Goal: Contribute content: Add original content to the website for others to see

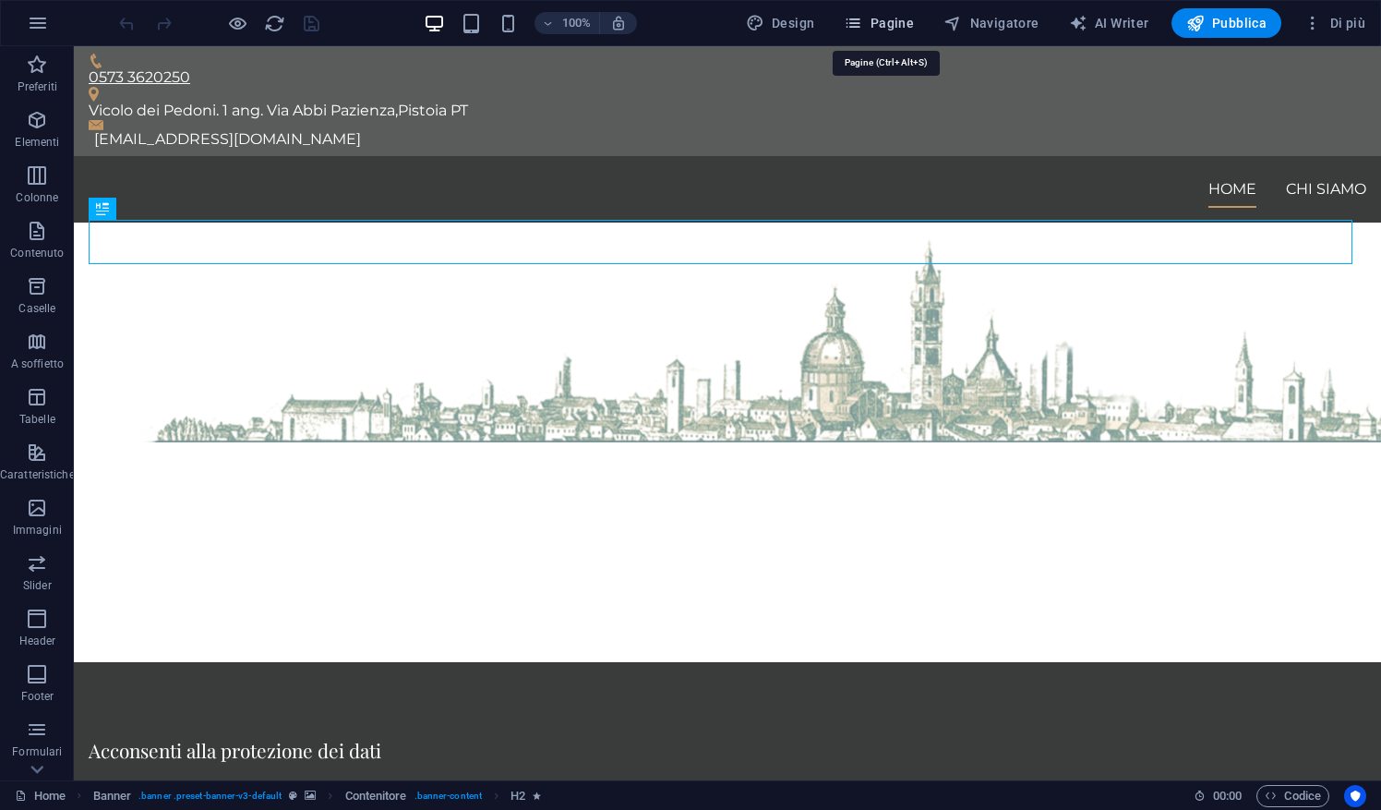
click at [893, 19] on span "Pagine" at bounding box center [879, 23] width 70 height 18
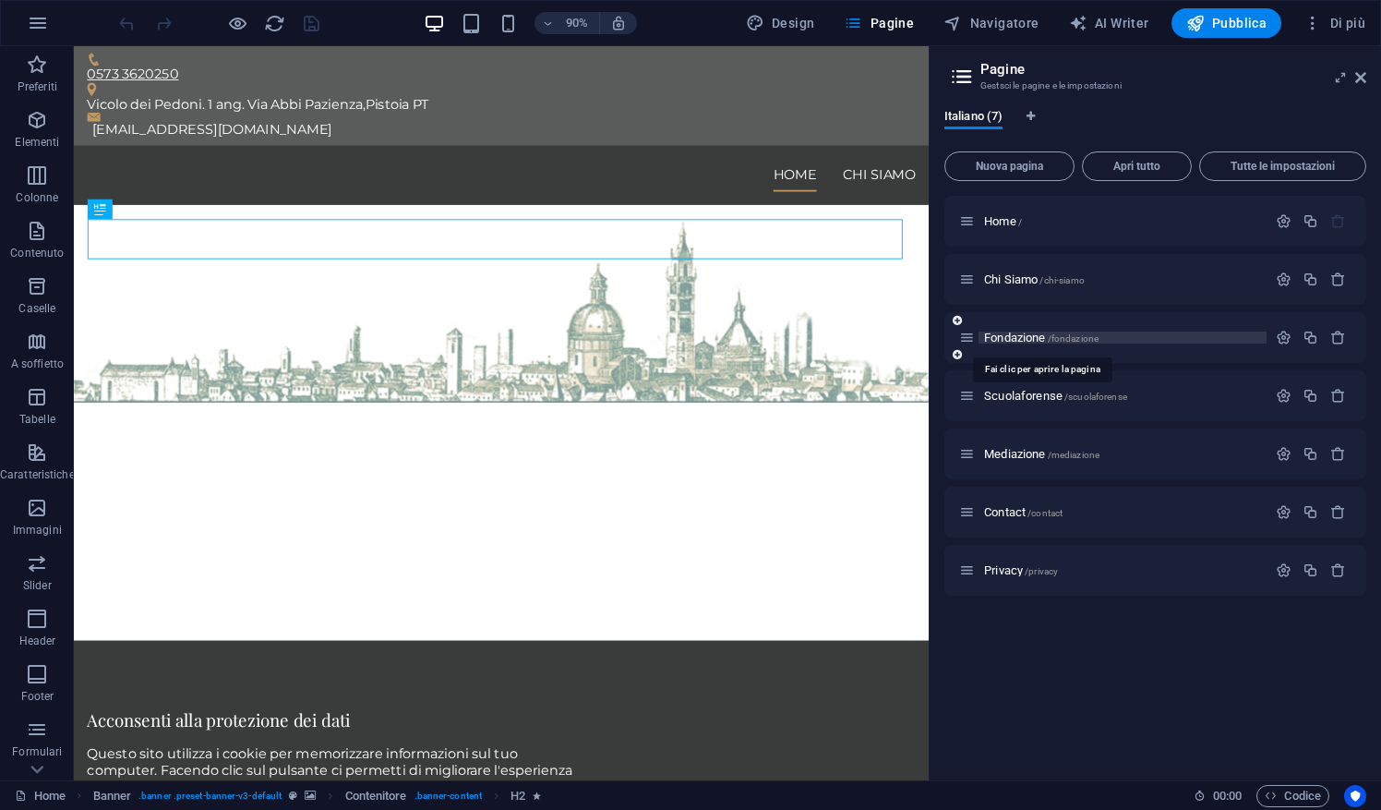
click at [1012, 341] on span "Fondazione /fondazione" at bounding box center [1041, 337] width 114 height 14
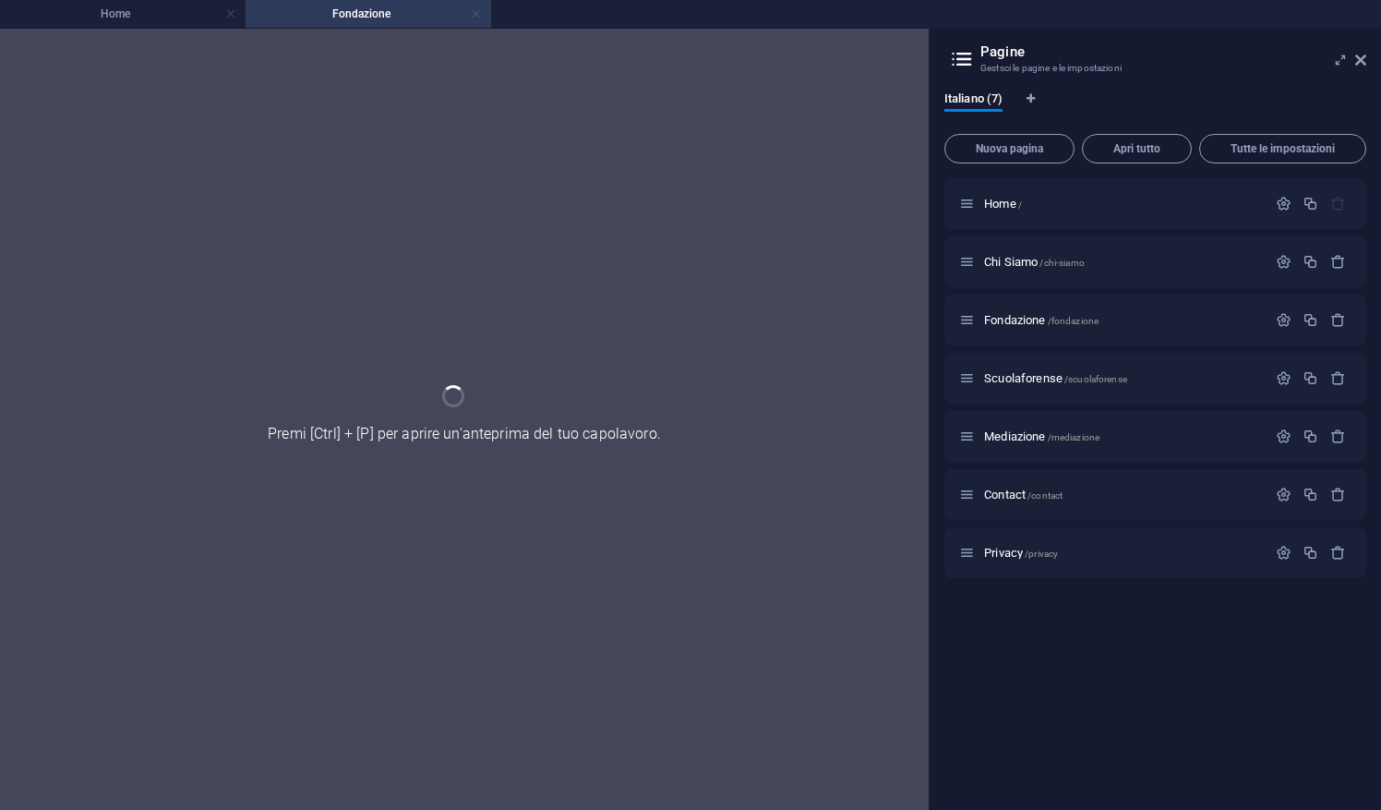
click at [479, 13] on link at bounding box center [476, 15] width 11 height 18
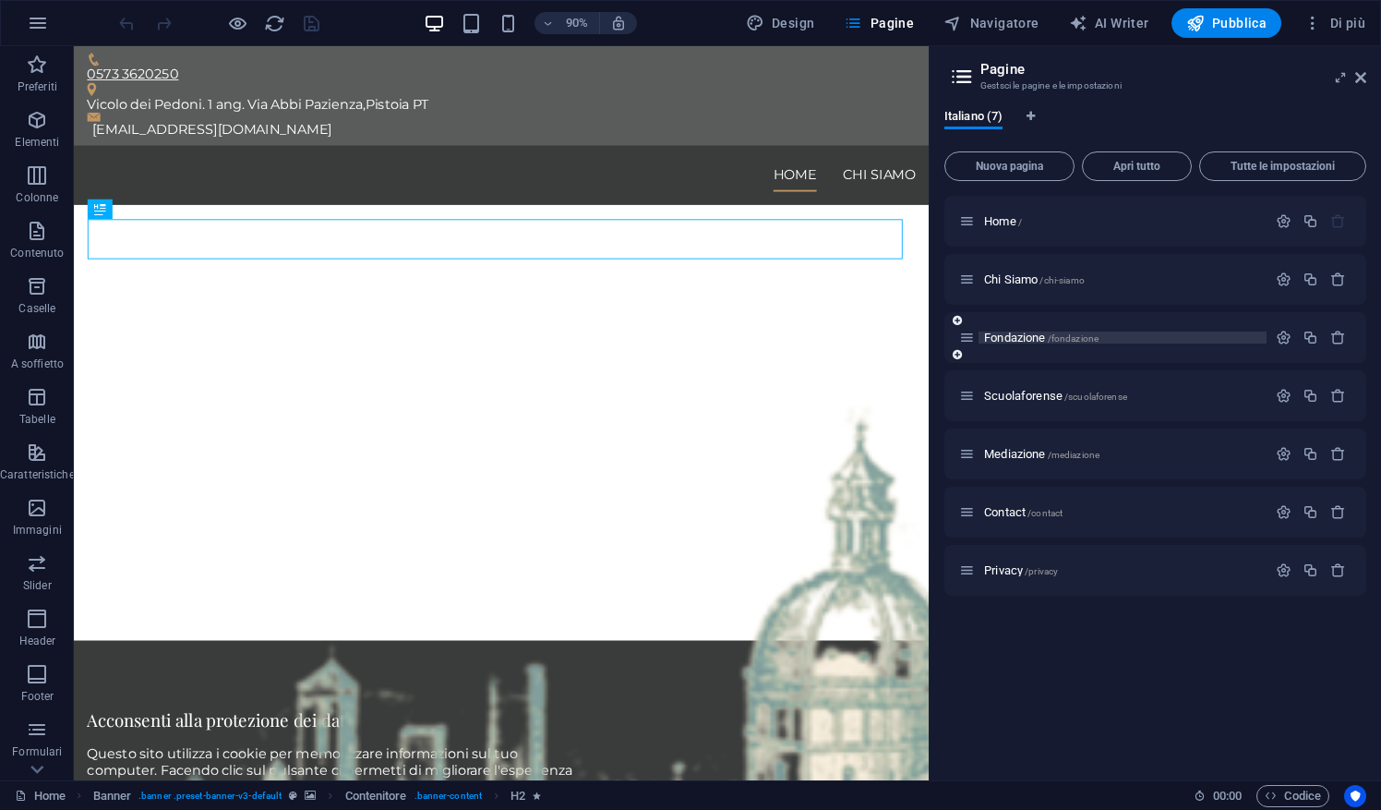
click at [1023, 338] on span "Fondazione /fondazione" at bounding box center [1041, 337] width 114 height 14
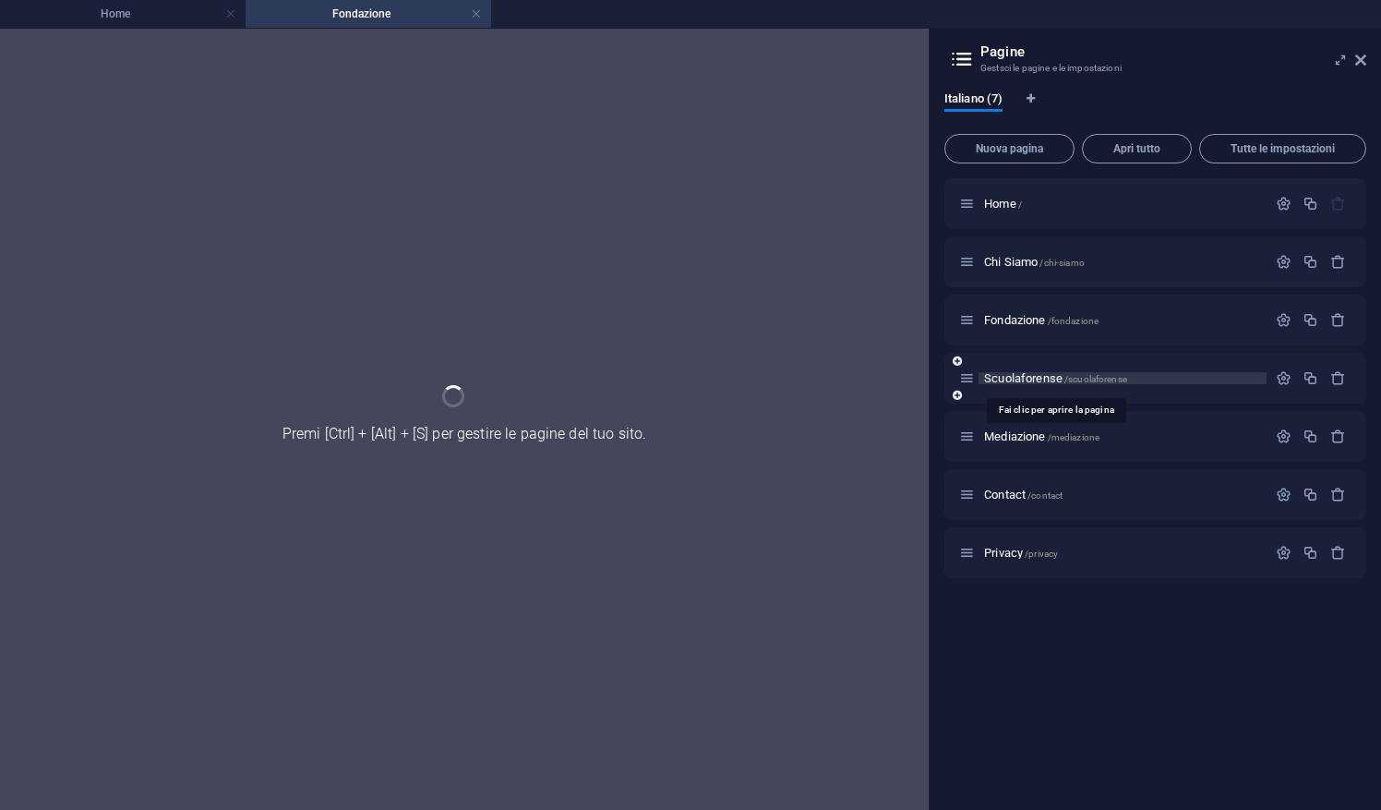
click at [1030, 375] on span "Scuolaforense /scuolaforense" at bounding box center [1055, 378] width 143 height 14
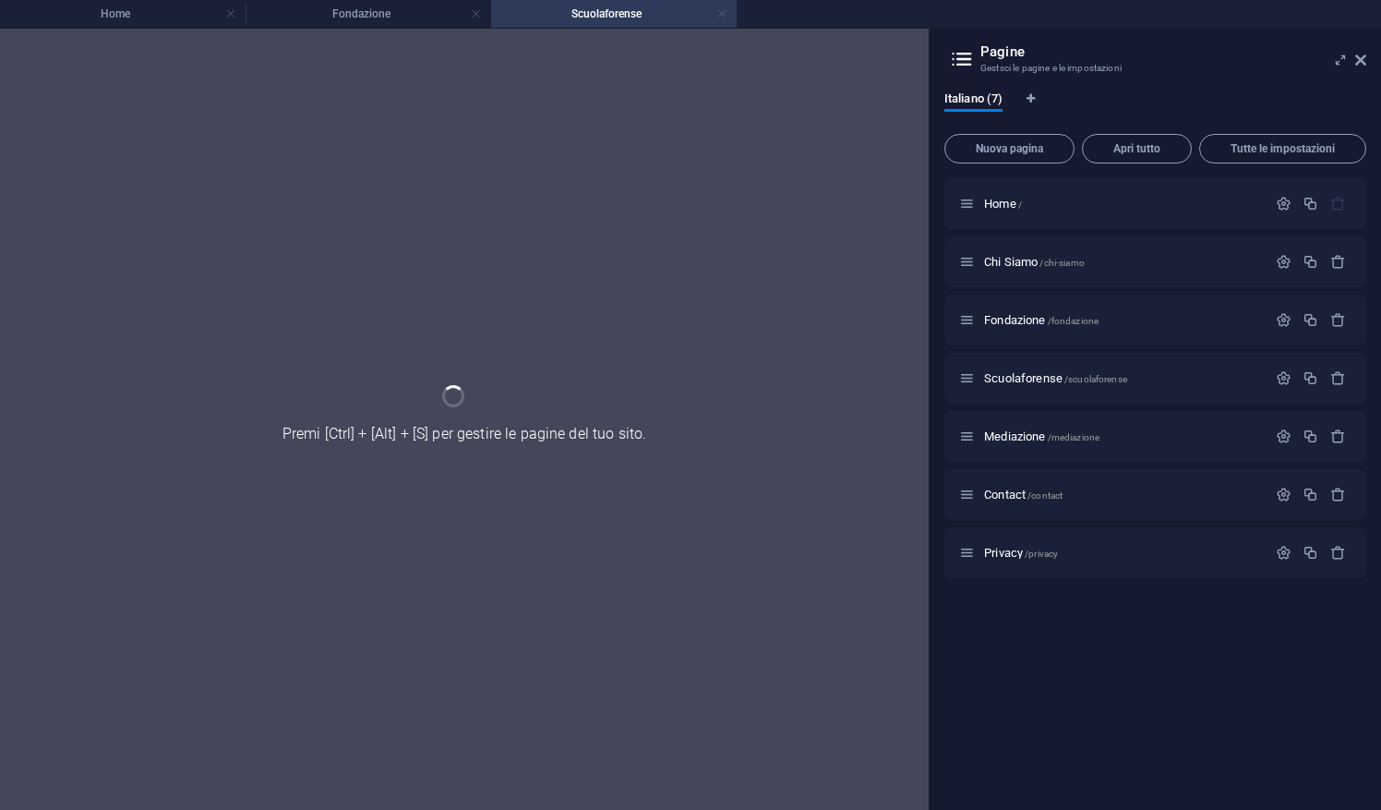
click at [718, 15] on link at bounding box center [721, 15] width 11 height 18
click at [478, 13] on link at bounding box center [476, 15] width 11 height 18
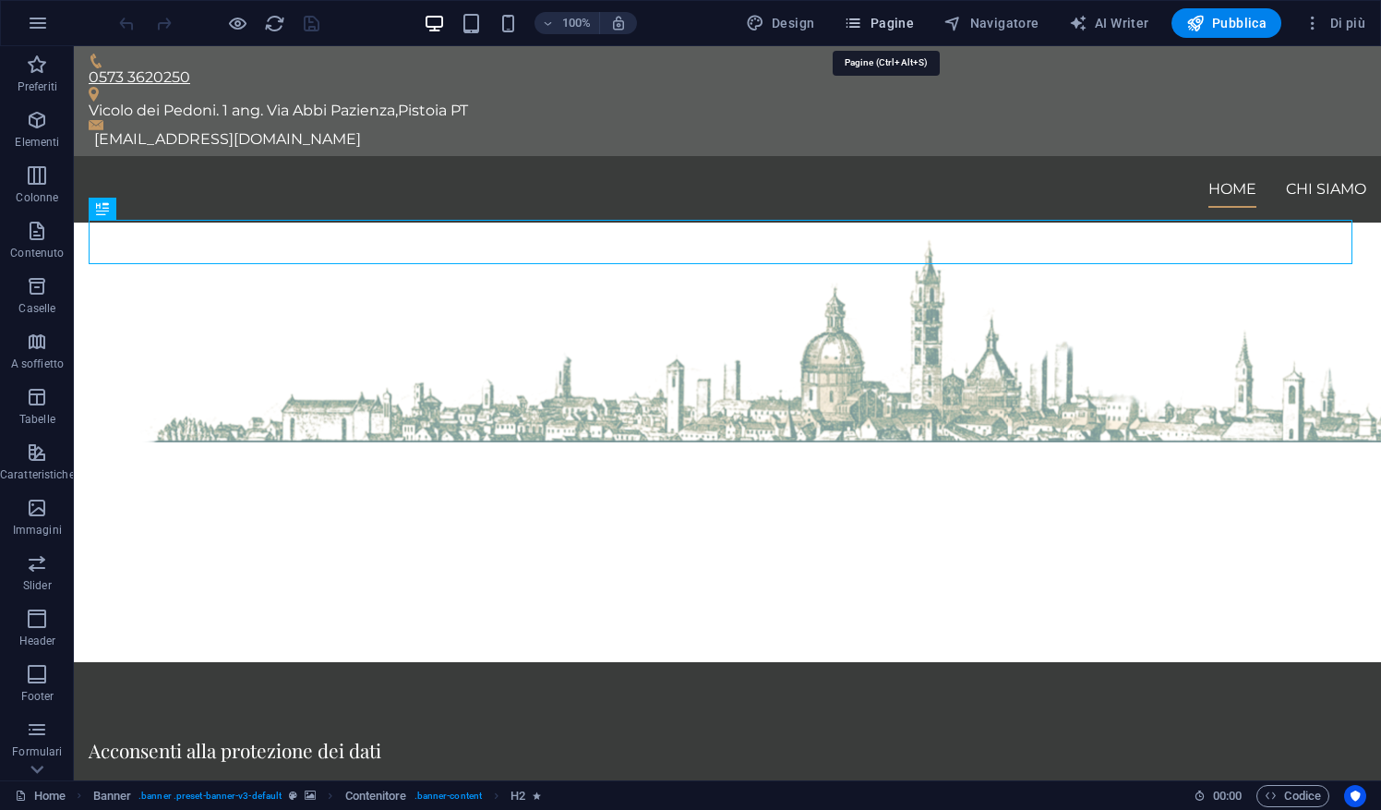
click at [898, 15] on span "Pagine" at bounding box center [879, 23] width 70 height 18
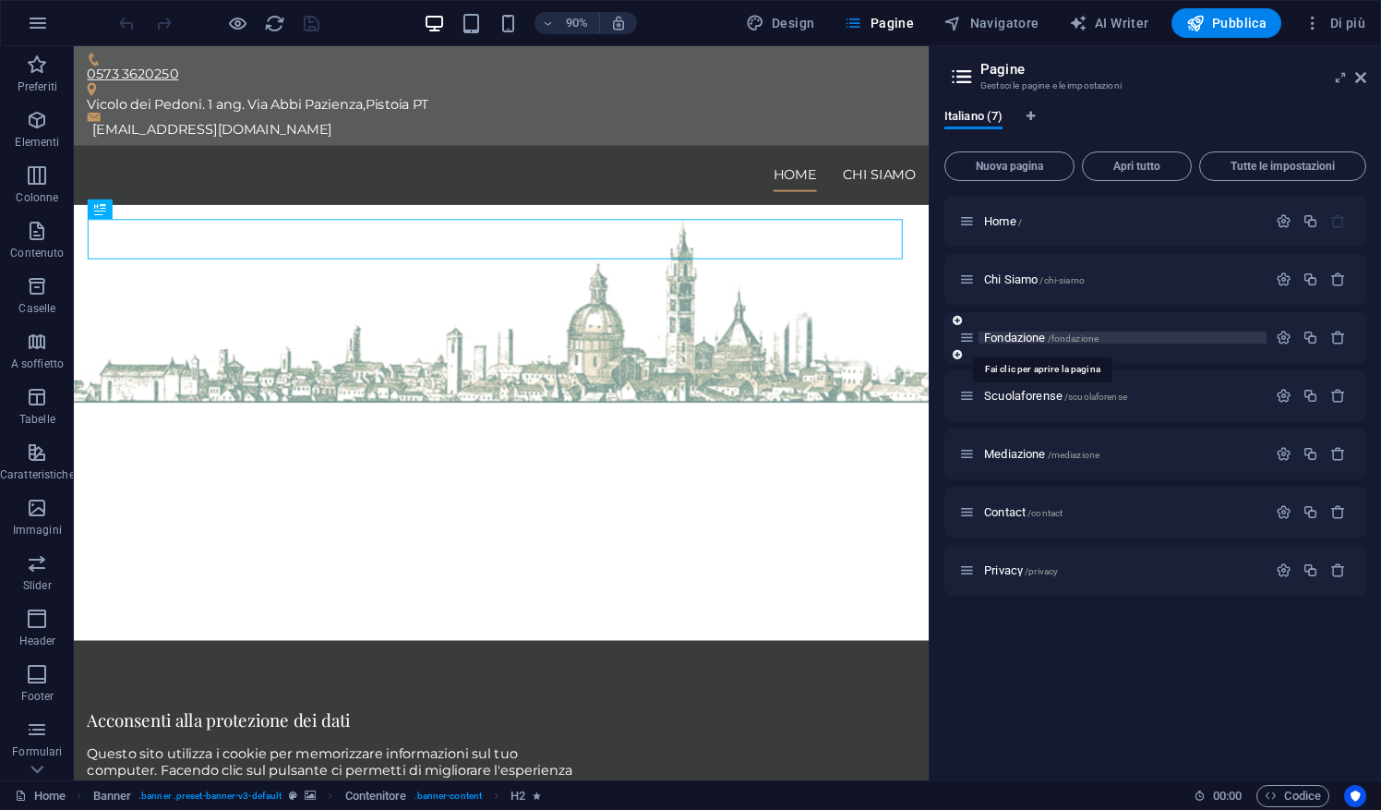
click at [1029, 340] on span "Fondazione /fondazione" at bounding box center [1041, 337] width 114 height 14
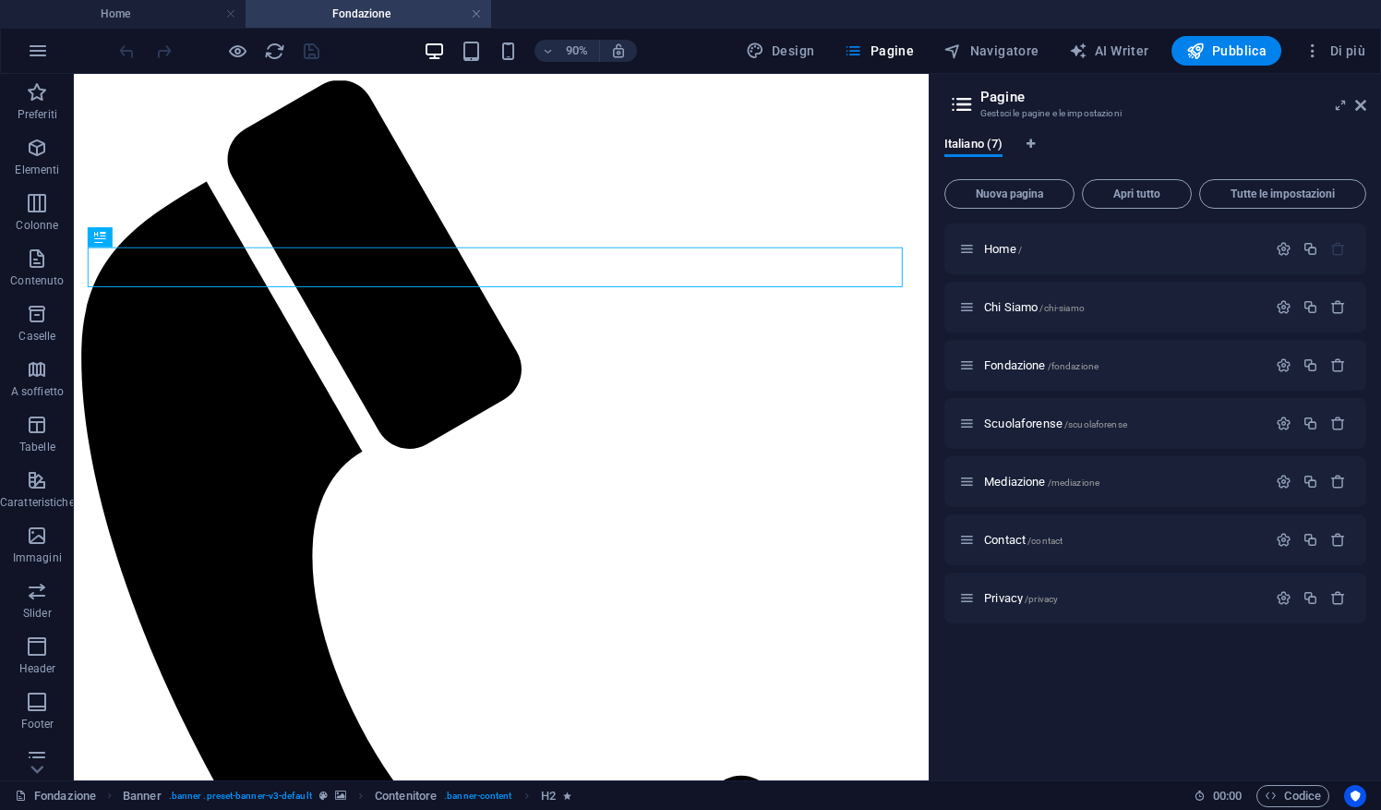
click at [1365, 119] on header "Pagine Gestsci le pagine e le impostazioni" at bounding box center [1157, 98] width 418 height 48
click at [1361, 104] on icon at bounding box center [1360, 105] width 11 height 15
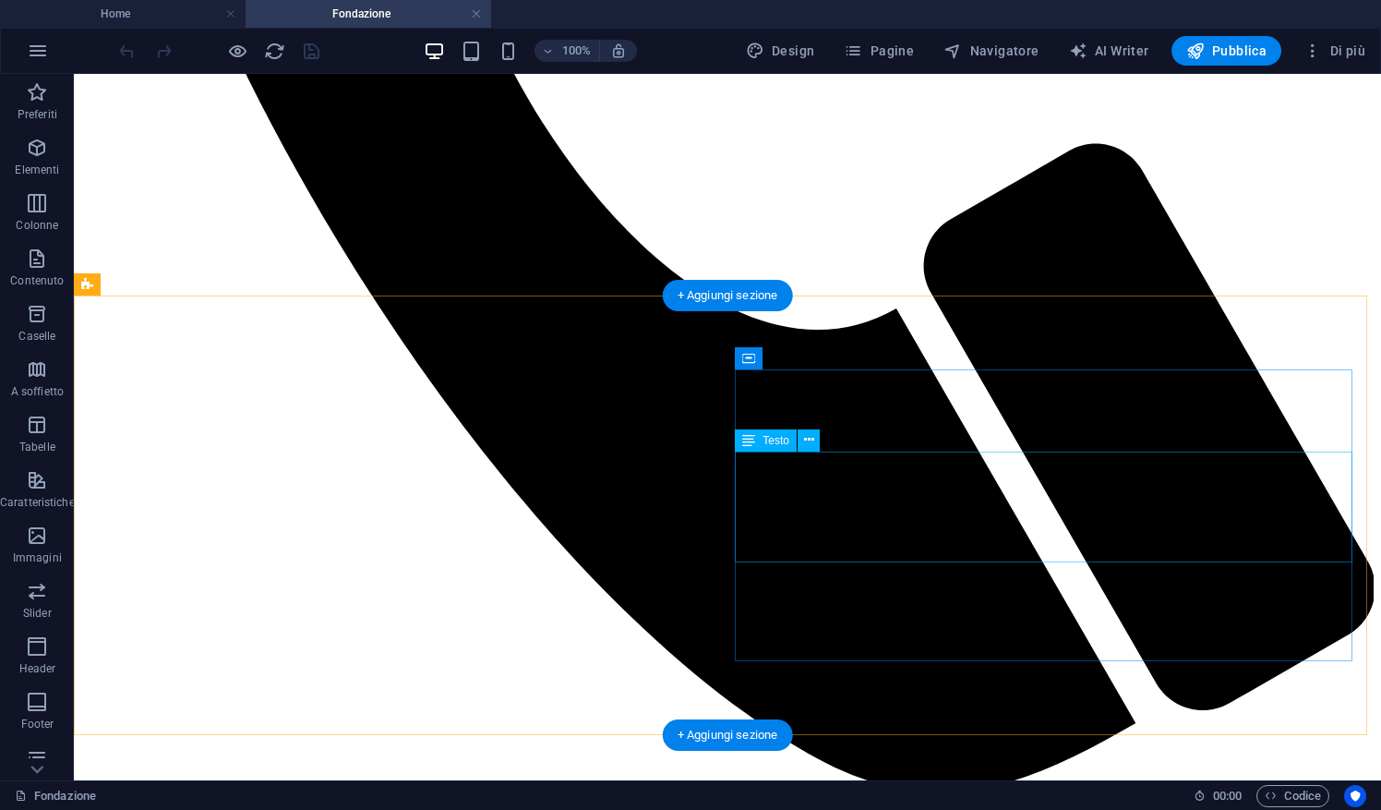
scroll to position [1005, 0]
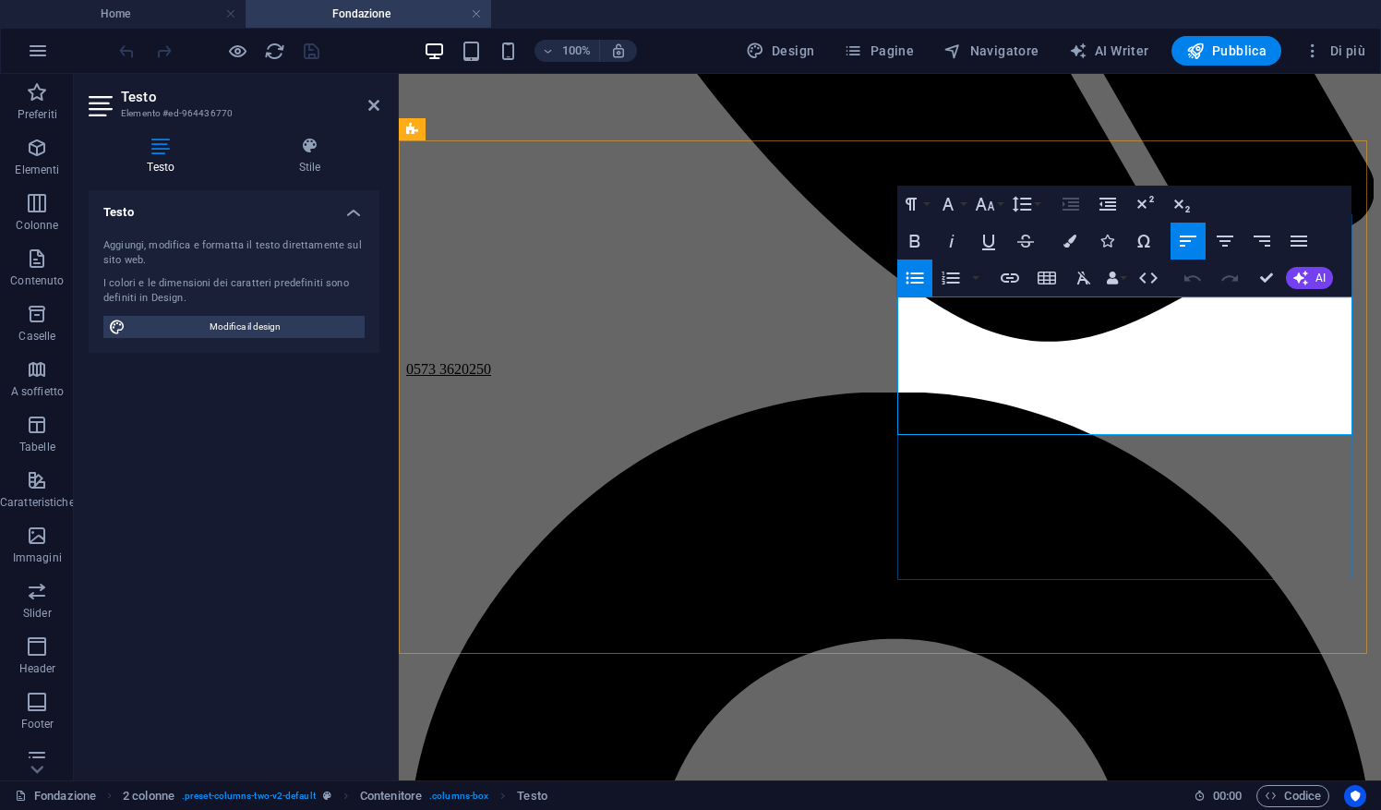
drag, startPoint x: 1061, startPoint y: 428, endPoint x: 909, endPoint y: 430, distance: 151.4
click at [1015, 270] on icon "button" at bounding box center [1010, 278] width 22 height 22
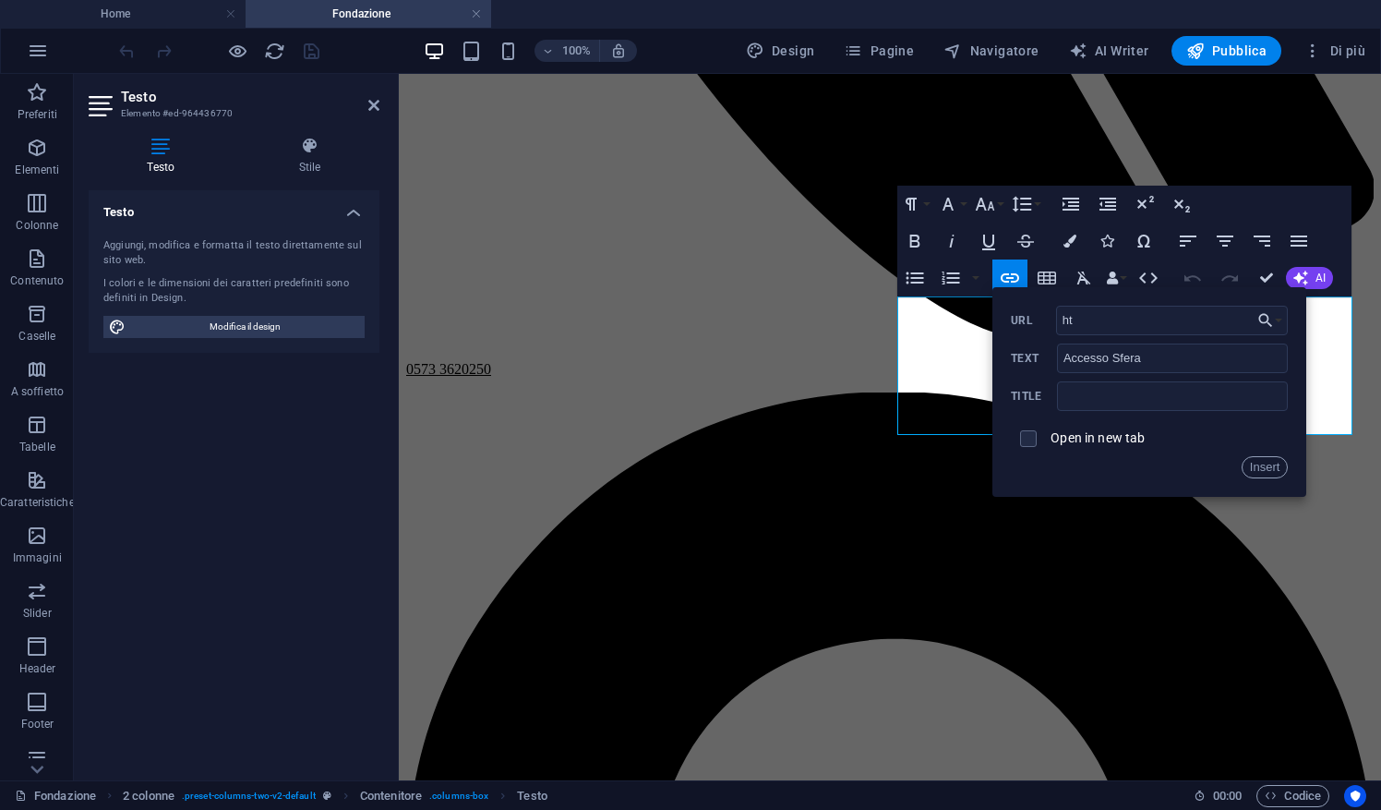
type input "h"
paste input "https://sfera.sferabit.com/servizi/accesso_albosfera.php?dir=coapistoia"
type input "https://sfera.sferabit.com/servizi/accesso_albosfera.php?dir=coapistoia"
click at [1033, 440] on input "checkbox" at bounding box center [1025, 435] width 17 height 17
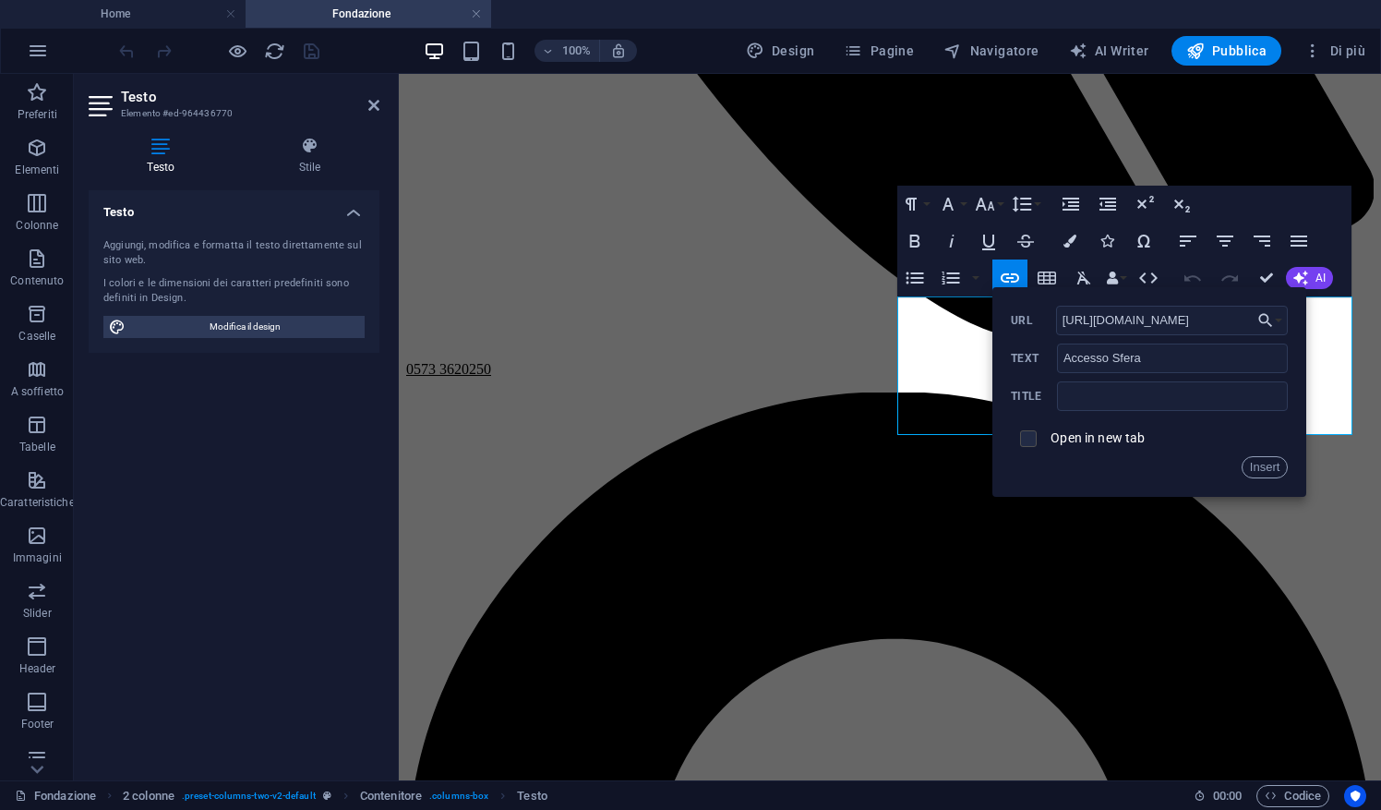
checkbox input "true"
click at [1261, 464] on button "Insert" at bounding box center [1264, 467] width 47 height 22
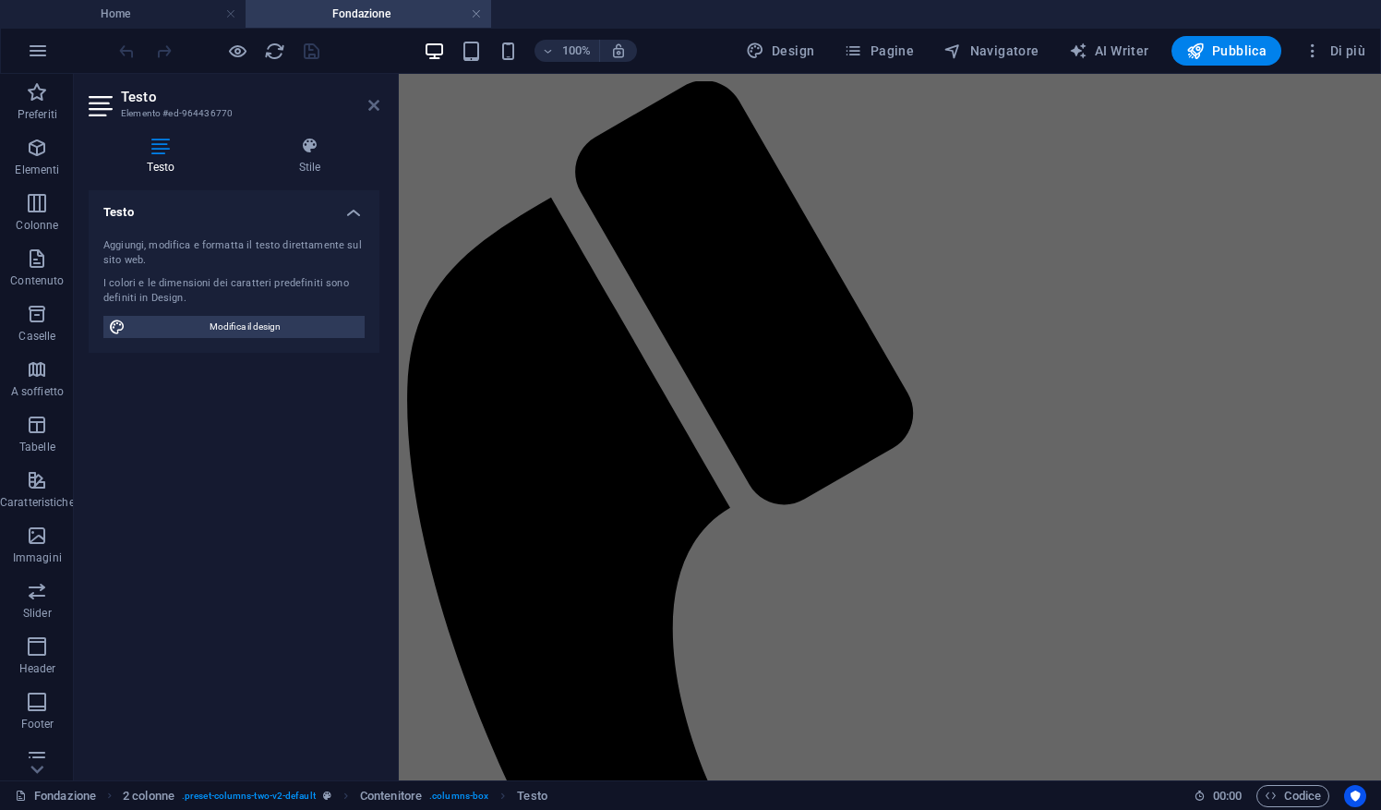
click at [373, 109] on icon at bounding box center [373, 105] width 11 height 15
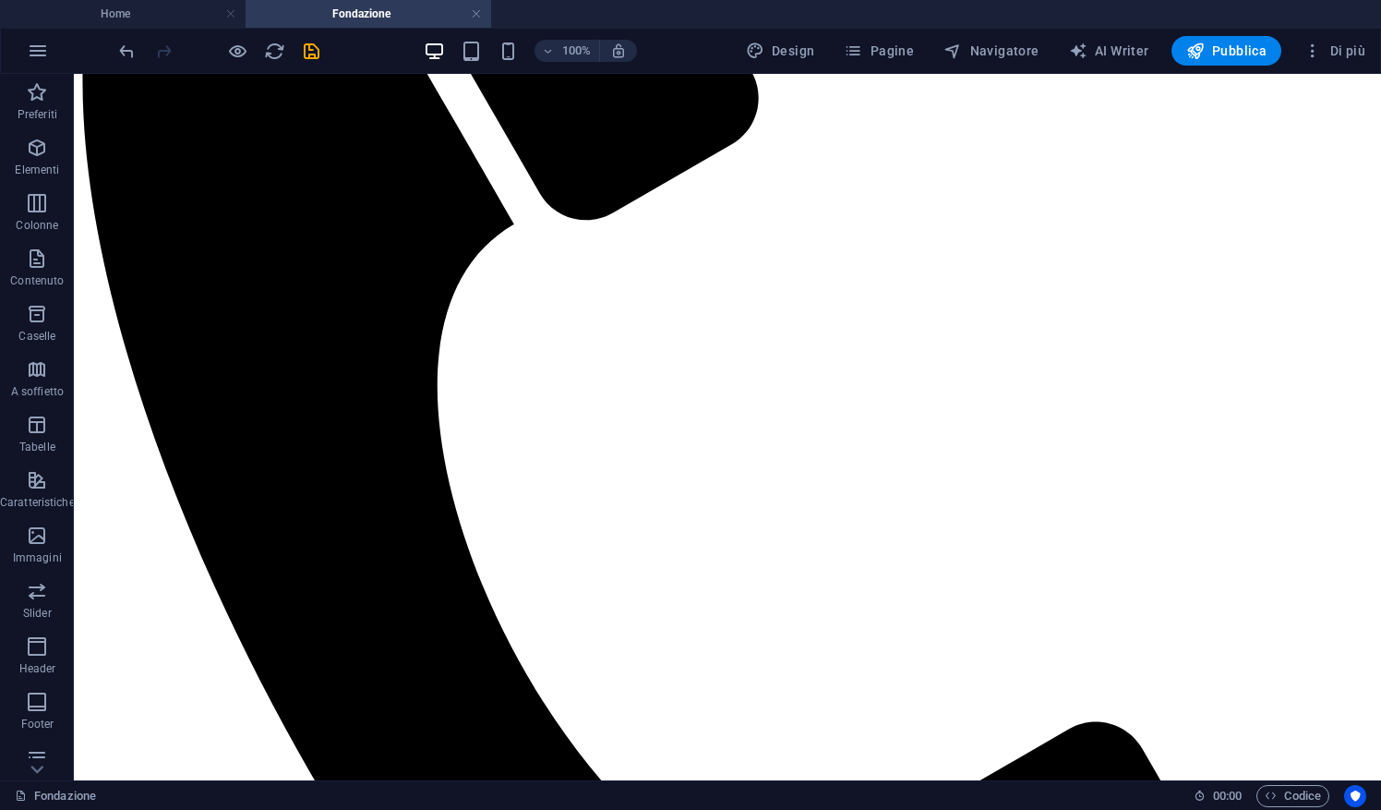
scroll to position [430, 0]
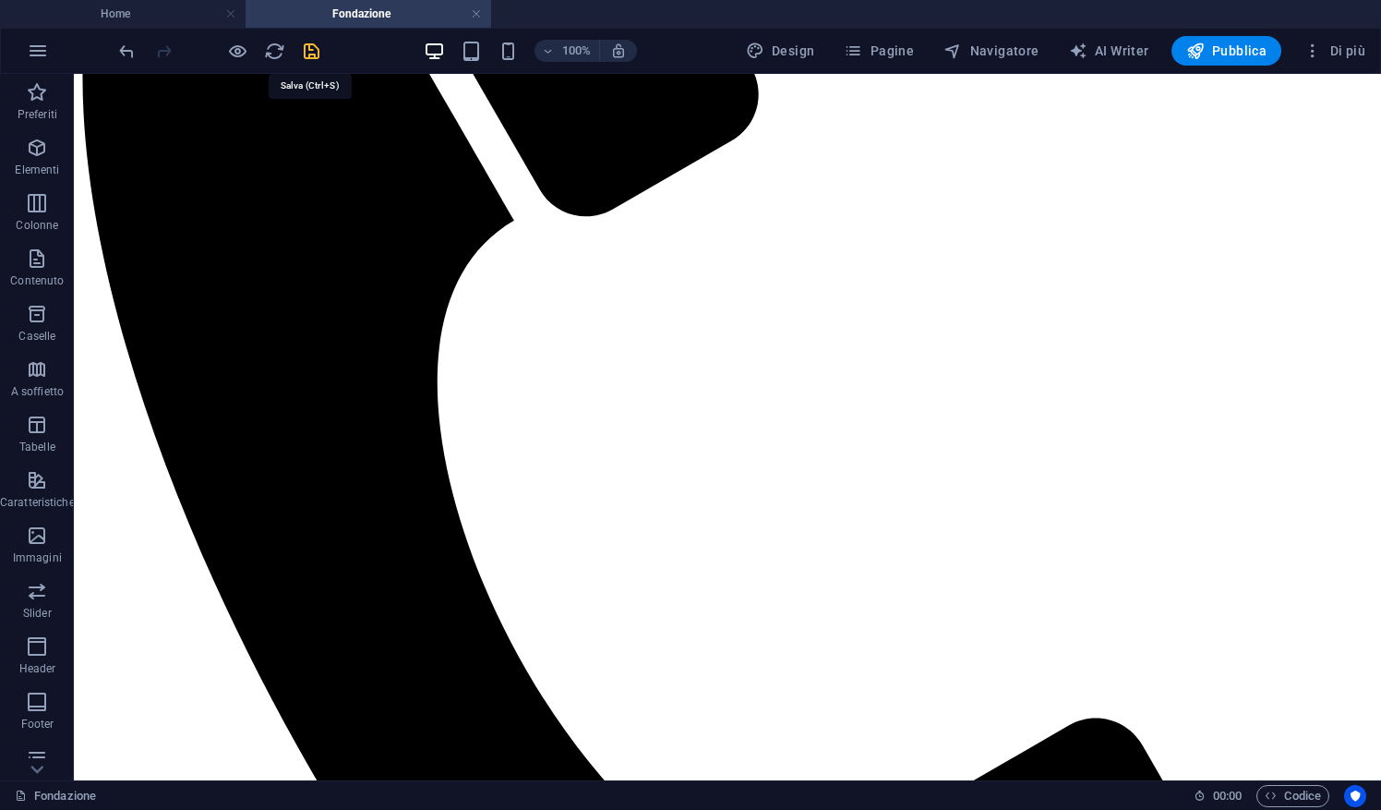
click at [314, 46] on icon "save" at bounding box center [311, 51] width 21 height 21
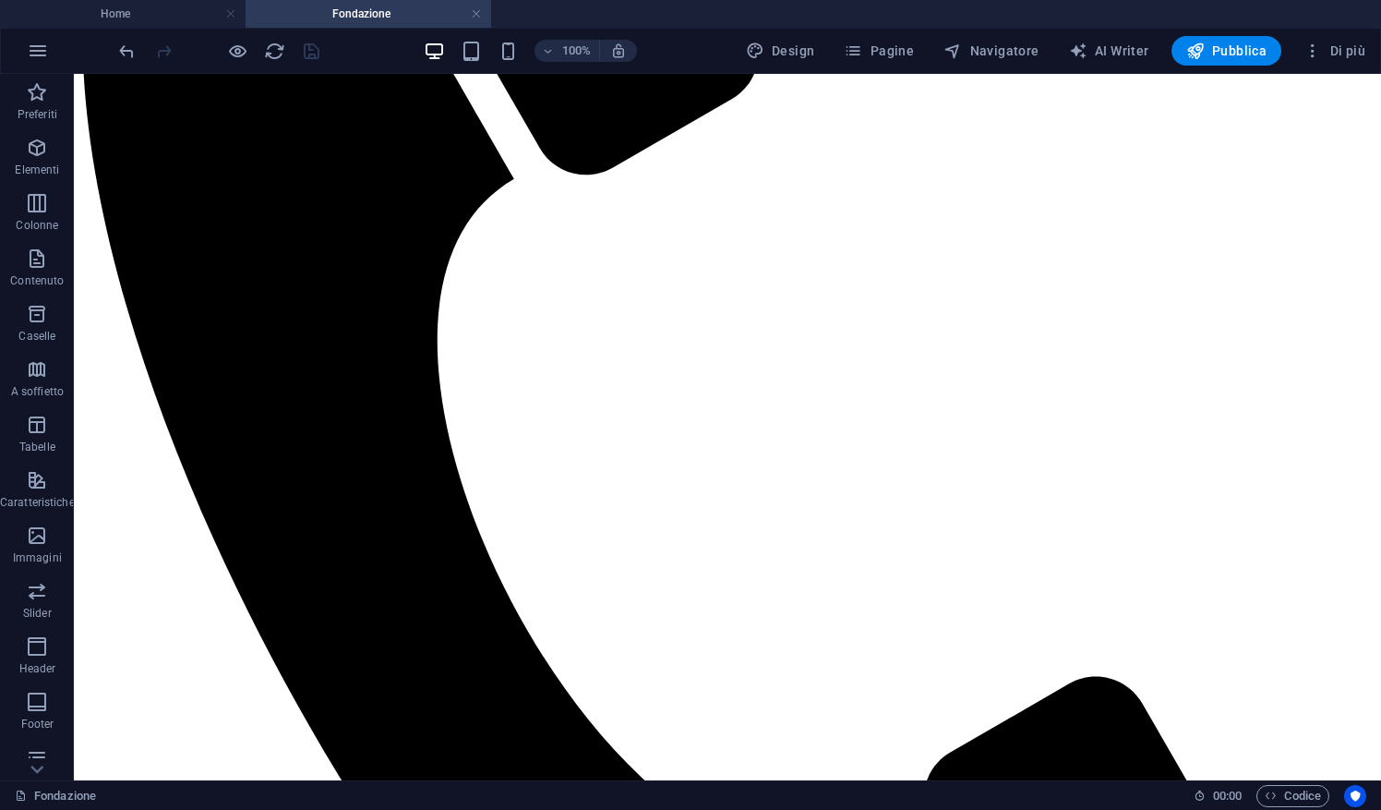
scroll to position [511, 0]
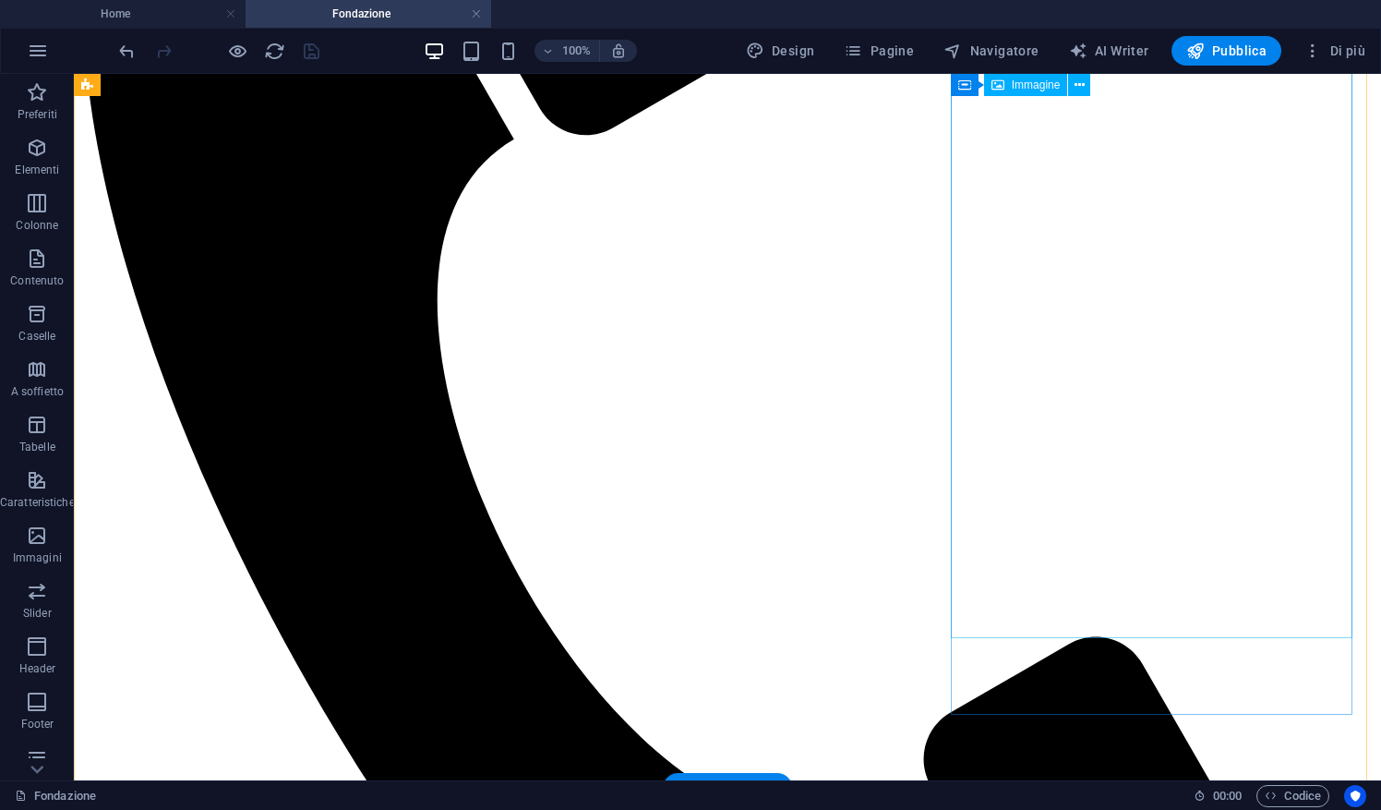
select select "%"
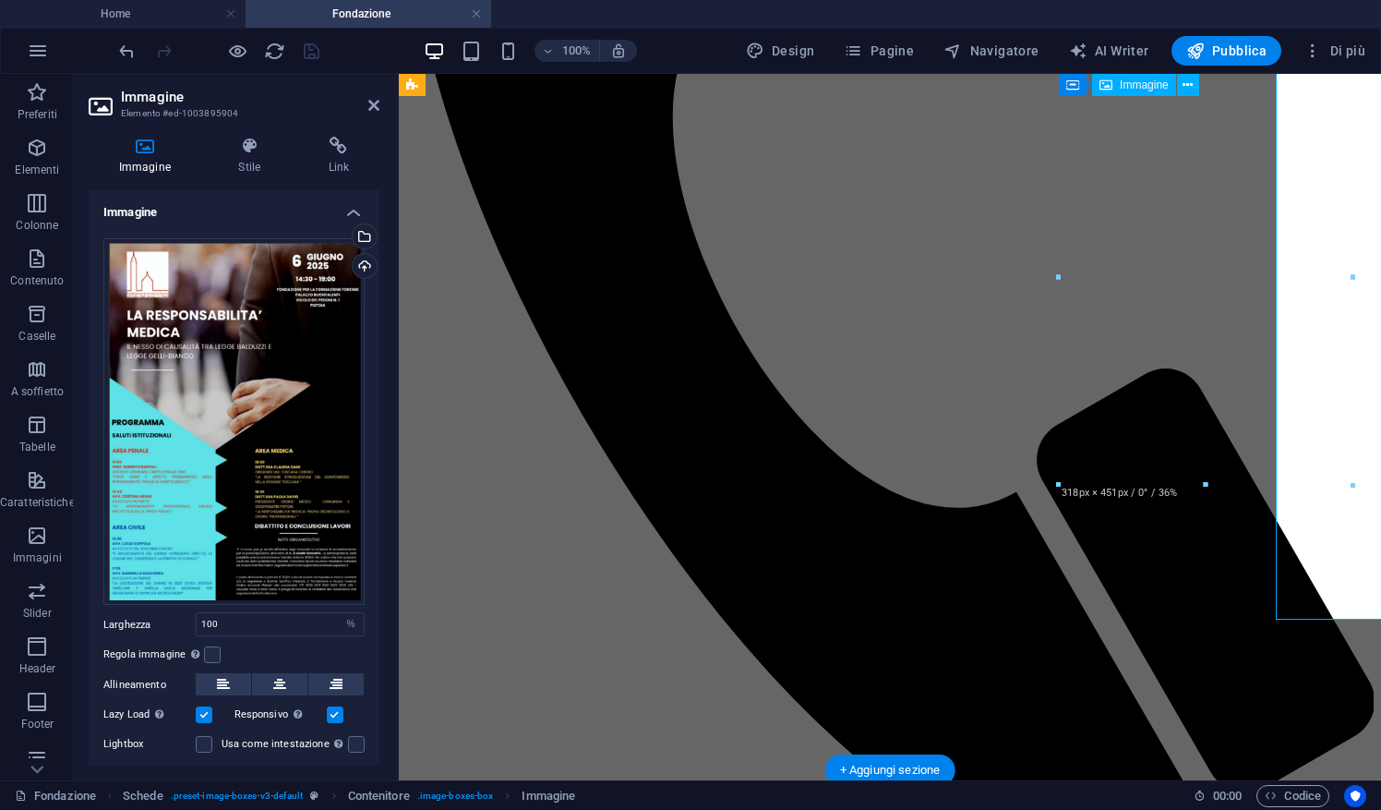
scroll to position [530, 0]
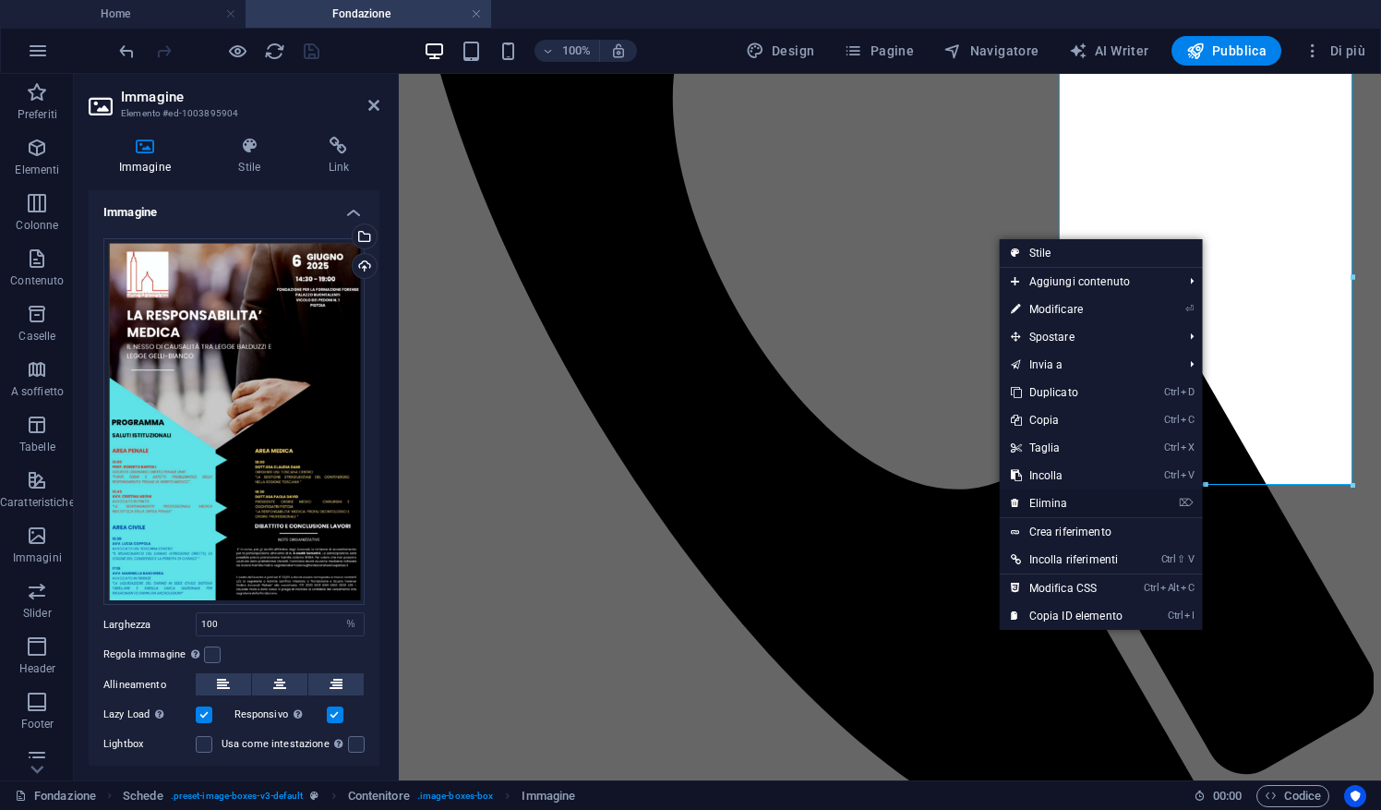
click at [1069, 498] on link "⌦ Elimina" at bounding box center [1067, 503] width 134 height 28
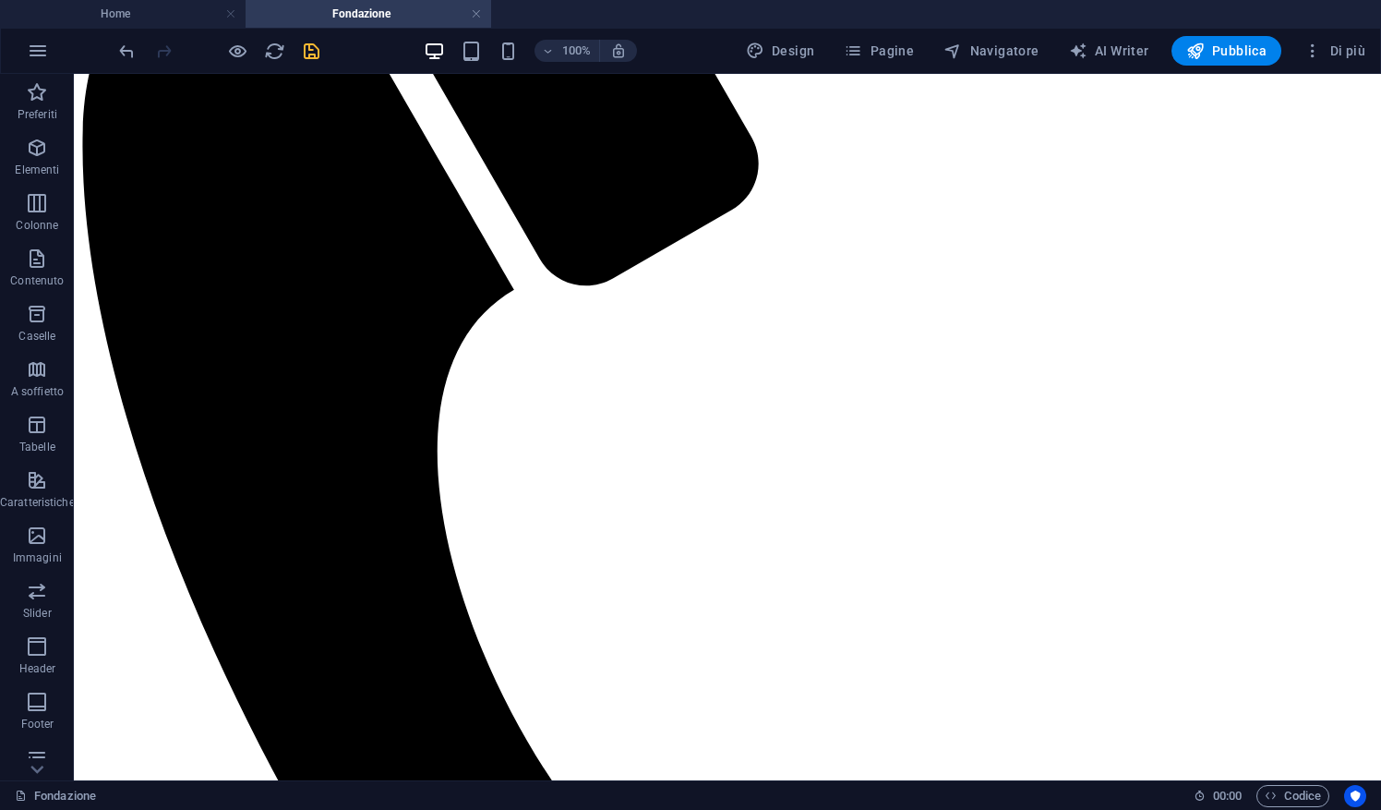
scroll to position [343, 0]
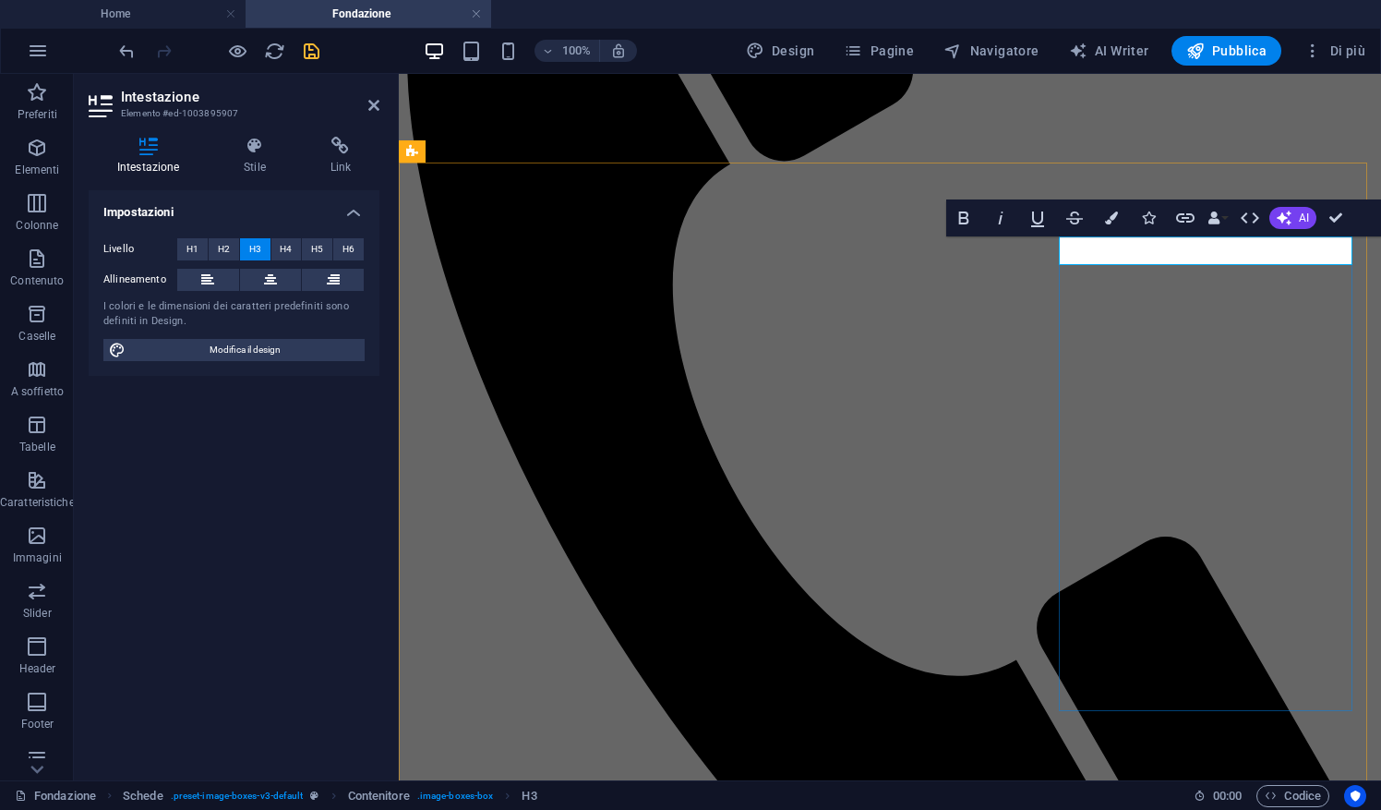
scroll to position [362, 0]
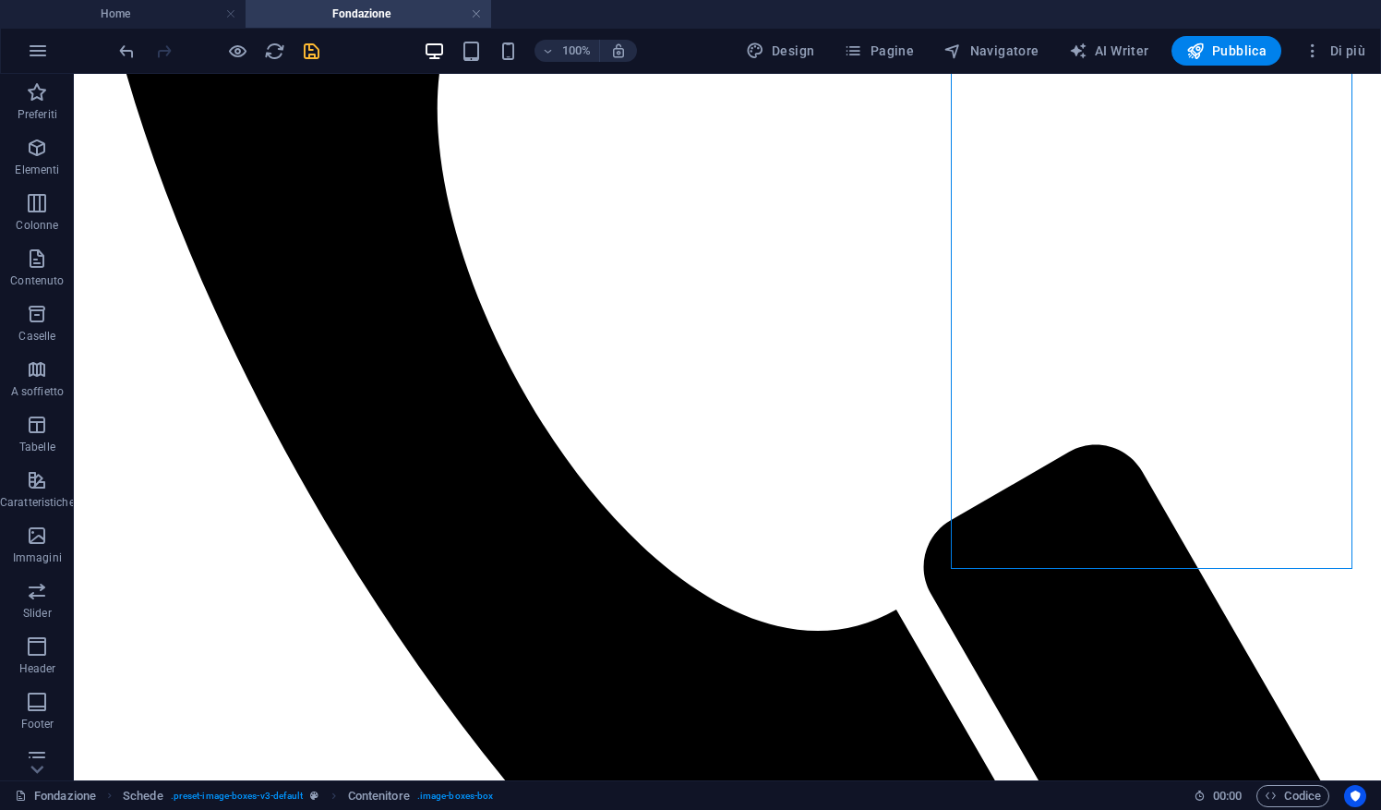
scroll to position [711, 0]
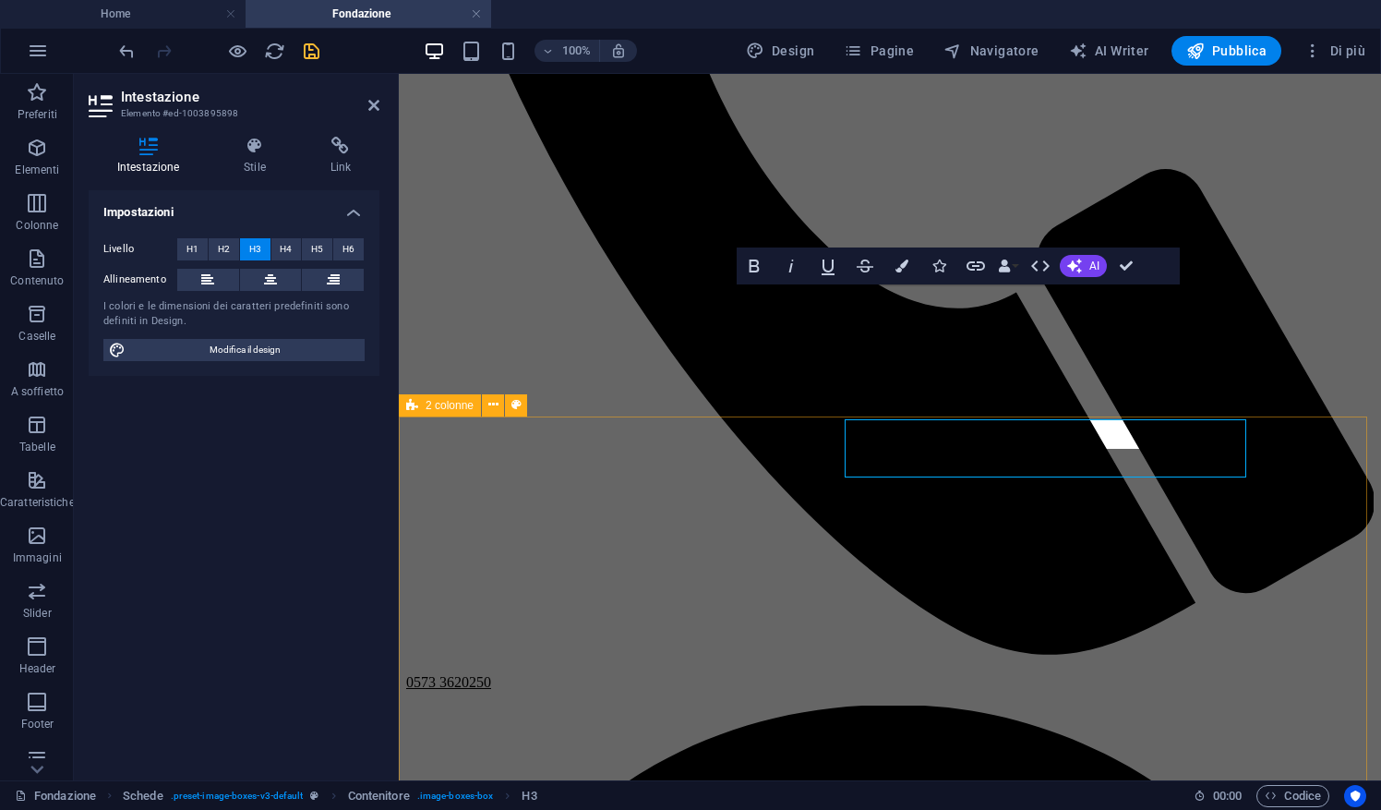
scroll to position [729, 0]
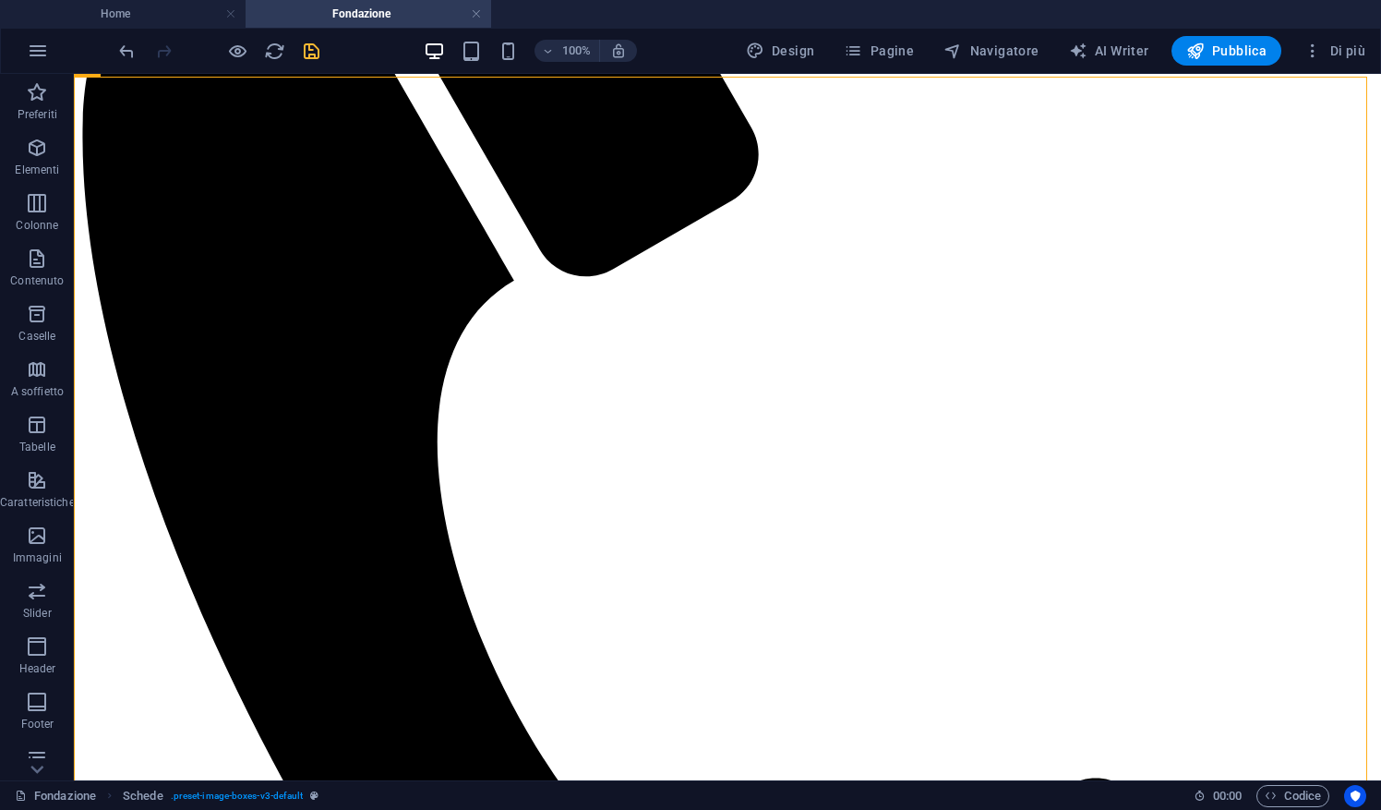
scroll to position [368, 0]
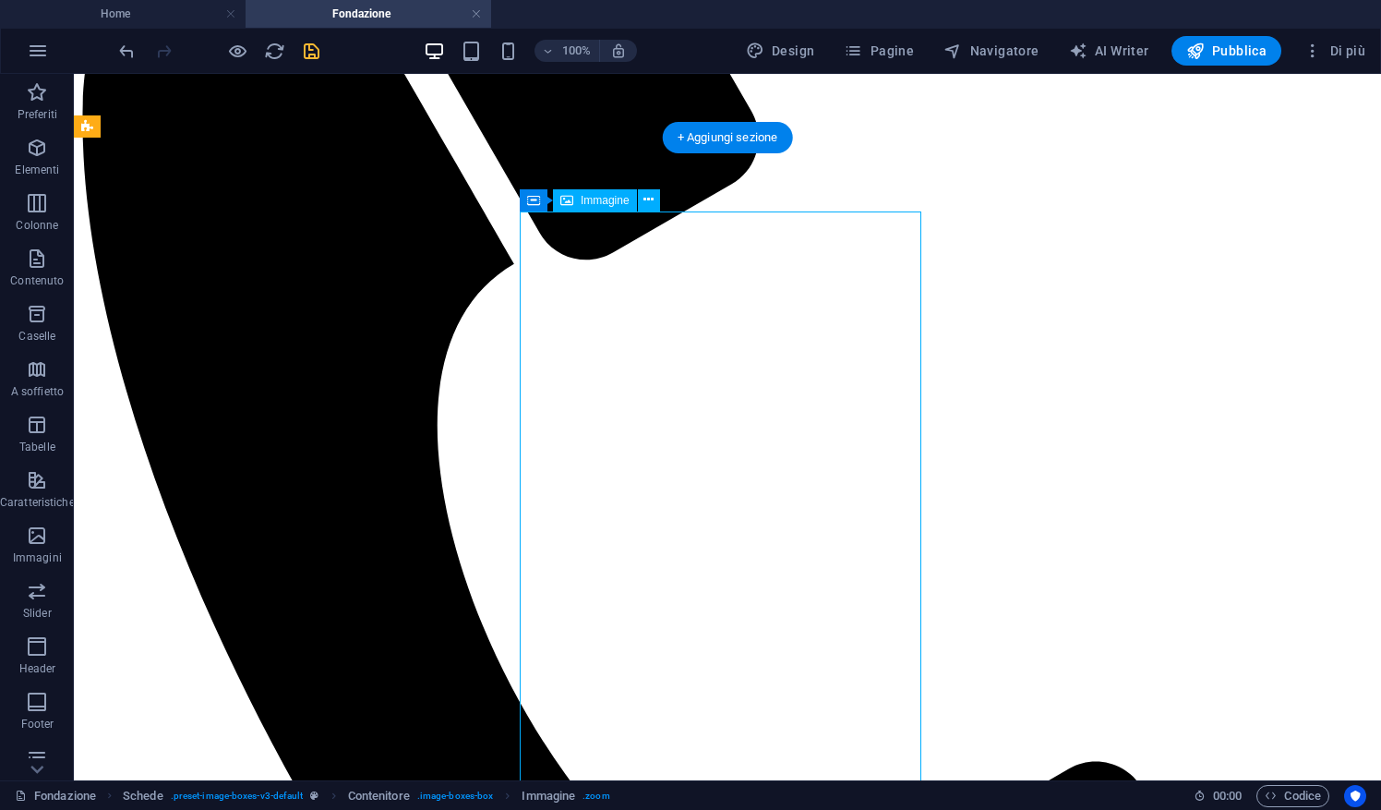
select select "%"
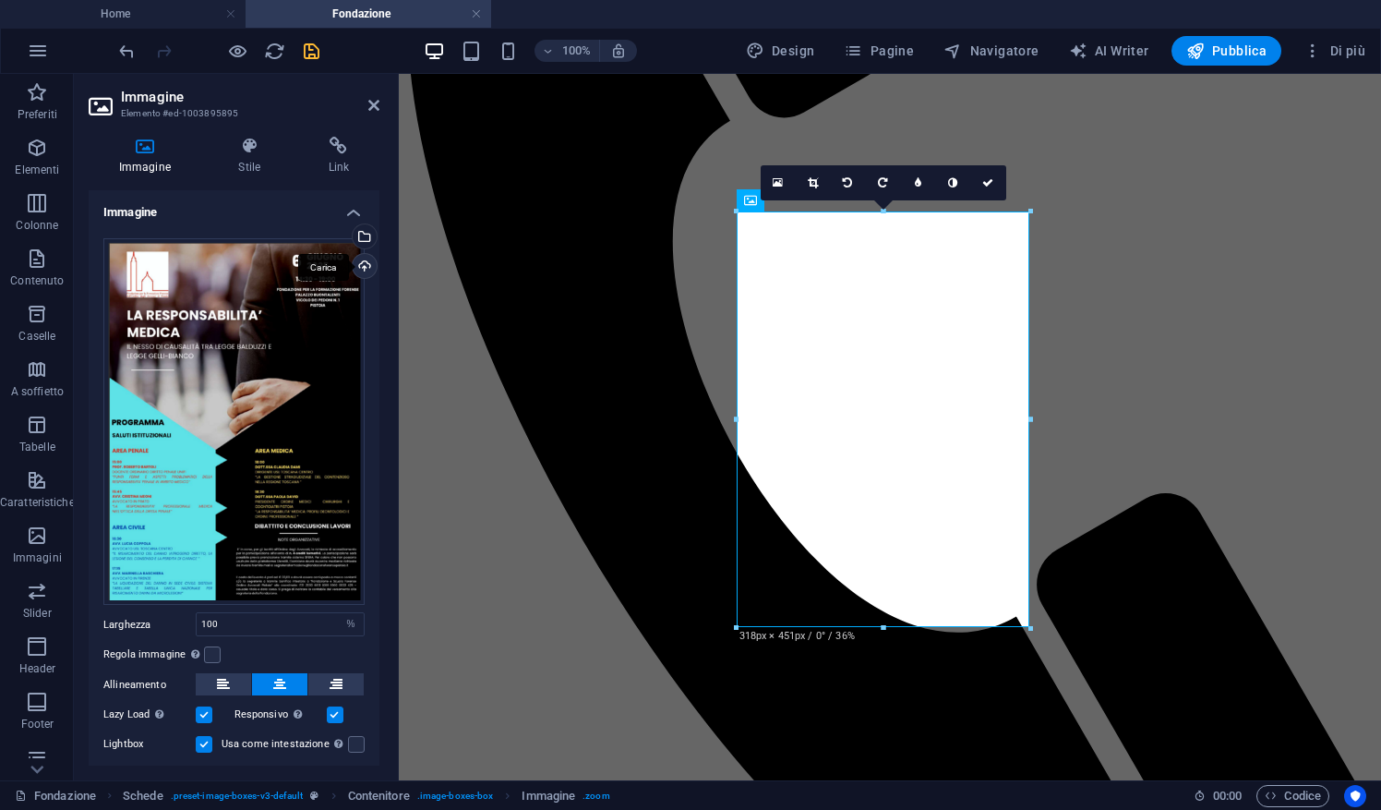
click at [368, 270] on div "Carica" at bounding box center [363, 268] width 28 height 28
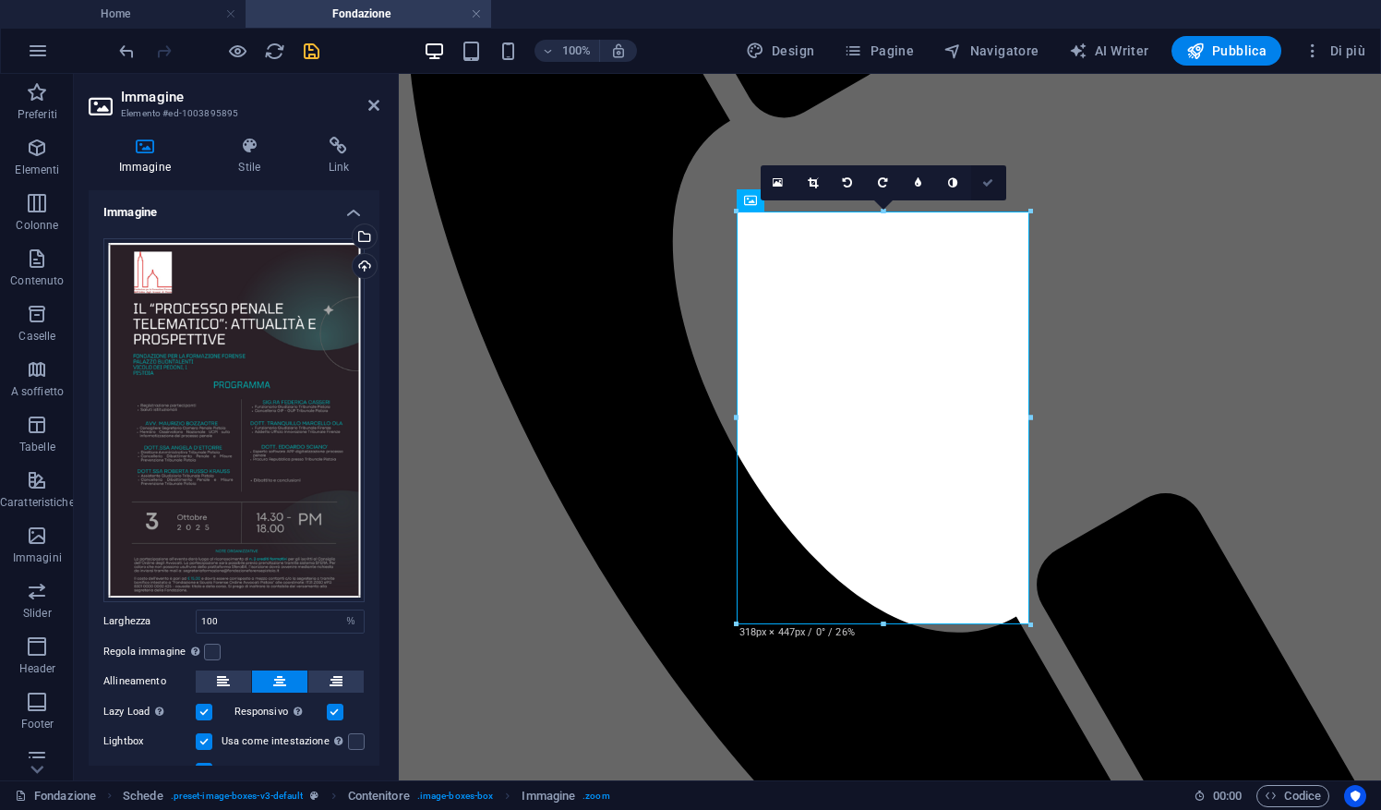
click at [991, 185] on icon at bounding box center [987, 182] width 11 height 11
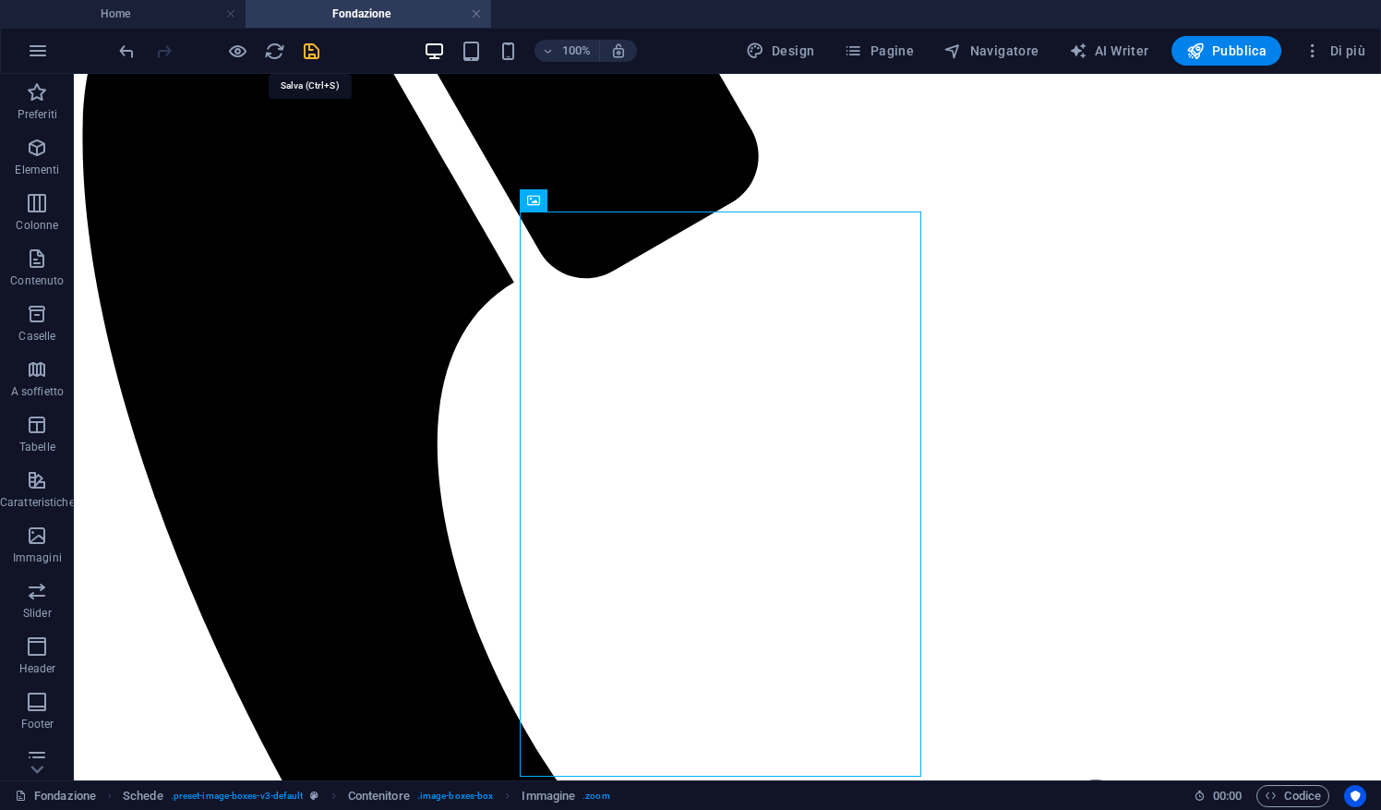
click at [305, 46] on icon "save" at bounding box center [311, 51] width 21 height 21
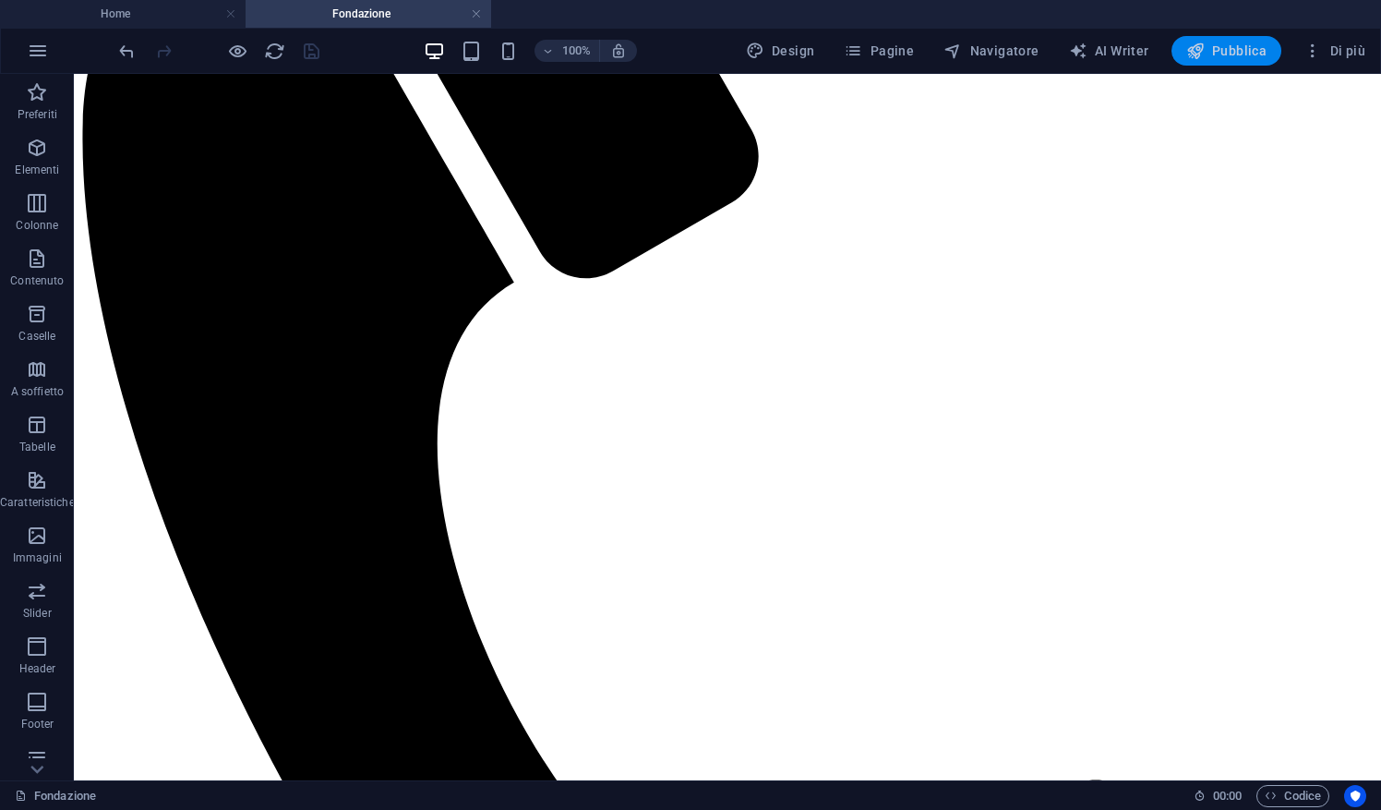
click at [1218, 46] on span "Pubblica" at bounding box center [1226, 51] width 81 height 18
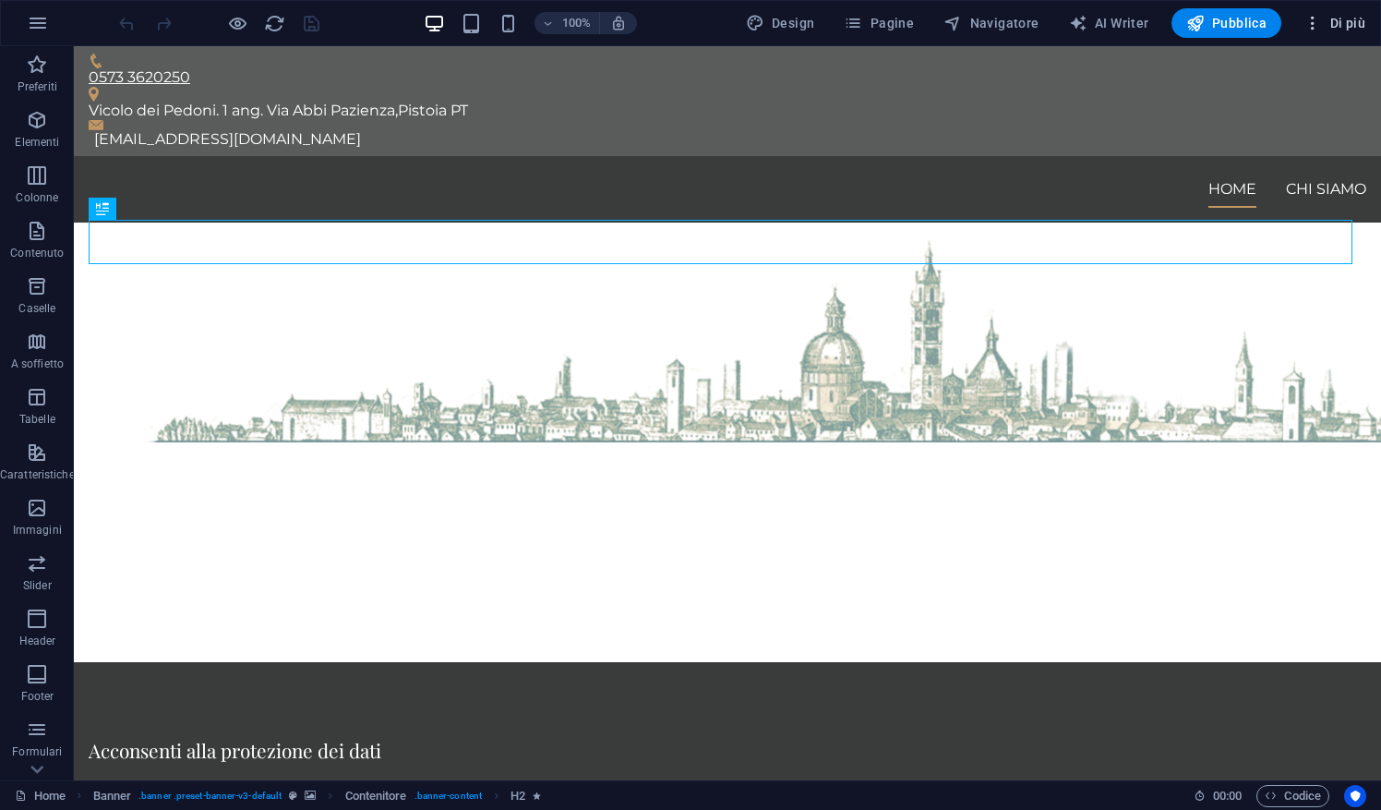
click at [1318, 18] on icon "button" at bounding box center [1312, 23] width 18 height 18
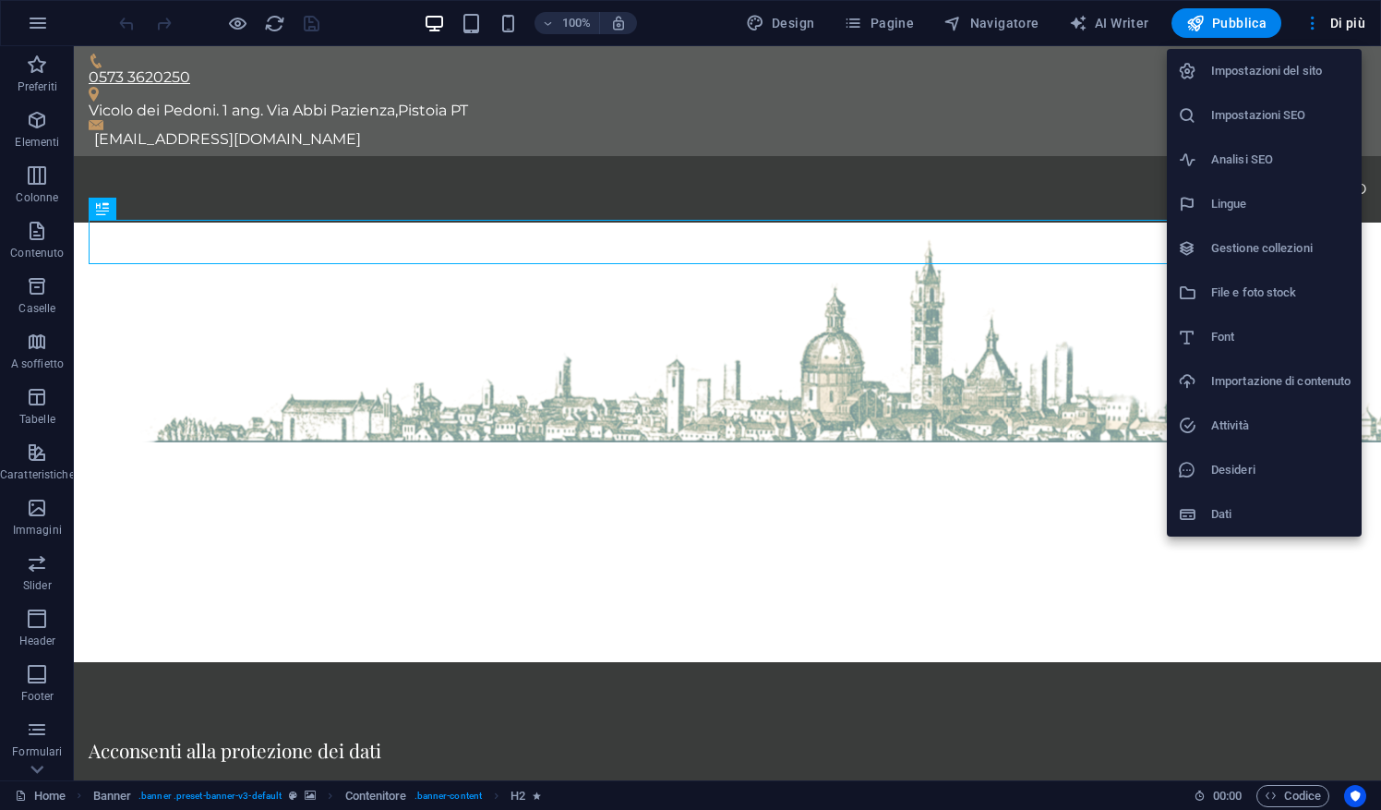
click at [1239, 89] on li "Impostazioni del sito" at bounding box center [1264, 71] width 195 height 44
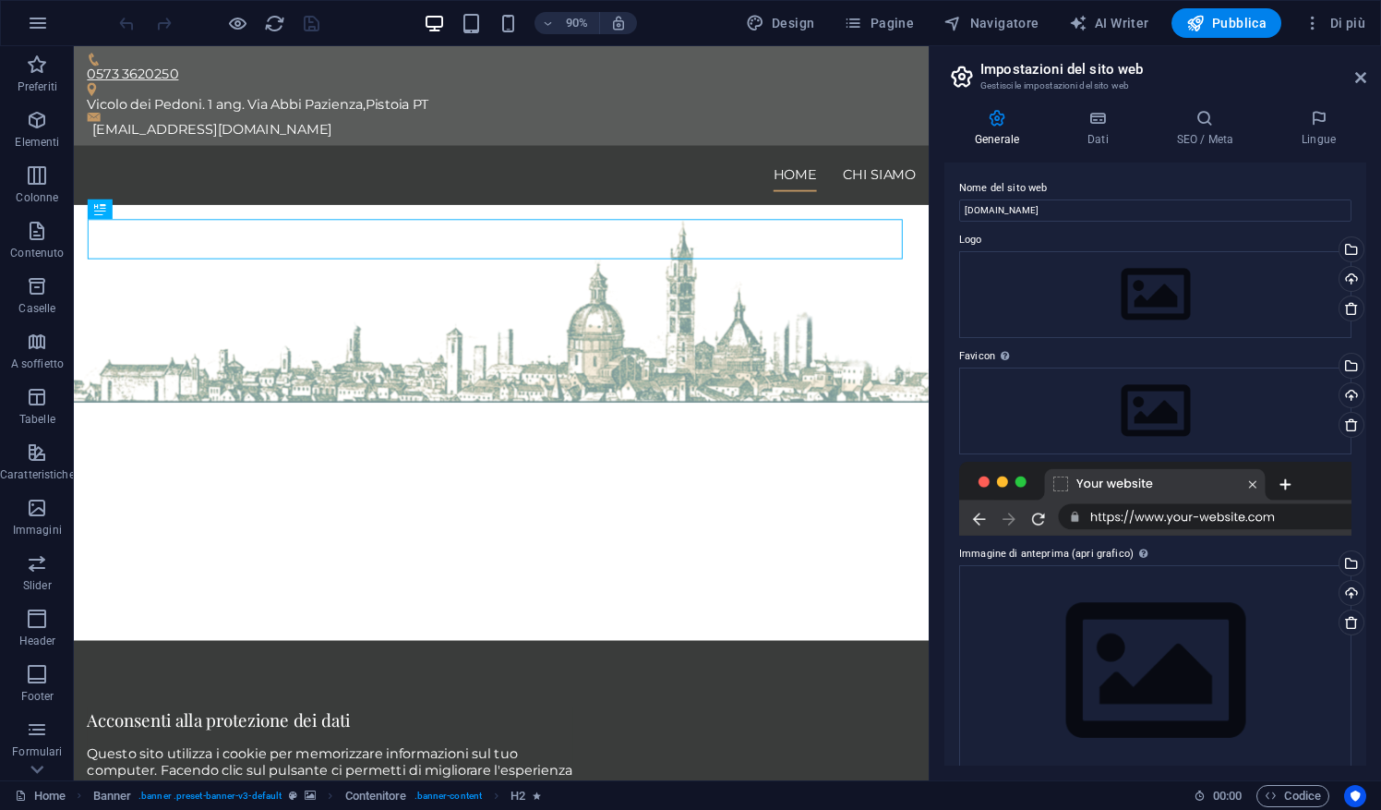
scroll to position [26, 0]
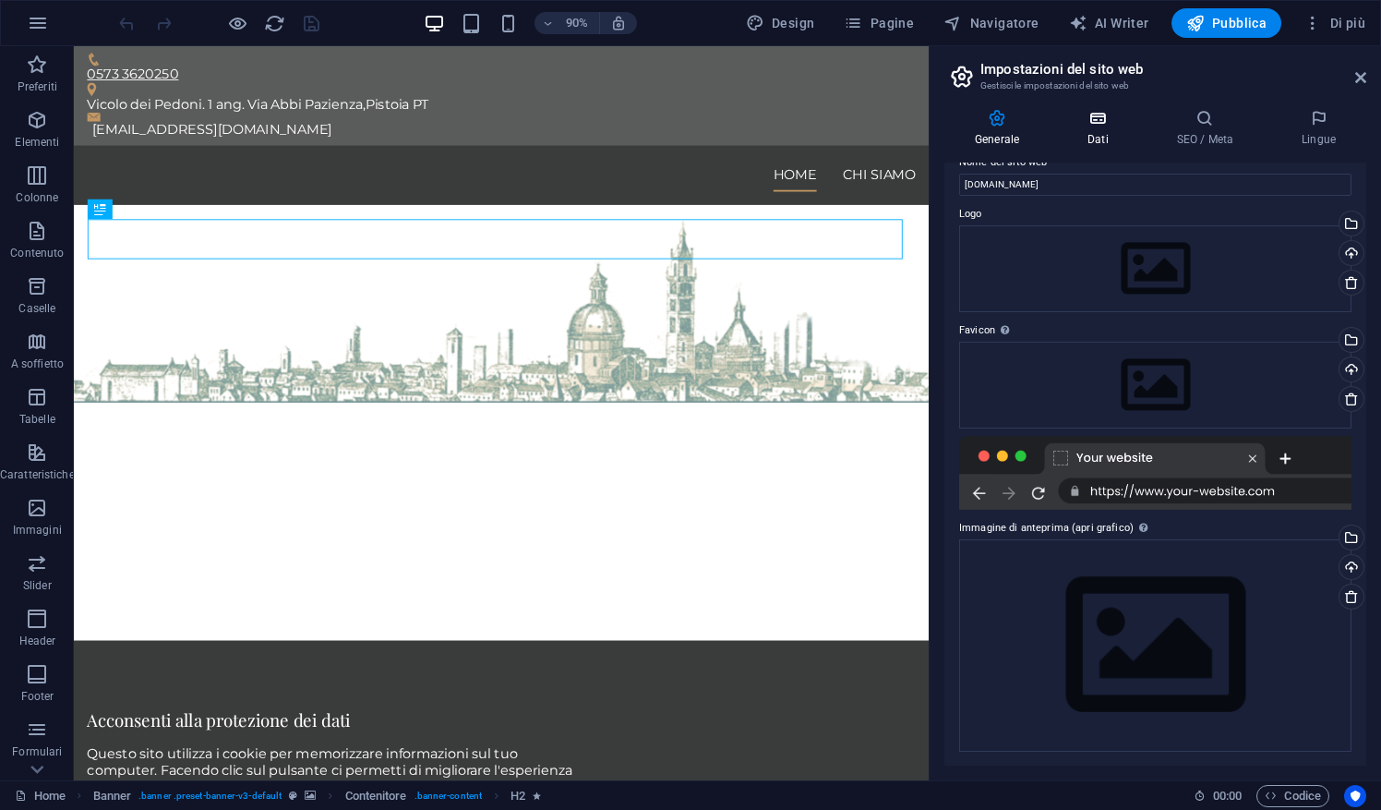
click at [1085, 141] on h4 "Dati" at bounding box center [1102, 128] width 90 height 39
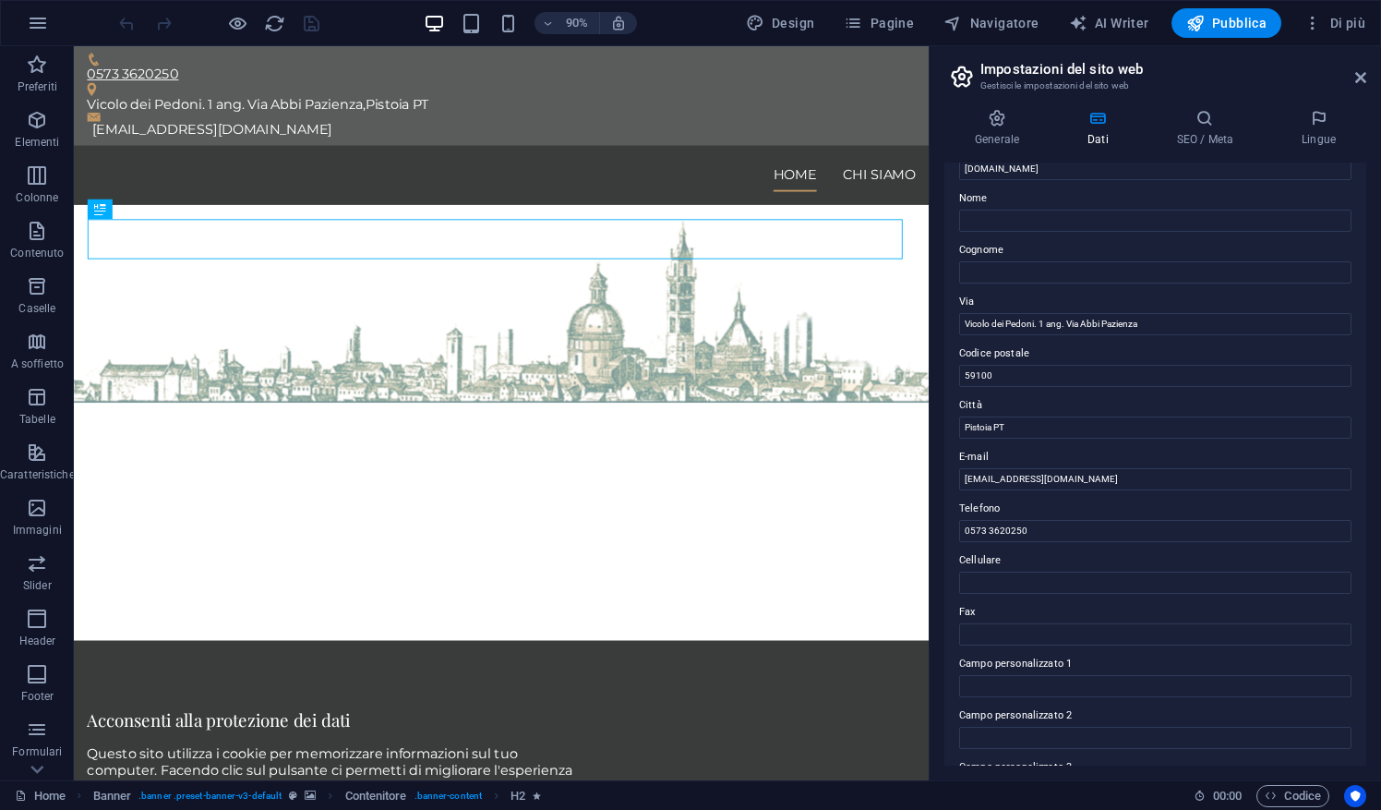
scroll to position [101, 0]
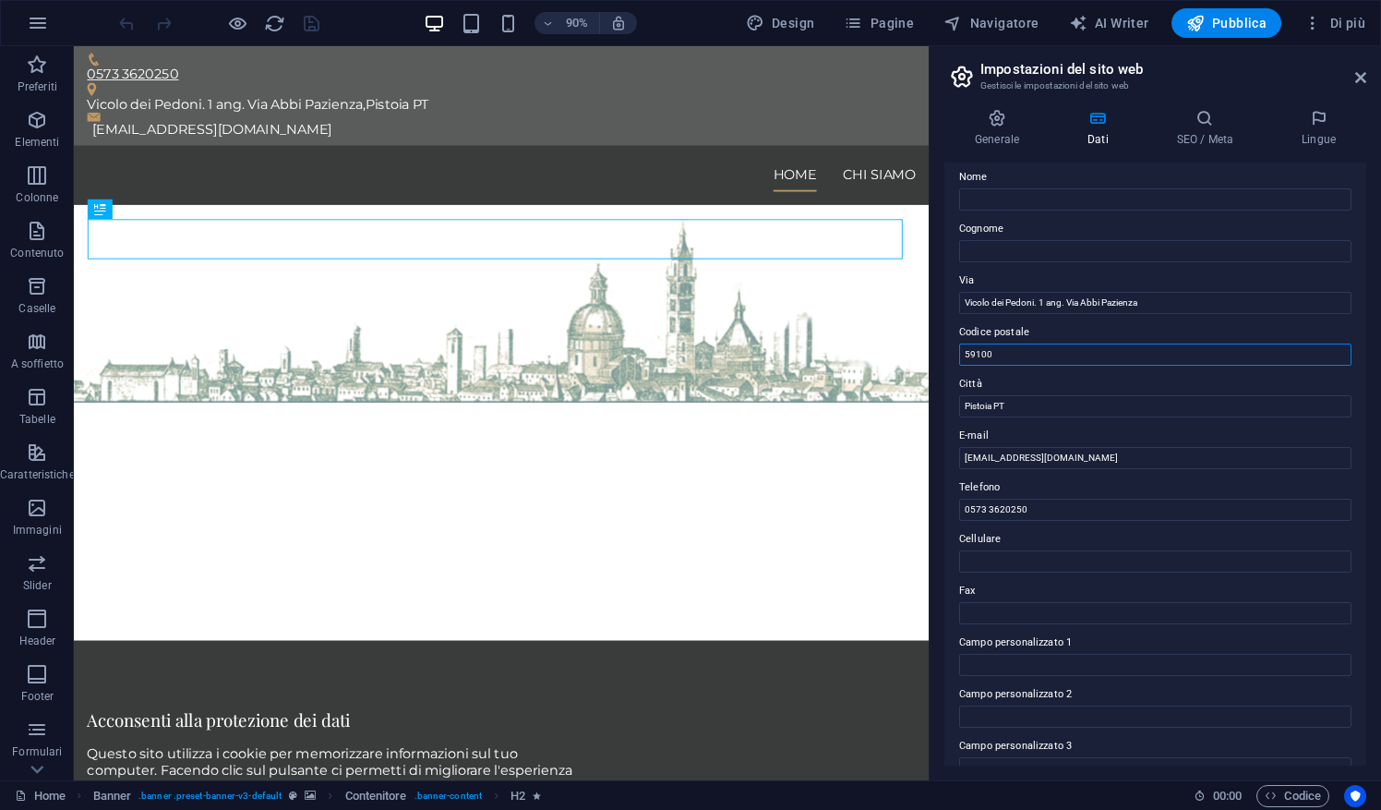
click at [1026, 345] on input "59100" at bounding box center [1155, 354] width 392 height 22
type input "51100"
click at [1360, 376] on div "Dati di contatto per questo sito web. Possono essere usati ovunque sul sito e s…" at bounding box center [1155, 463] width 422 height 603
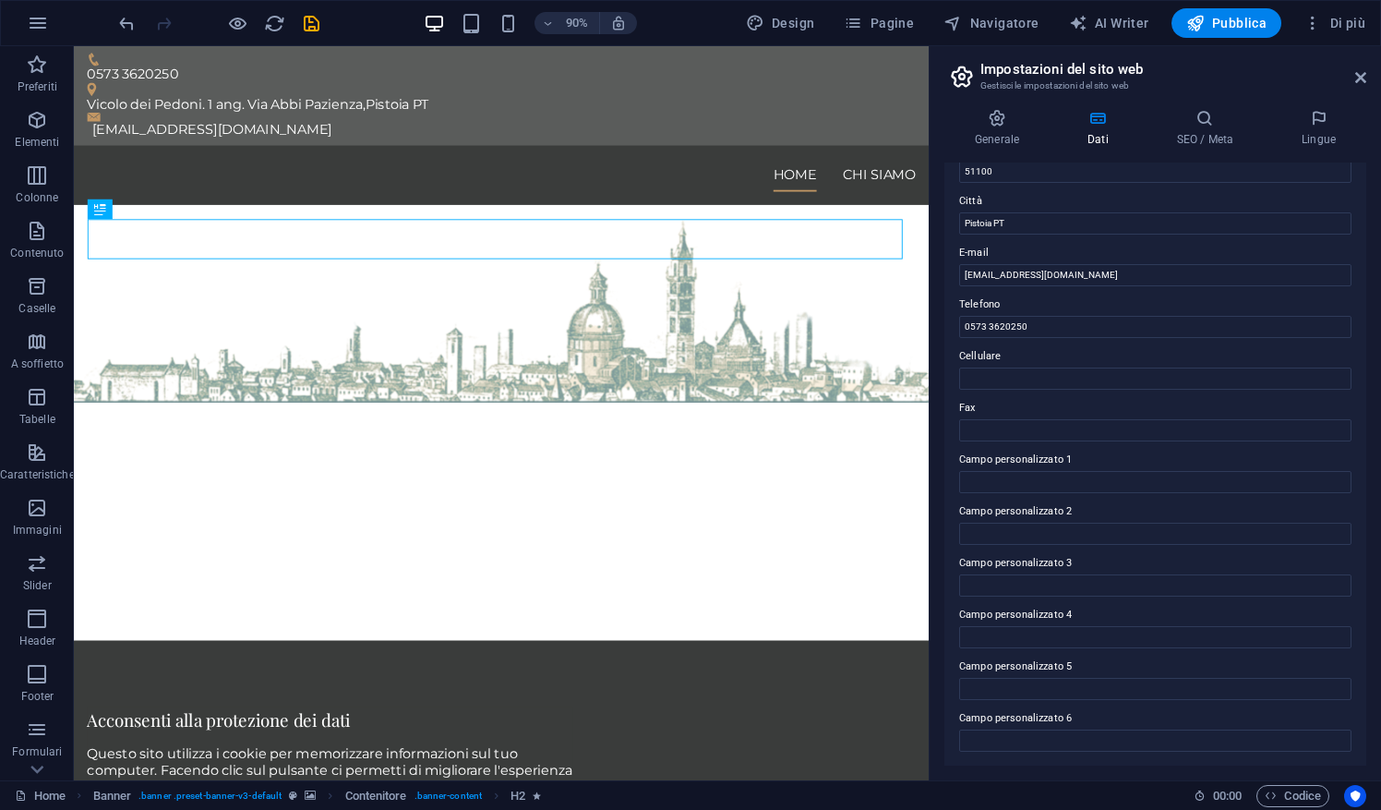
click at [1310, 397] on label "Fax" at bounding box center [1155, 408] width 392 height 22
click at [1310, 419] on input "Fax" at bounding box center [1155, 430] width 392 height 22
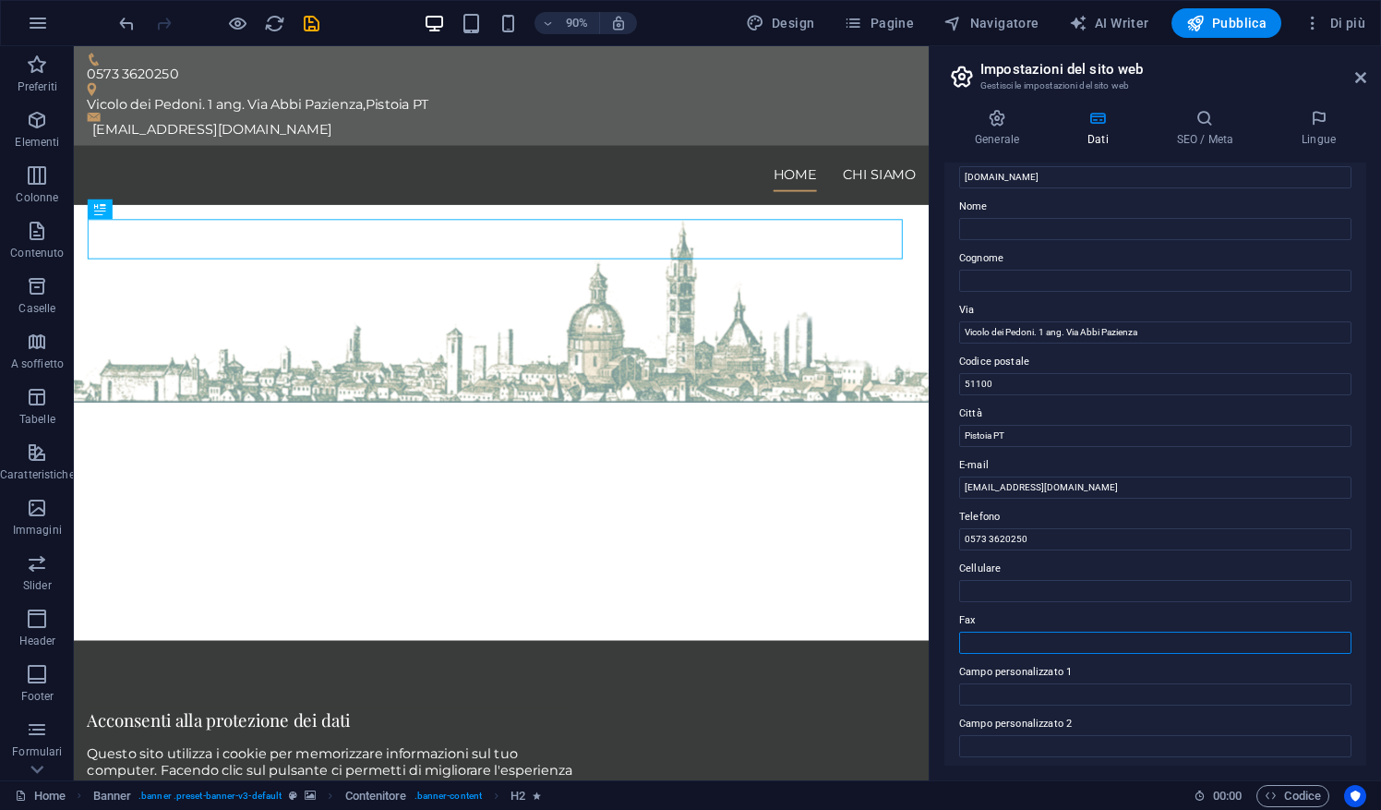
scroll to position [59, 0]
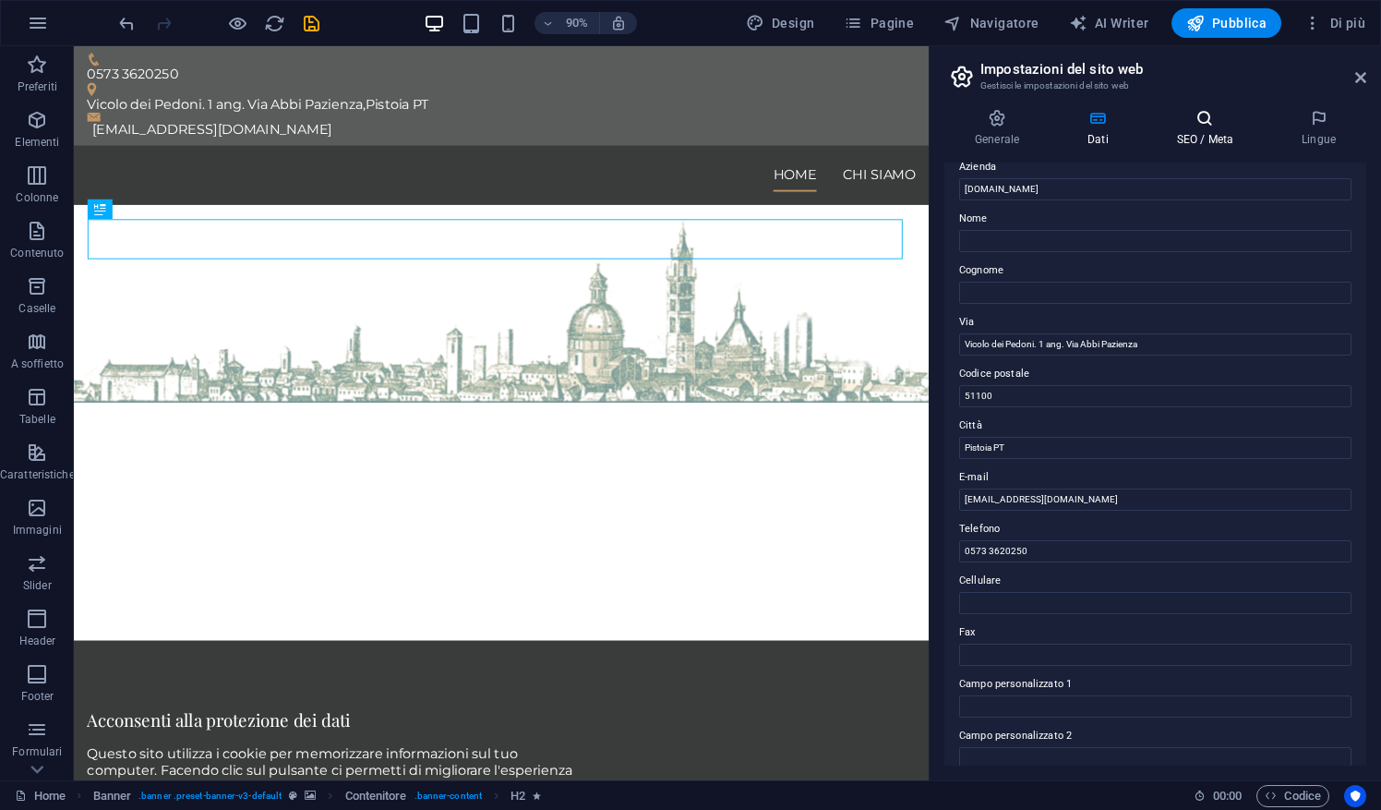
click at [1216, 132] on h4 "SEO / Meta" at bounding box center [1208, 128] width 125 height 39
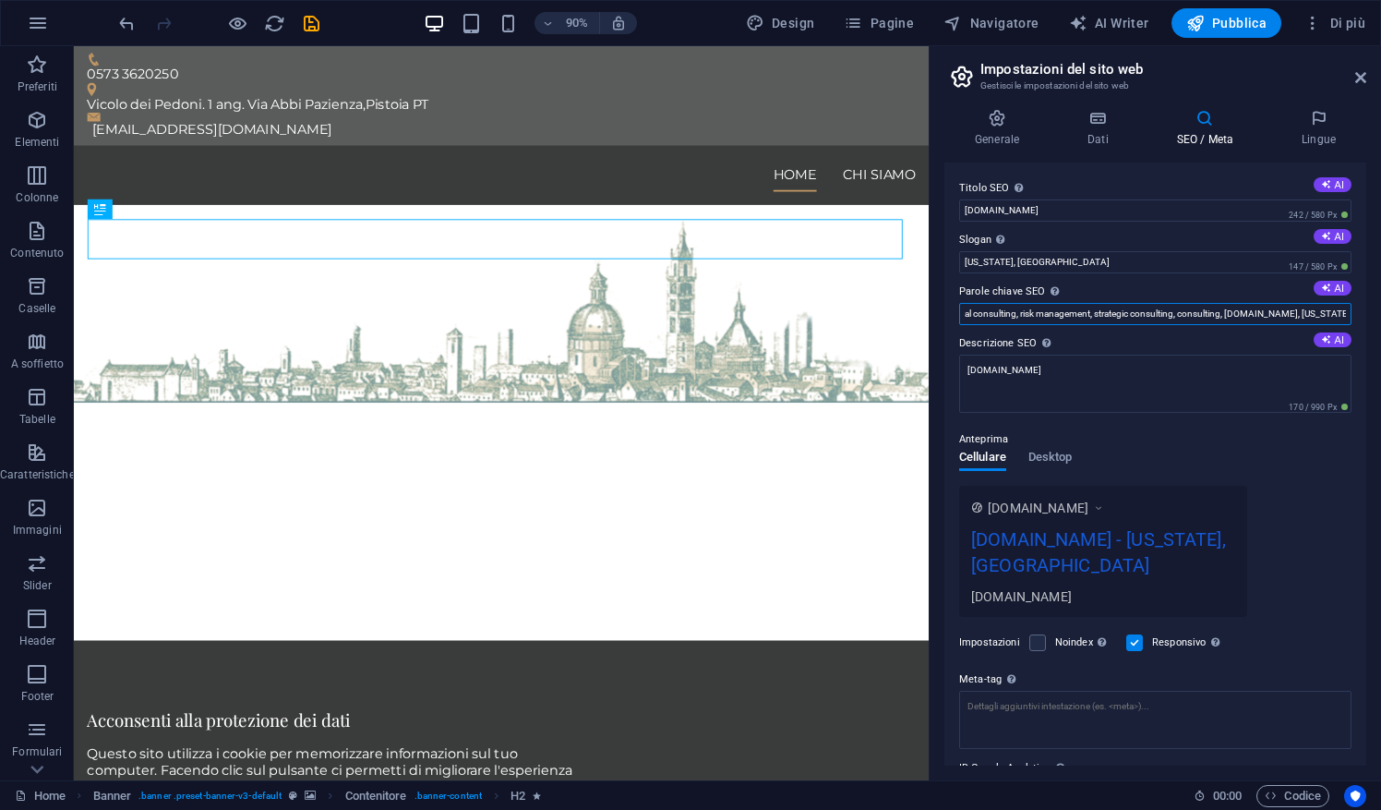
scroll to position [0, 372]
drag, startPoint x: 964, startPoint y: 312, endPoint x: 1384, endPoint y: 302, distance: 420.1
click at [1380, 302] on html "fondazioneforensepistoia.it Home Preferiti Elementi Colonne Contenuto Caselle A…" at bounding box center [690, 405] width 1381 height 810
drag, startPoint x: 1298, startPoint y: 304, endPoint x: 929, endPoint y: 344, distance: 371.4
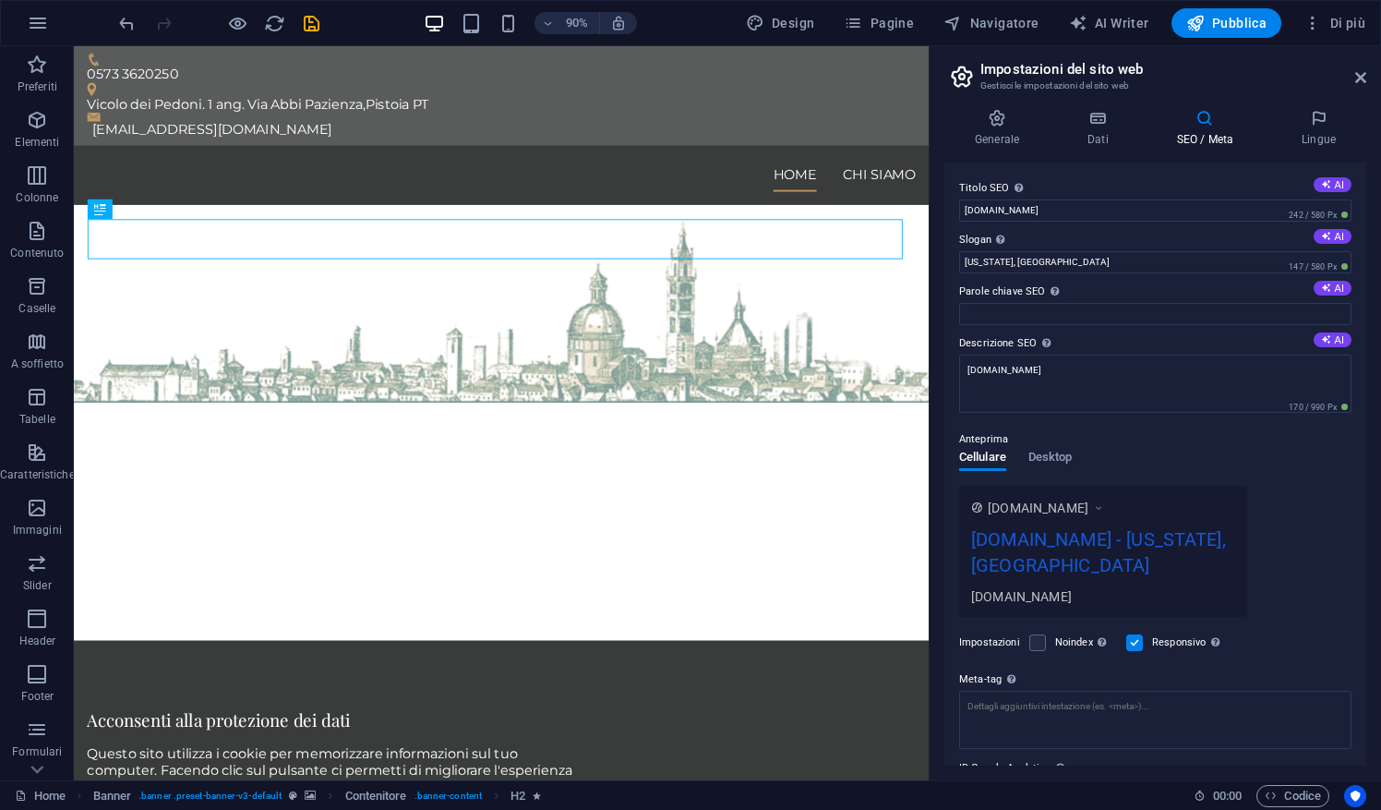
click at [1121, 248] on label "Slogan Lo slogan del tuo sito. AI" at bounding box center [1155, 240] width 392 height 22
click at [1121, 251] on input "Washington, DC" at bounding box center [1155, 262] width 392 height 22
click at [1121, 253] on input "Washington, DC" at bounding box center [1155, 262] width 392 height 22
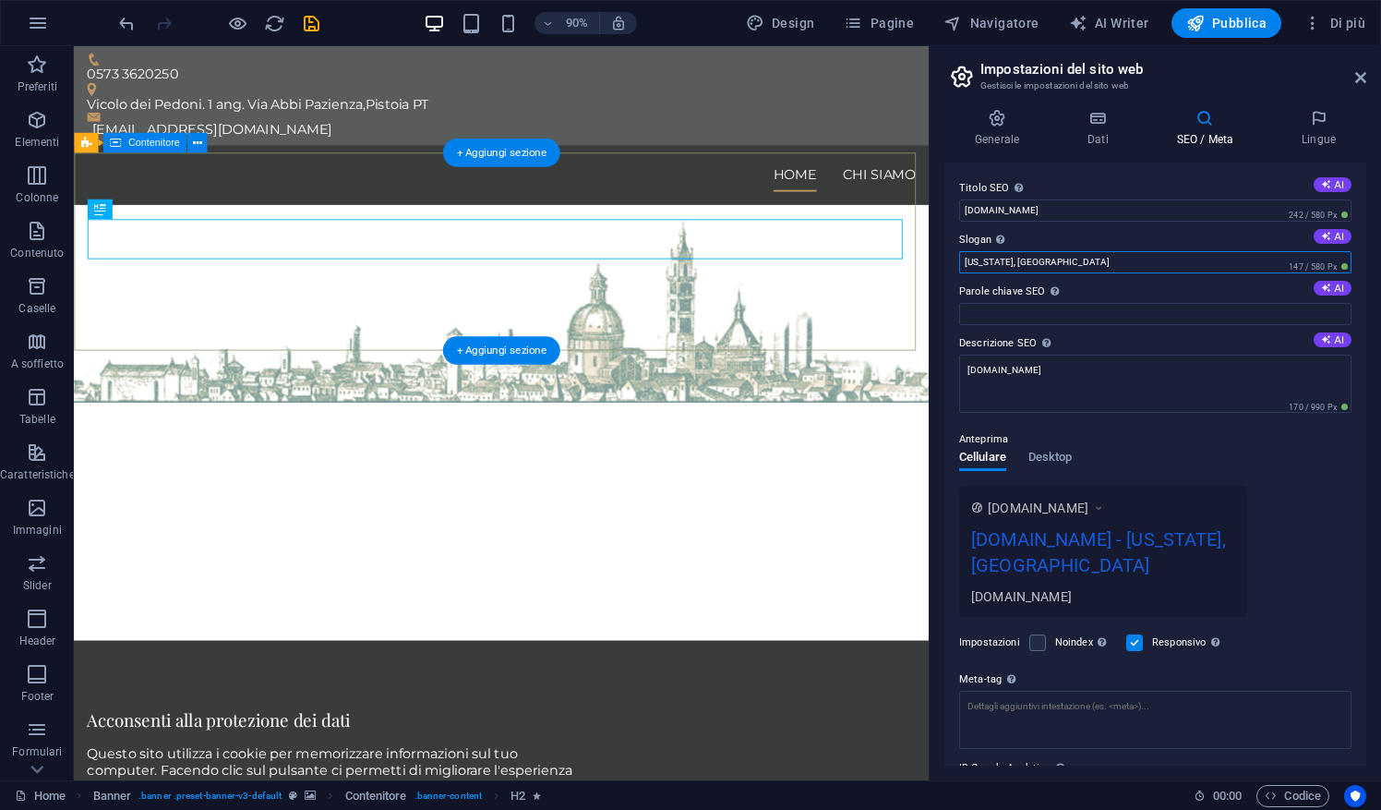
drag, startPoint x: 1194, startPoint y: 299, endPoint x: 1007, endPoint y: 291, distance: 187.6
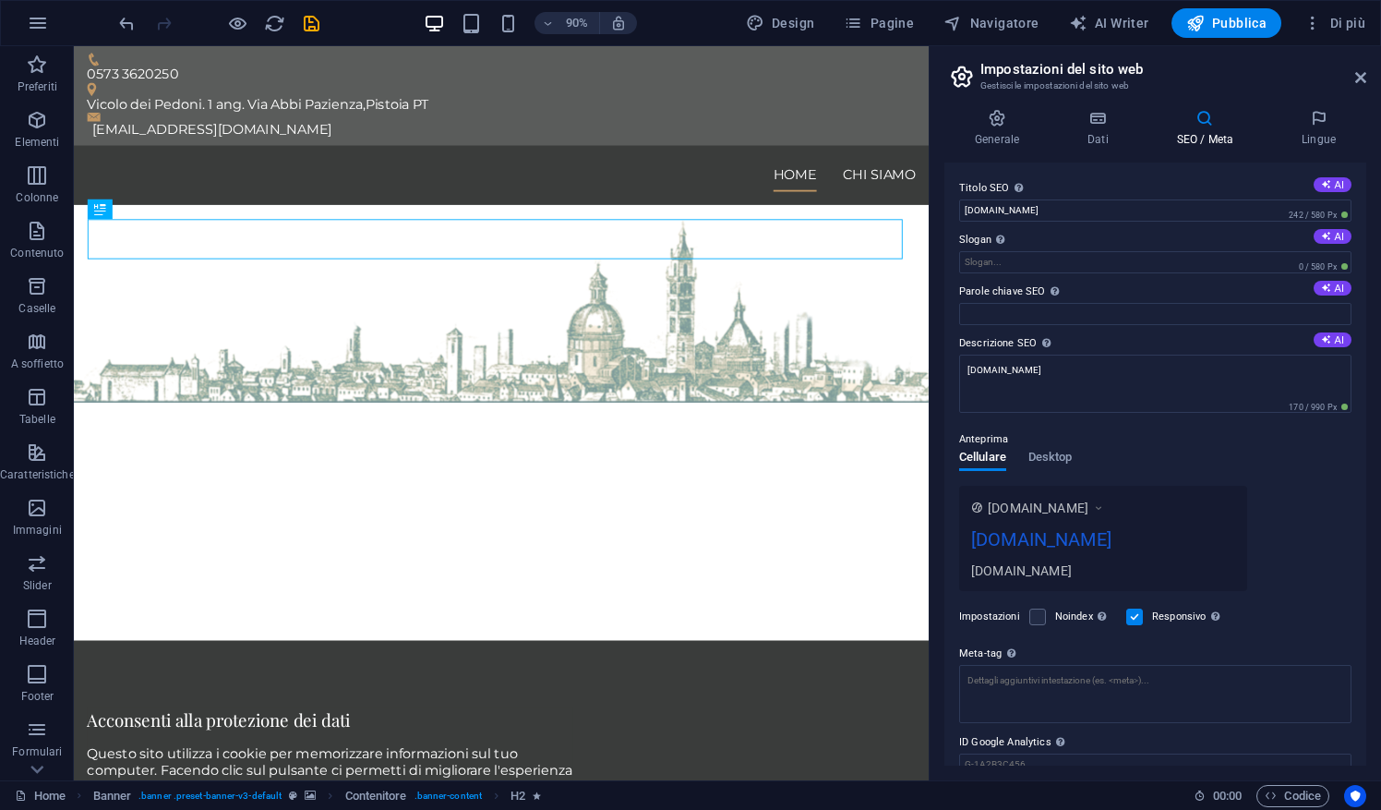
drag, startPoint x: 1361, startPoint y: 372, endPoint x: 1366, endPoint y: 405, distance: 33.7
click at [1366, 405] on div "Generale Dati SEO / Meta Lingue Nome del sito web fondazioneforensepistoia.it L…" at bounding box center [1154, 437] width 451 height 686
drag, startPoint x: 1366, startPoint y: 405, endPoint x: 1230, endPoint y: 134, distance: 303.4
click at [1230, 134] on div "Generale Dati SEO / Meta Lingue Nome del sito web fondazioneforensepistoia.it L…" at bounding box center [1154, 437] width 451 height 686
click at [1300, 135] on h4 "Lingue" at bounding box center [1318, 128] width 95 height 39
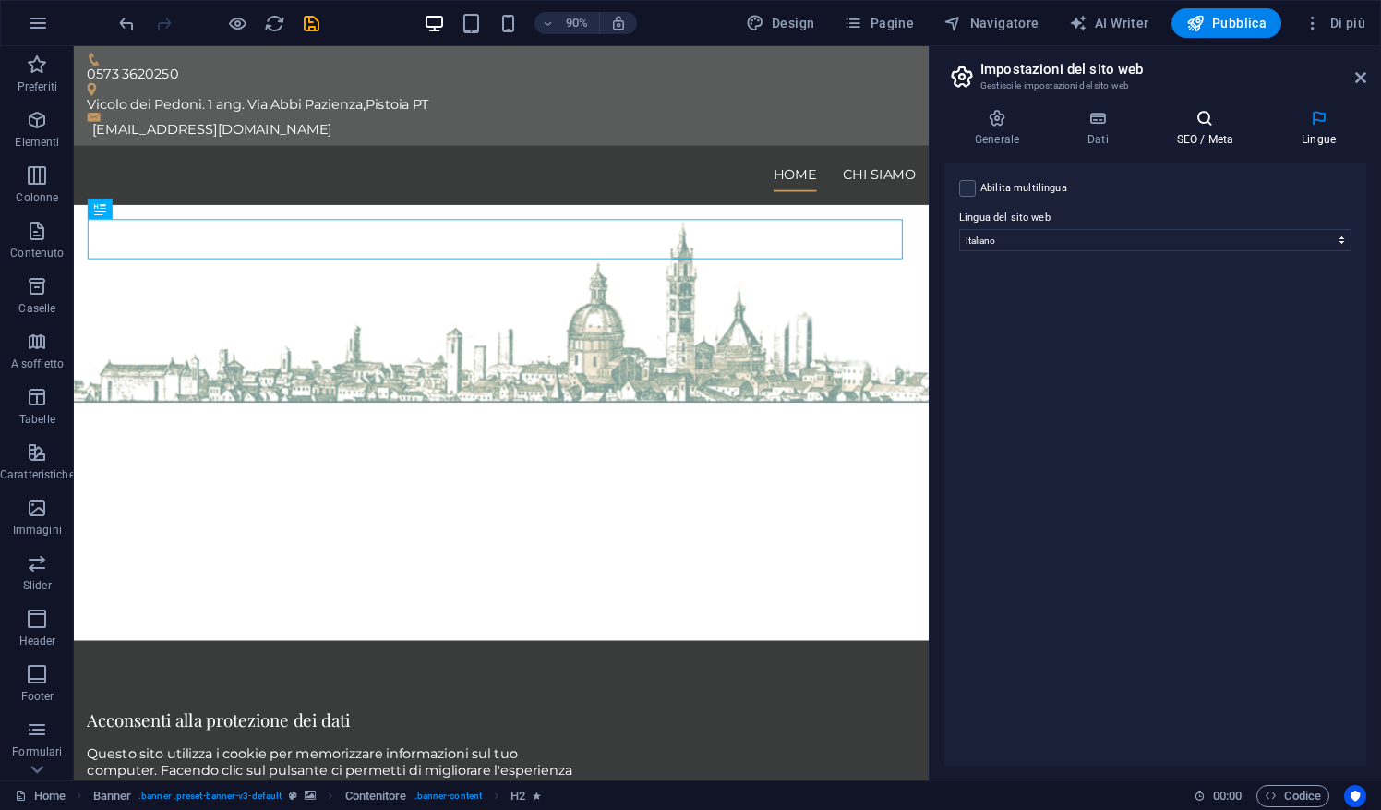
click at [1229, 138] on h4 "SEO / Meta" at bounding box center [1208, 128] width 125 height 39
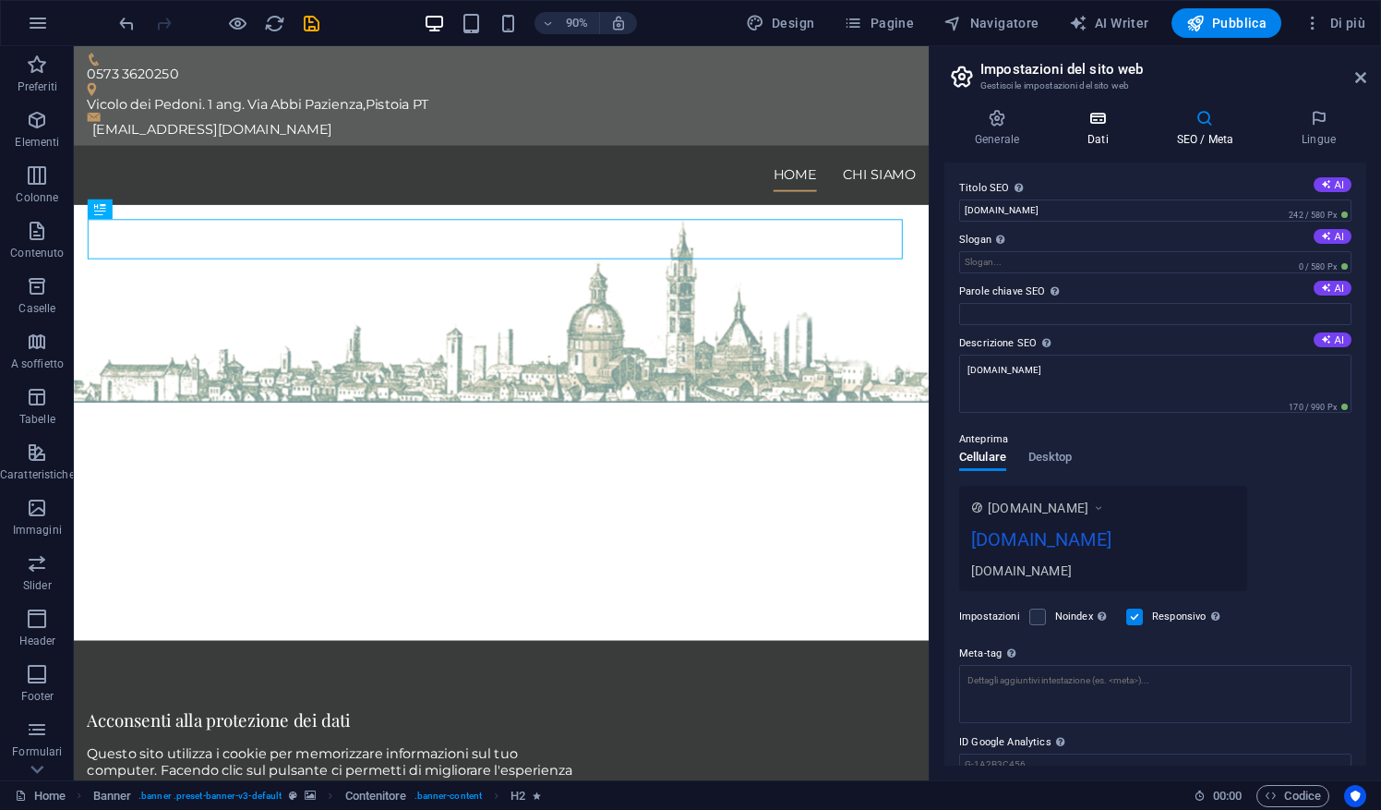
click at [1119, 135] on h4 "Dati" at bounding box center [1102, 128] width 90 height 39
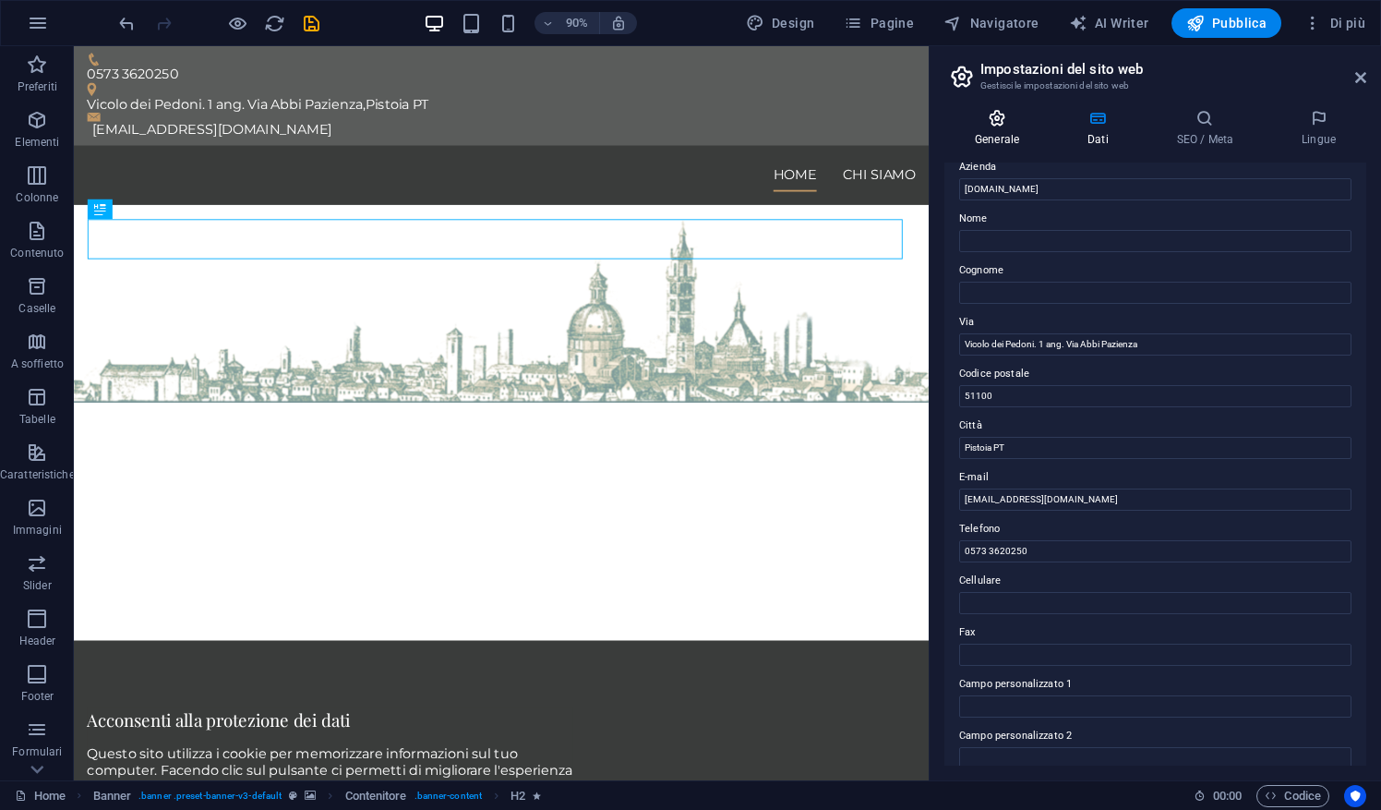
click at [1017, 138] on h4 "Generale" at bounding box center [1000, 128] width 113 height 39
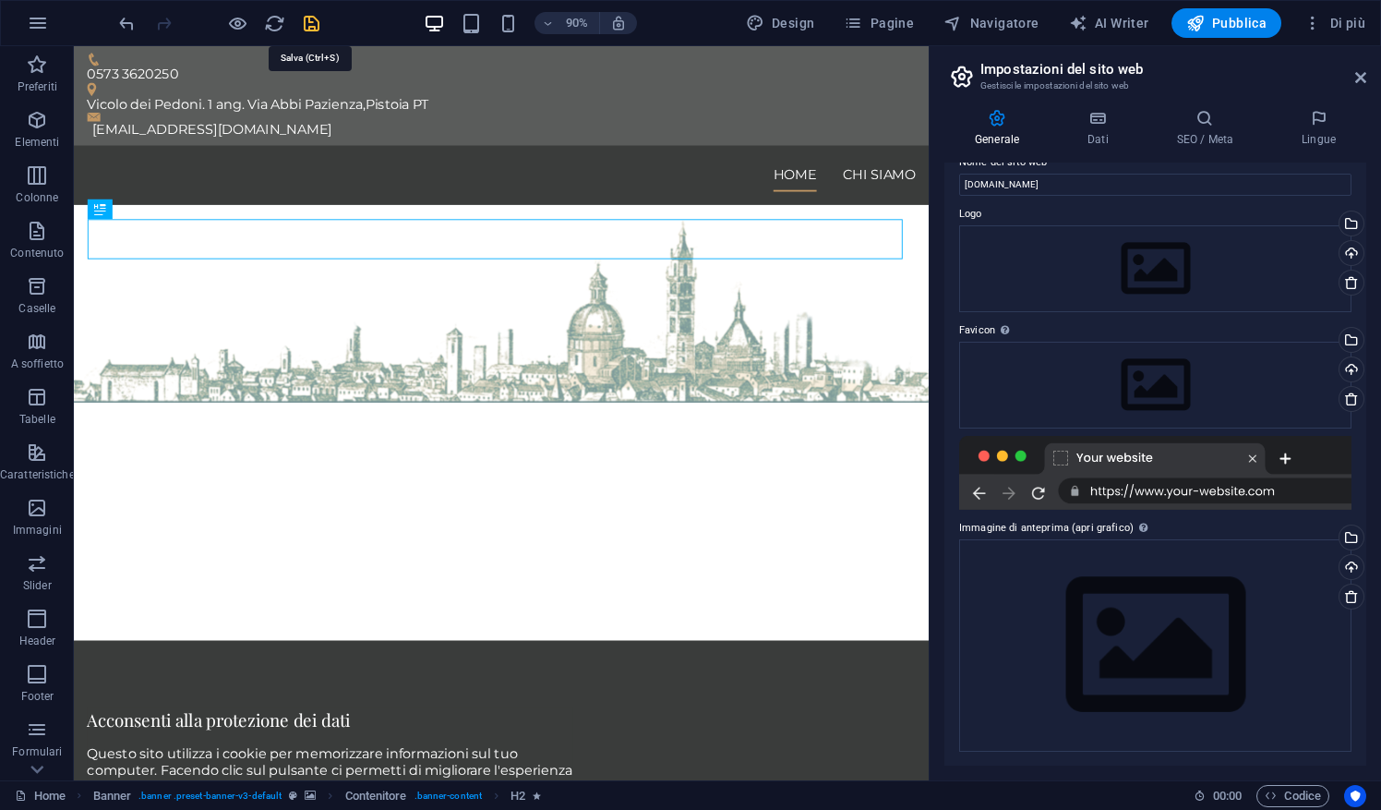
click at [308, 26] on icon "save" at bounding box center [311, 23] width 21 height 21
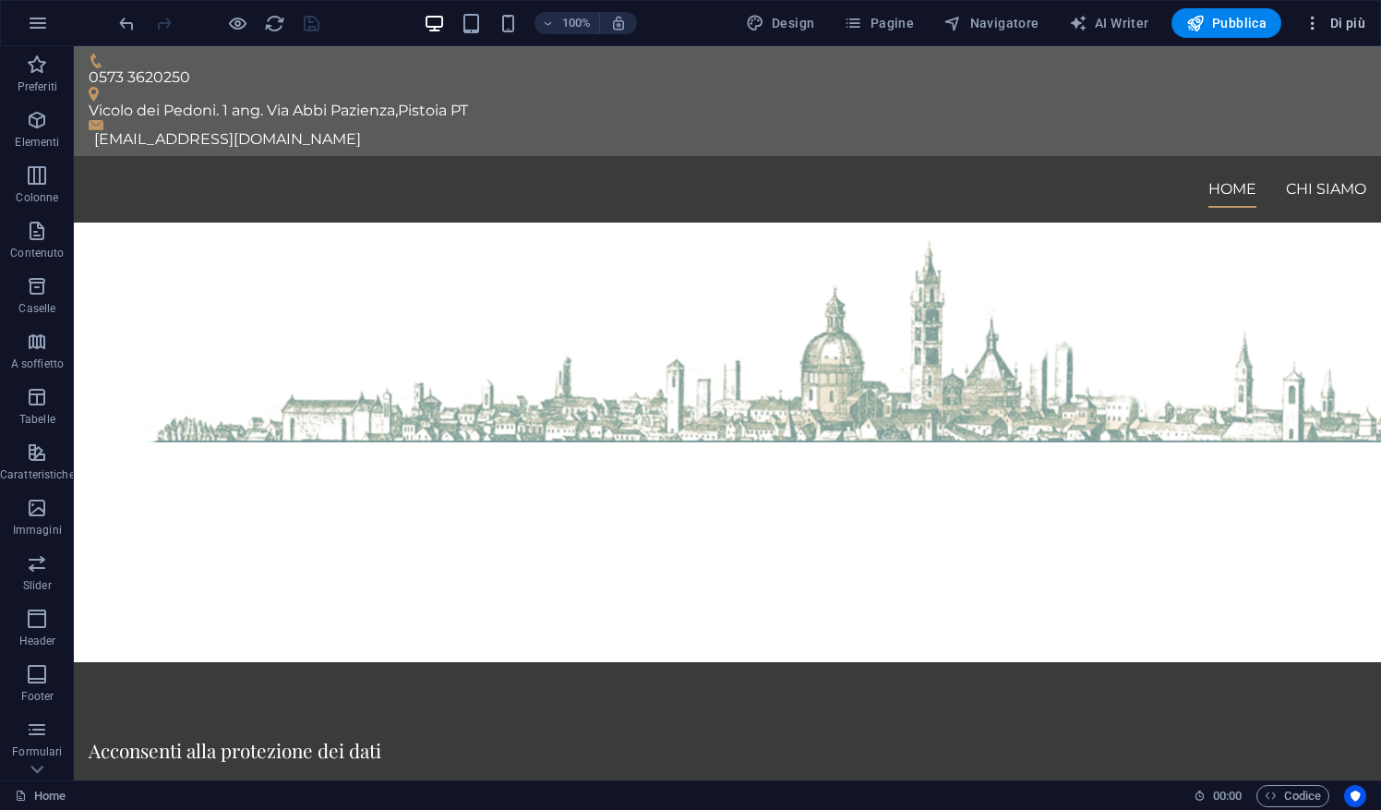
click at [1346, 28] on span "Di più" at bounding box center [1334, 23] width 62 height 18
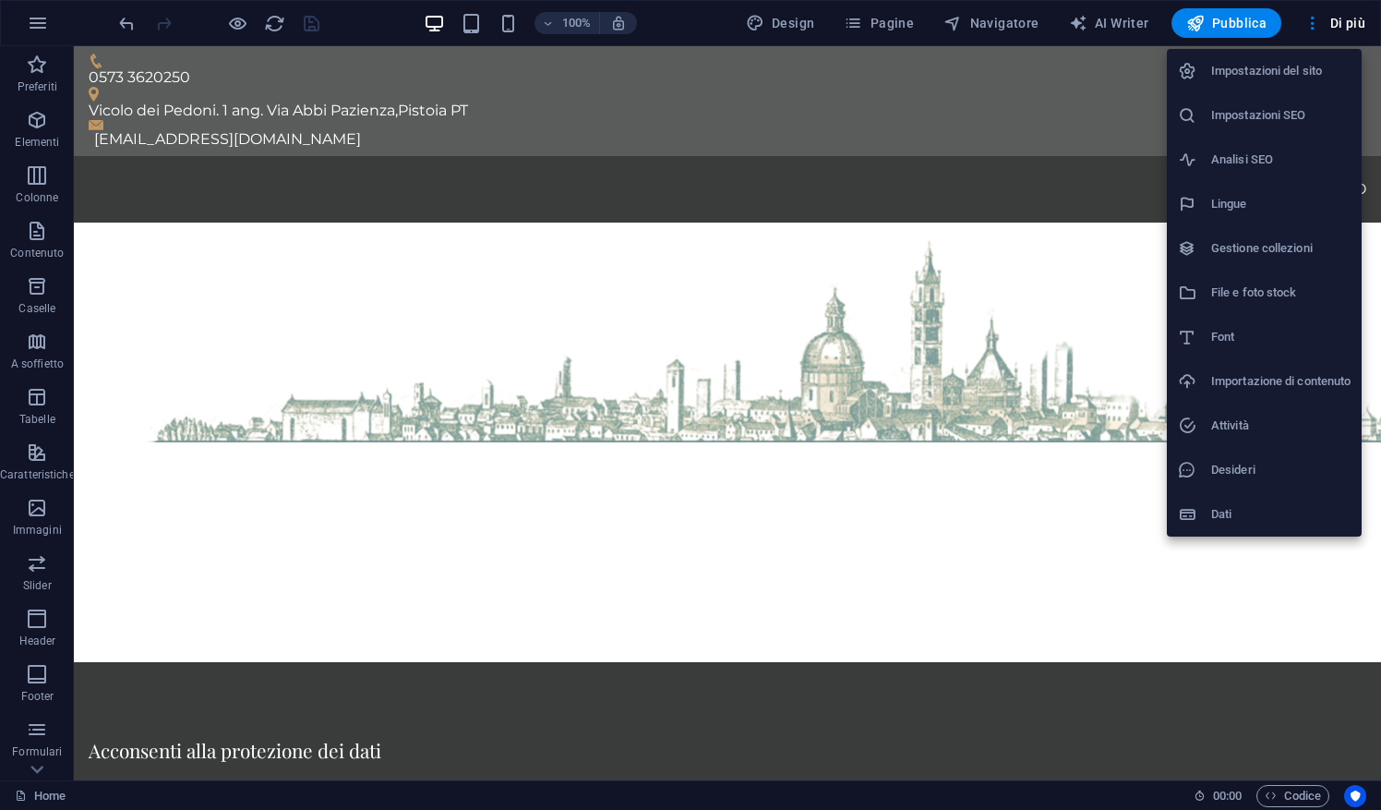
click at [1303, 513] on h6 "Dati" at bounding box center [1280, 514] width 139 height 22
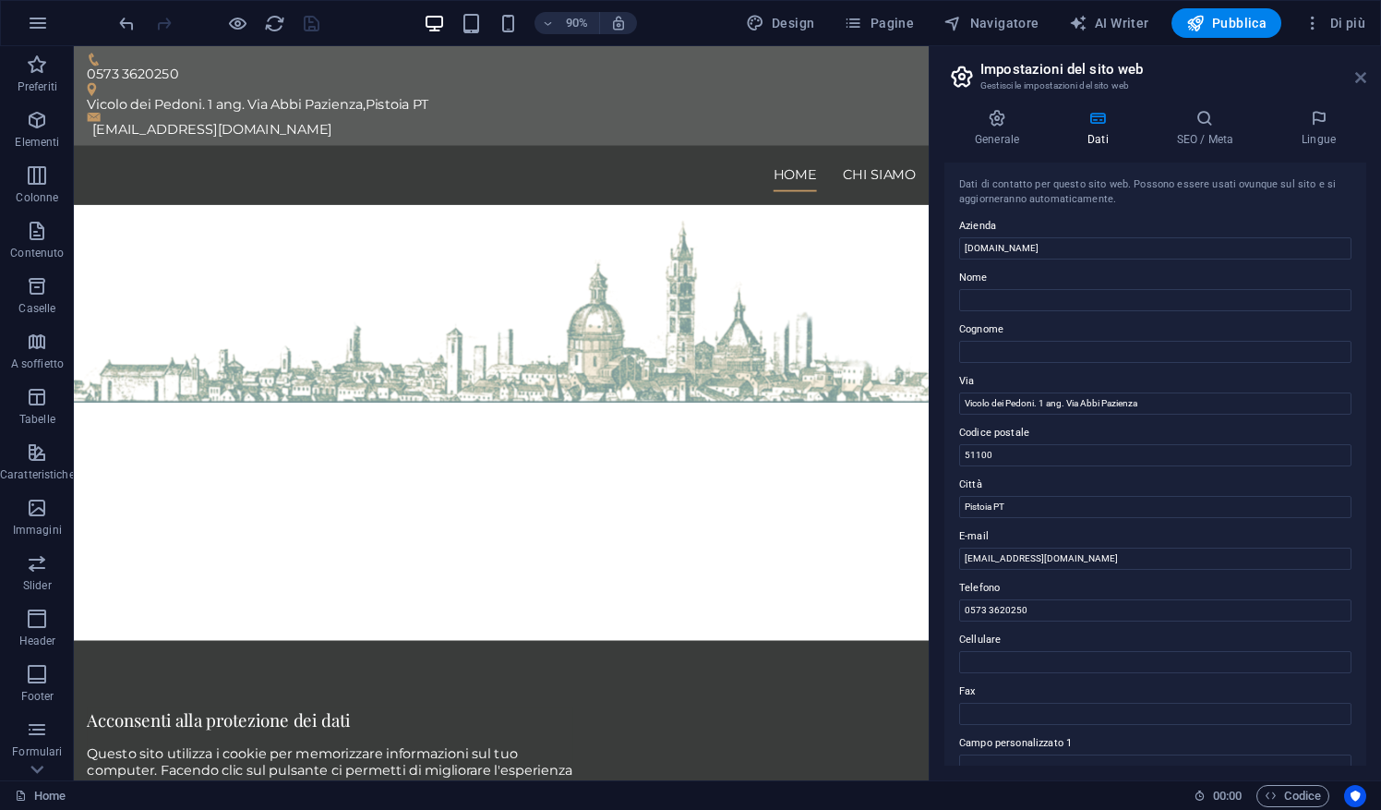
click at [1362, 72] on icon at bounding box center [1360, 77] width 11 height 15
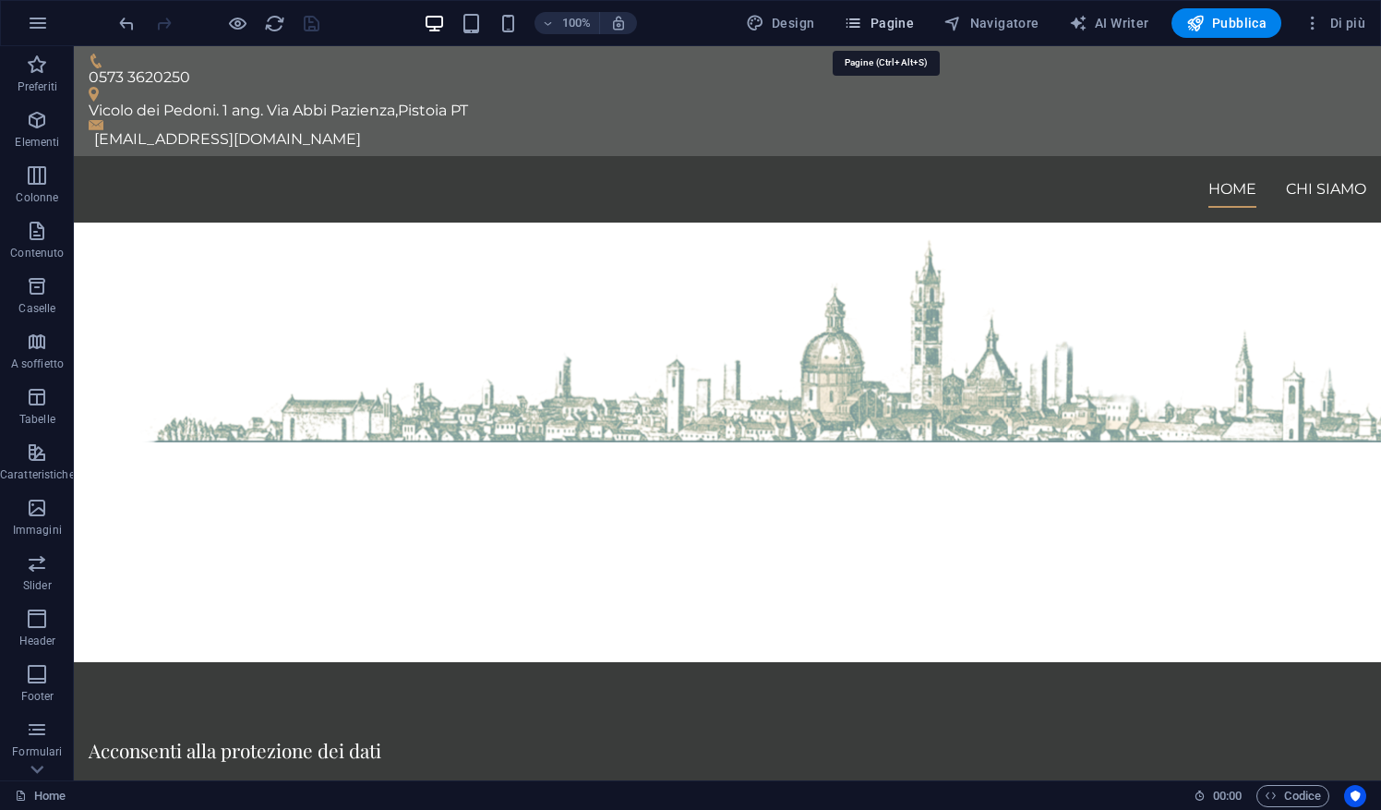
click at [881, 28] on span "Pagine" at bounding box center [879, 23] width 70 height 18
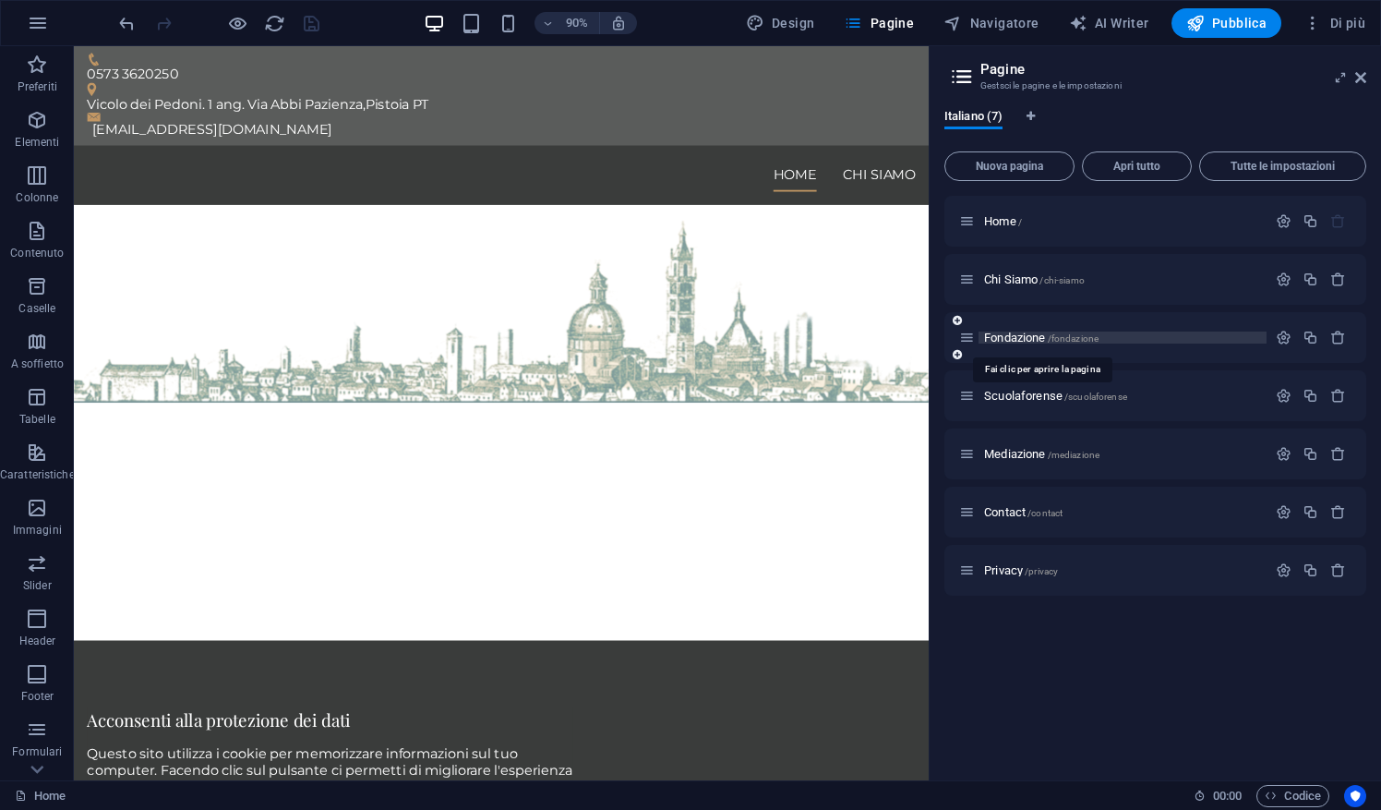
click at [1019, 338] on span "Fondazione /fondazione" at bounding box center [1041, 337] width 114 height 14
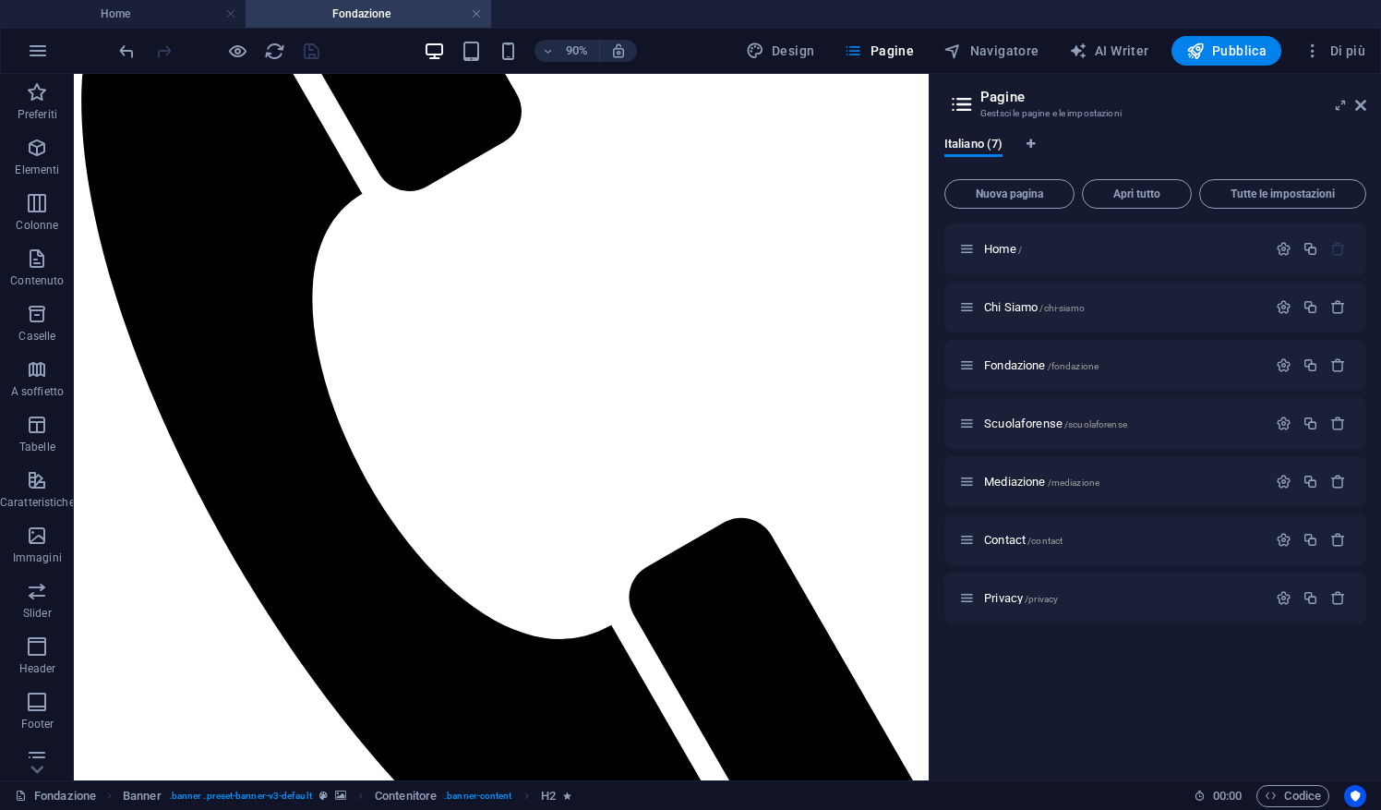
scroll to position [291, 0]
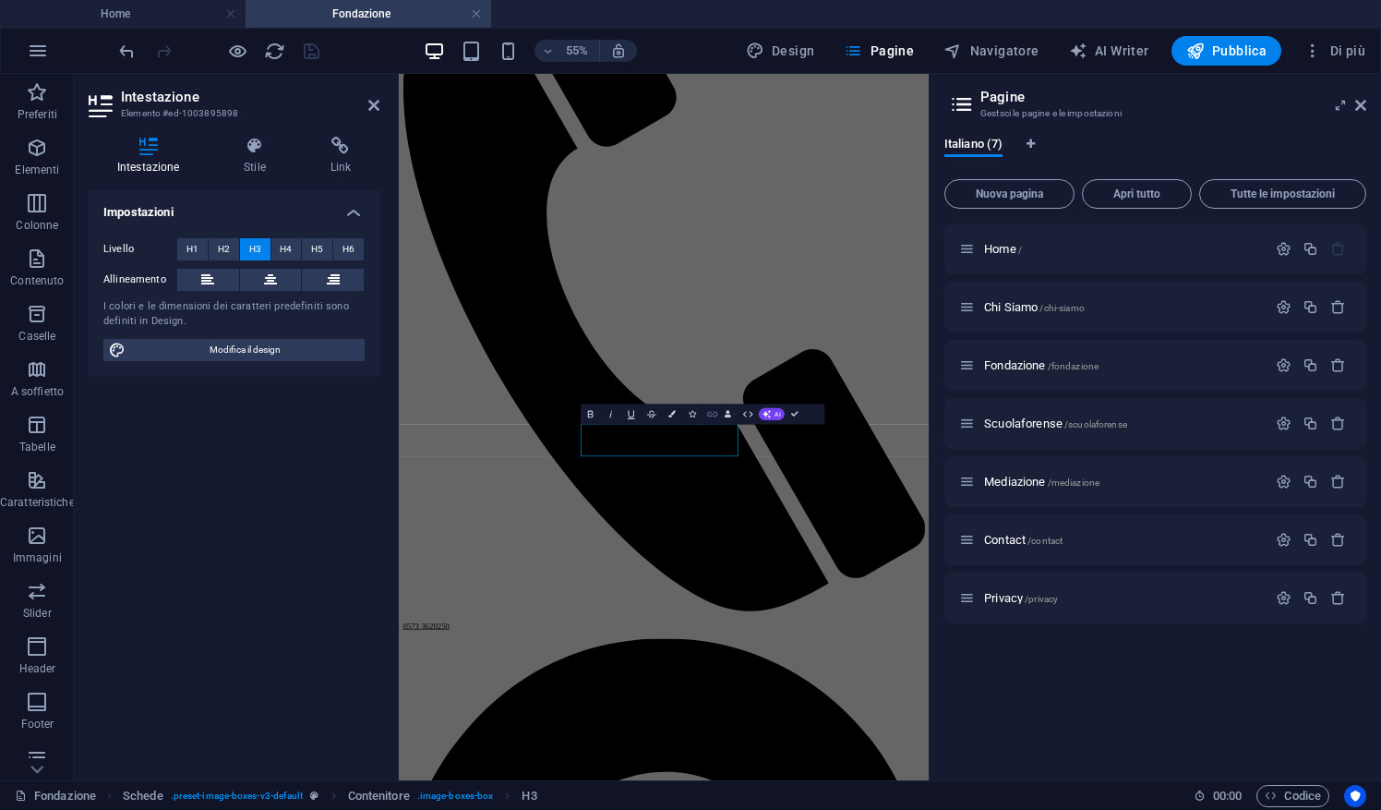
click at [717, 417] on icon "button" at bounding box center [712, 414] width 12 height 12
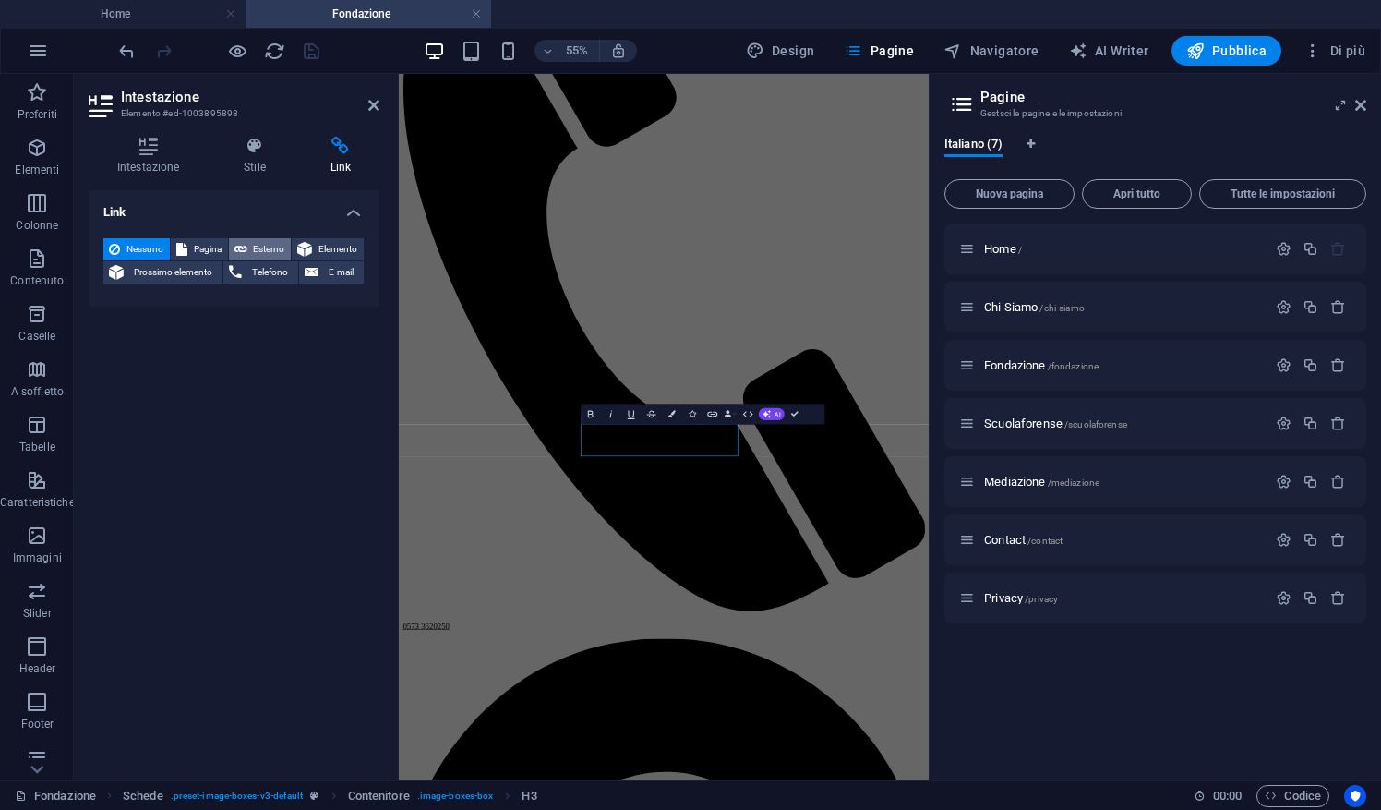
click at [282, 243] on span "Esterno" at bounding box center [269, 249] width 33 height 22
select select "blank"
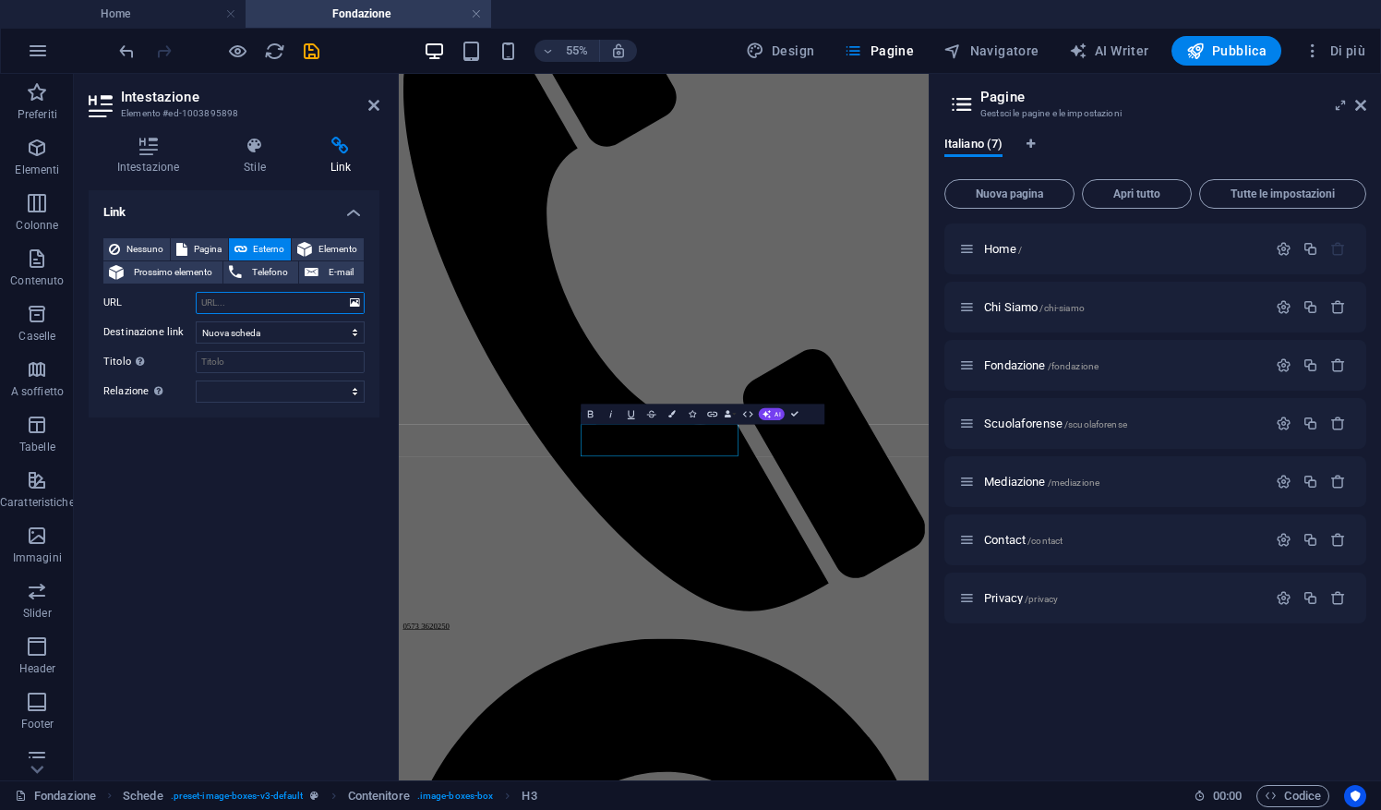
paste input "https://sfera.sferabit.com/servizi/accesso_albosfera.php?dir=coapistoia"
type input "https://sfera.sferabit.com/servizi/accesso_albosfera.php?dir=coapistoia"
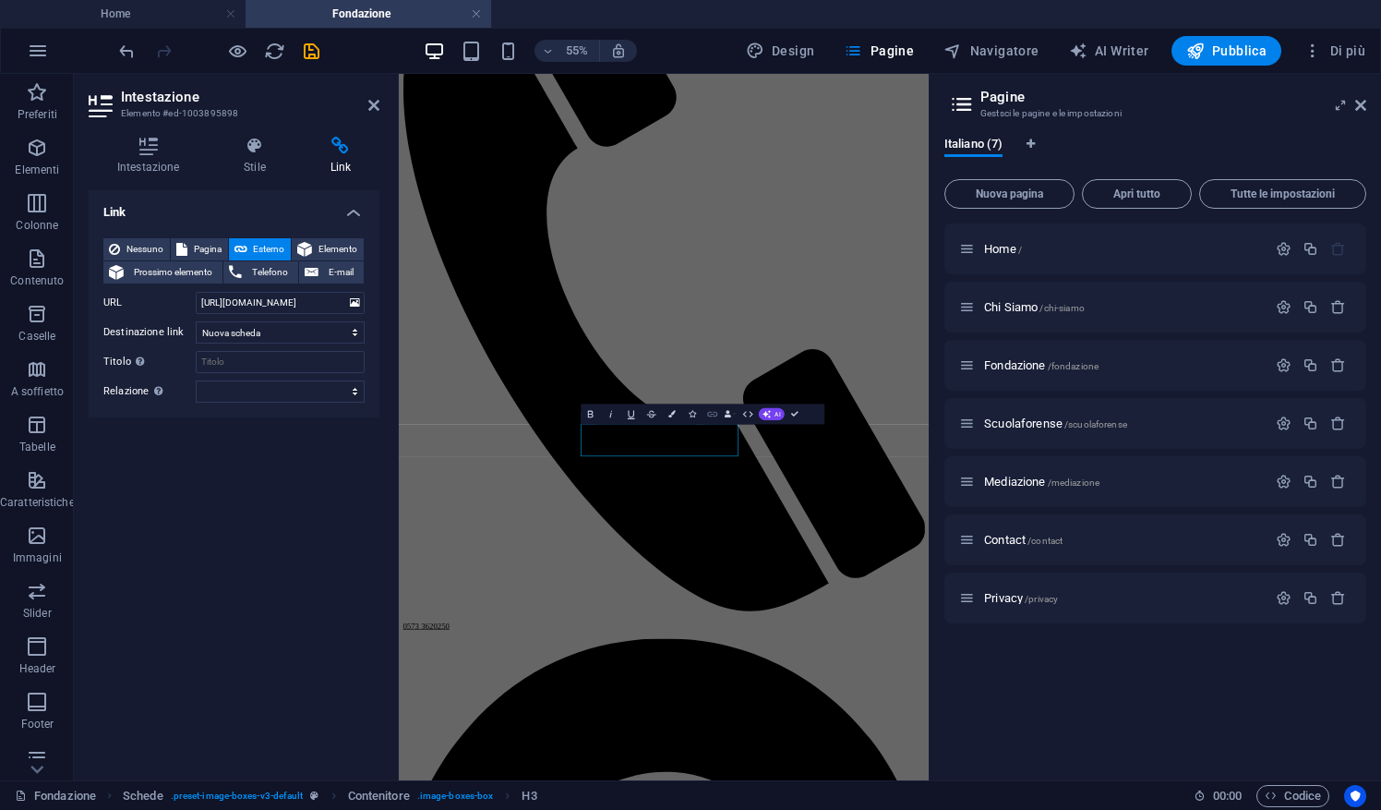
click at [709, 416] on icon "button" at bounding box center [712, 414] width 12 height 12
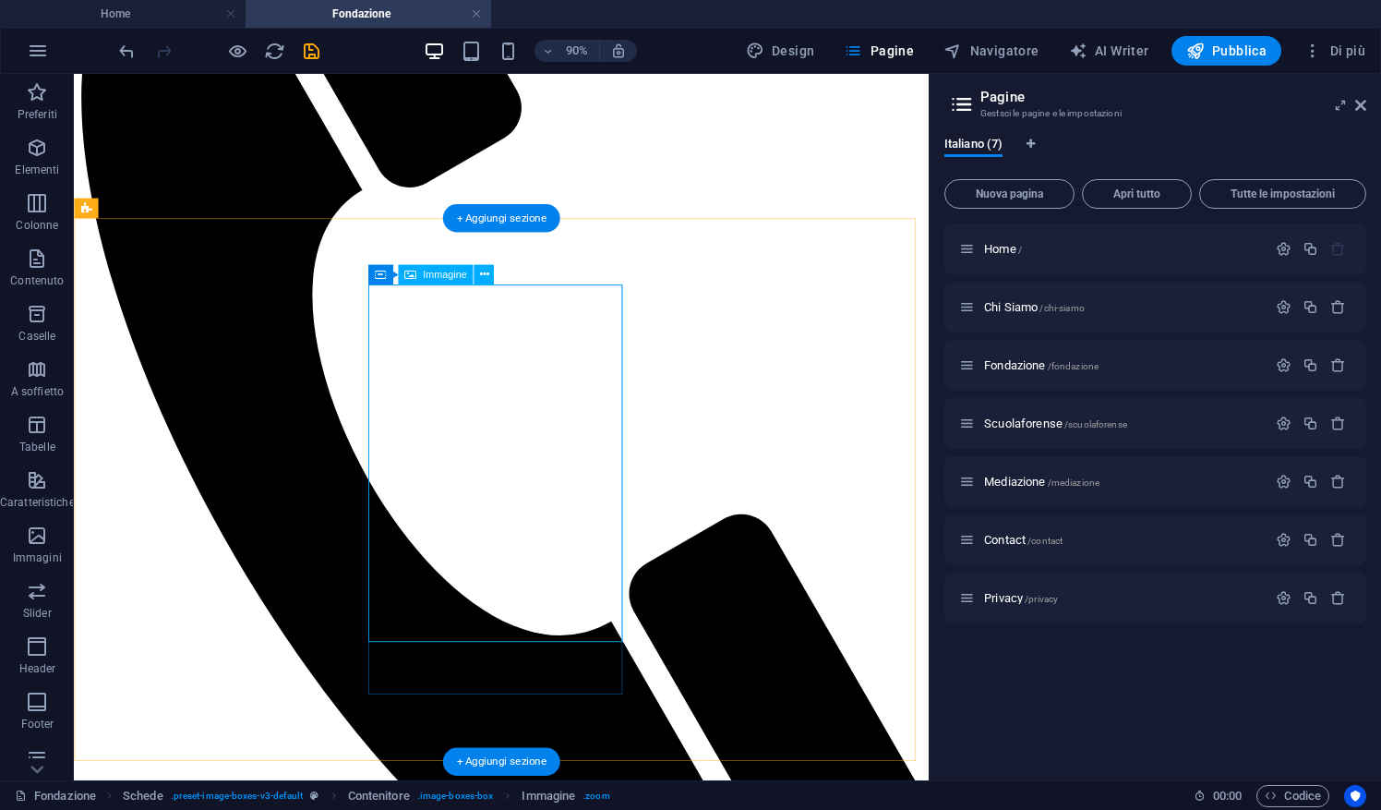
select select "%"
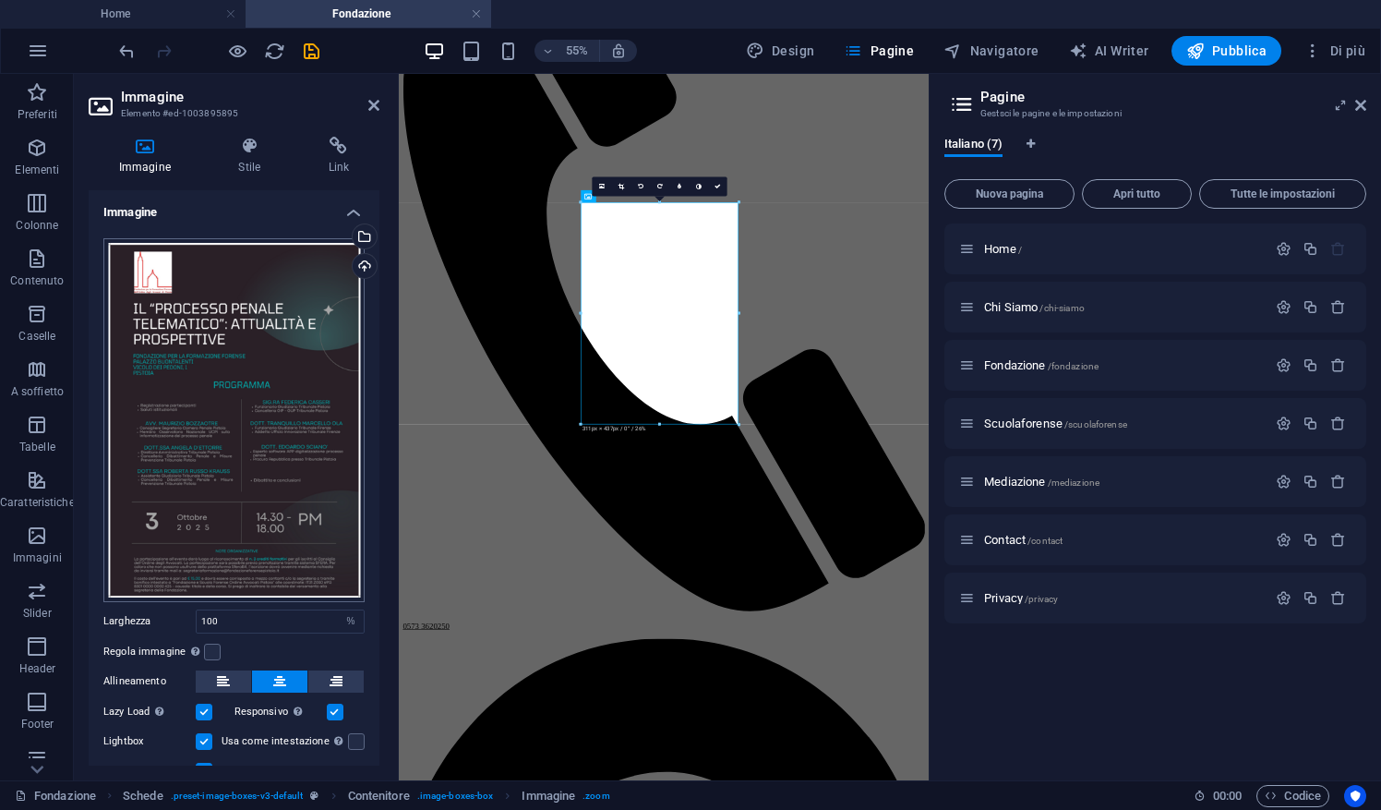
scroll to position [69, 0]
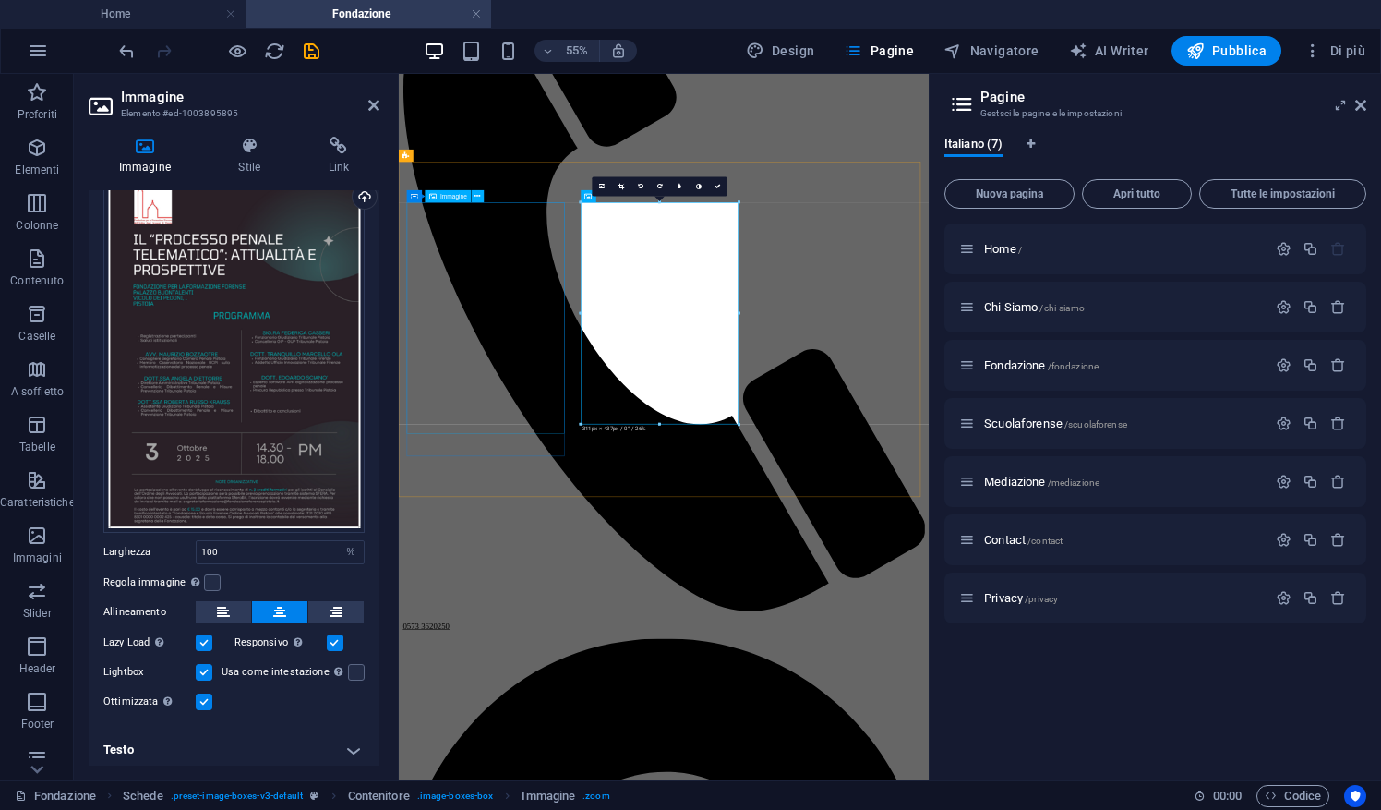
select select "%"
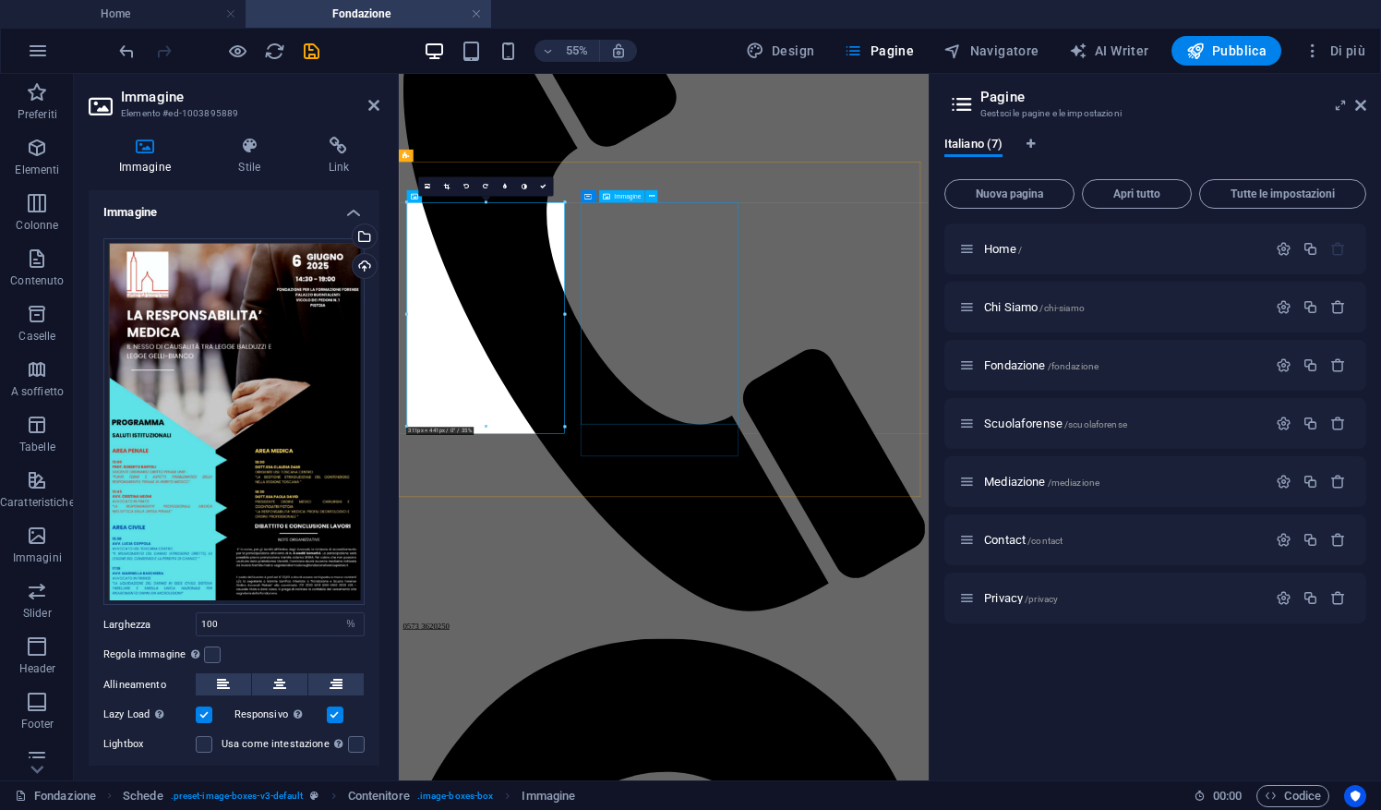
select select "%"
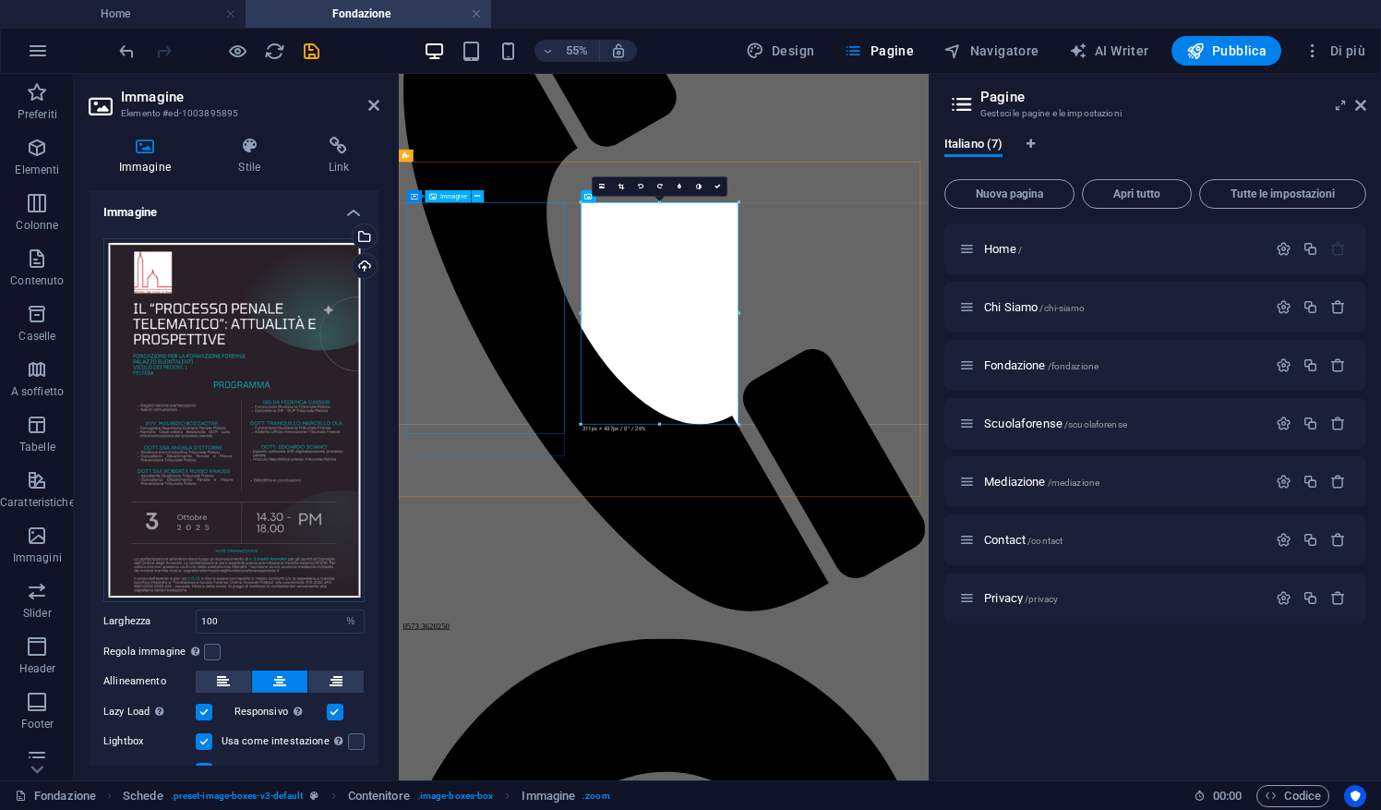
select select "%"
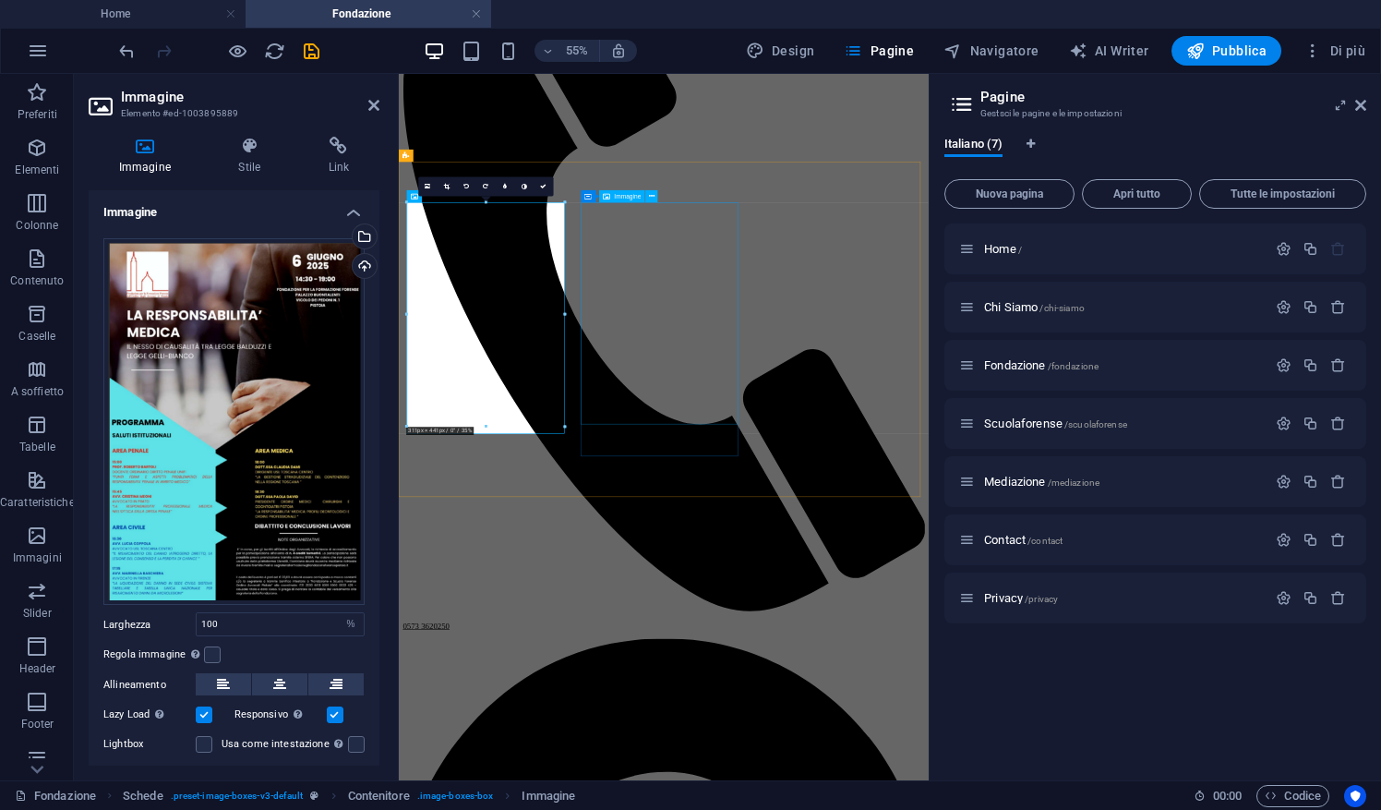
select select "%"
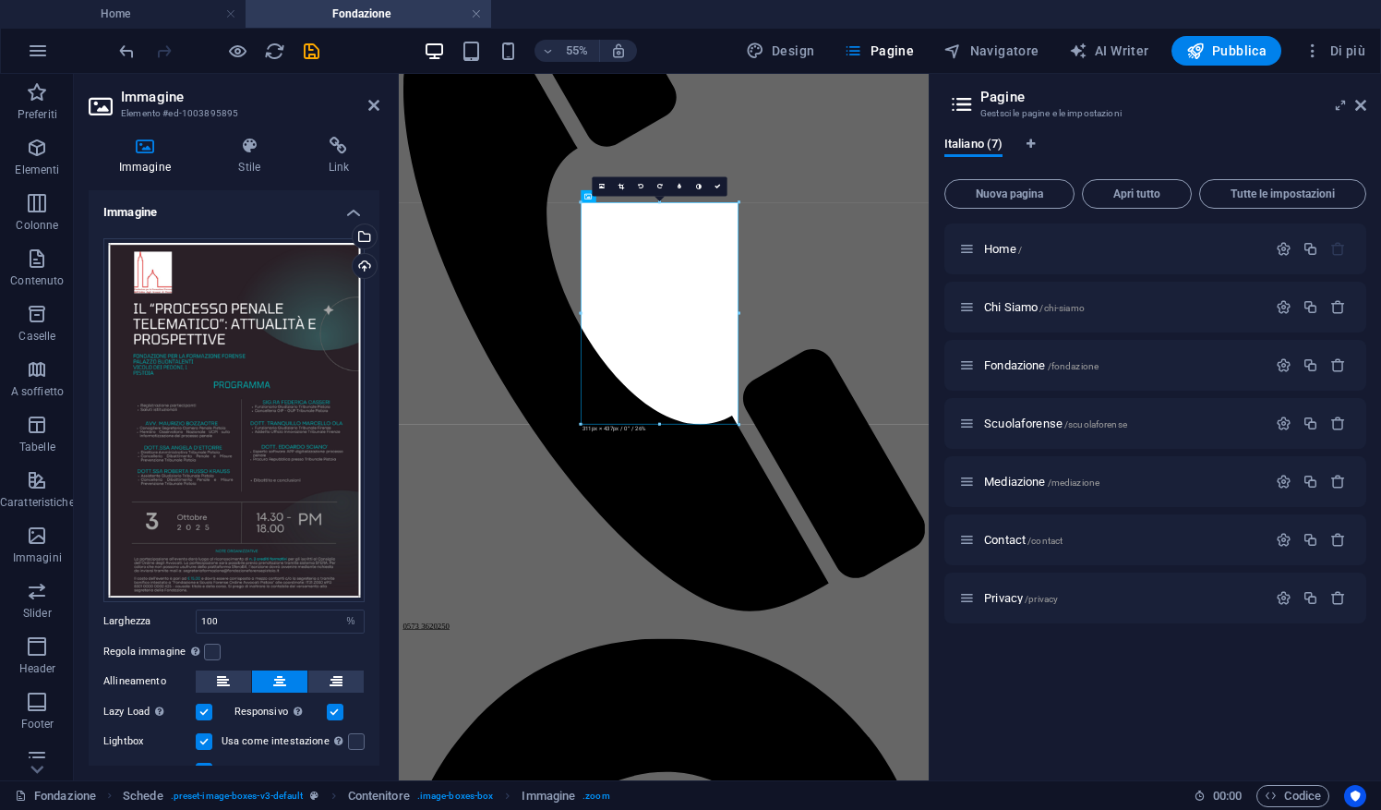
click at [205, 736] on label at bounding box center [204, 741] width 17 height 17
click at [0, 0] on input "Lightbox" at bounding box center [0, 0] width 0 height 0
drag, startPoint x: 375, startPoint y: 601, endPoint x: 376, endPoint y: 735, distance: 133.8
click at [376, 735] on div "Immagine Trascina qui i file, fai clic per sceglierli o selezionali da File o d…" at bounding box center [234, 477] width 291 height 575
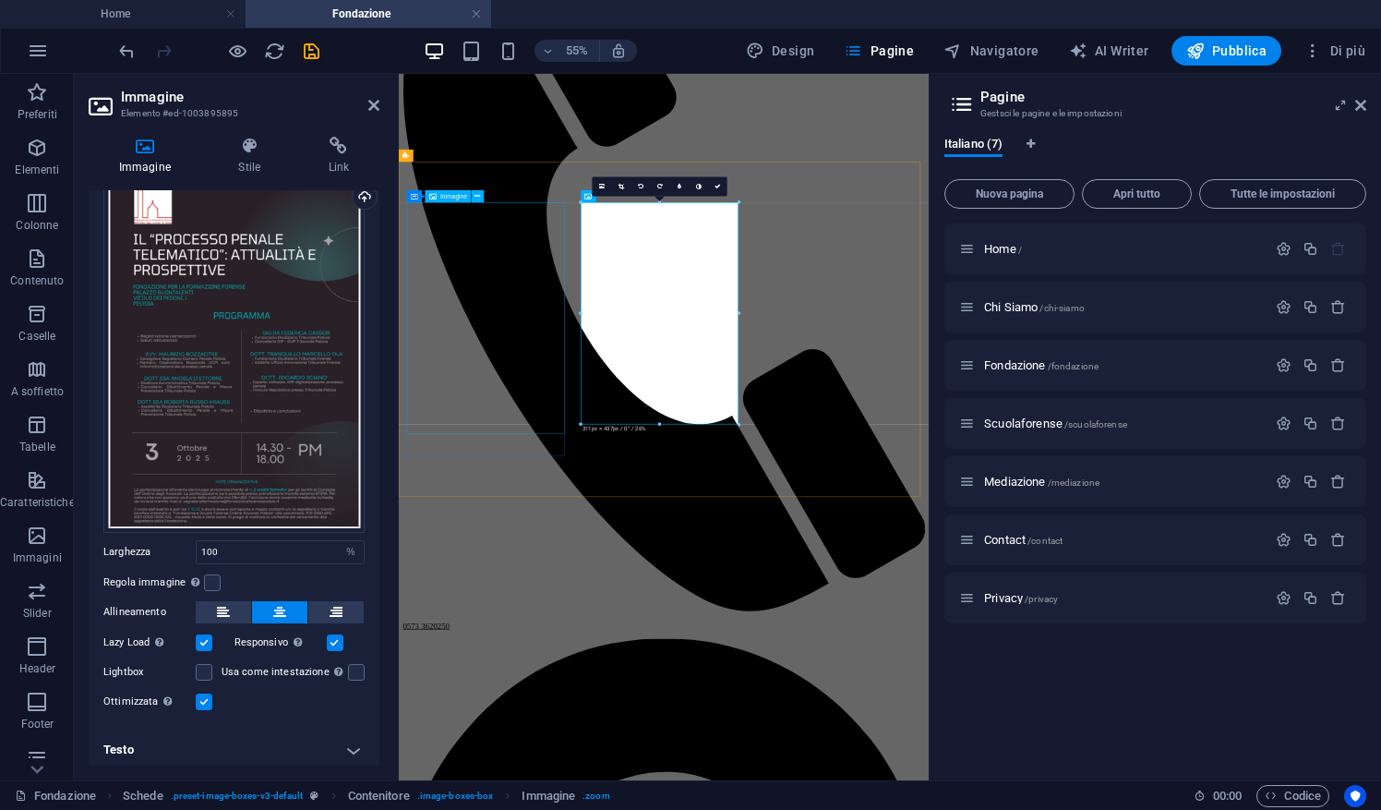
select select "%"
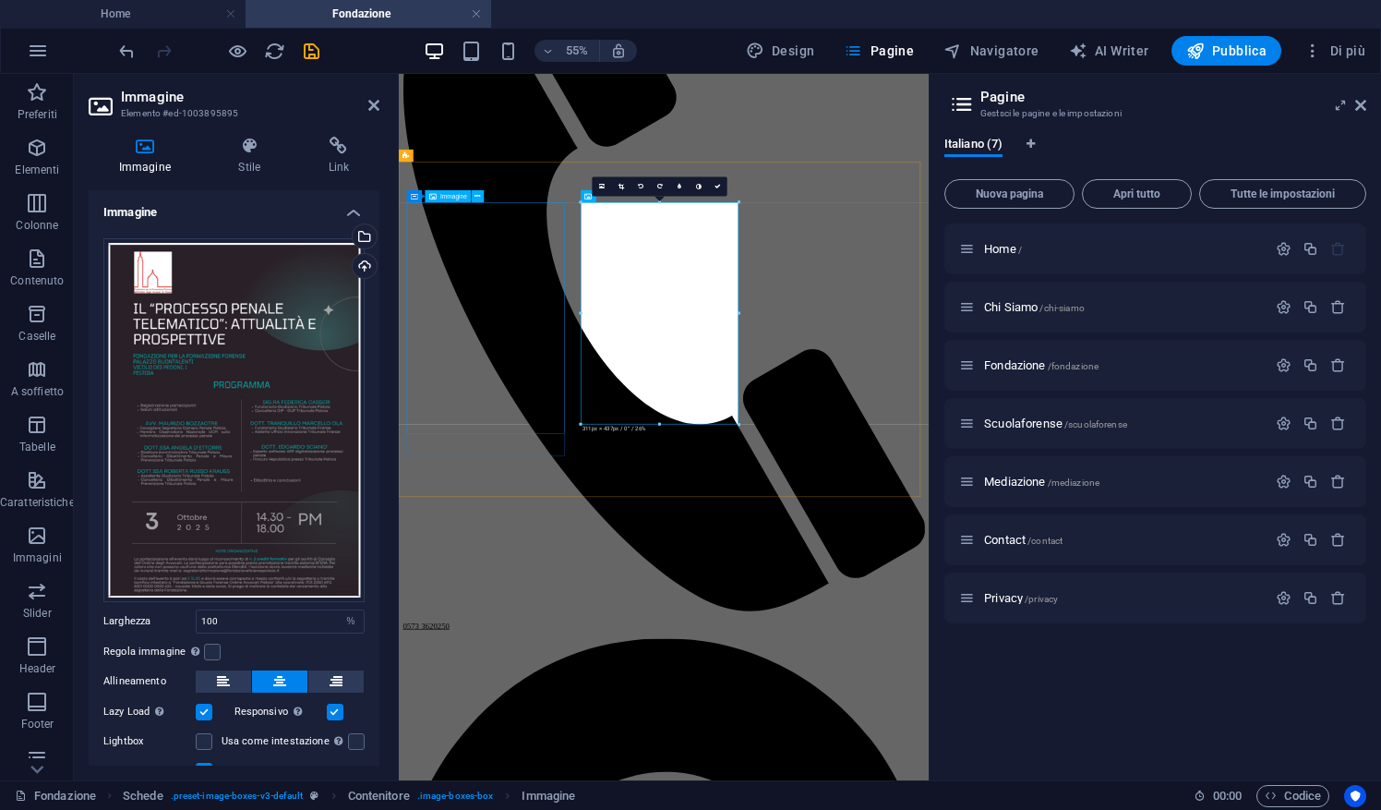
select select "%"
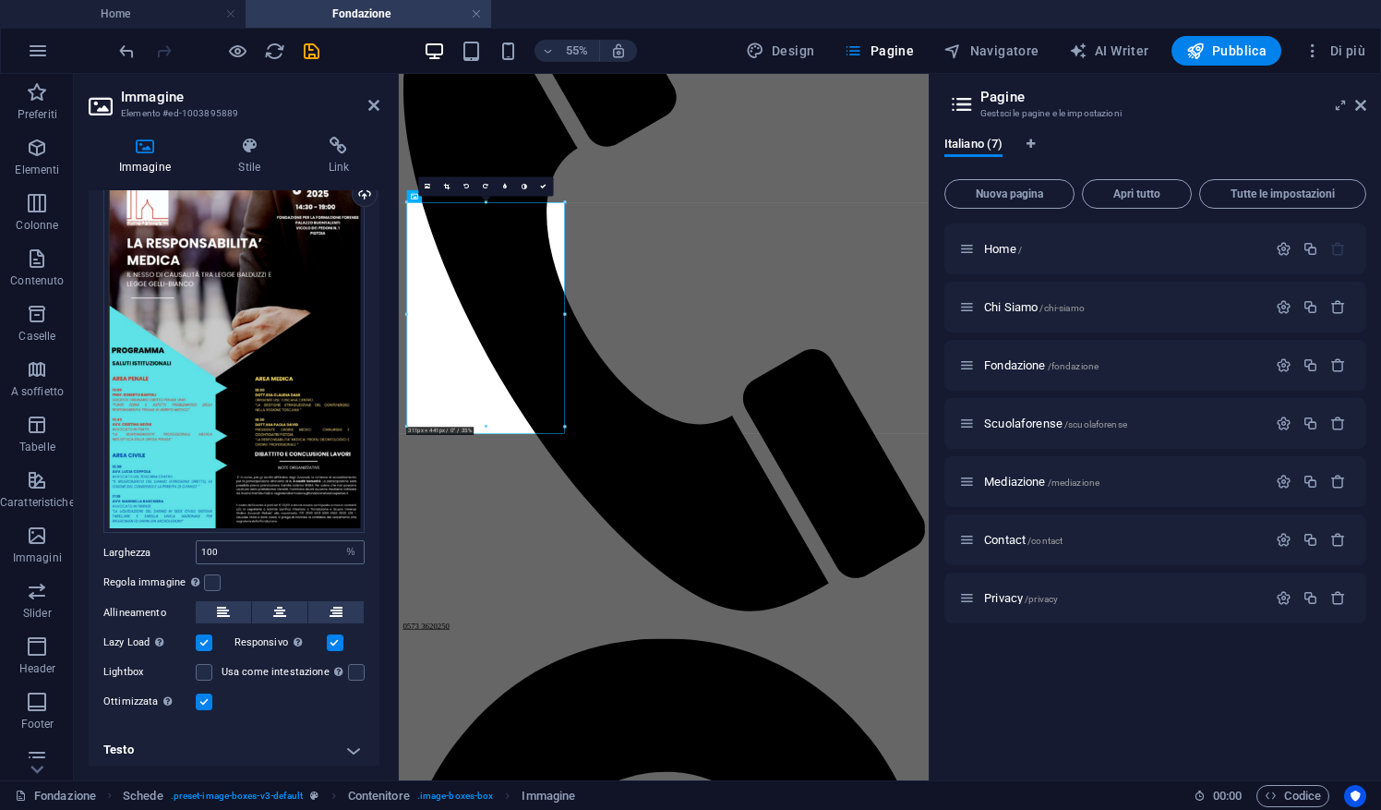
scroll to position [0, 0]
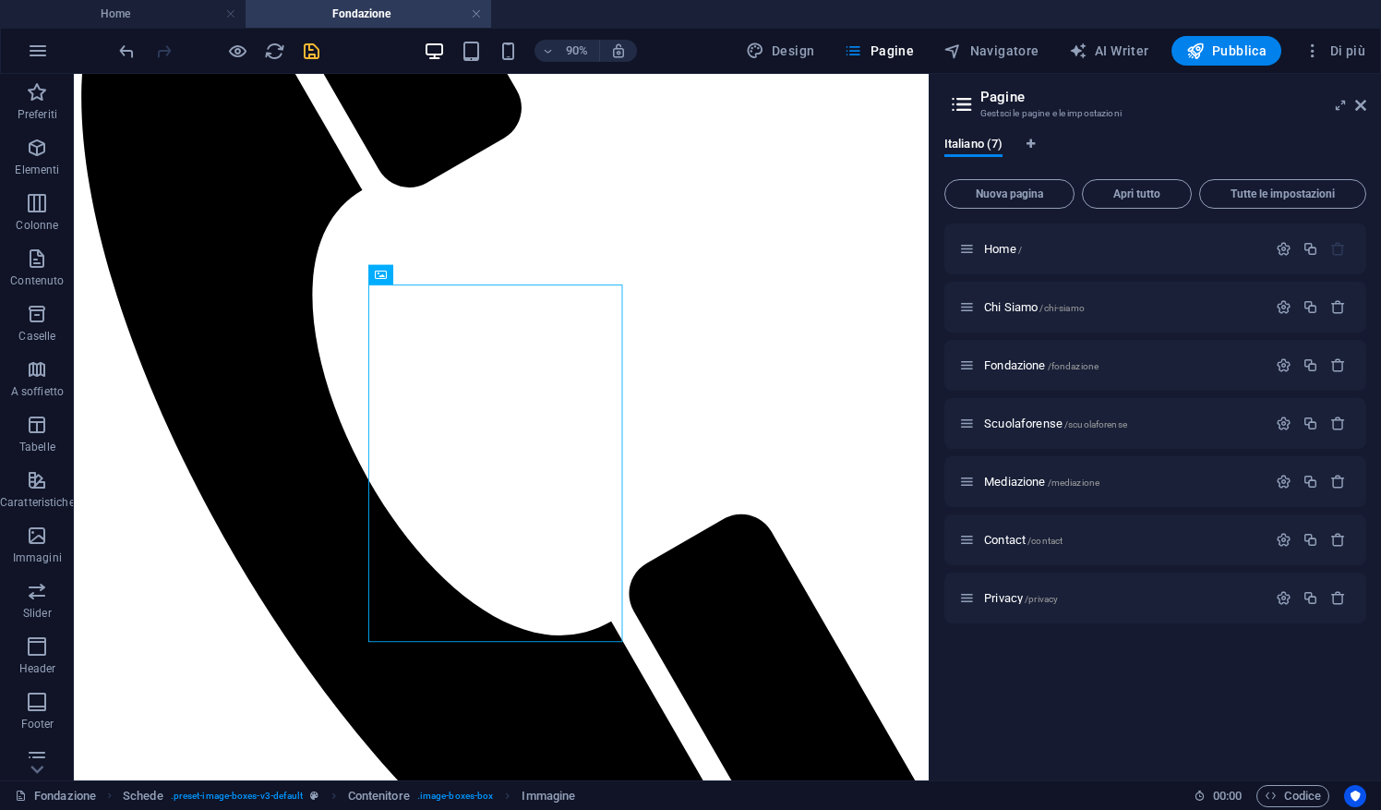
click at [310, 53] on icon "save" at bounding box center [311, 51] width 21 height 21
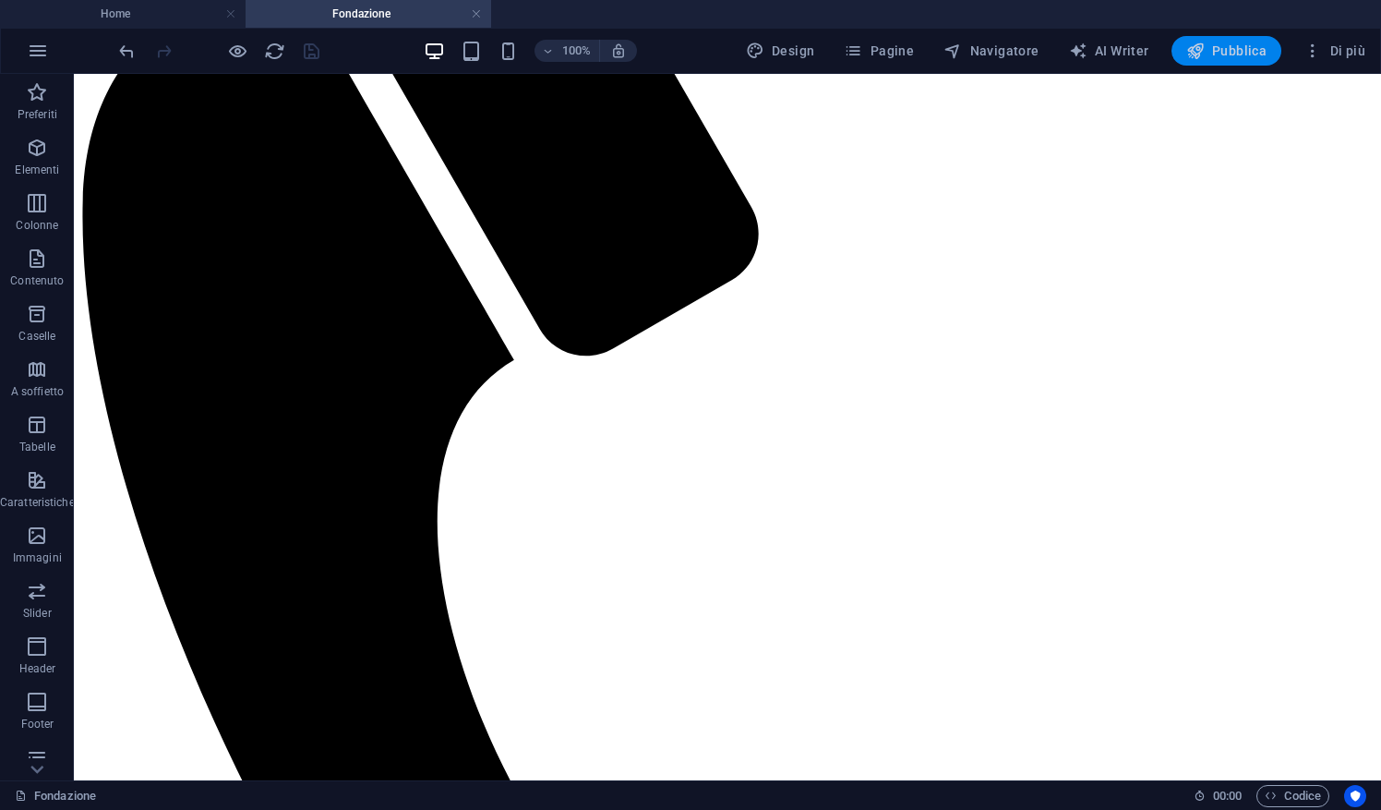
click at [1267, 49] on button "Pubblica" at bounding box center [1226, 51] width 111 height 30
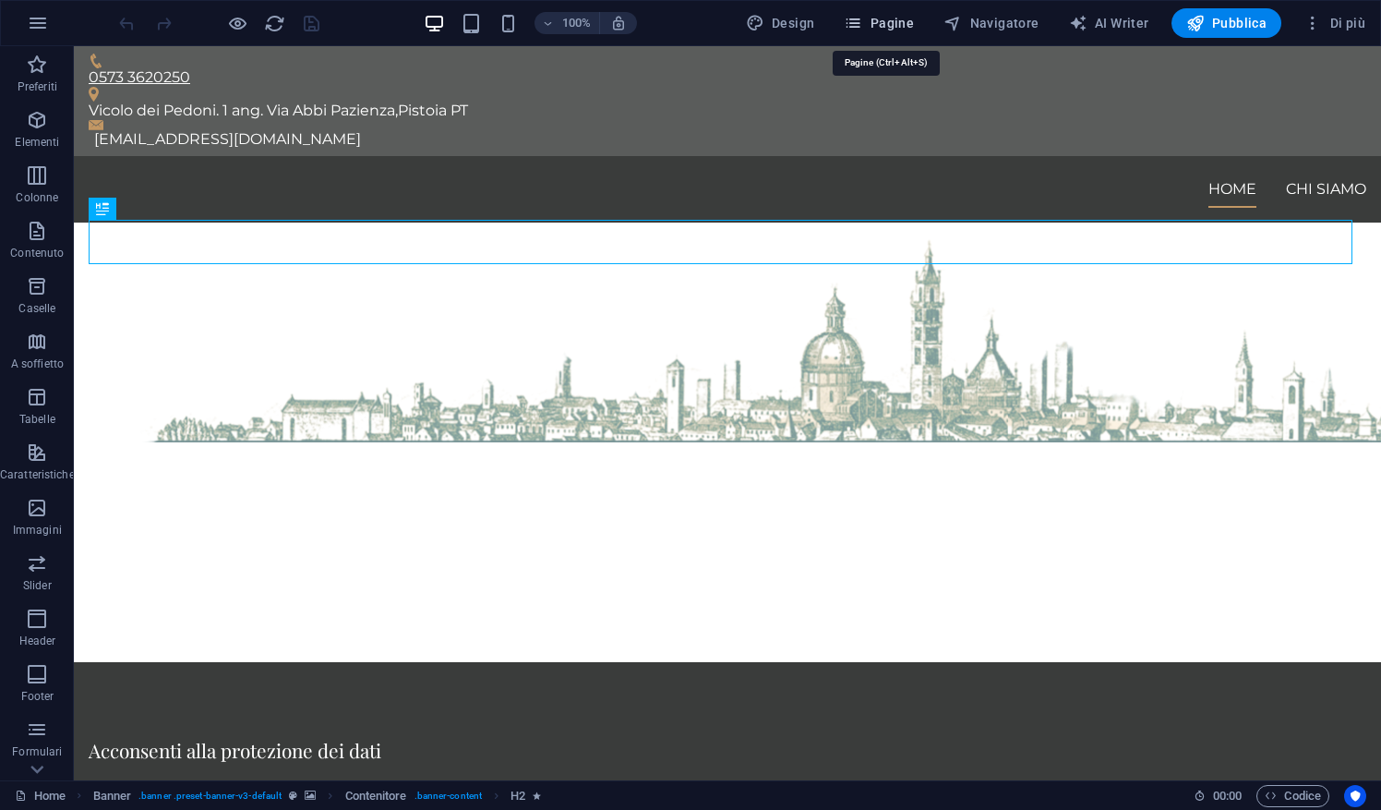
click at [895, 18] on span "Pagine" at bounding box center [879, 23] width 70 height 18
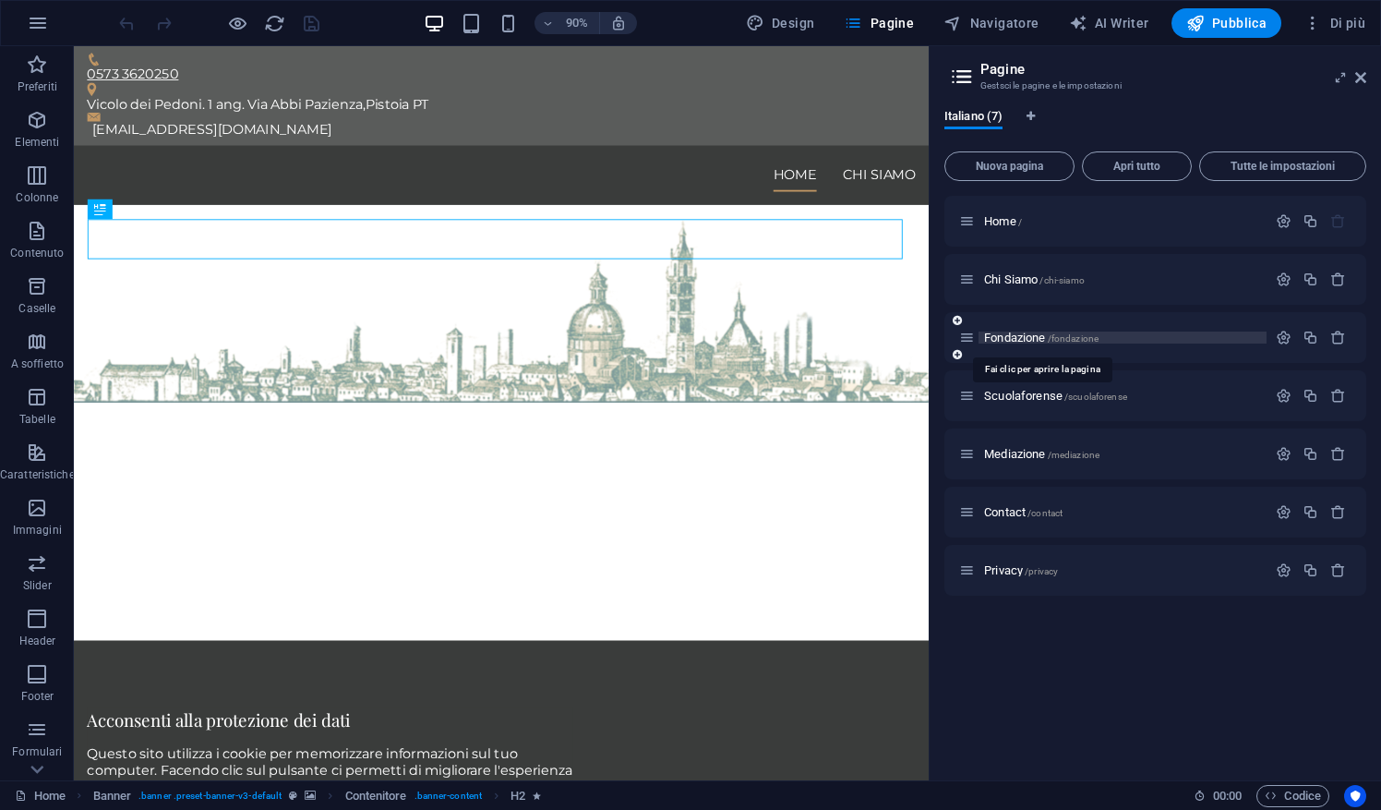
click at [1011, 334] on span "Fondazione /fondazione" at bounding box center [1041, 337] width 114 height 14
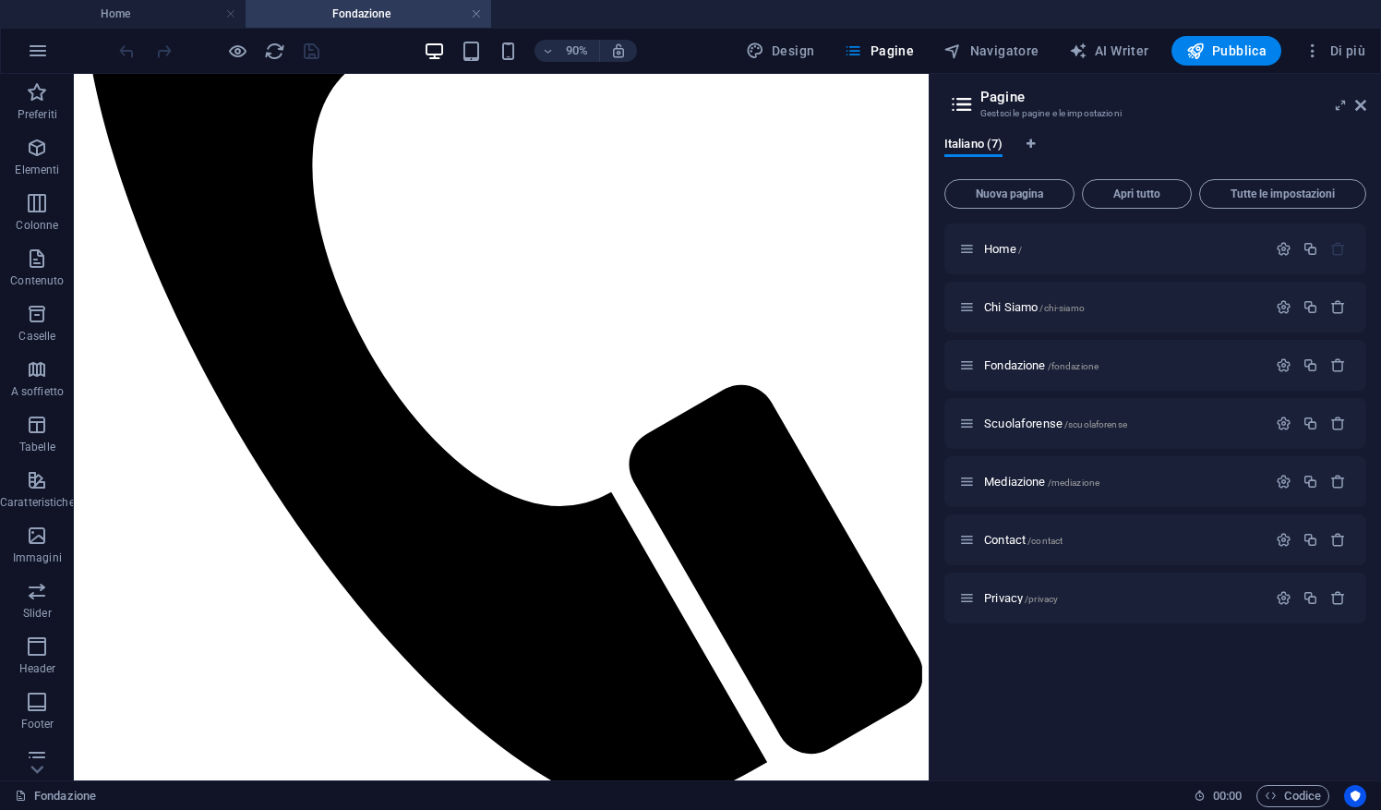
scroll to position [435, 0]
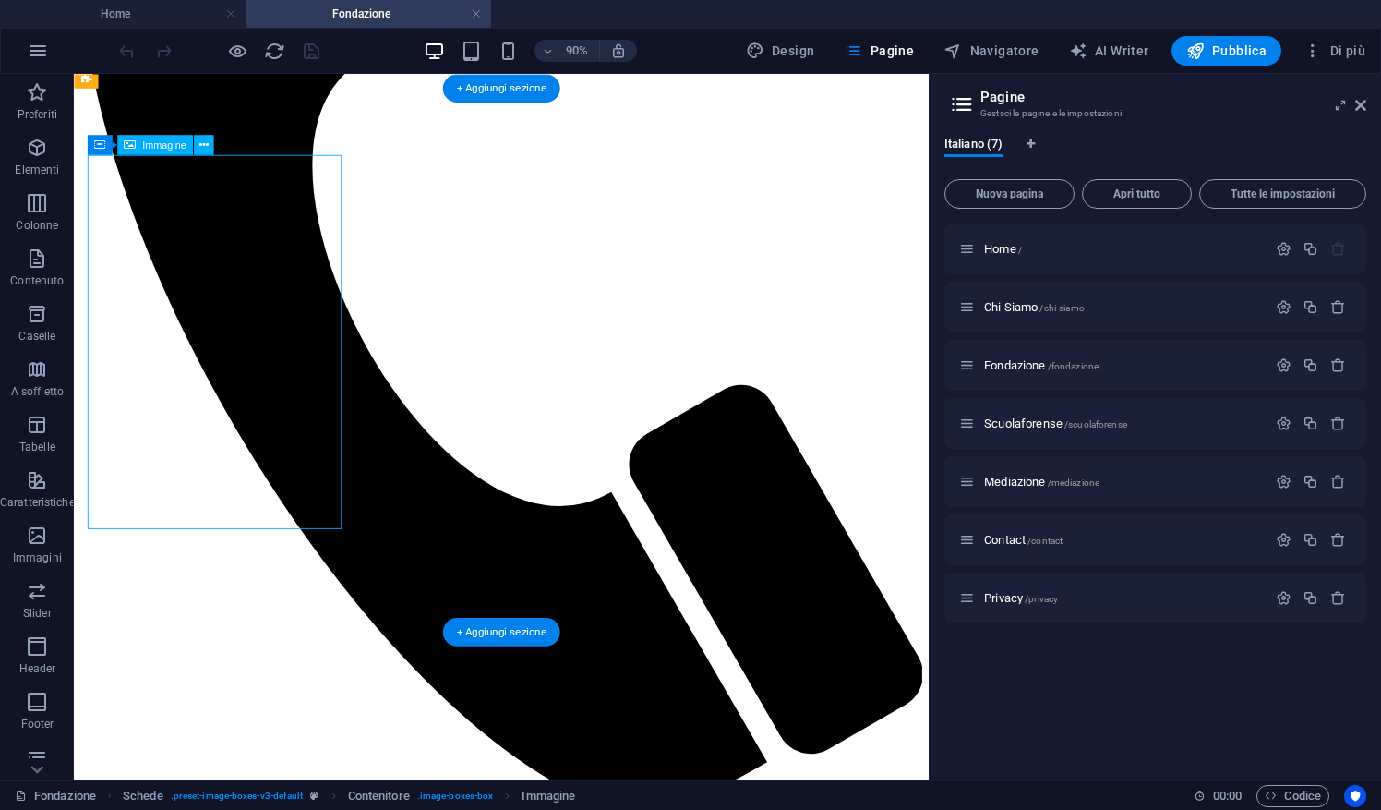
select select "%"
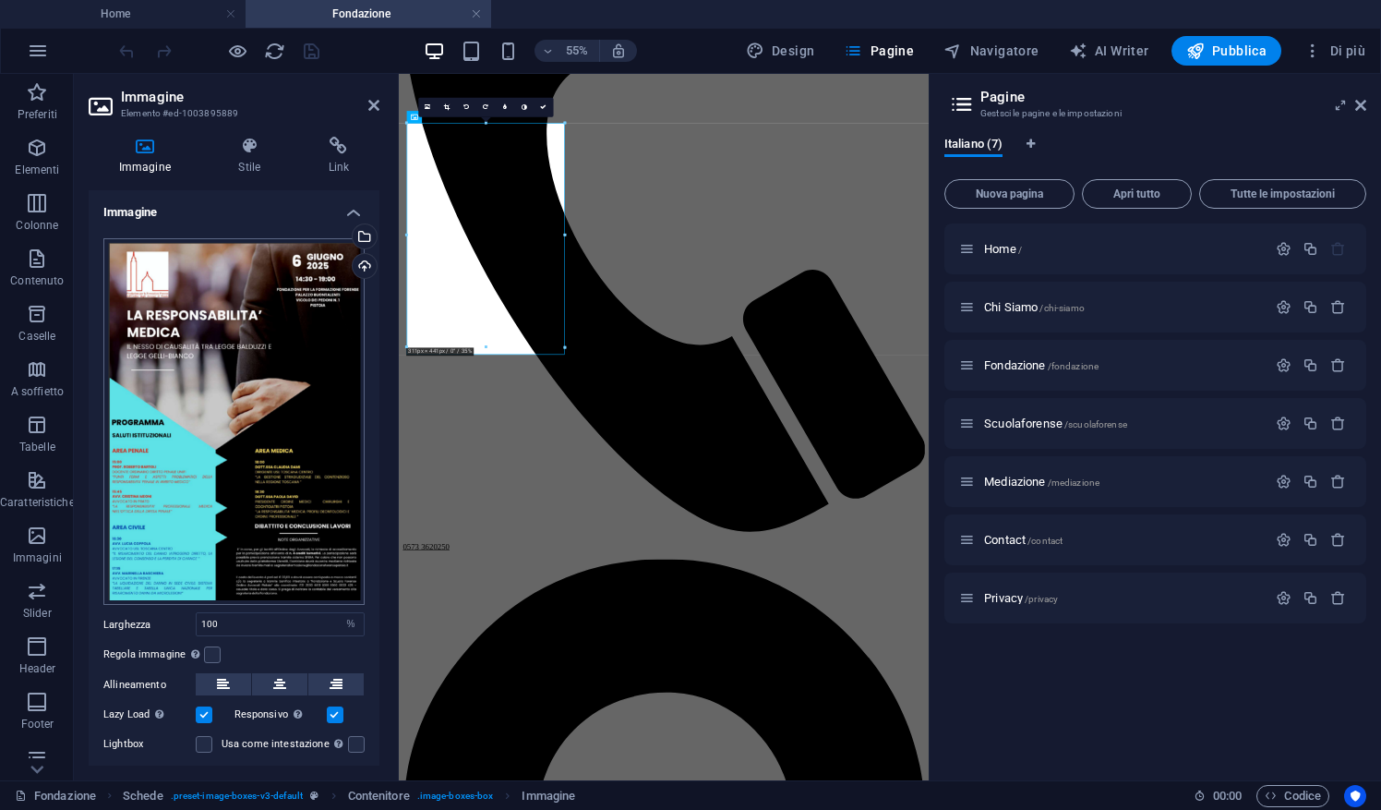
scroll to position [72, 0]
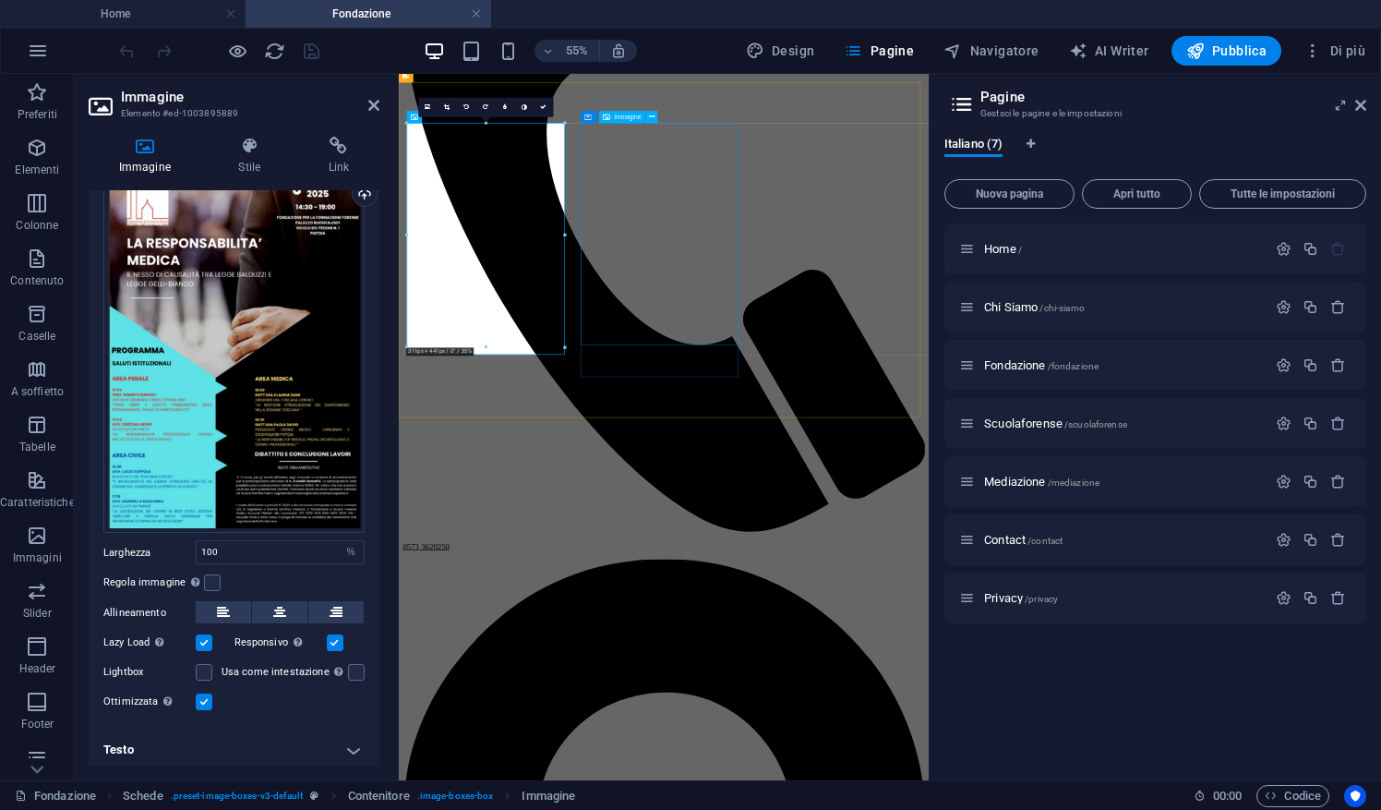
select select "%"
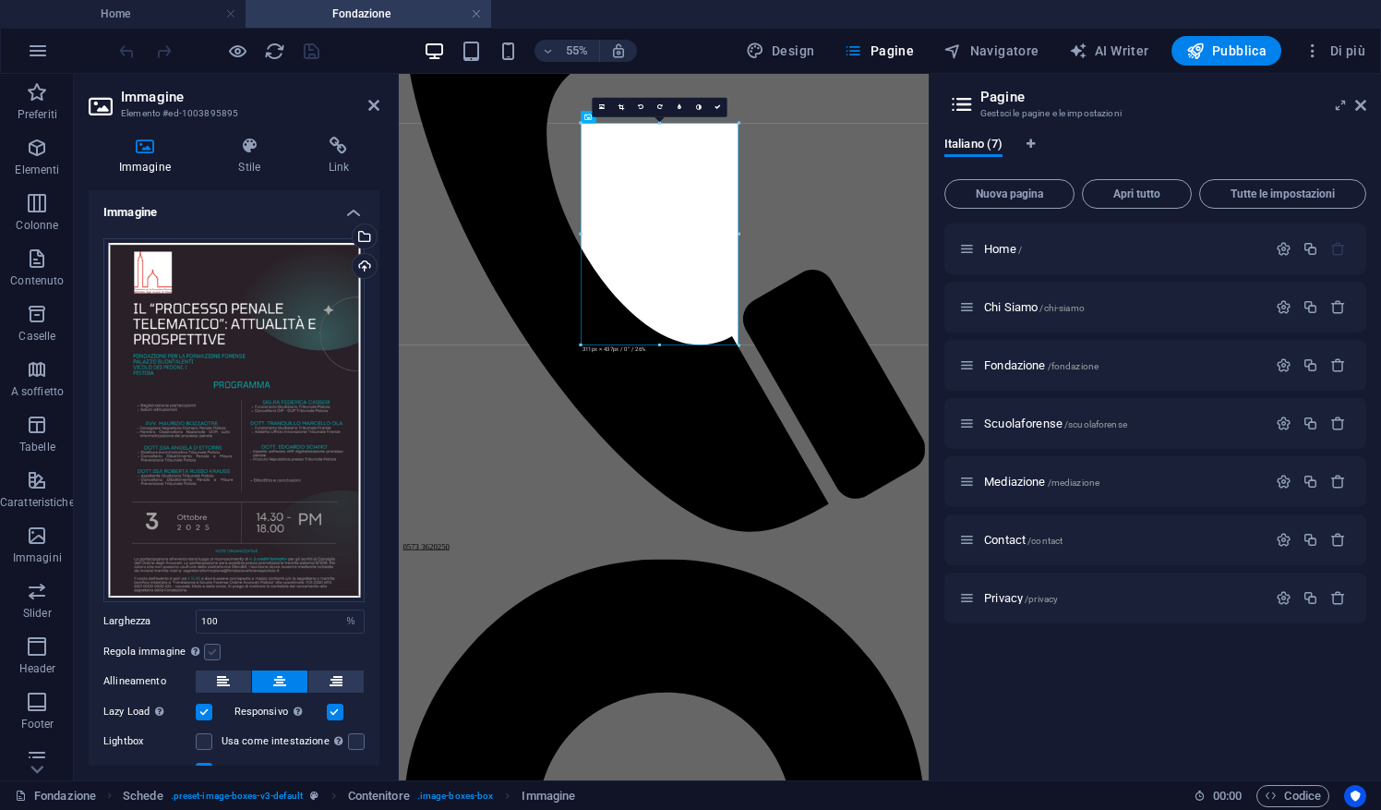
click at [206, 643] on label at bounding box center [212, 651] width 17 height 17
click at [0, 0] on input "Regola immagine Regola automaticamente l'immagine ad altezza e larghezza fisse" at bounding box center [0, 0] width 0 height 0
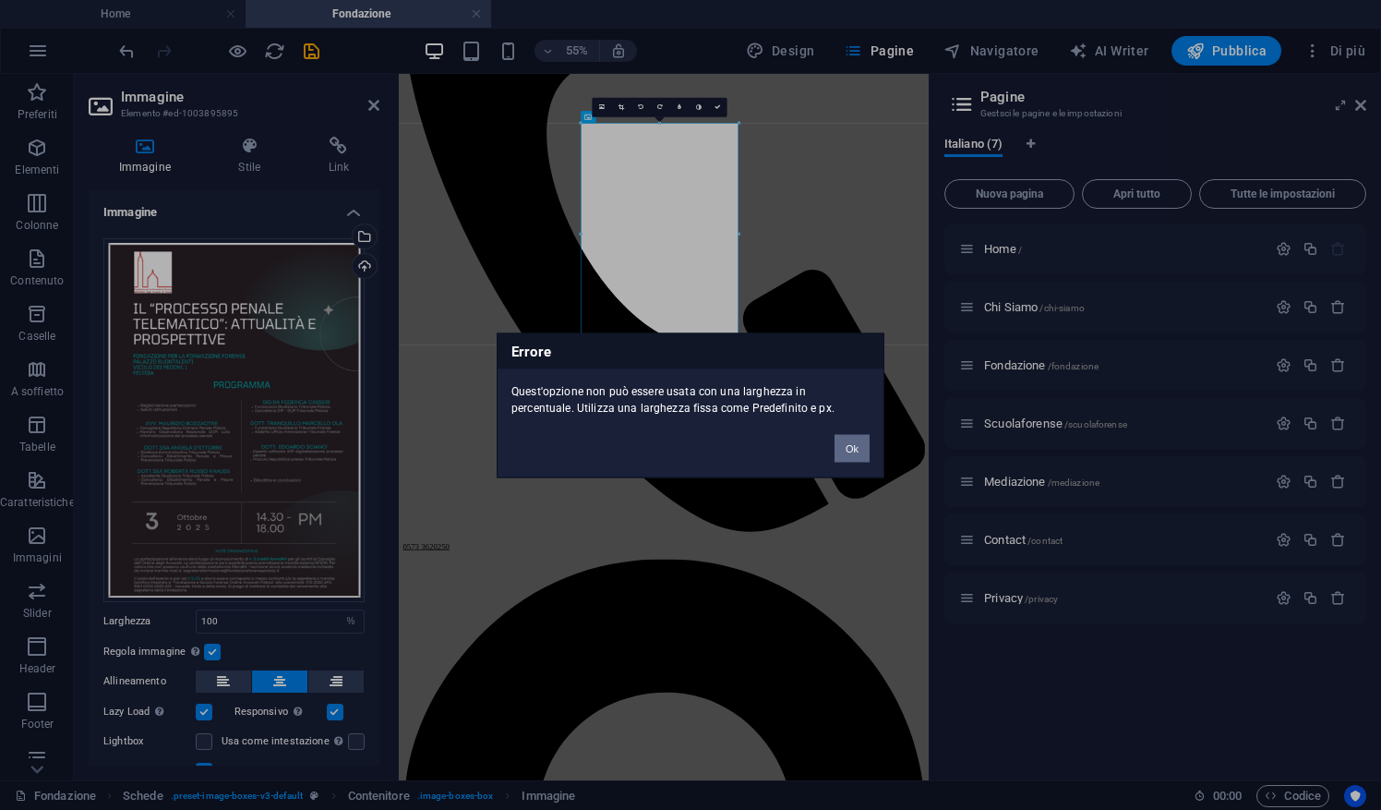
click at [849, 452] on button "Ok" at bounding box center [851, 448] width 35 height 28
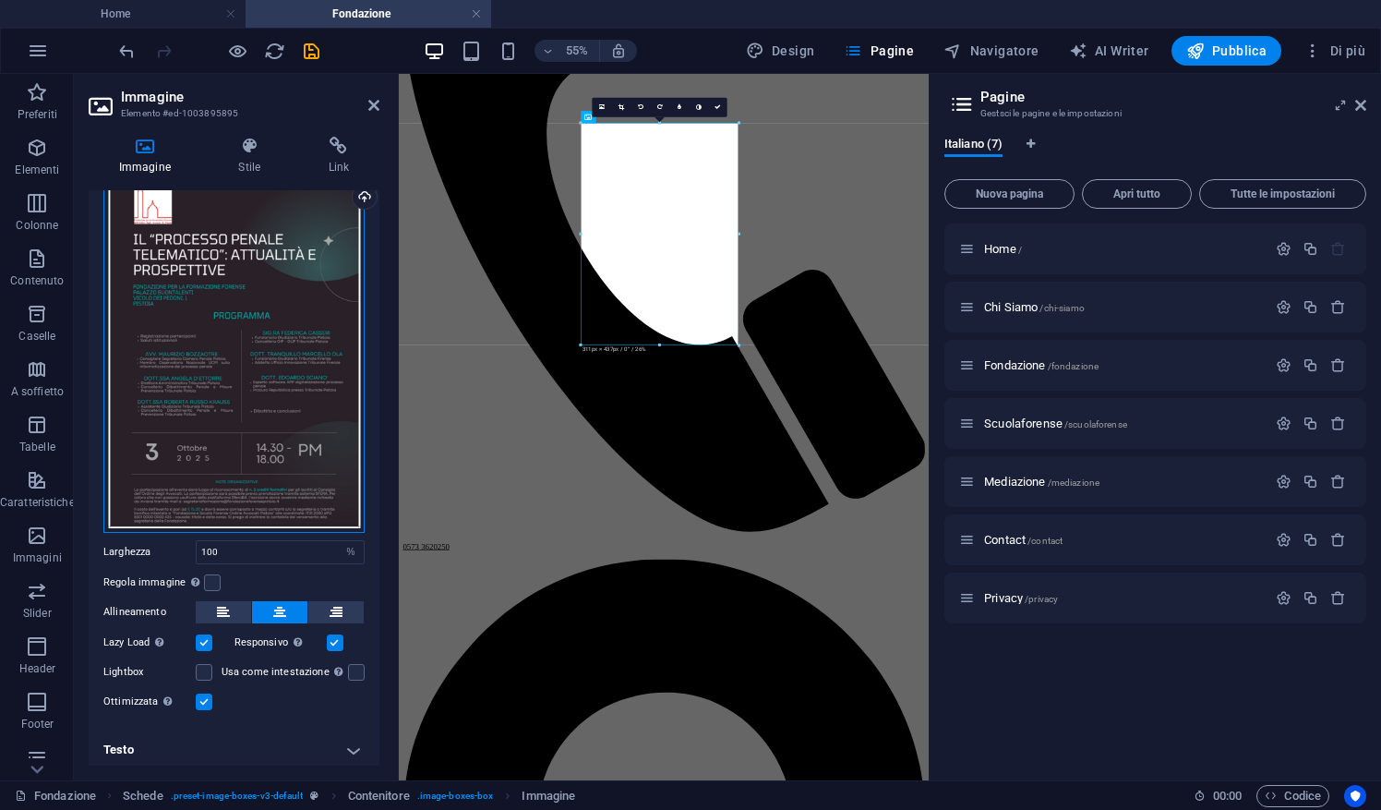
click at [264, 448] on div "Trascina qui i file, fai clic per sceglierli o selezionali da File o dalle nost…" at bounding box center [233, 351] width 261 height 364
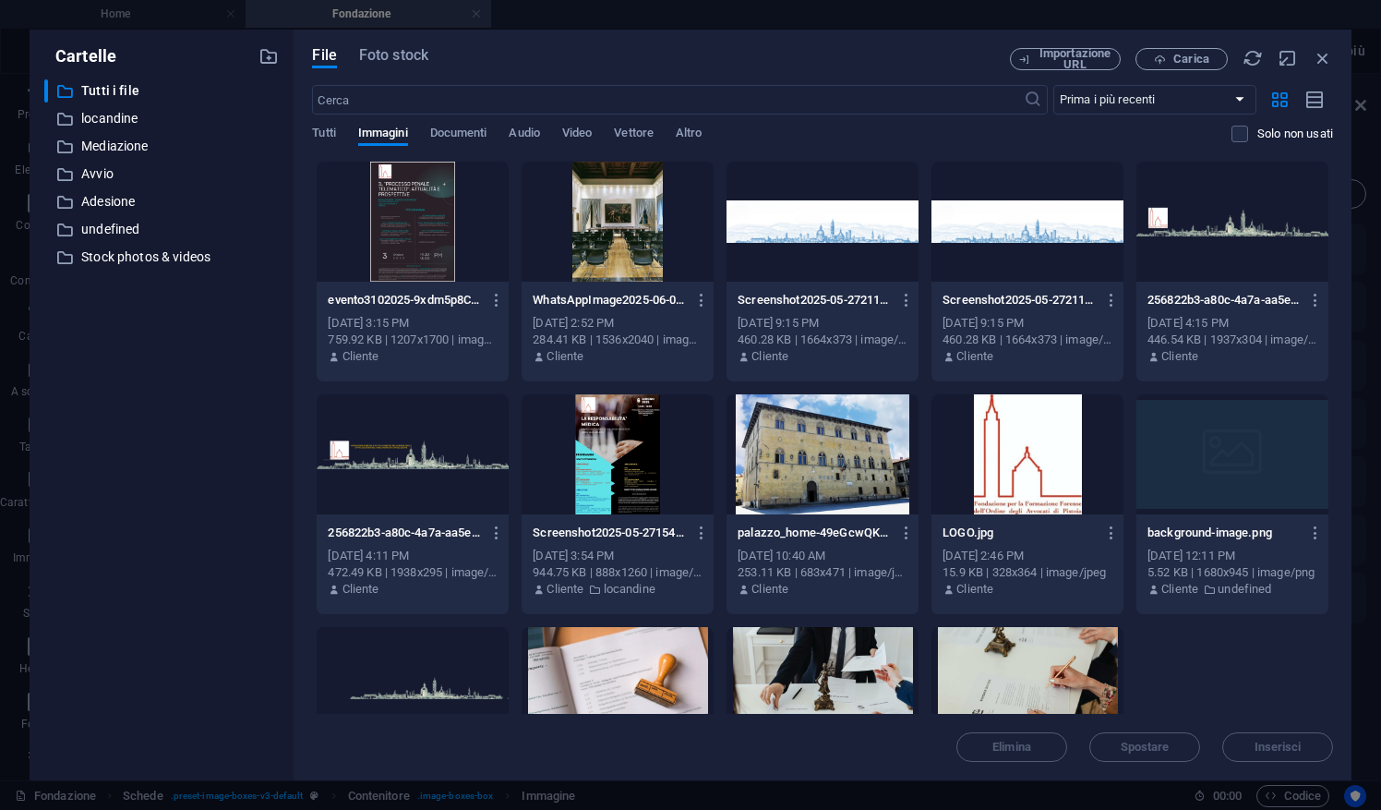
scroll to position [0, 0]
click at [703, 534] on icon "button" at bounding box center [702, 532] width 18 height 17
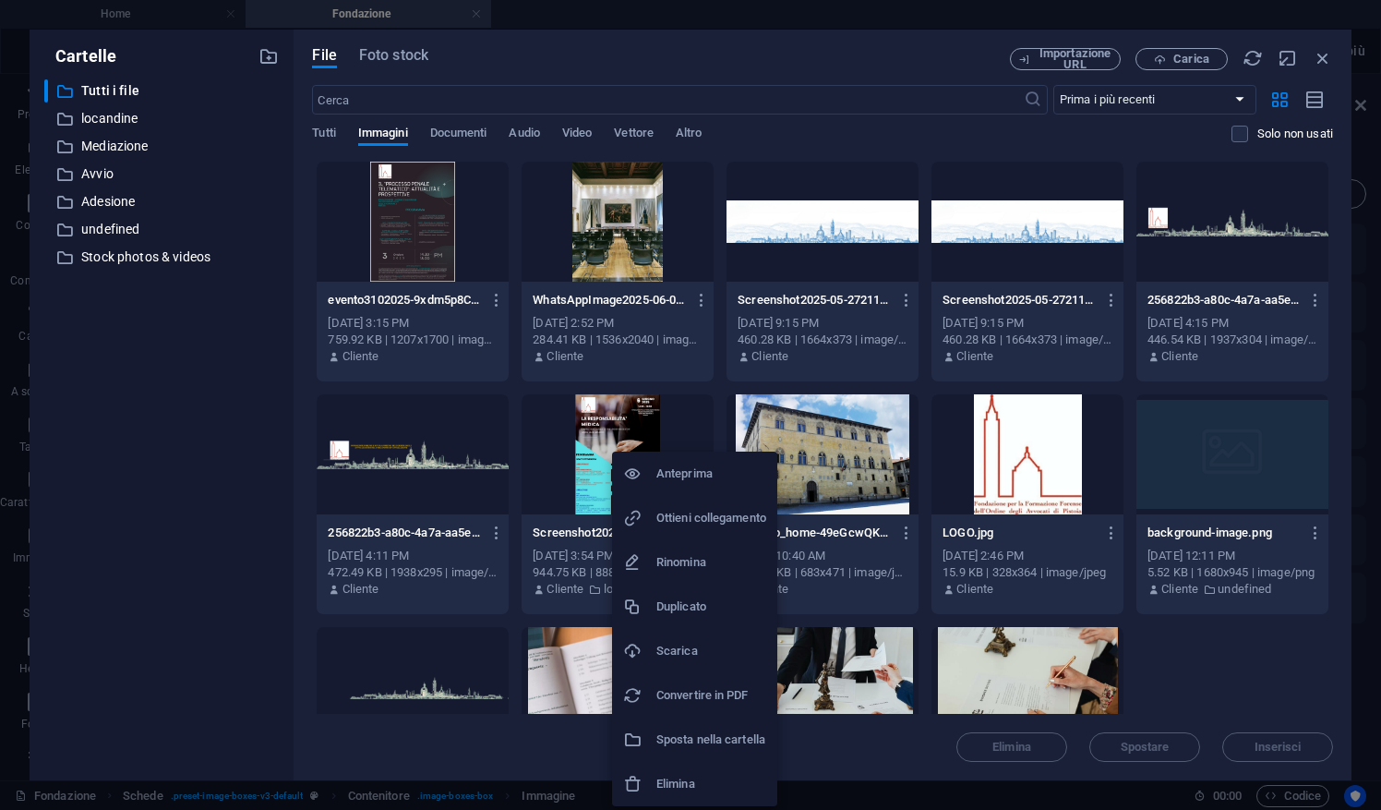
click at [702, 637] on li "Scarica" at bounding box center [694, 651] width 165 height 44
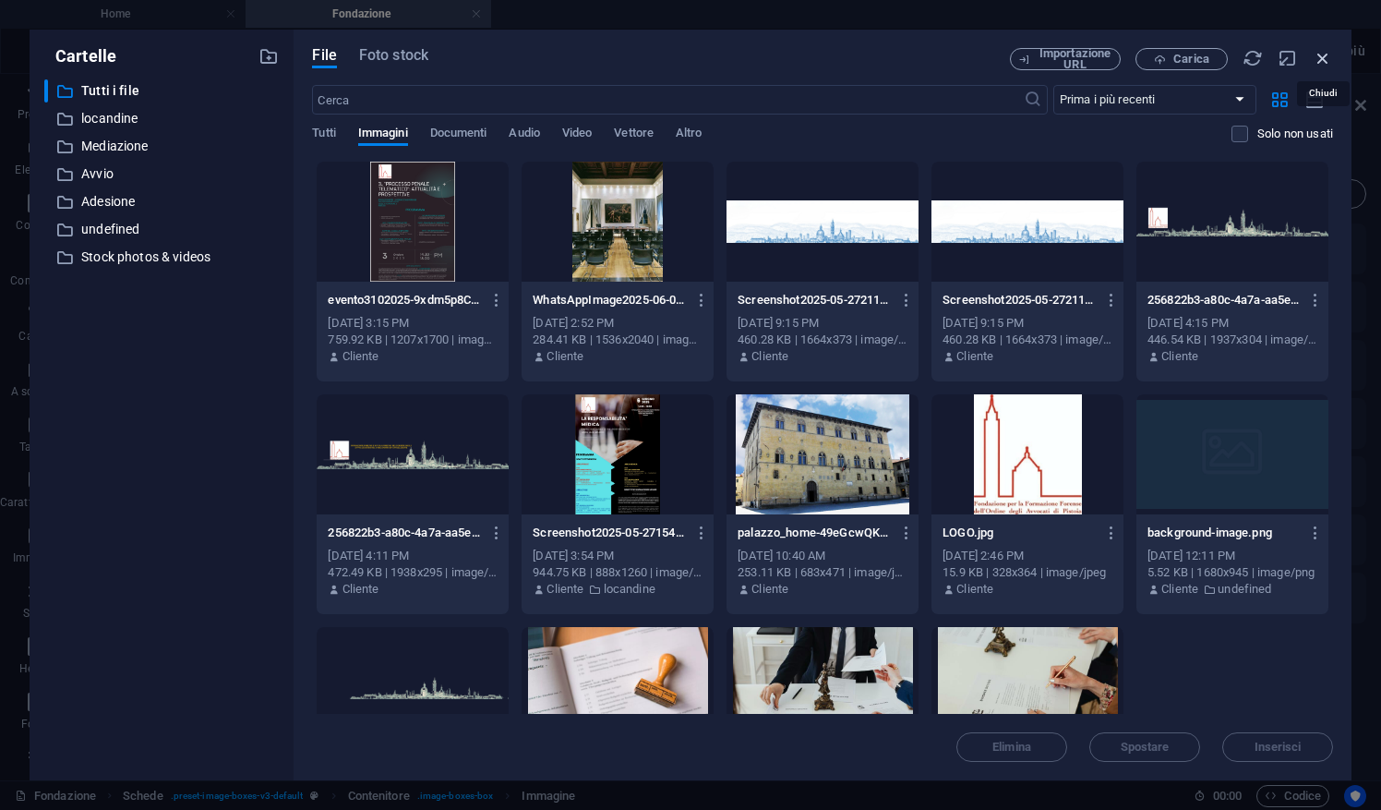
click at [1322, 61] on icon "button" at bounding box center [1323, 58] width 20 height 20
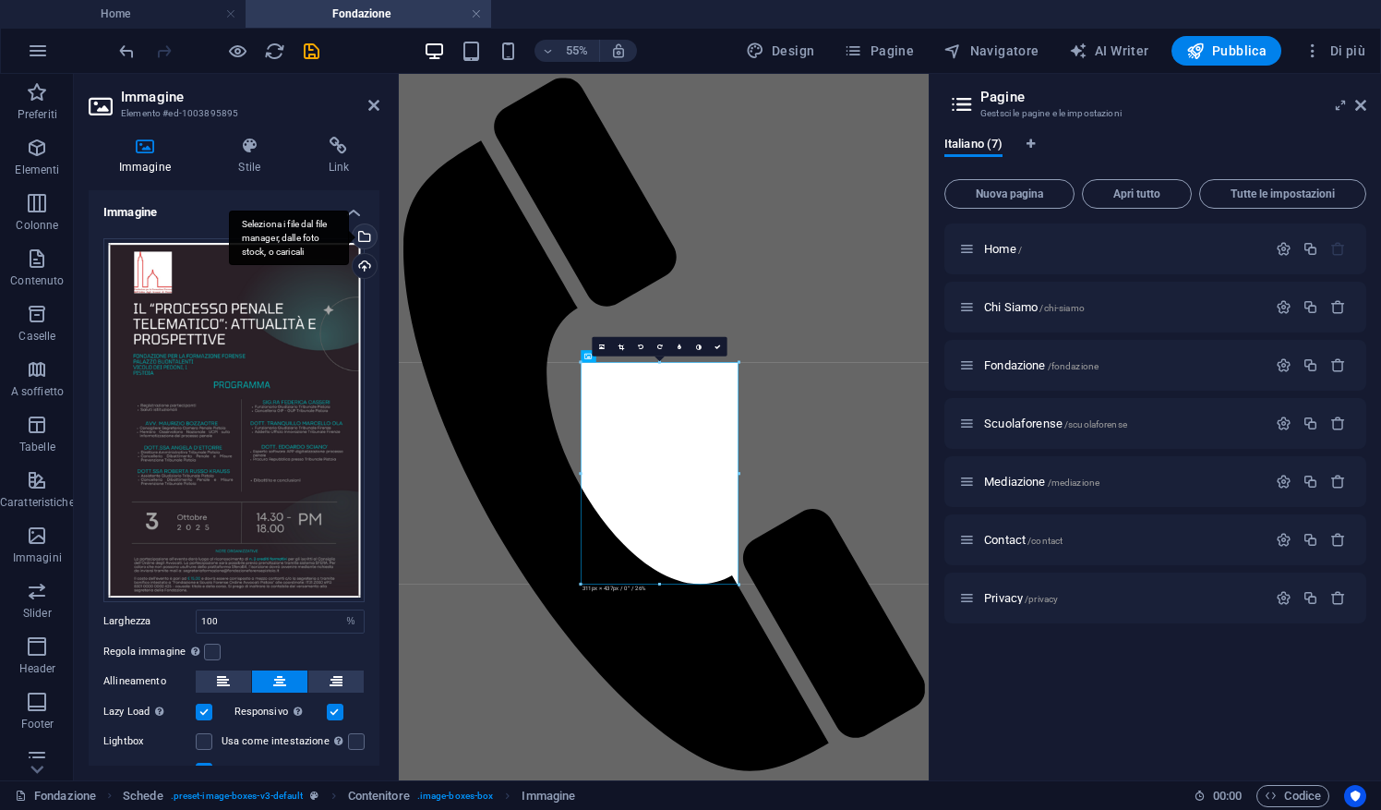
click at [366, 236] on div "Seleziona i file dal file manager, dalle foto stock, o caricali" at bounding box center [363, 238] width 28 height 28
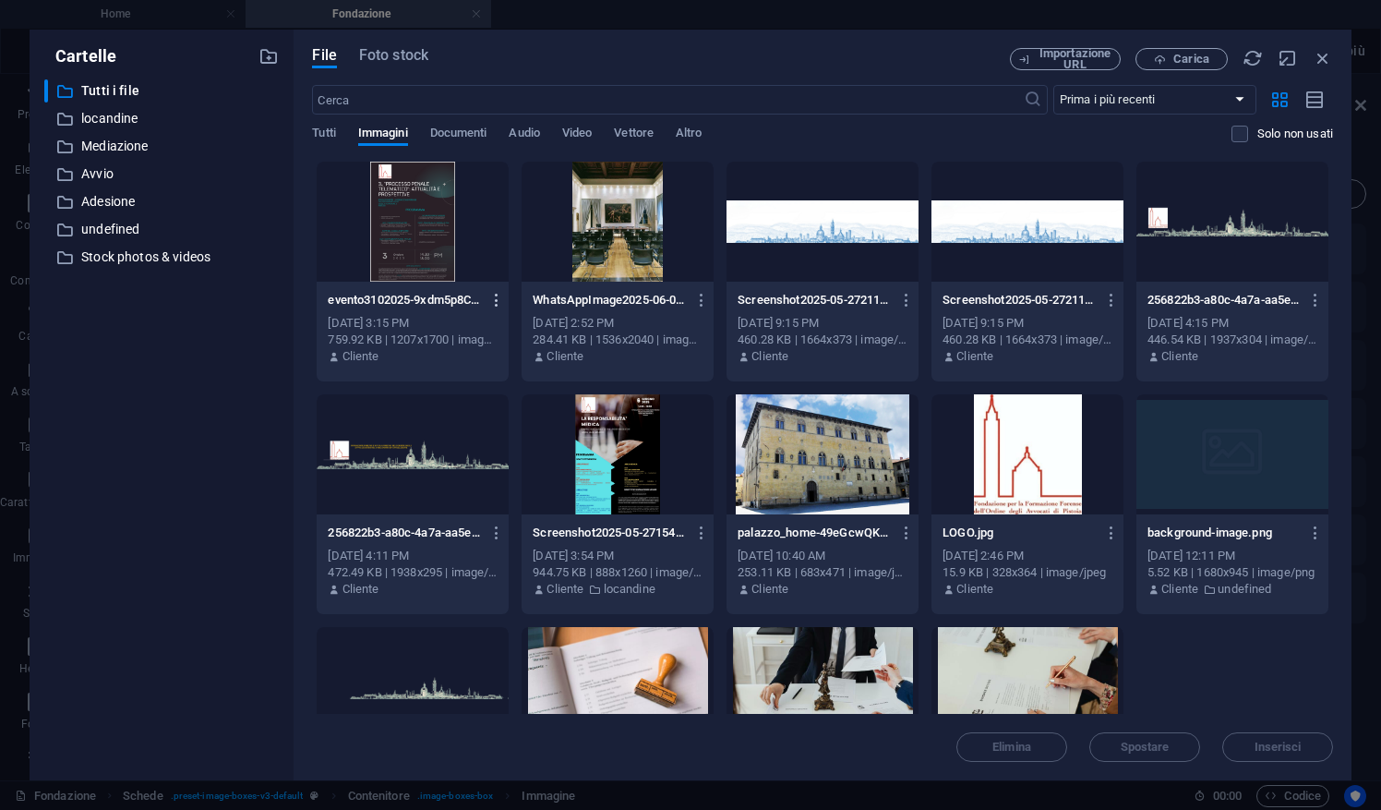
click at [498, 306] on icon "button" at bounding box center [497, 300] width 18 height 17
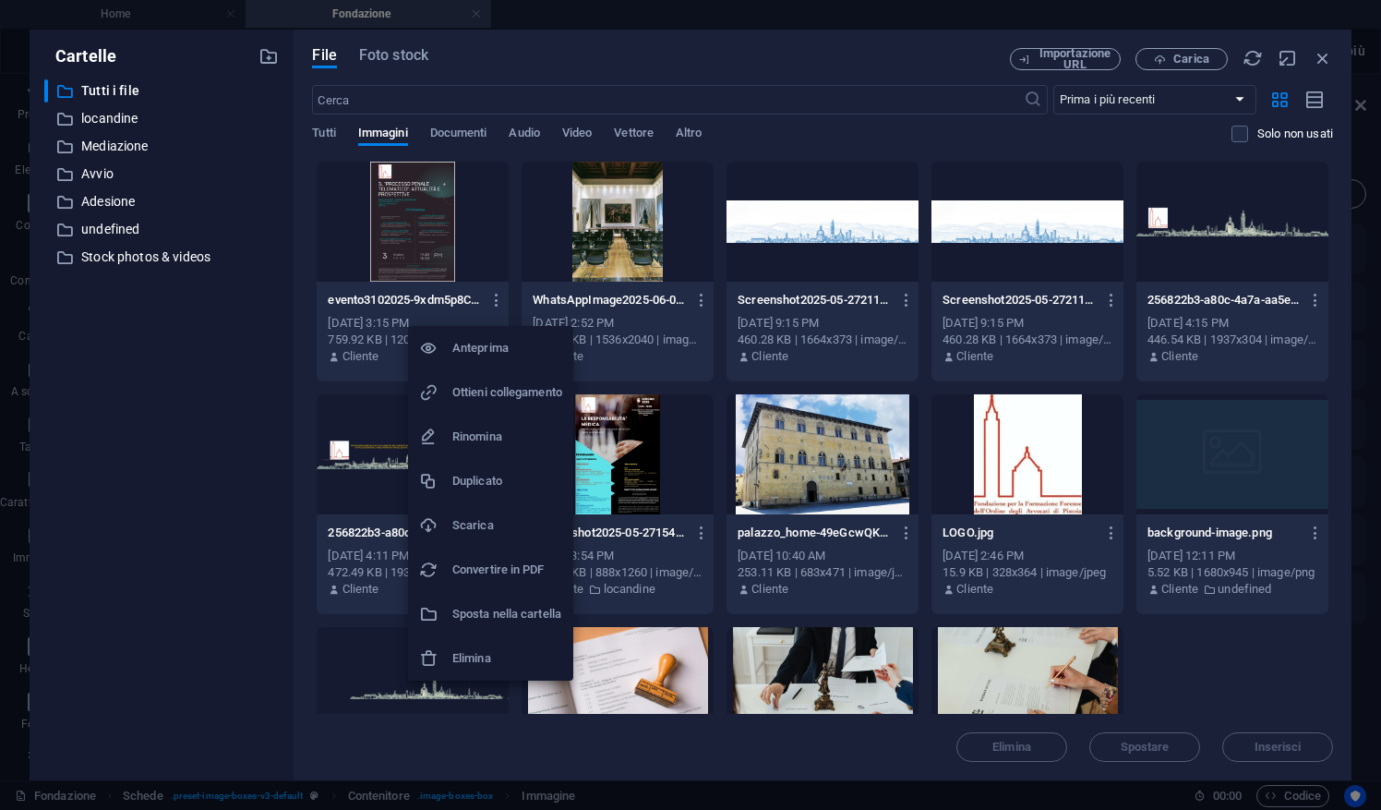
click at [453, 657] on h6 "Elimina" at bounding box center [507, 658] width 110 height 22
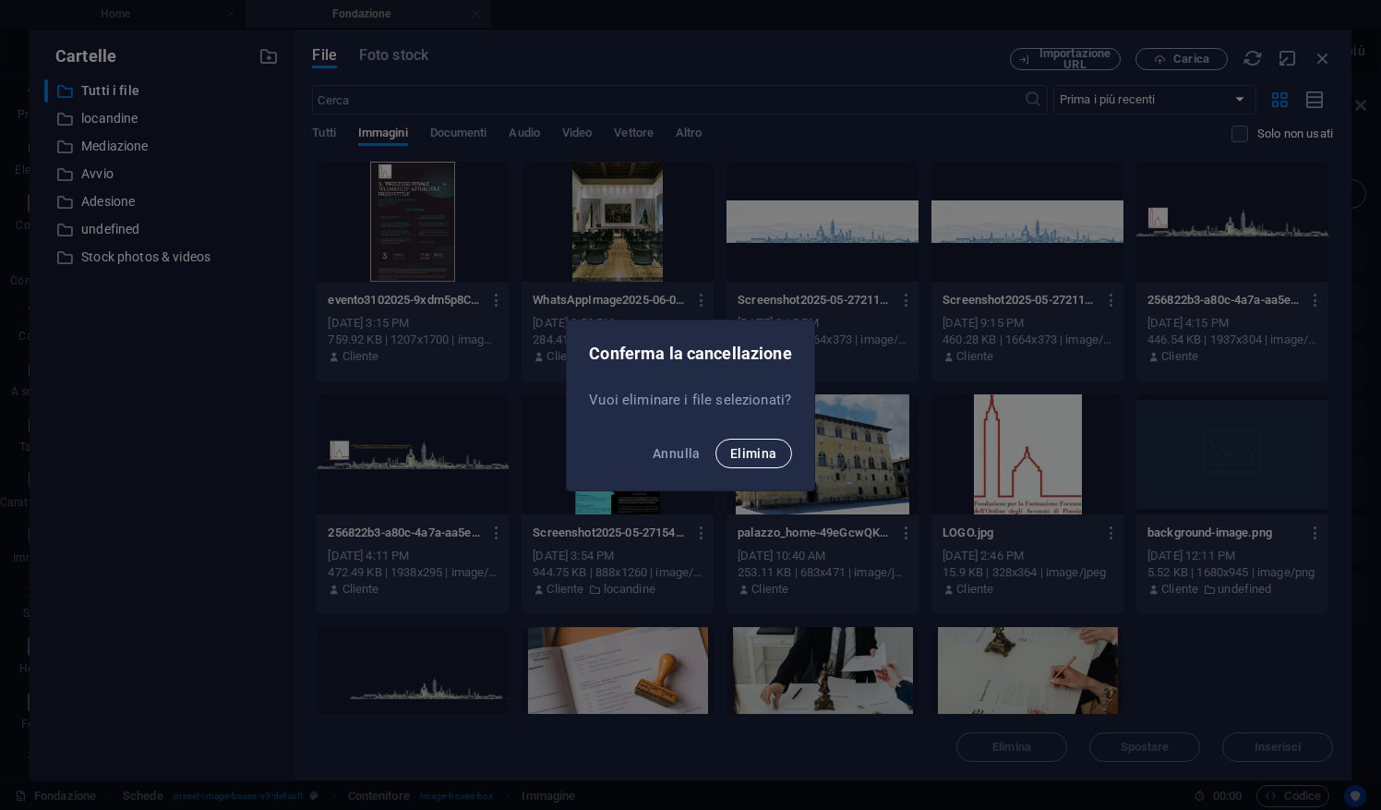
click at [752, 461] on button "Elimina" at bounding box center [753, 453] width 77 height 30
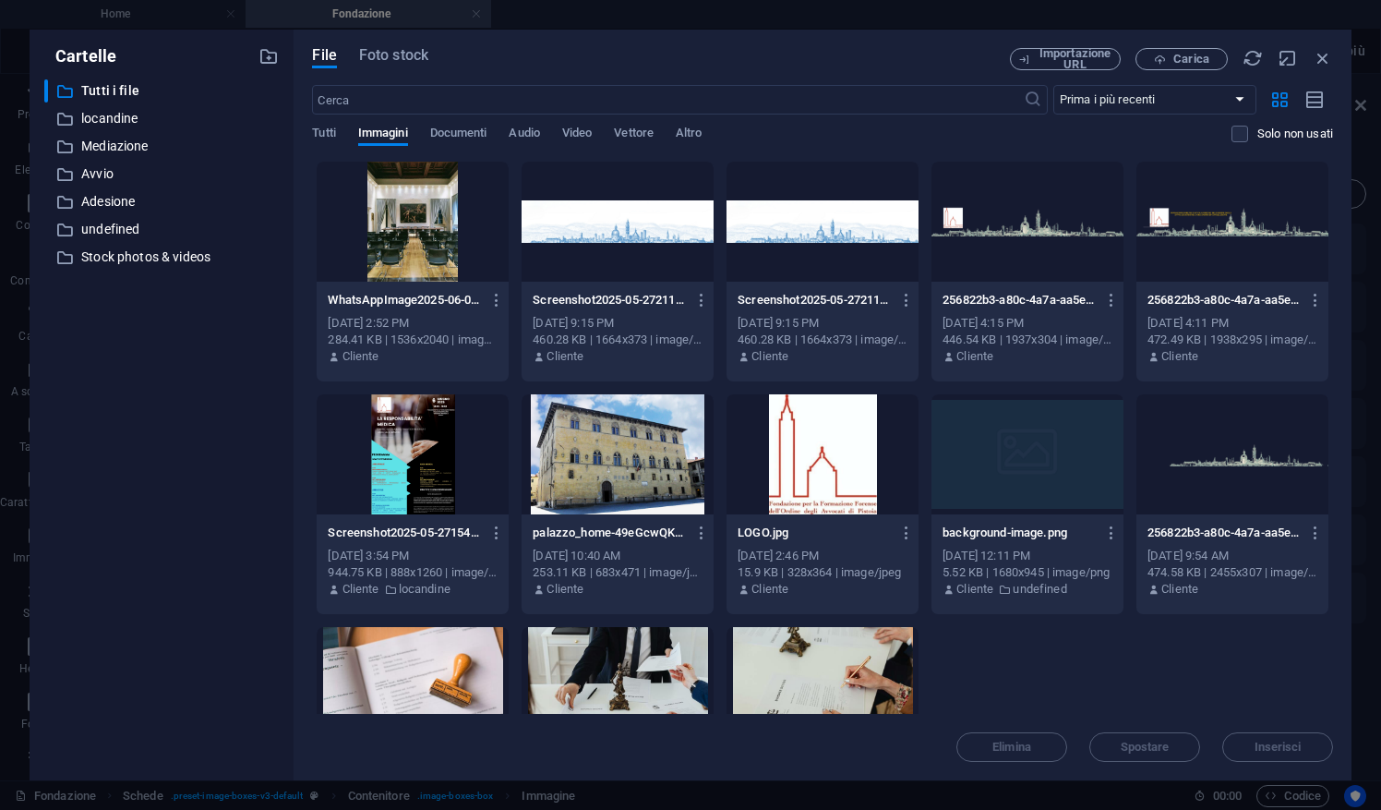
click at [1187, 47] on div "File Foto stock Importazione URL Carica ​ Prima i più recenti Prima i più vecch…" at bounding box center [823, 405] width 1058 height 750
click at [1183, 61] on span "Carica" at bounding box center [1191, 59] width 36 height 11
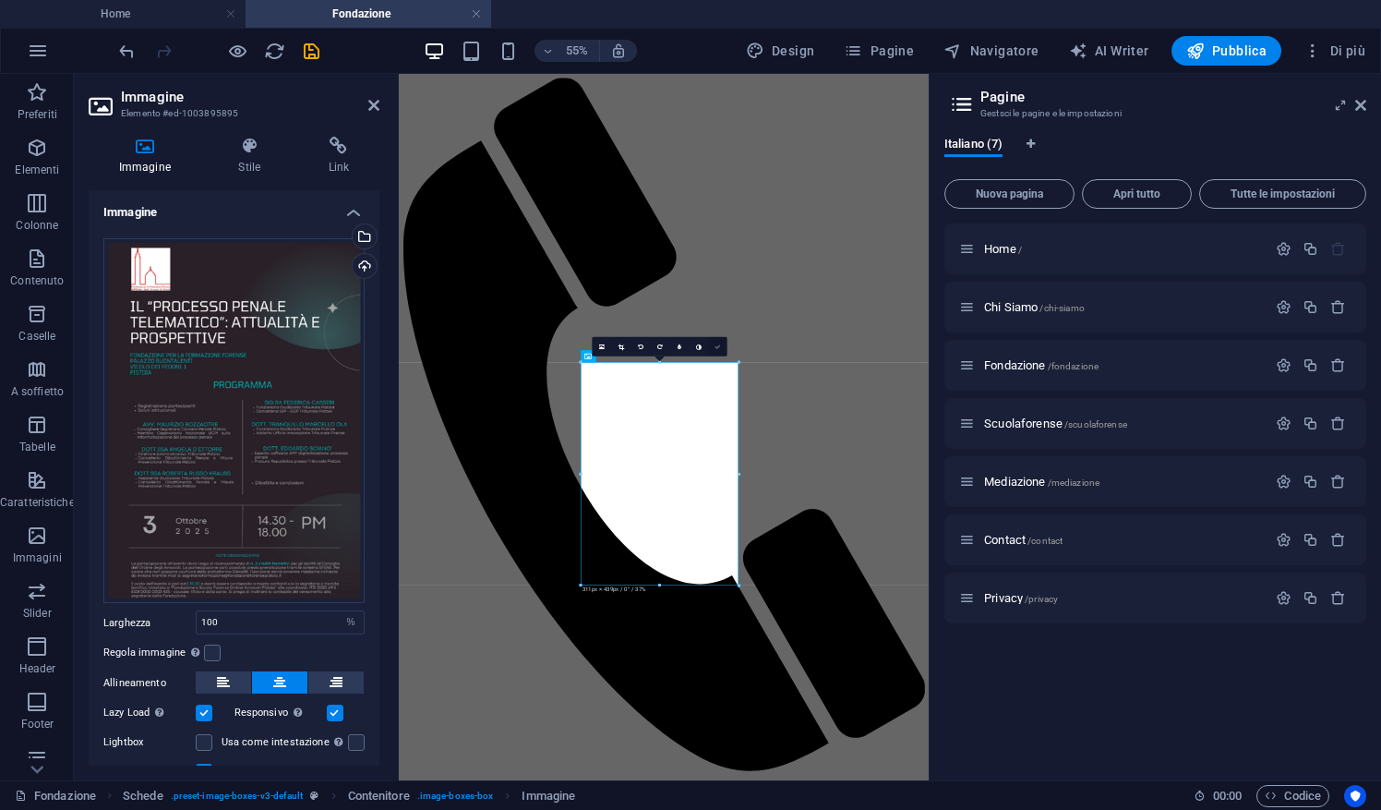
click at [718, 343] on icon at bounding box center [717, 346] width 6 height 6
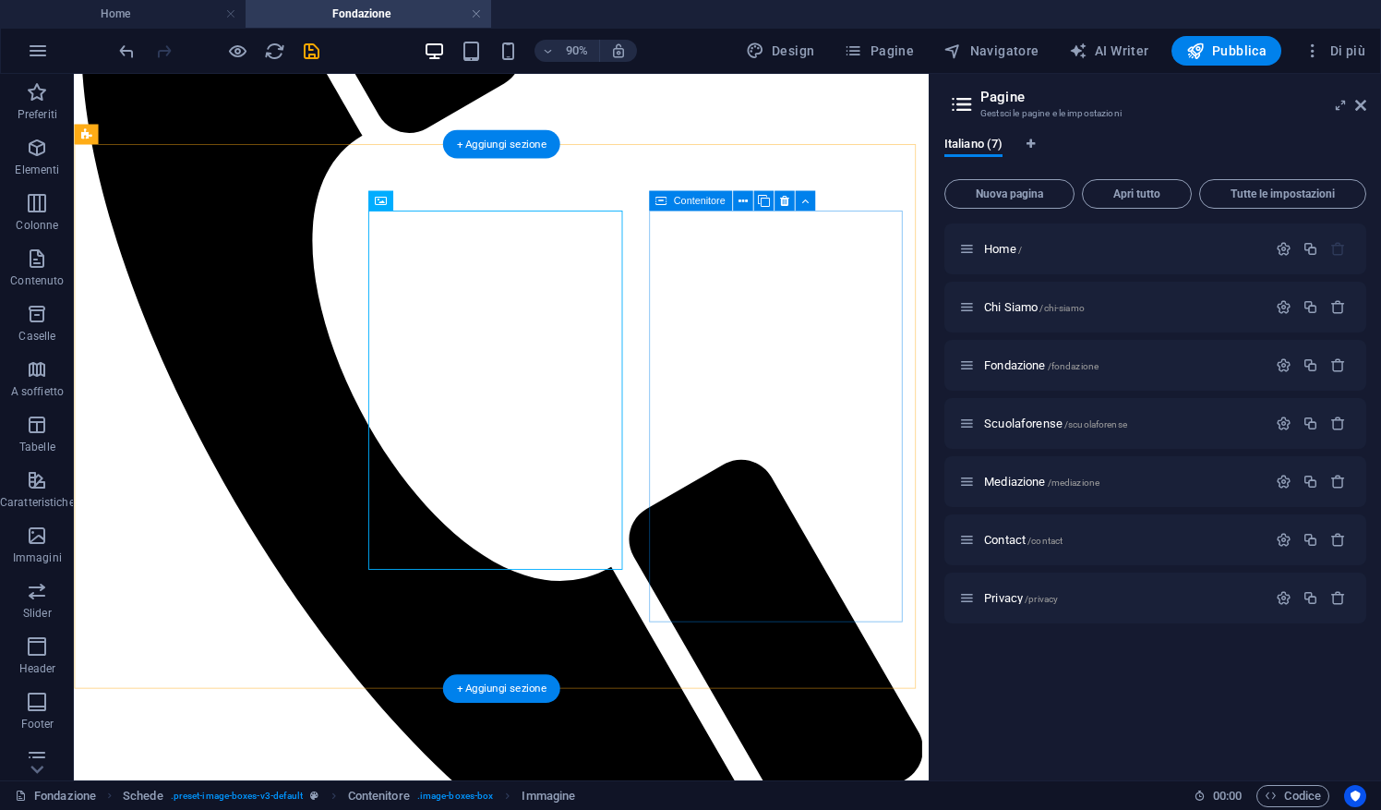
scroll to position [334, 0]
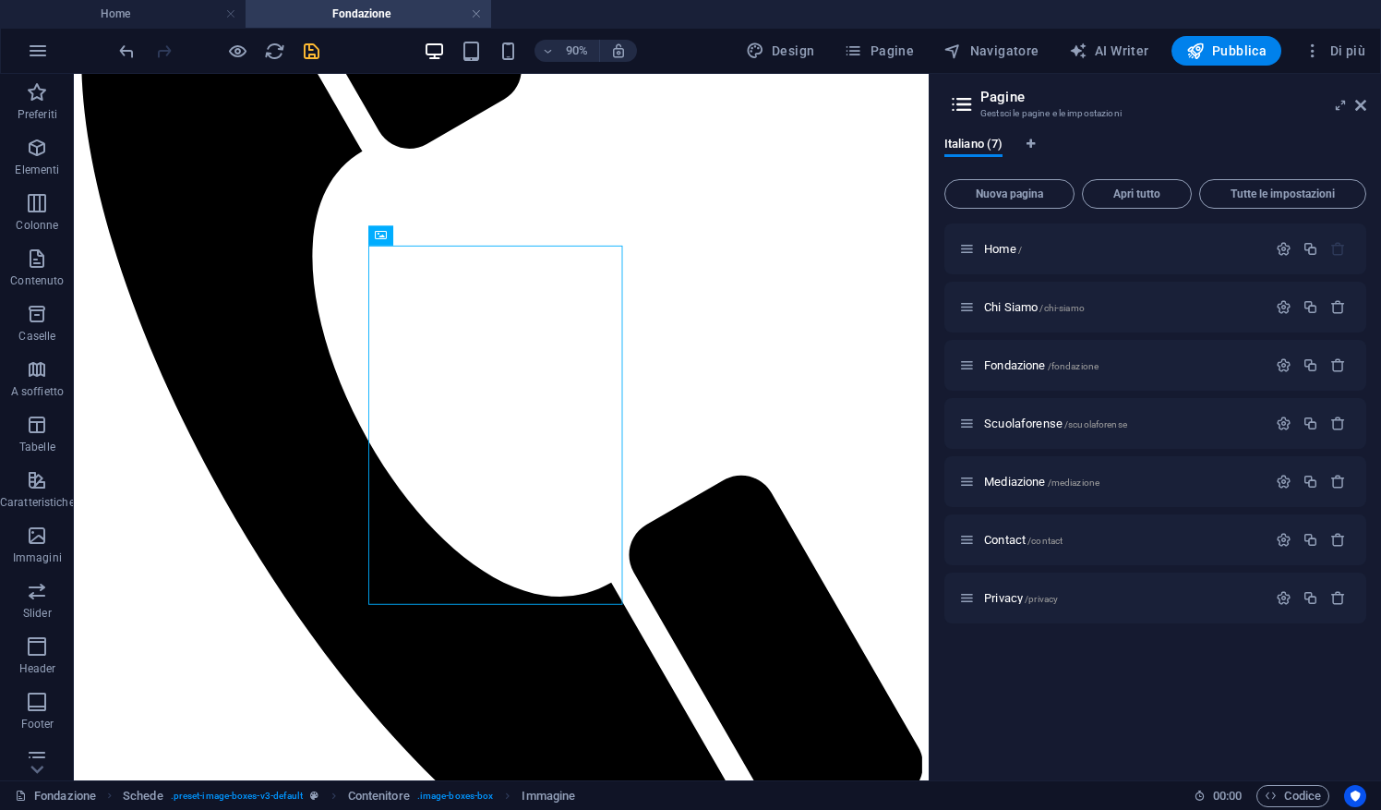
click at [313, 54] on icon "save" at bounding box center [311, 51] width 21 height 21
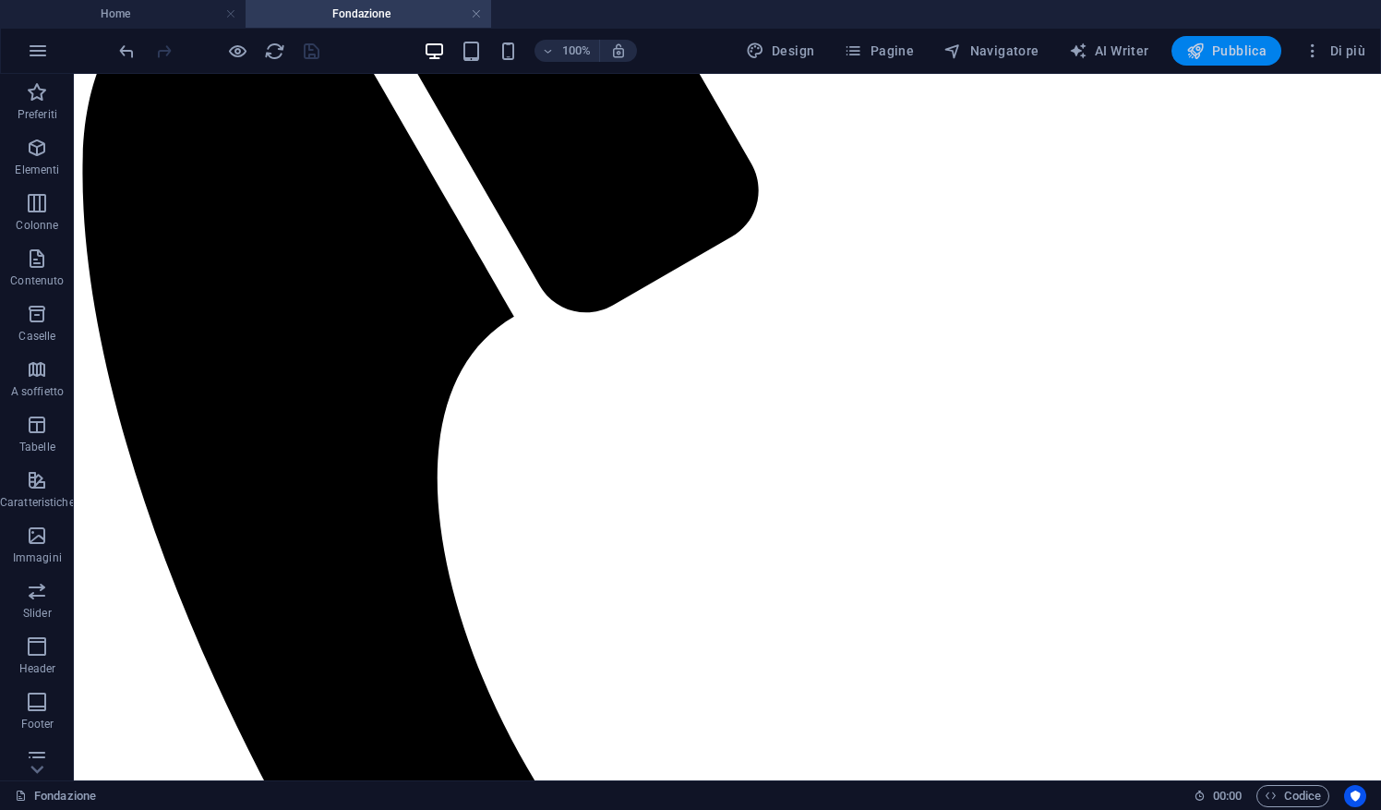
click at [1270, 55] on button "Pubblica" at bounding box center [1226, 51] width 111 height 30
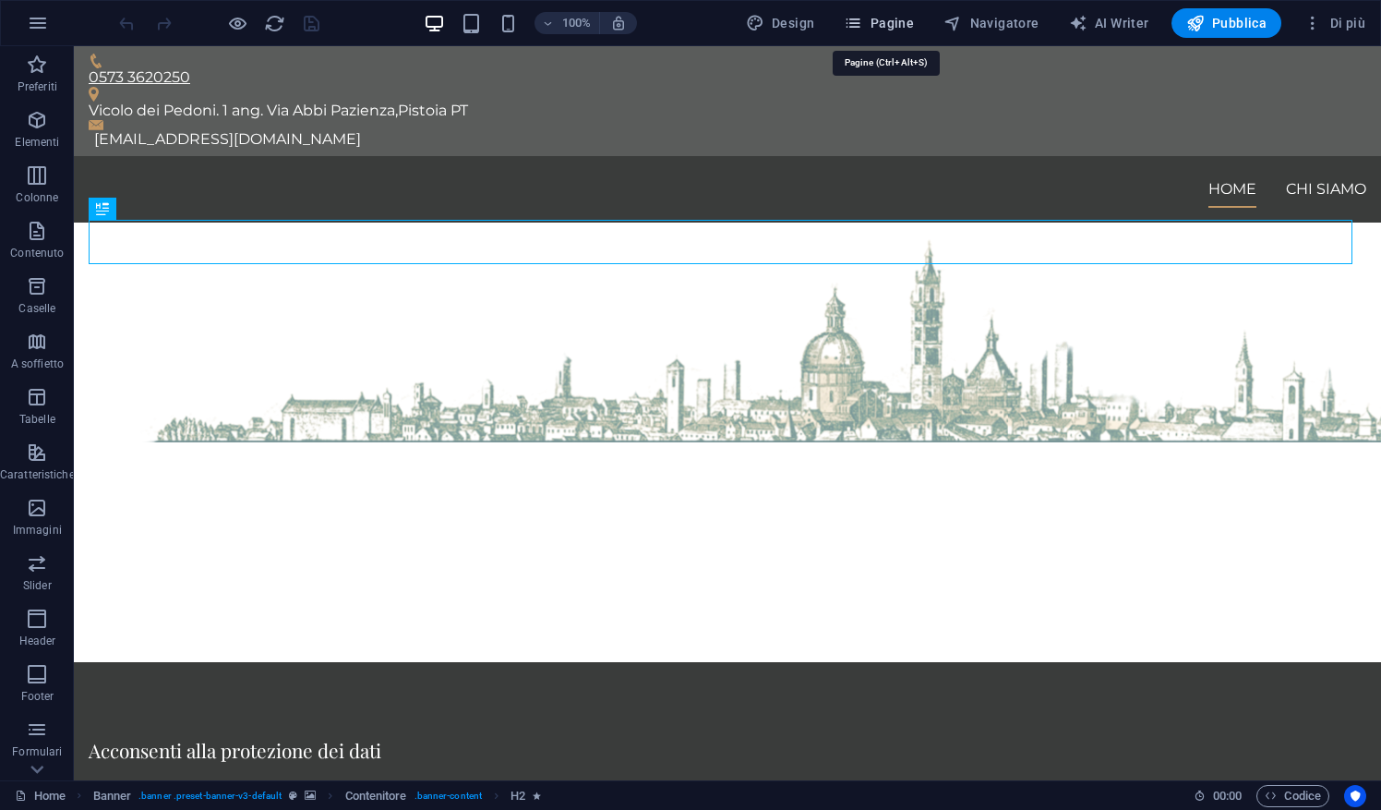
click at [910, 26] on span "Pagine" at bounding box center [879, 23] width 70 height 18
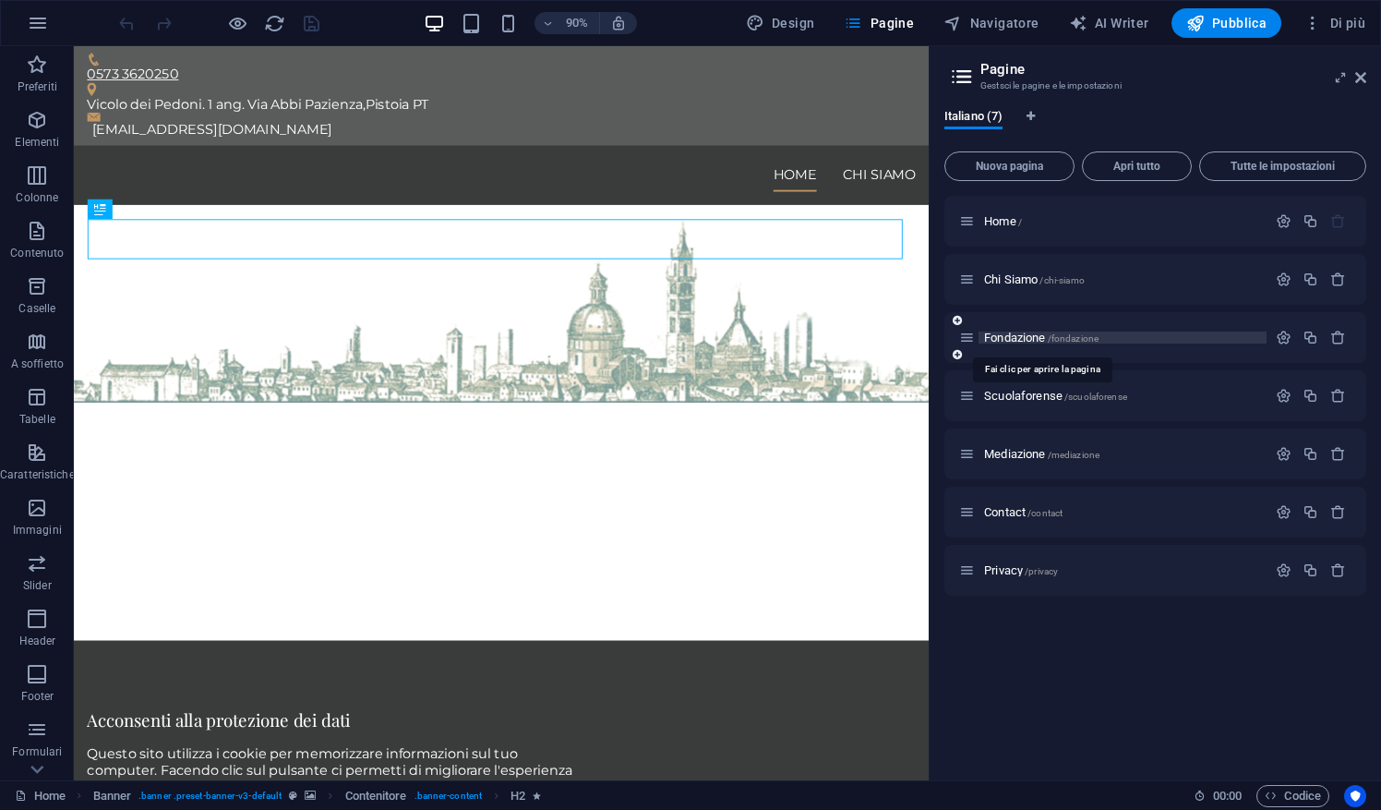
click at [1018, 334] on span "Fondazione /fondazione" at bounding box center [1041, 337] width 114 height 14
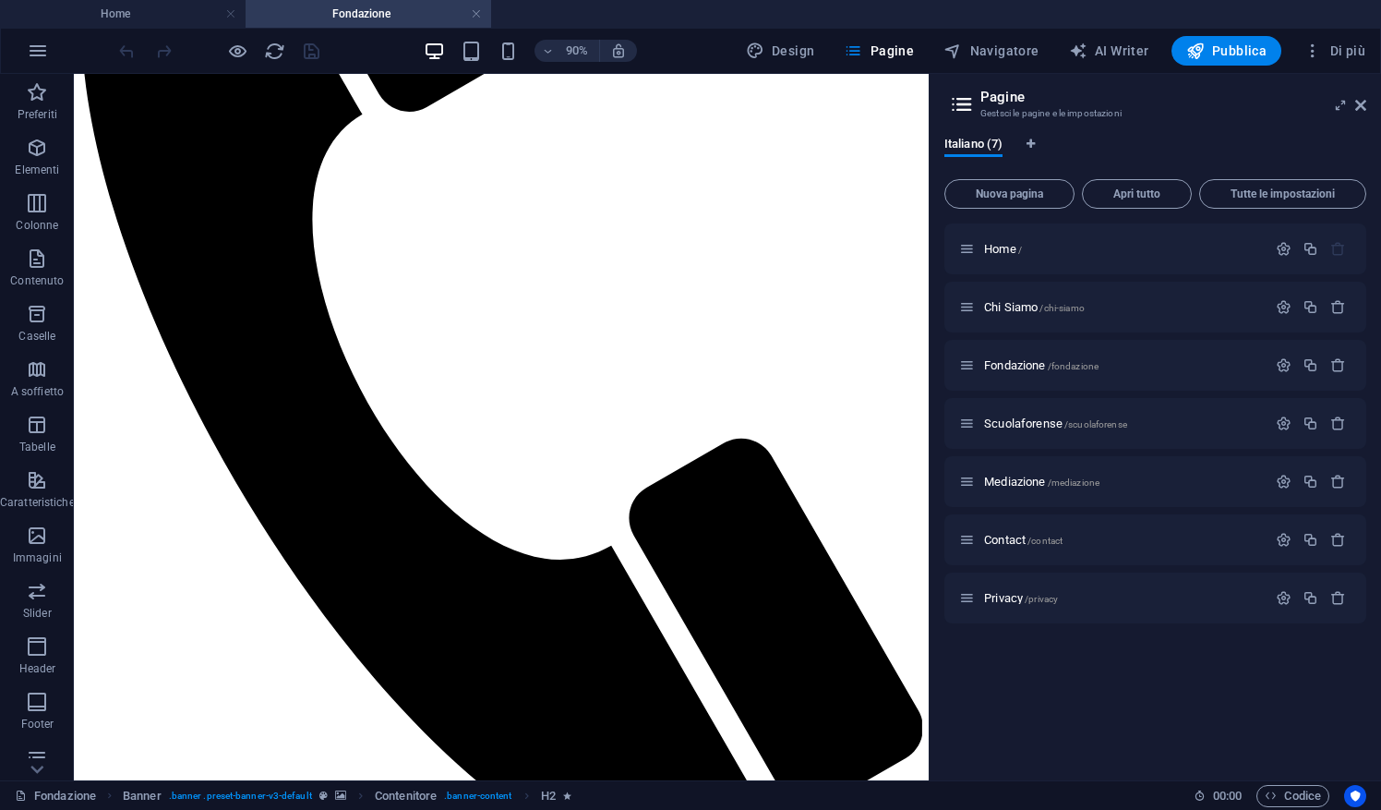
scroll to position [391, 0]
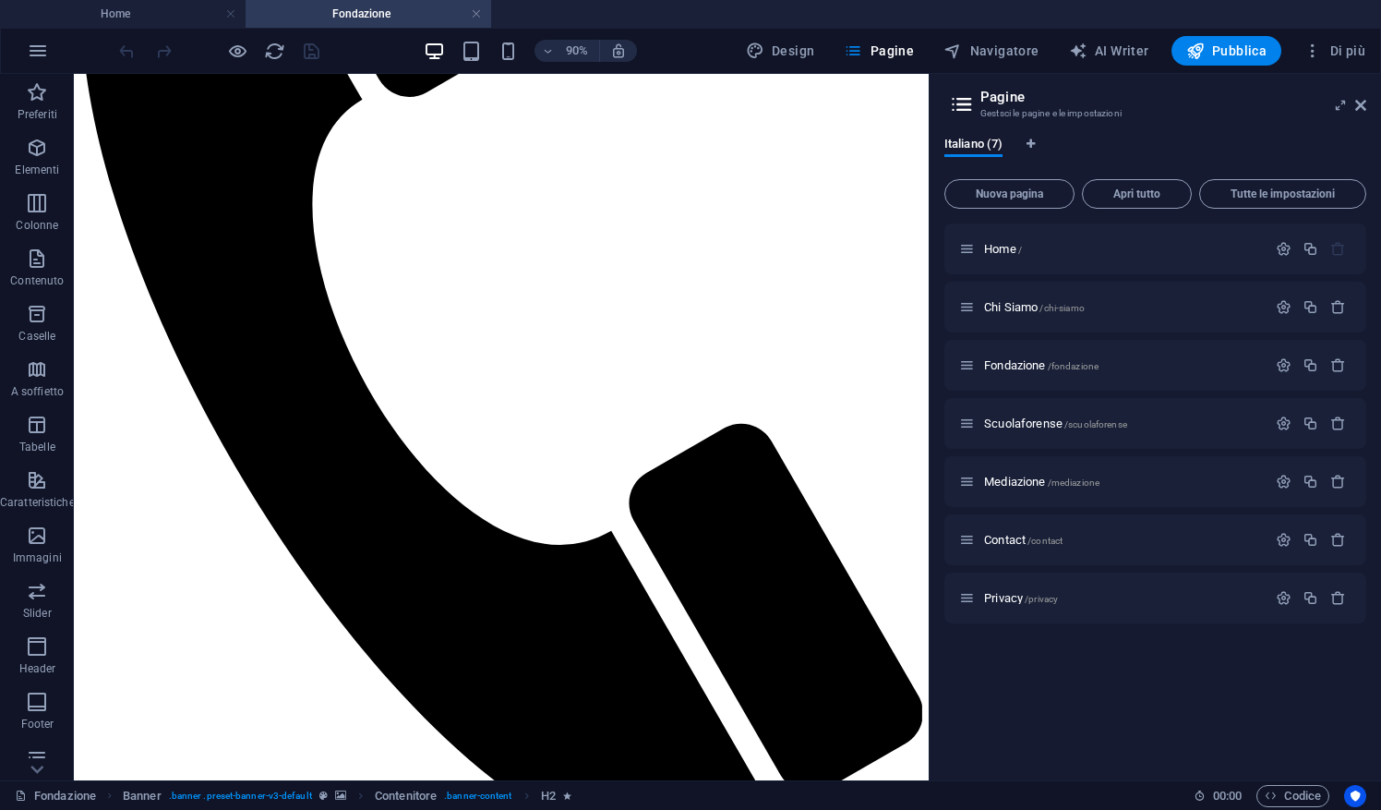
drag, startPoint x: 1014, startPoint y: 356, endPoint x: 1025, endPoint y: 532, distance: 175.7
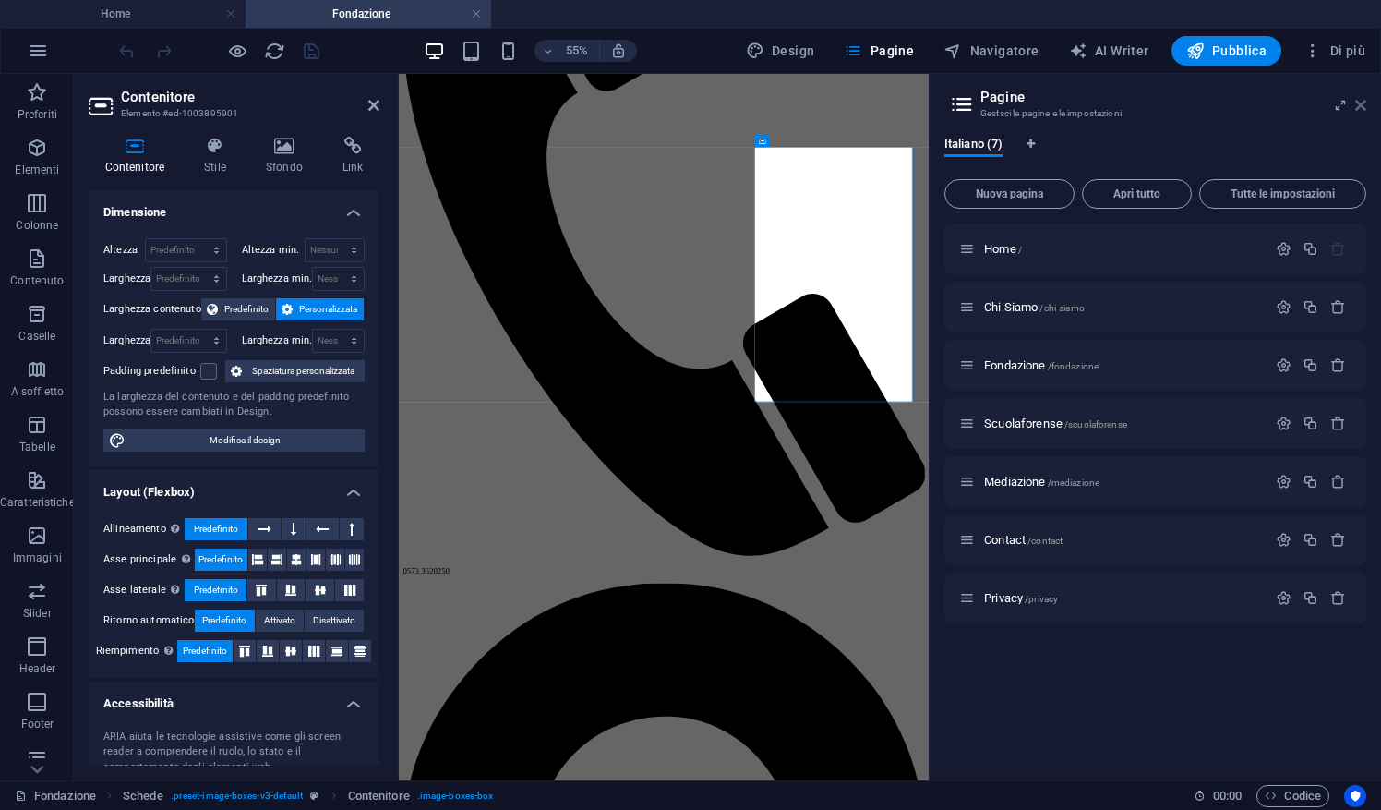
click at [1364, 109] on icon at bounding box center [1360, 105] width 11 height 15
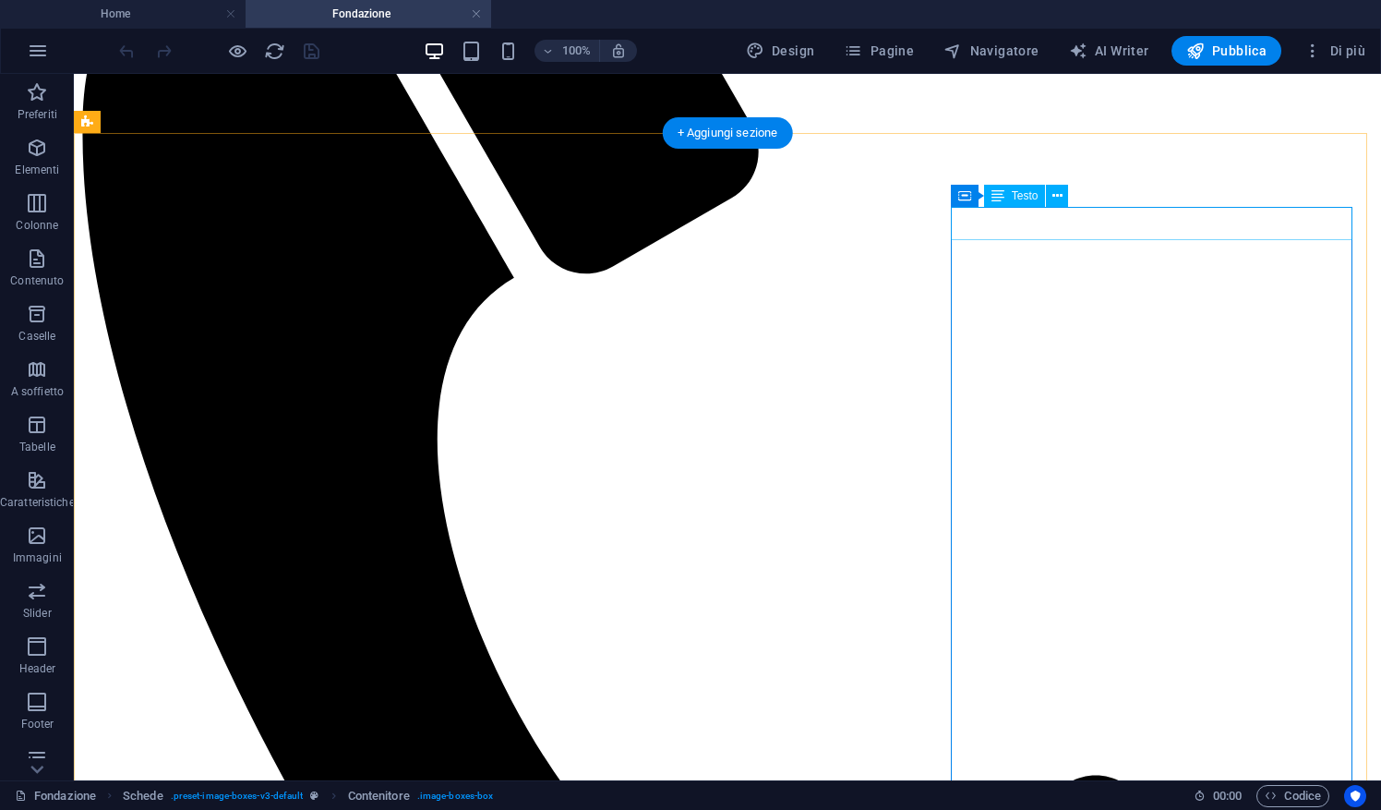
click at [1060, 203] on icon at bounding box center [1054, 195] width 10 height 19
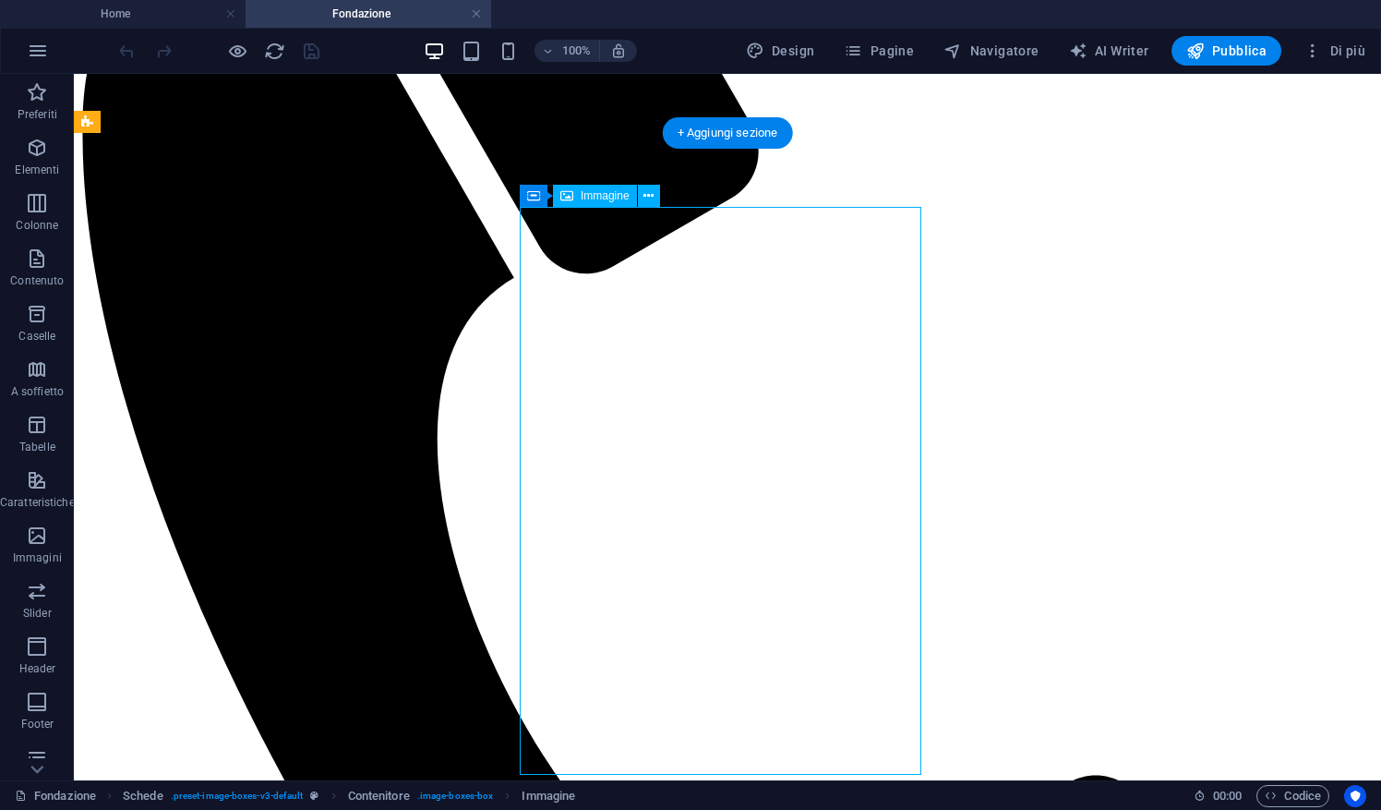
select select "%"
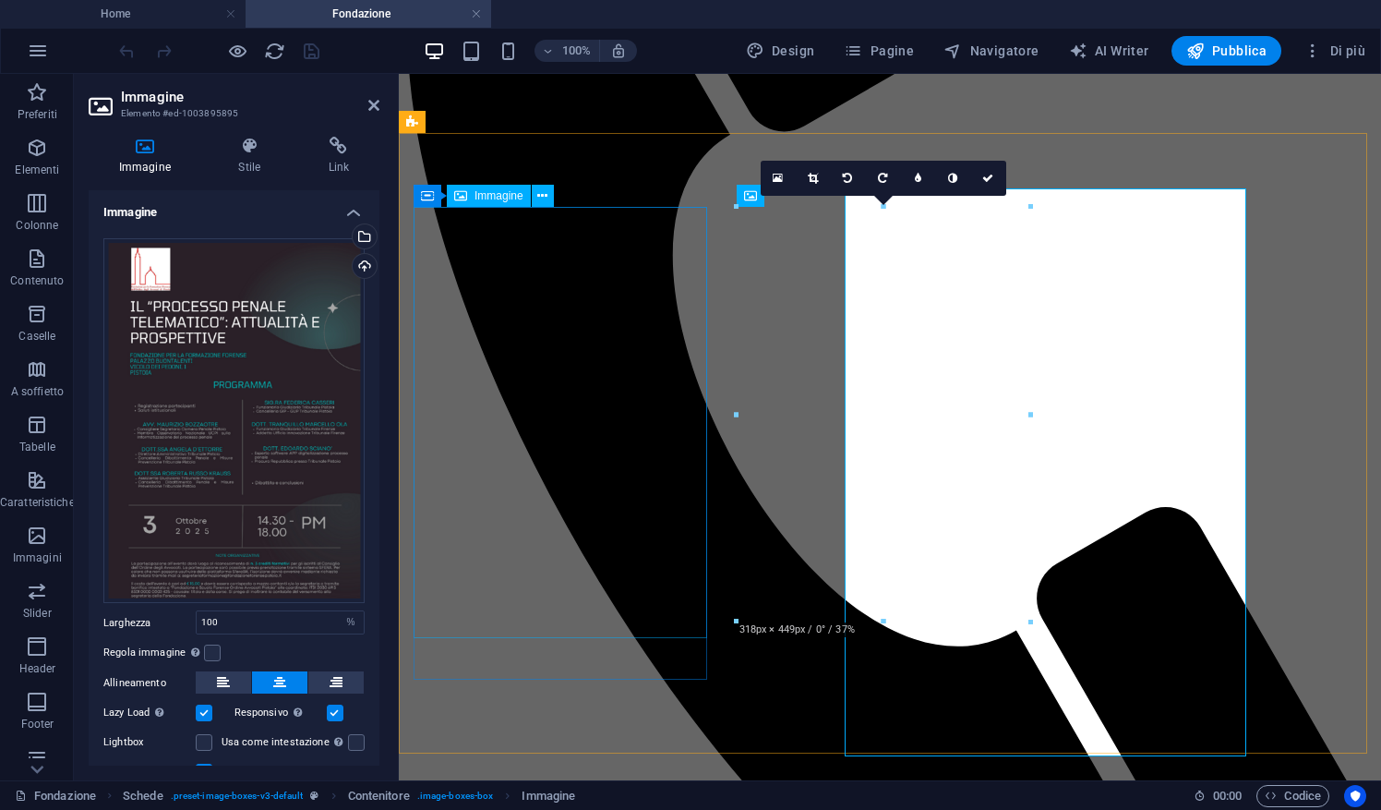
scroll to position [391, 0]
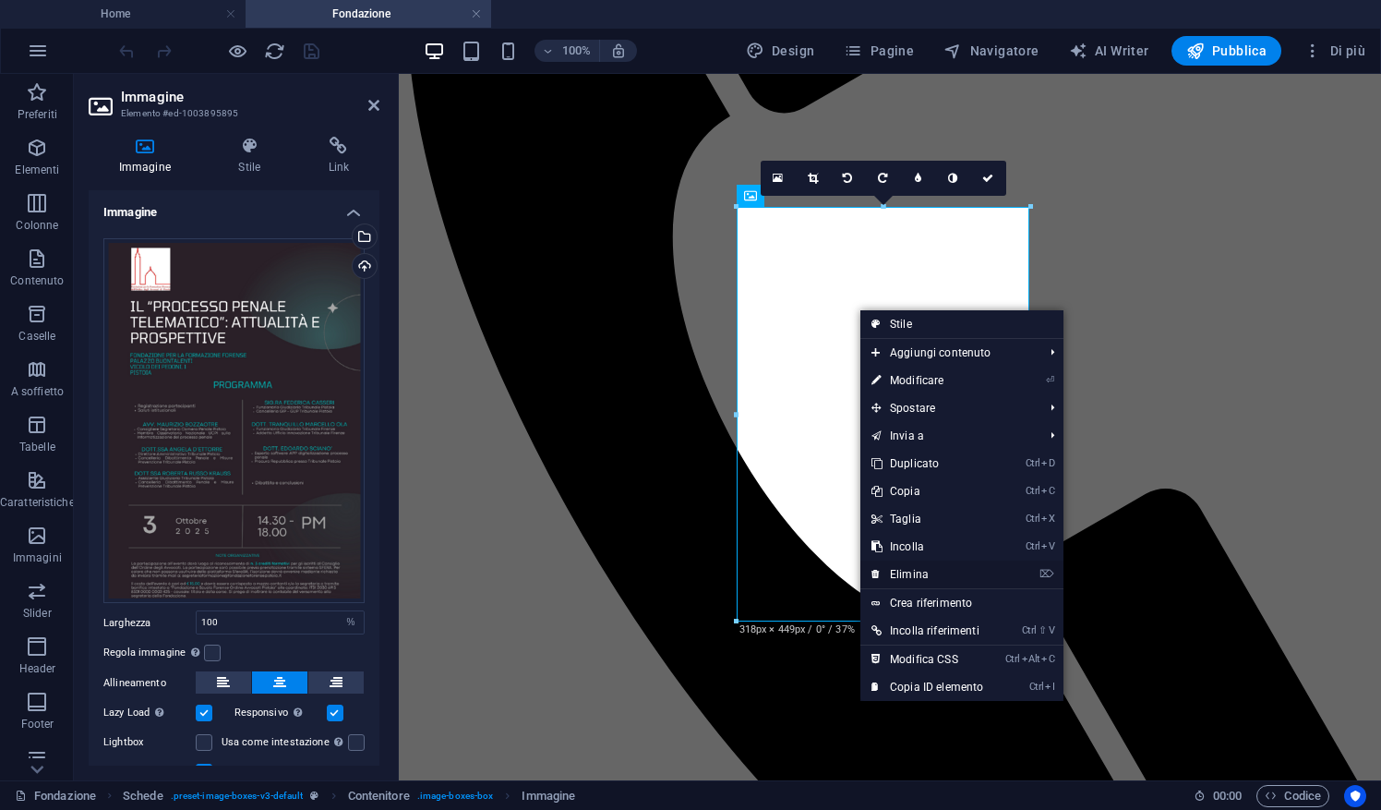
click at [905, 580] on link "⌦ Elimina" at bounding box center [927, 574] width 134 height 28
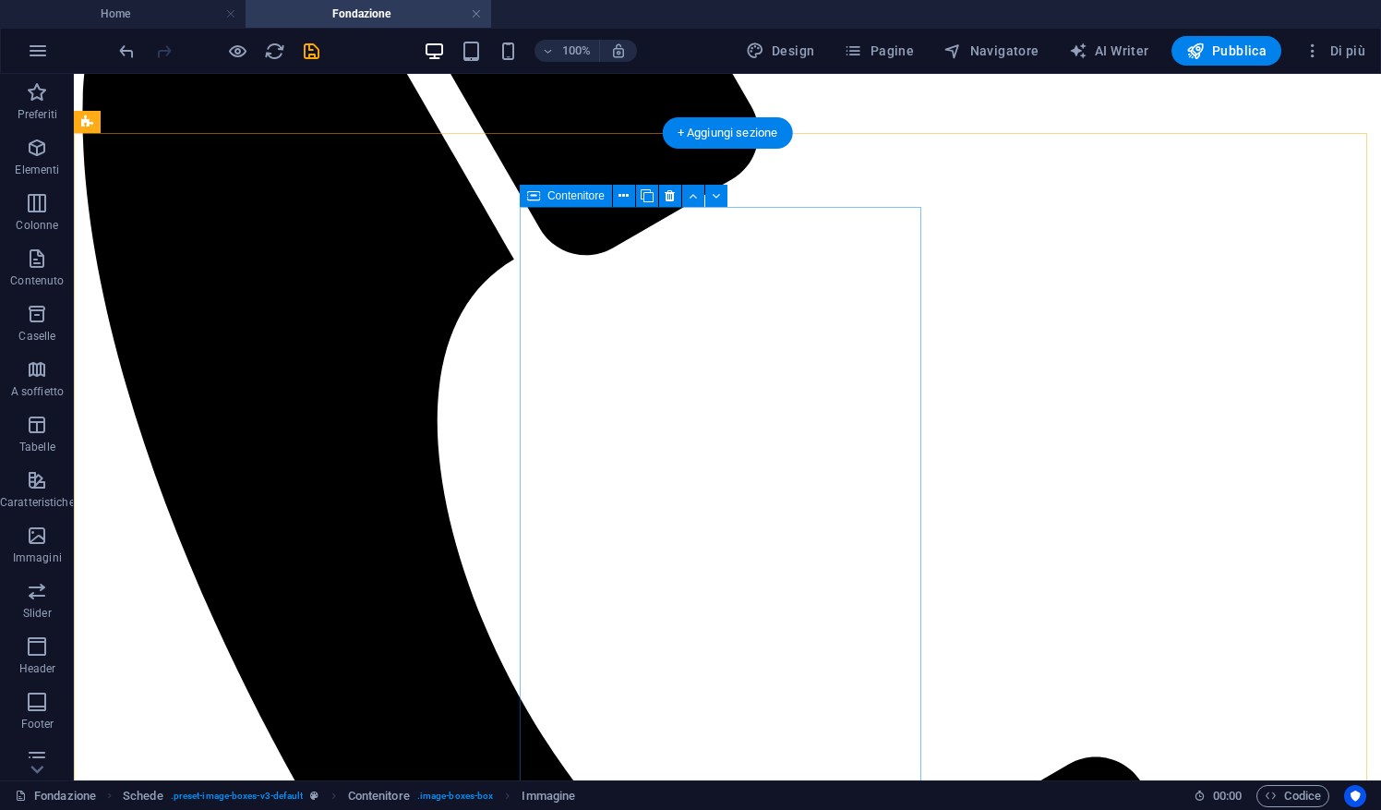
scroll to position [373, 0]
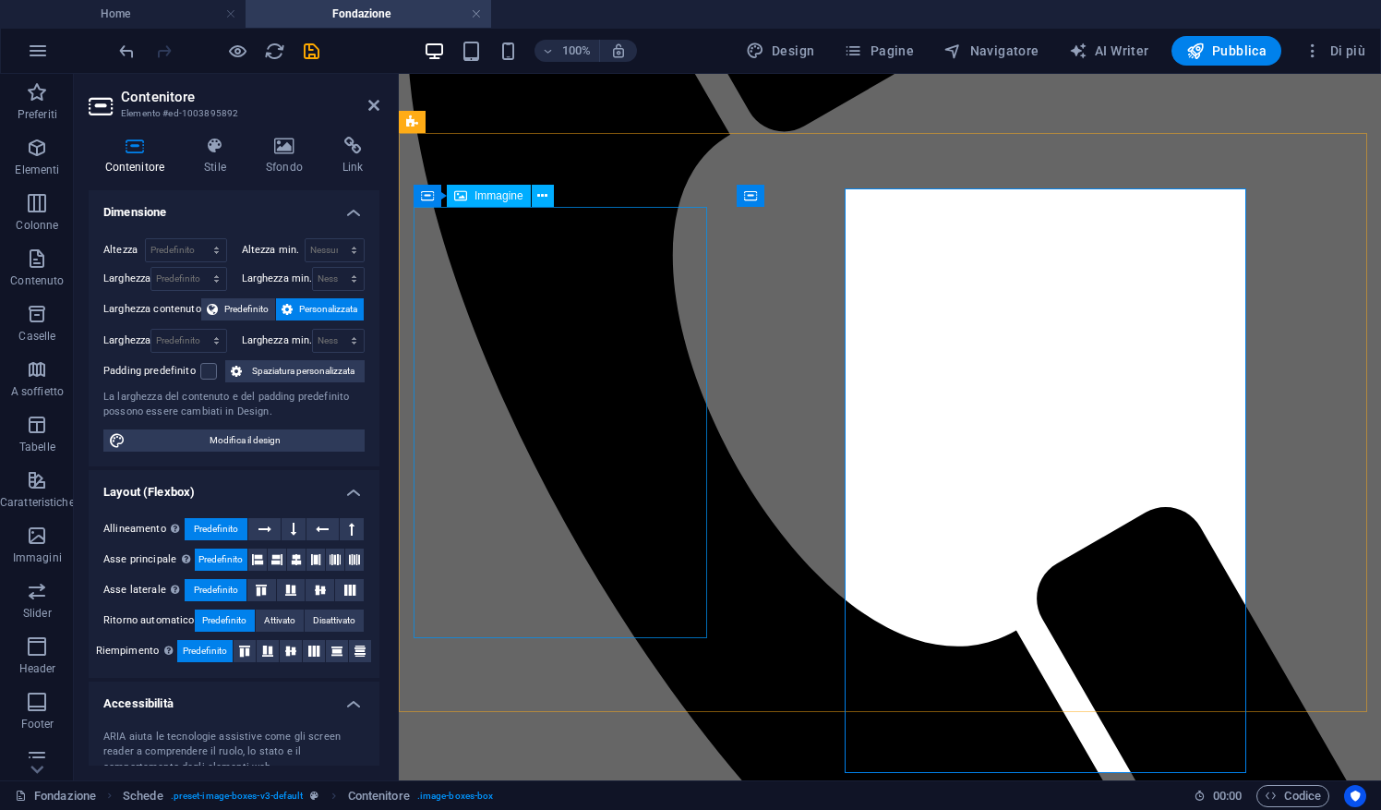
scroll to position [391, 0]
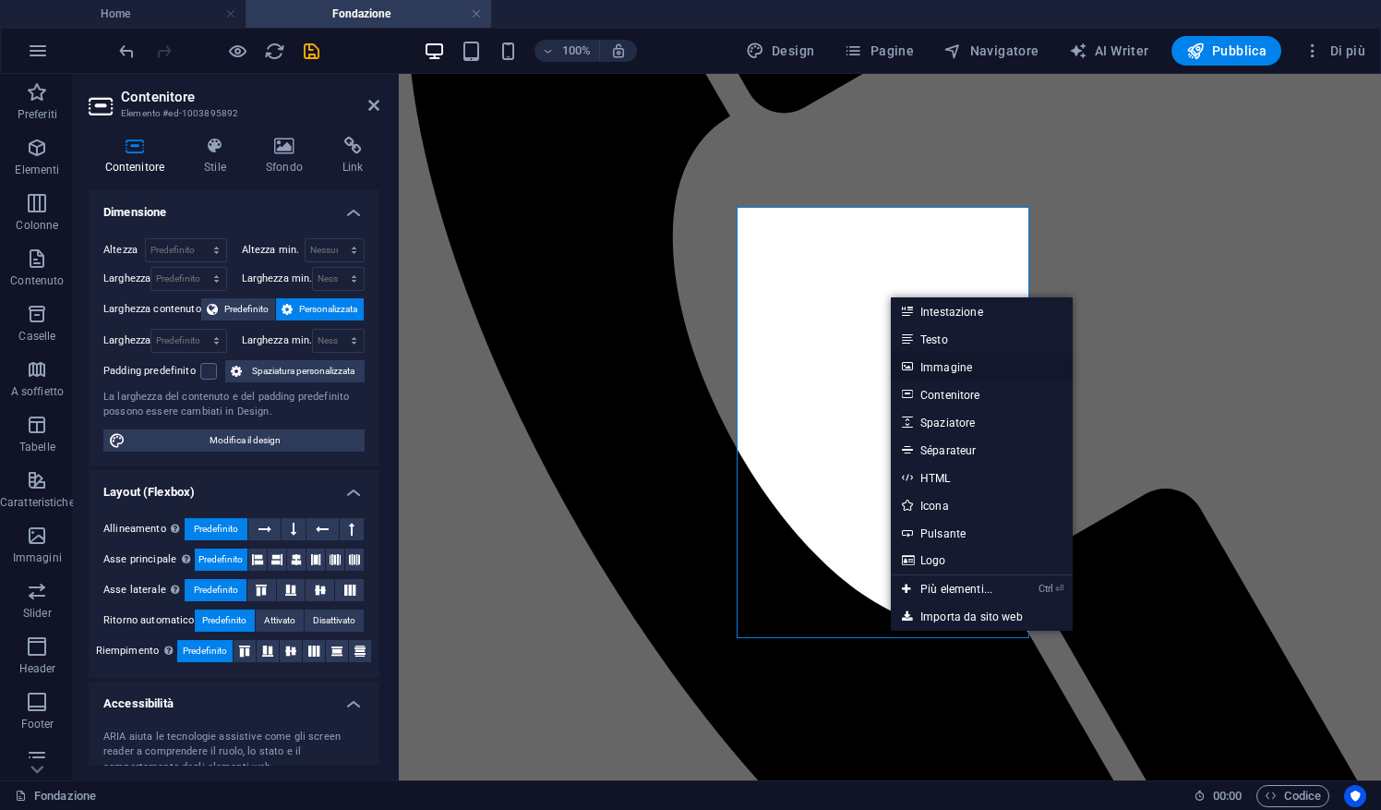
click at [917, 366] on link "Immagine" at bounding box center [982, 367] width 182 height 28
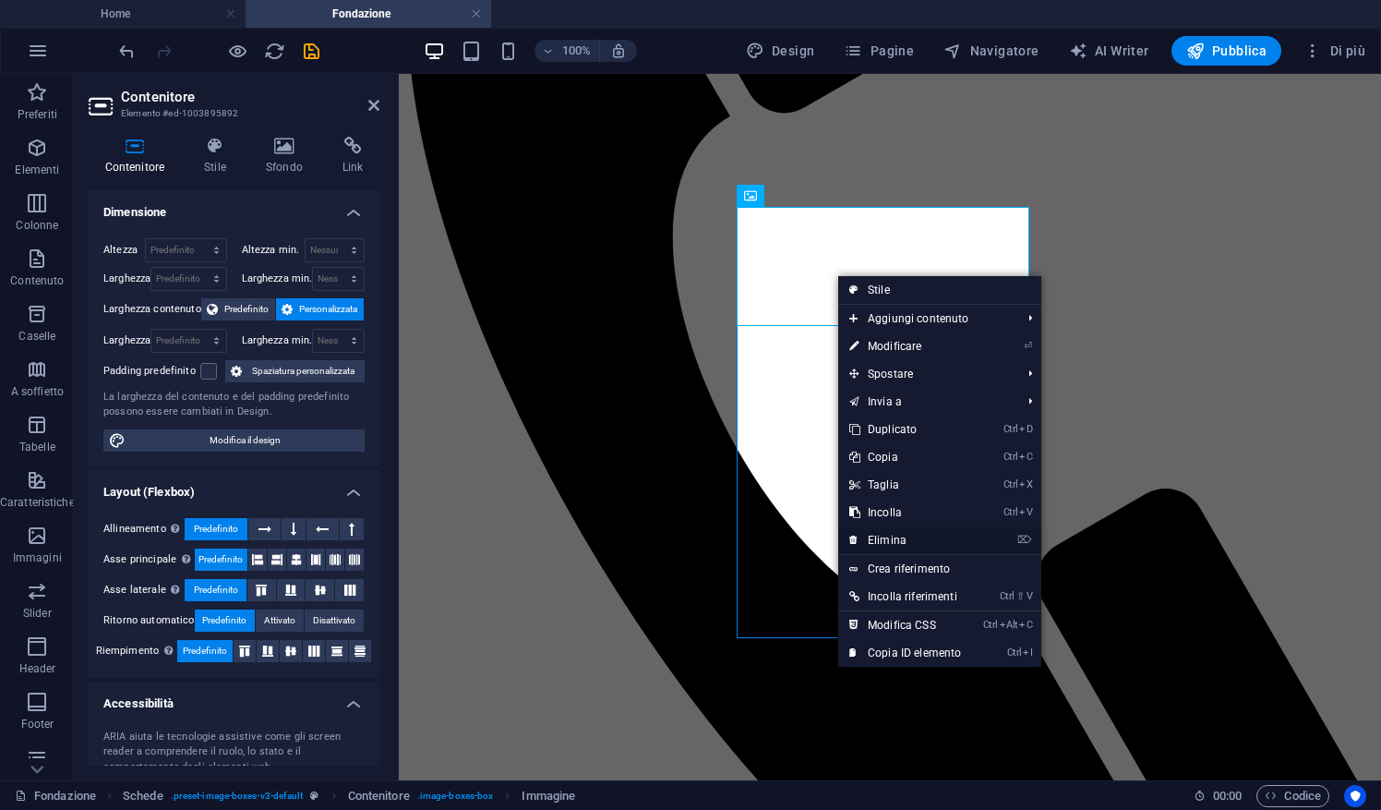
click at [895, 539] on link "⌦ Elimina" at bounding box center [905, 540] width 134 height 28
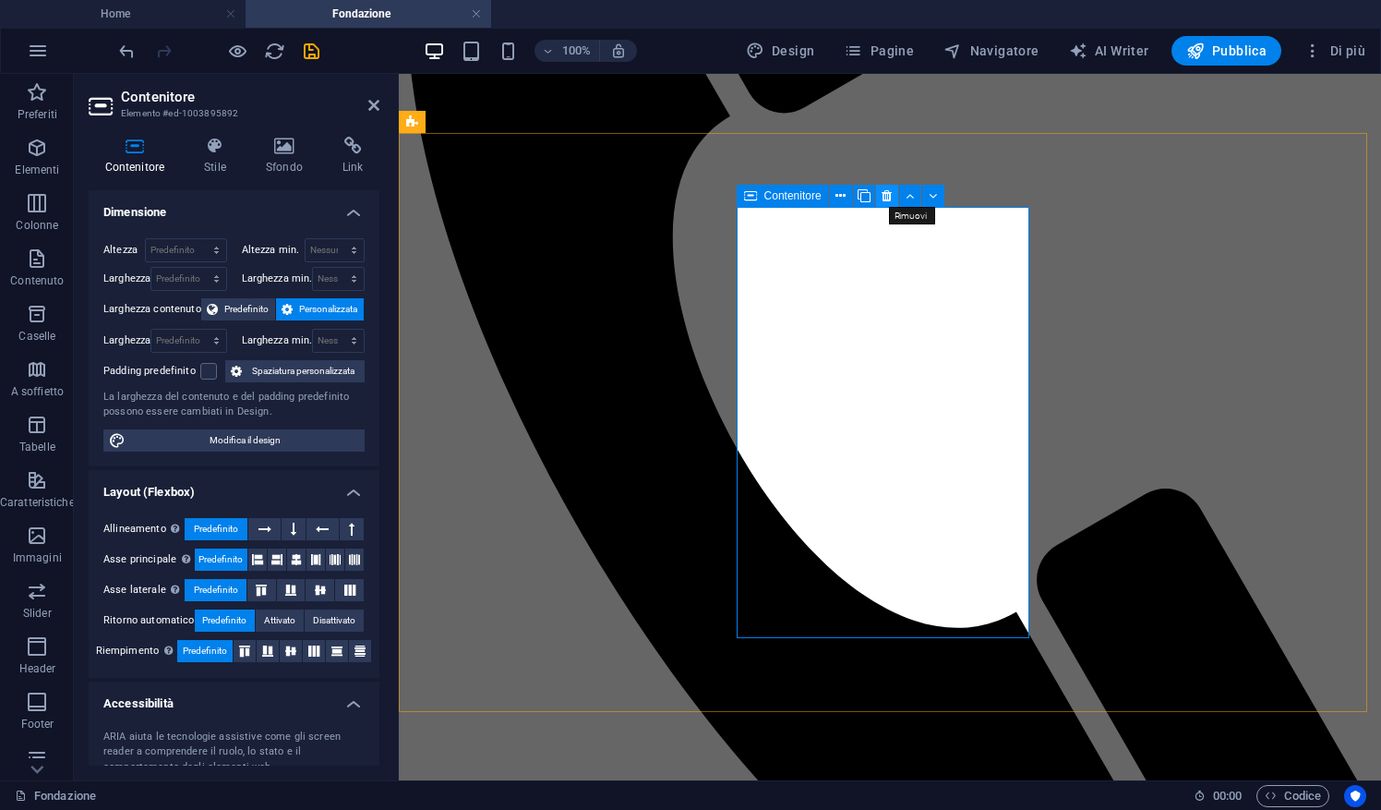
click at [888, 198] on icon at bounding box center [886, 195] width 10 height 19
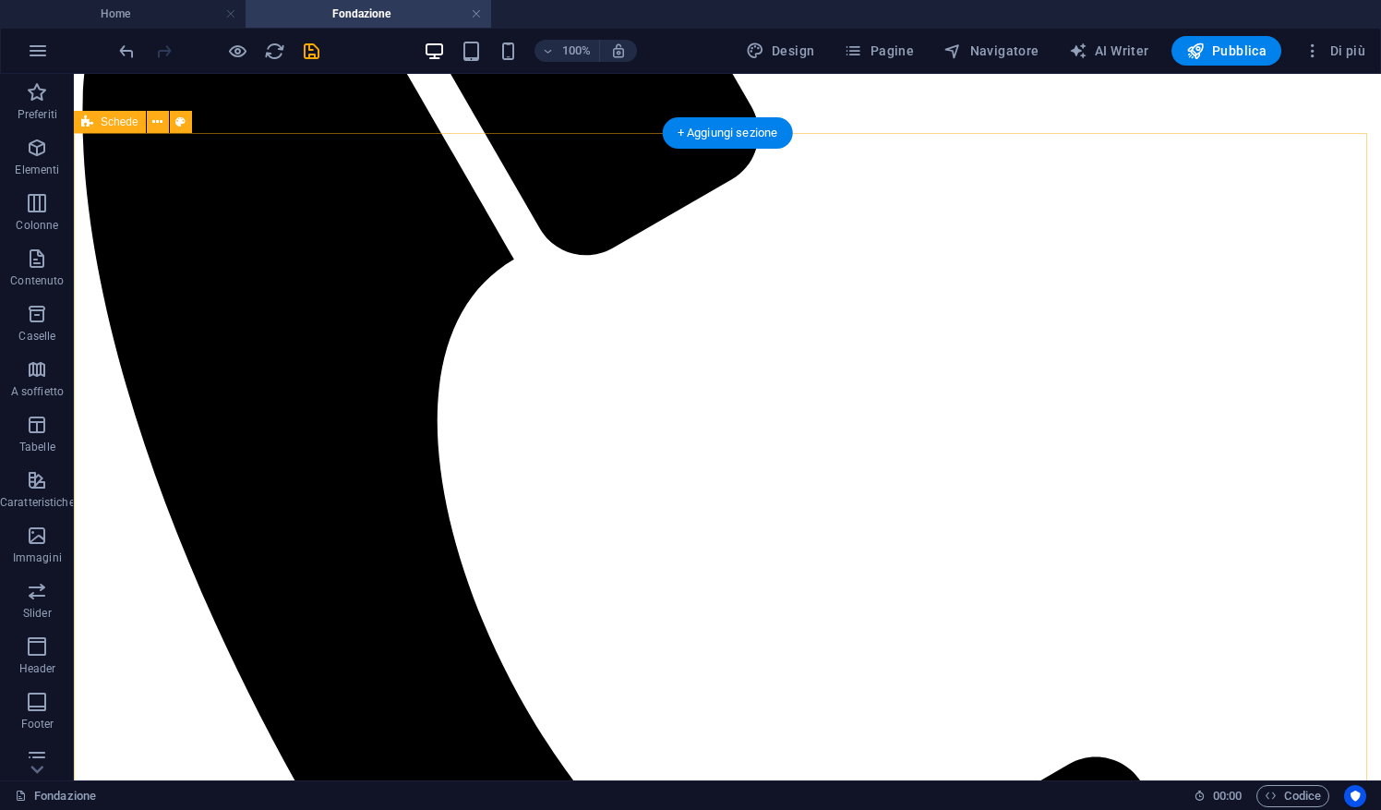
scroll to position [373, 0]
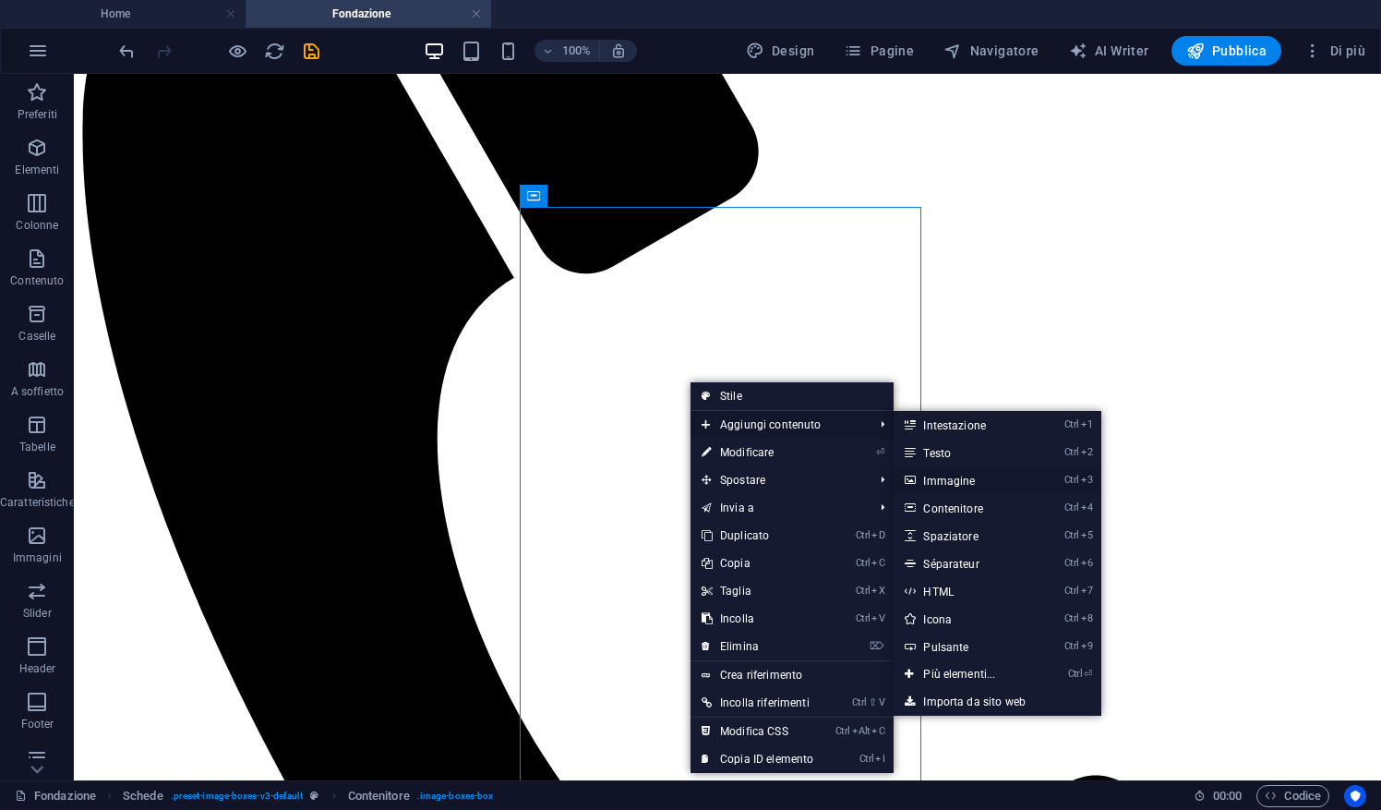
click at [961, 479] on link "Ctrl 3 Immagine" at bounding box center [962, 480] width 138 height 28
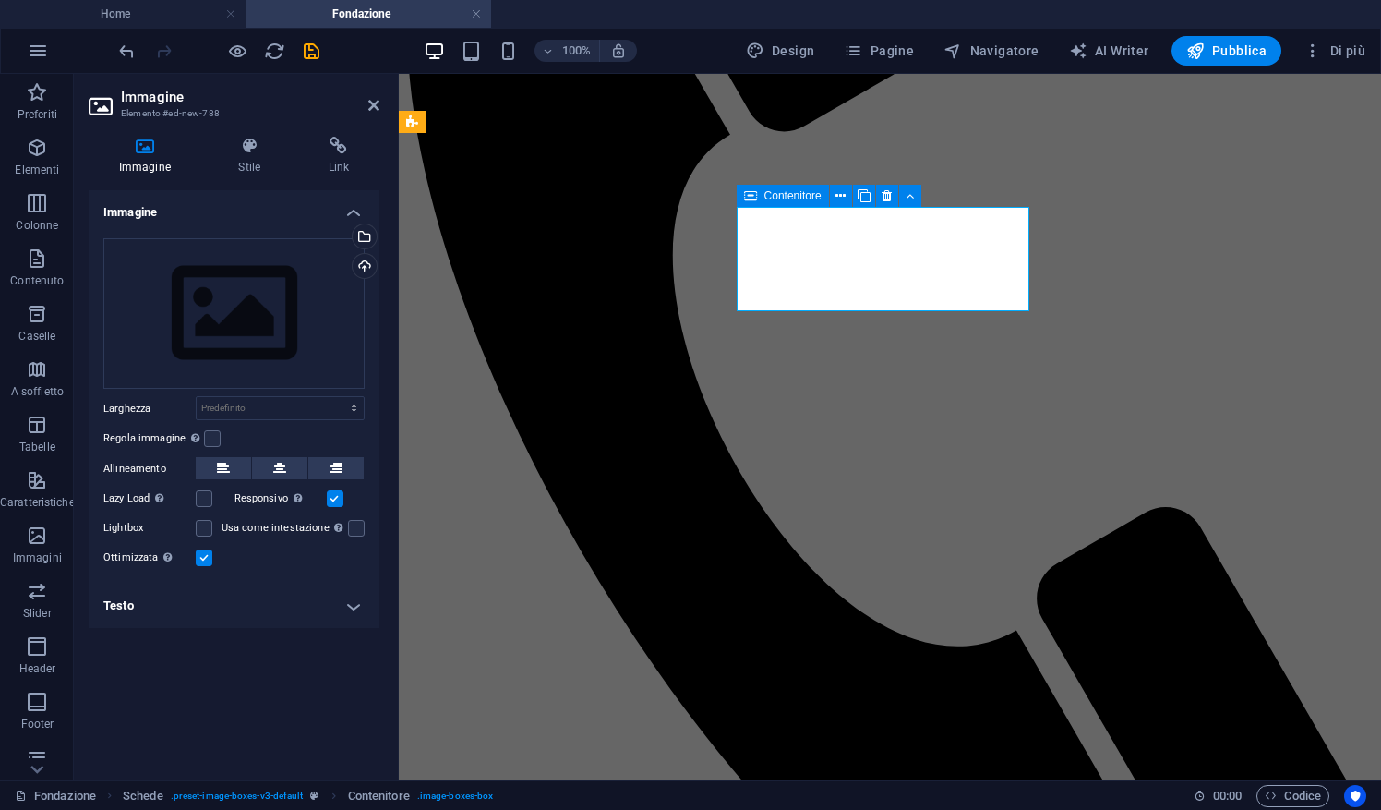
scroll to position [391, 0]
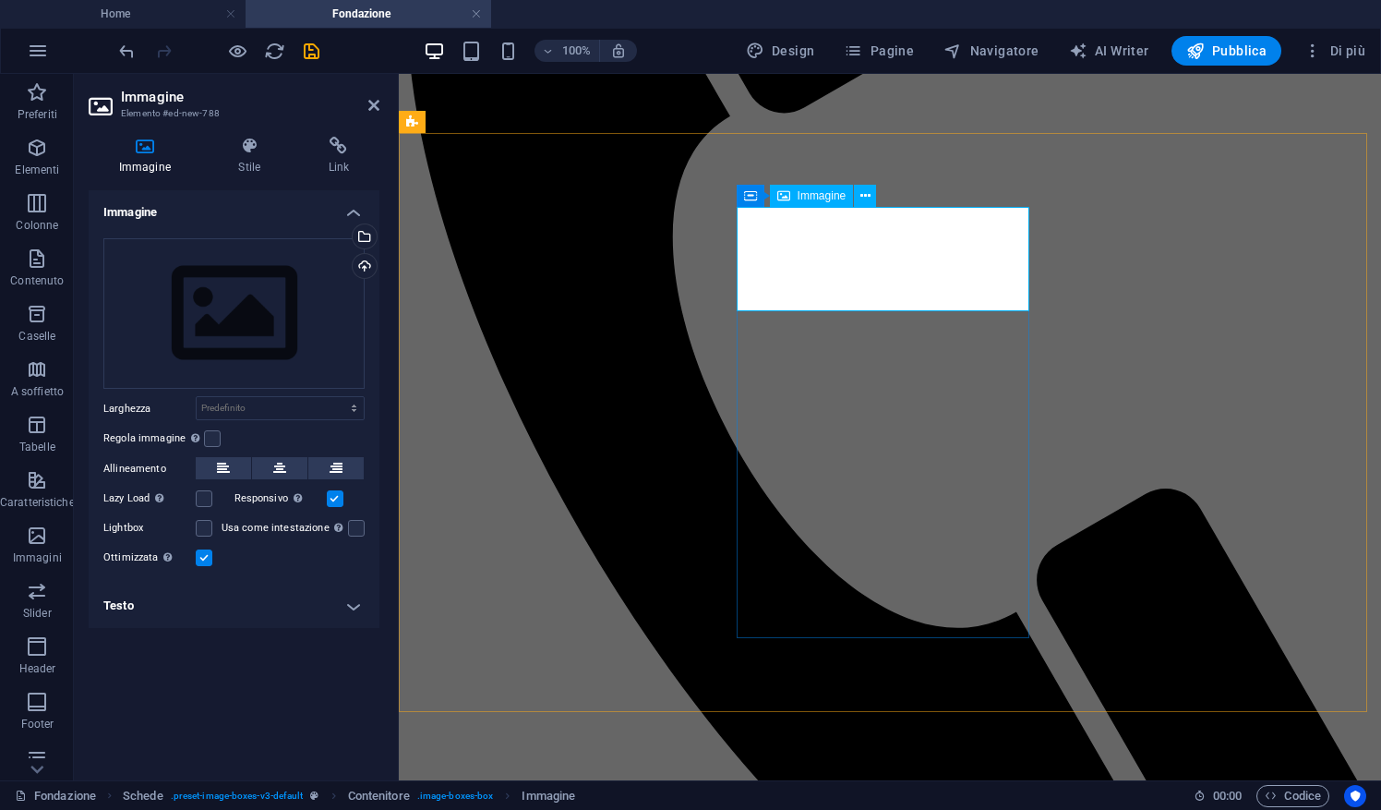
click at [369, 262] on div "Carica" at bounding box center [363, 268] width 28 height 28
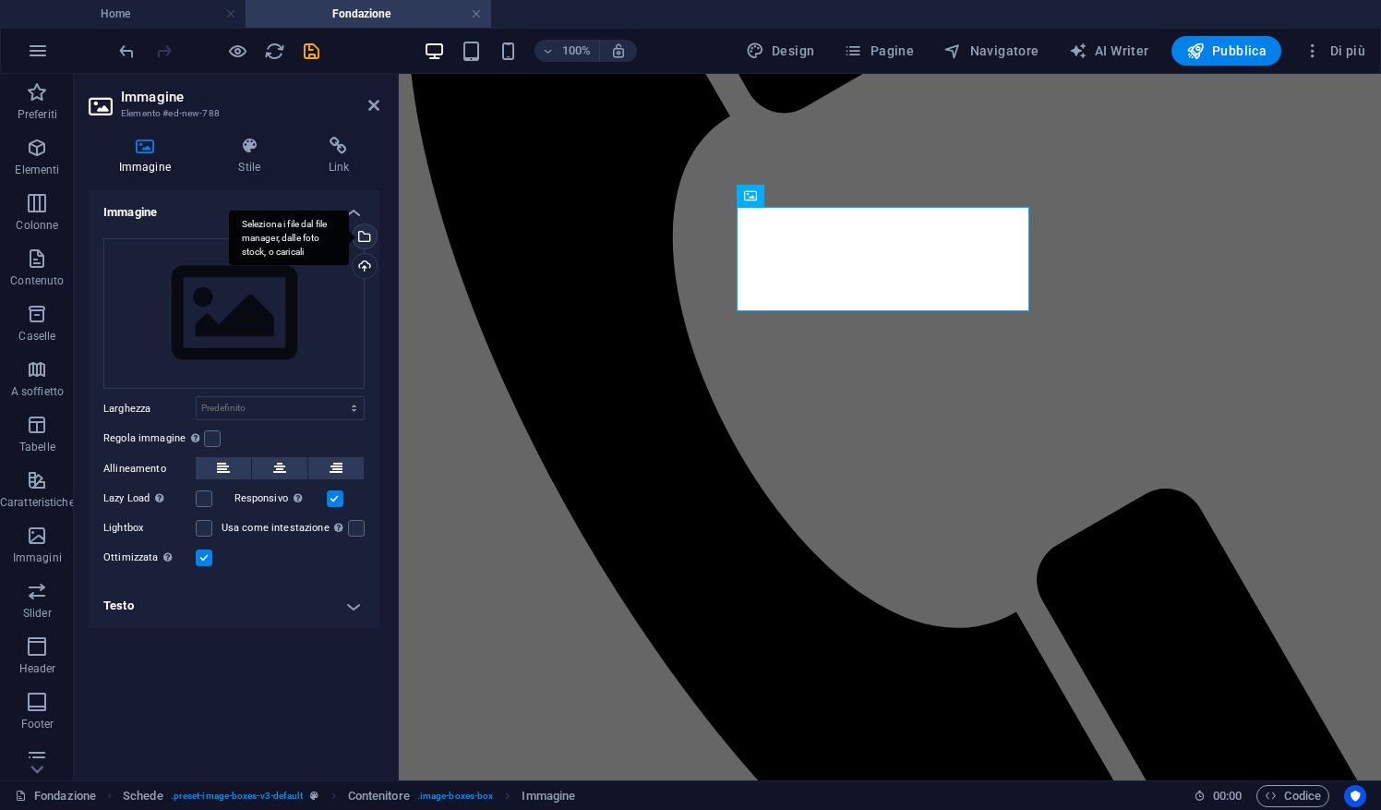
click at [366, 231] on div "Seleziona i file dal file manager, dalle foto stock, o caricali" at bounding box center [363, 238] width 28 height 28
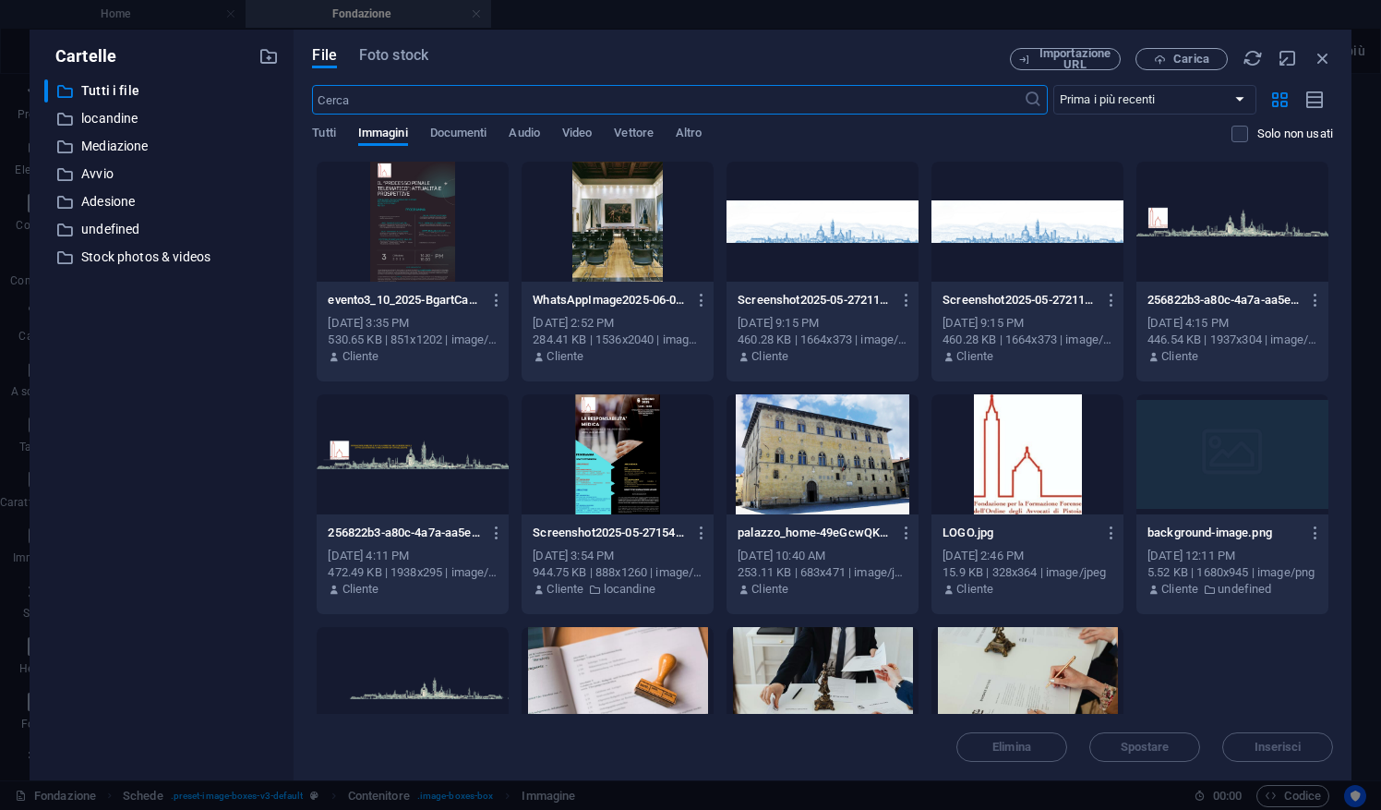
click at [411, 242] on div at bounding box center [413, 222] width 192 height 120
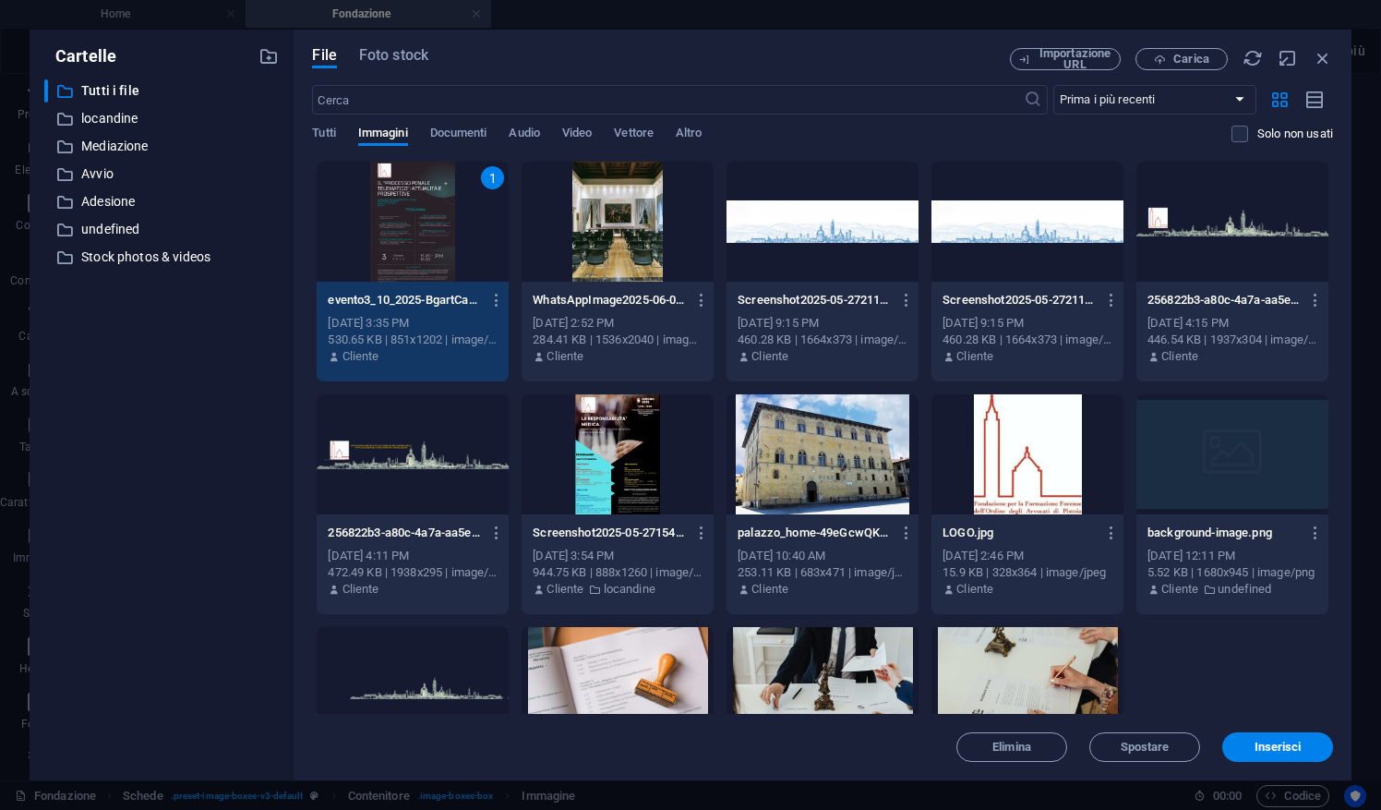
click at [1289, 727] on div "Elimina Spostare Inserisci" at bounding box center [822, 738] width 1021 height 48
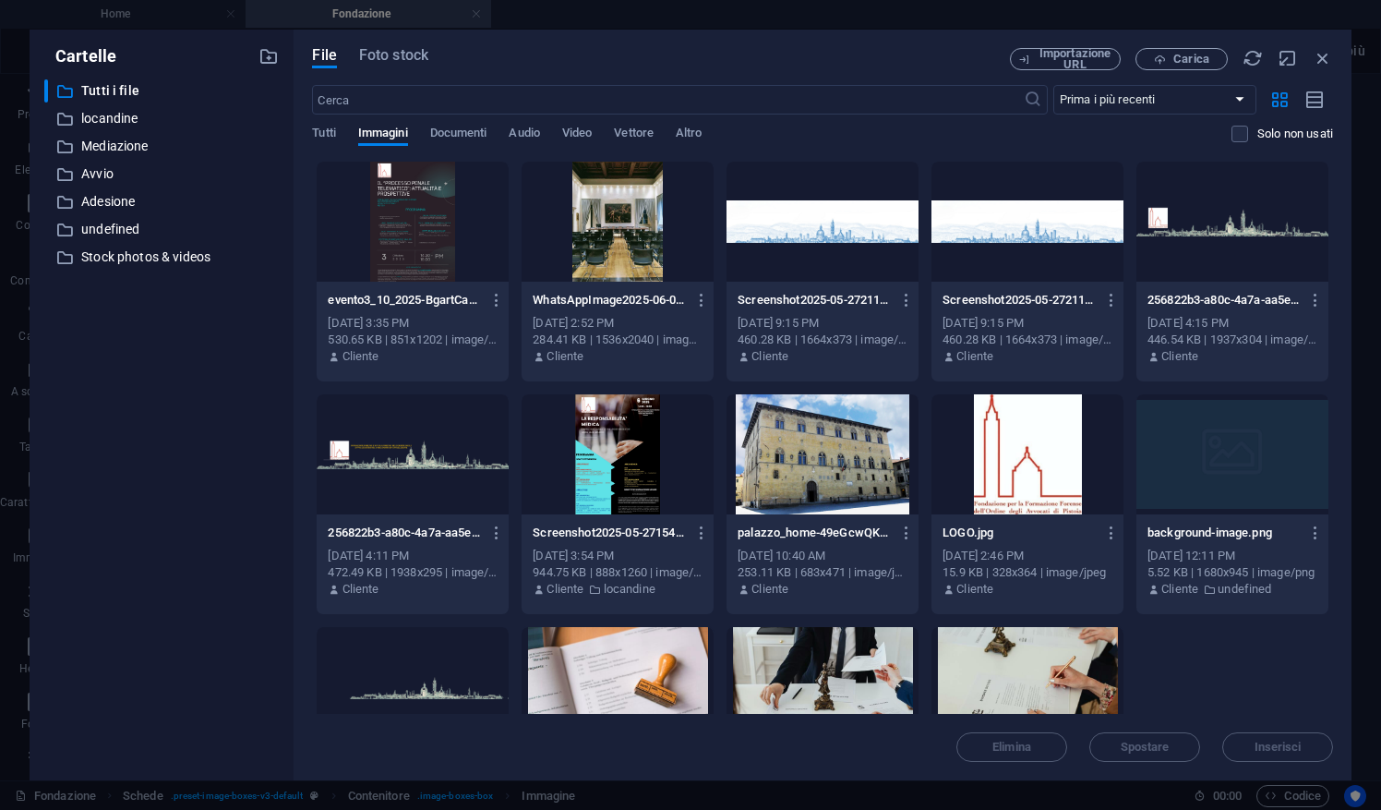
click at [480, 243] on div at bounding box center [413, 222] width 192 height 120
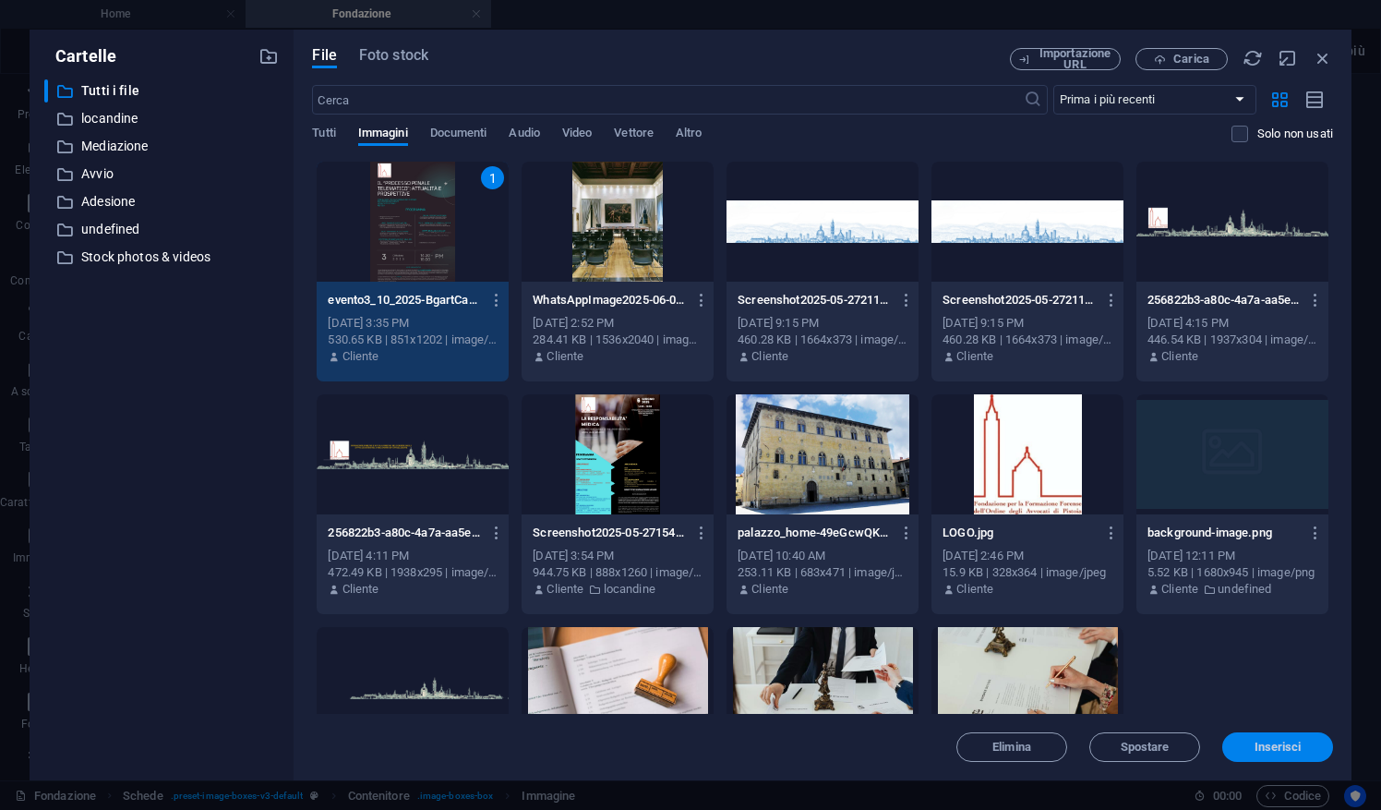
click at [1283, 752] on span "Inserisci" at bounding box center [1277, 746] width 47 height 11
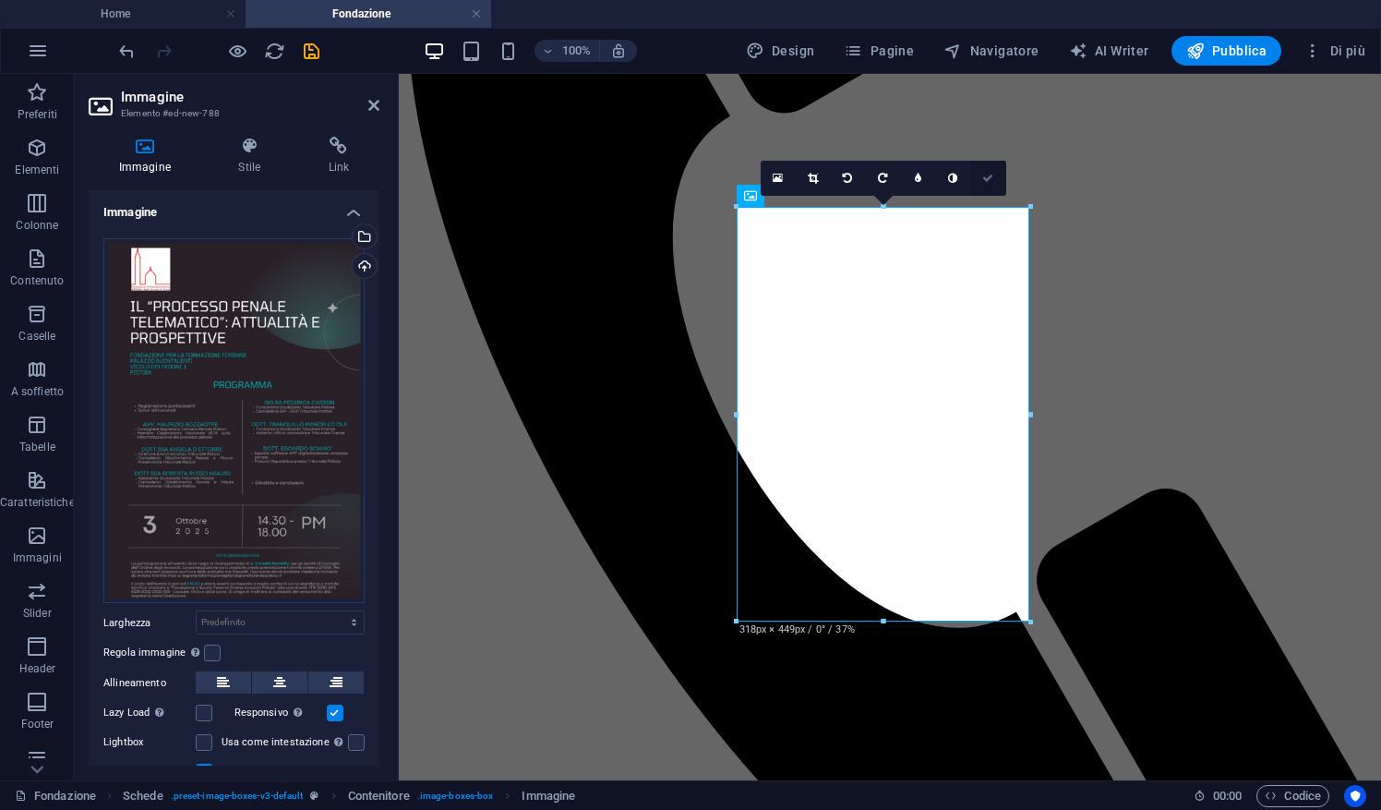
click at [987, 181] on icon at bounding box center [987, 178] width 11 height 11
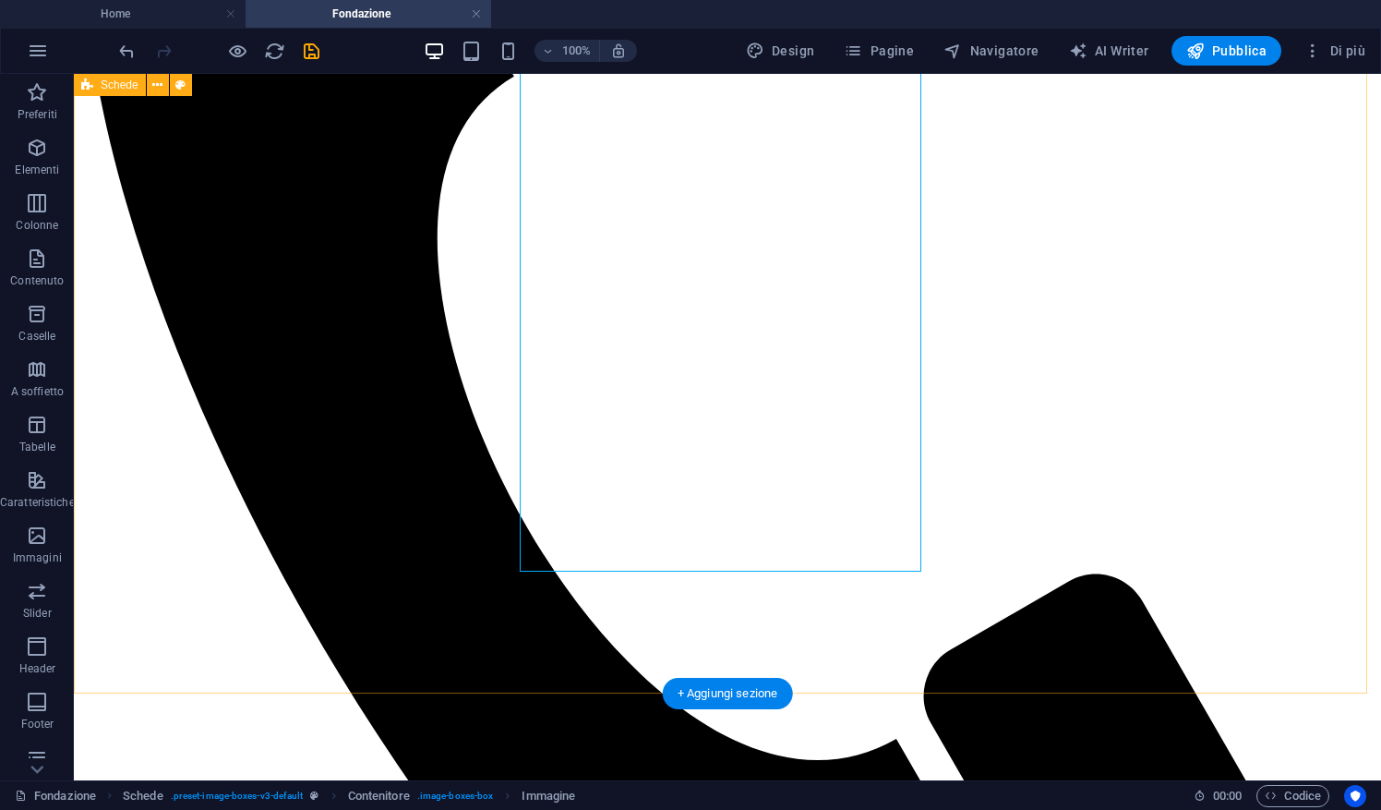
scroll to position [575, 0]
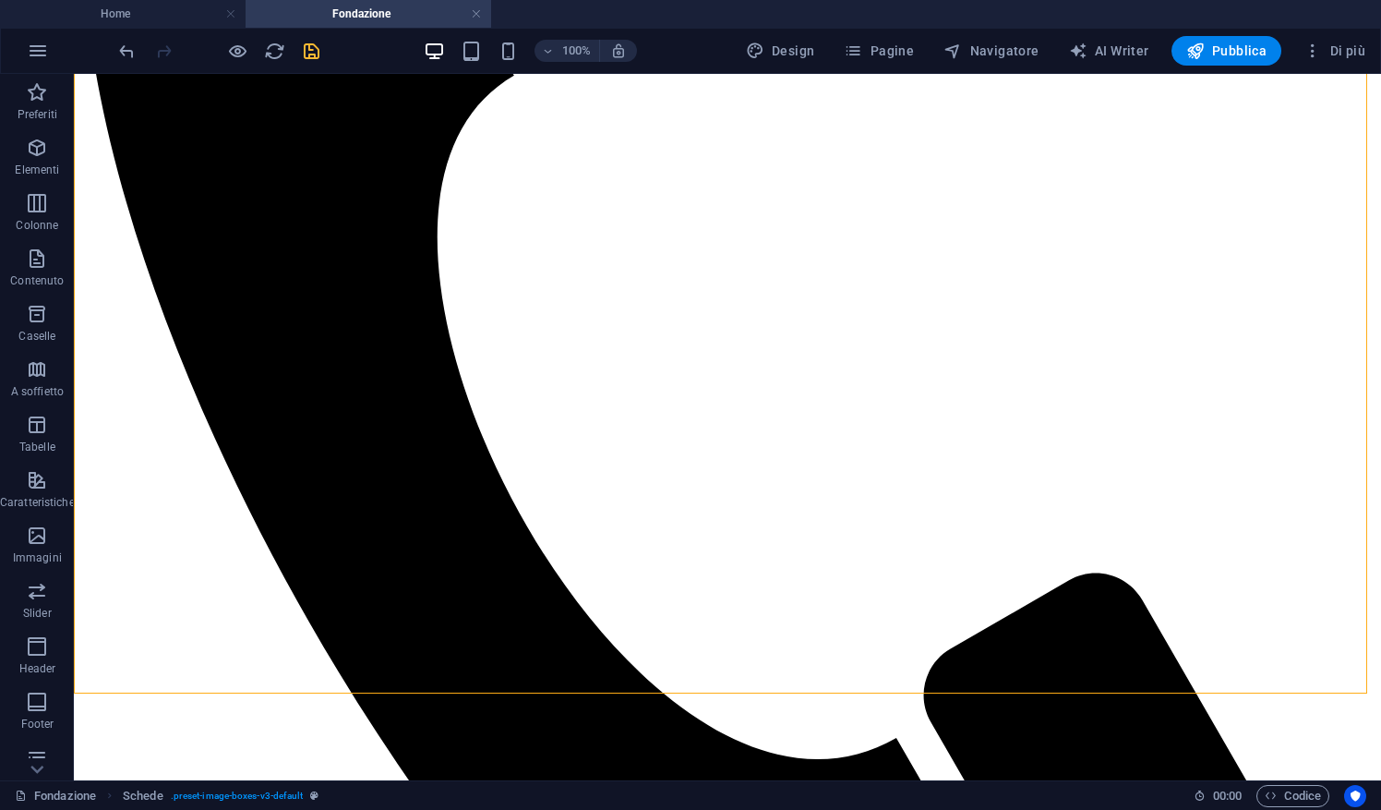
click at [307, 57] on icon "save" at bounding box center [311, 51] width 21 height 21
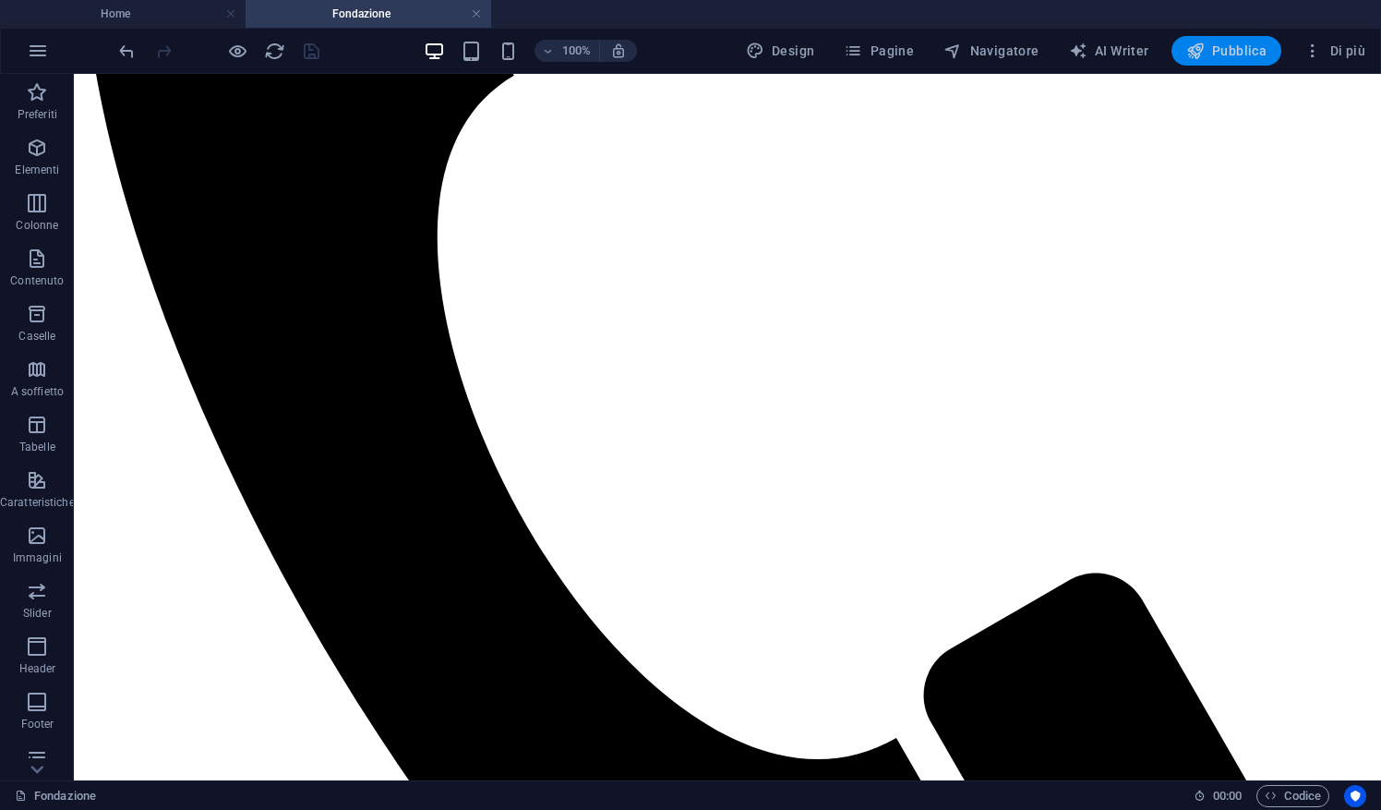
click at [1239, 45] on span "Pubblica" at bounding box center [1226, 51] width 81 height 18
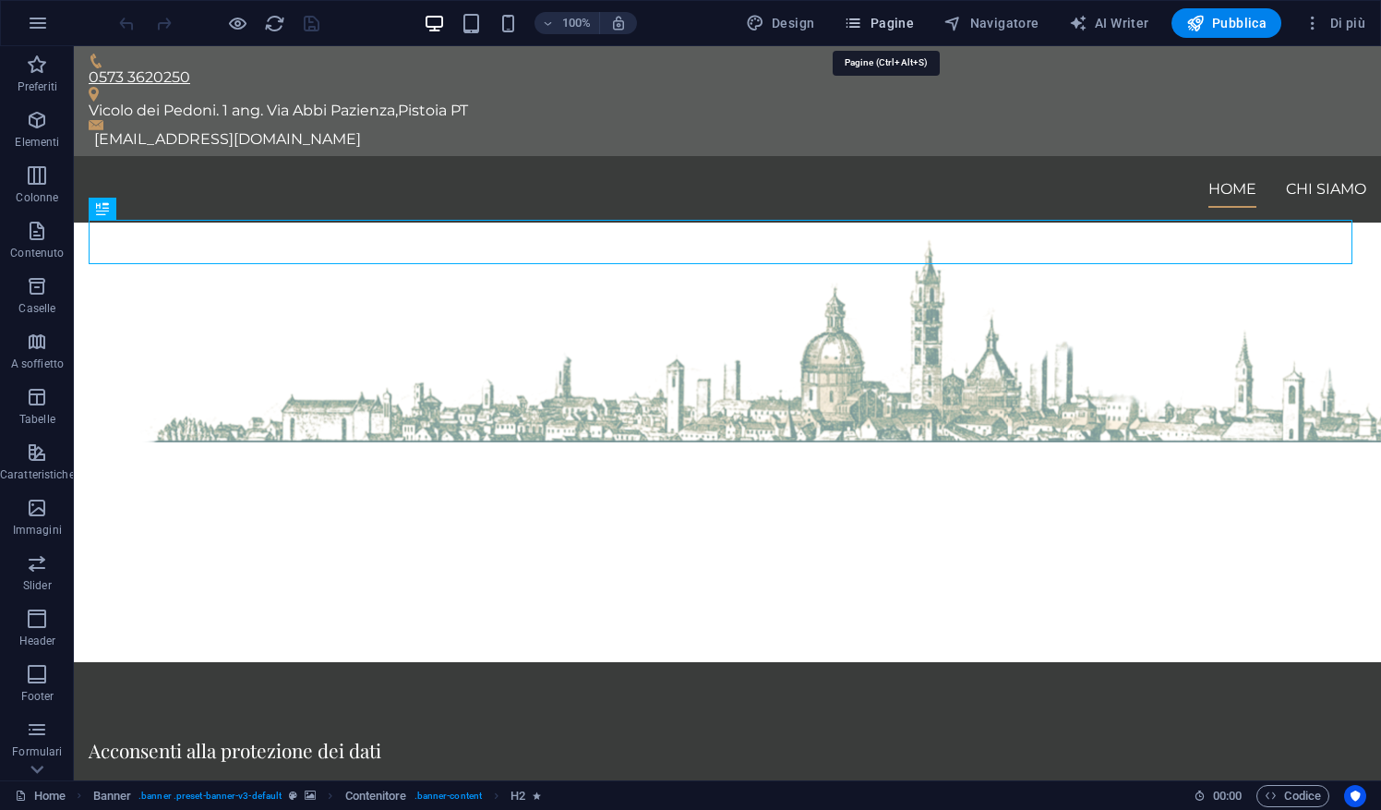
click at [899, 25] on span "Pagine" at bounding box center [879, 23] width 70 height 18
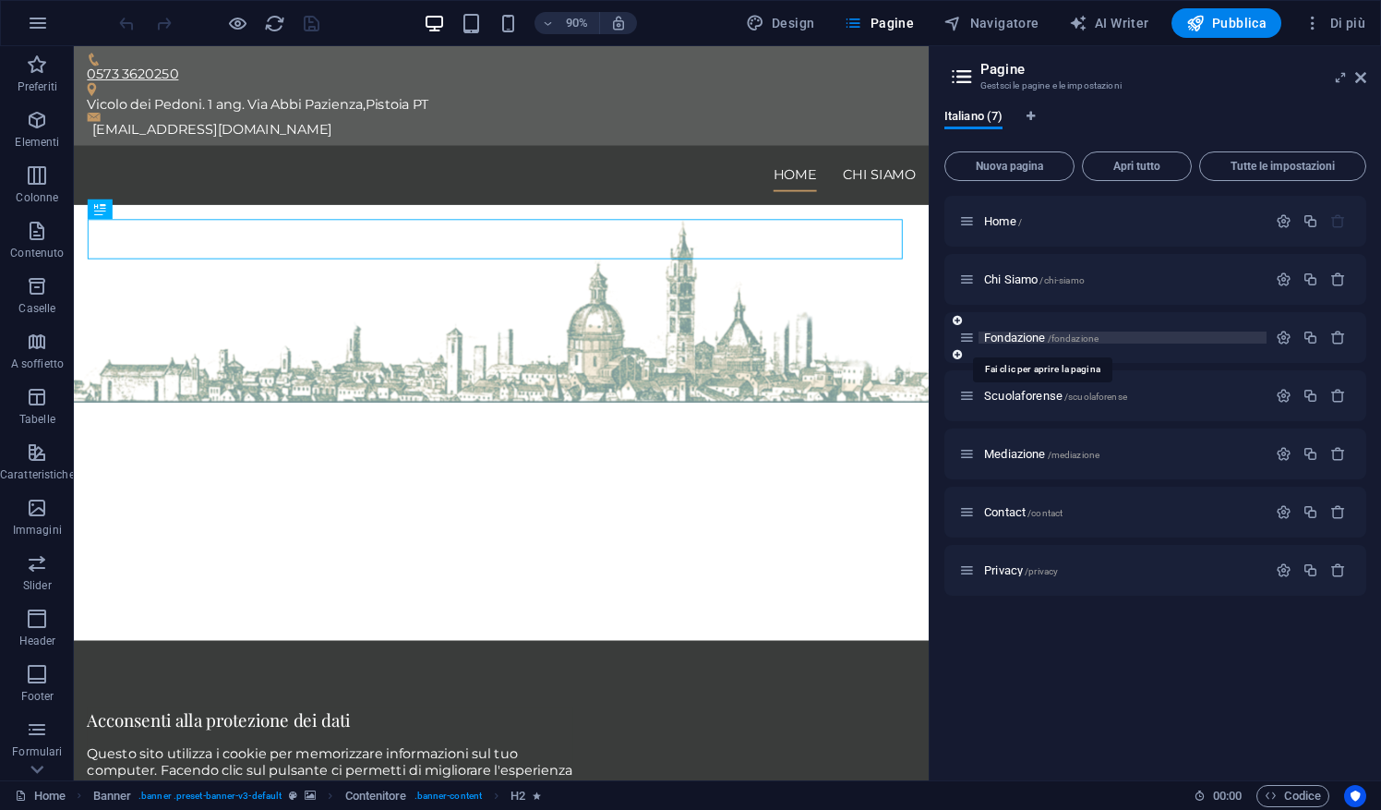
click at [1023, 333] on span "Fondazione /fondazione" at bounding box center [1041, 337] width 114 height 14
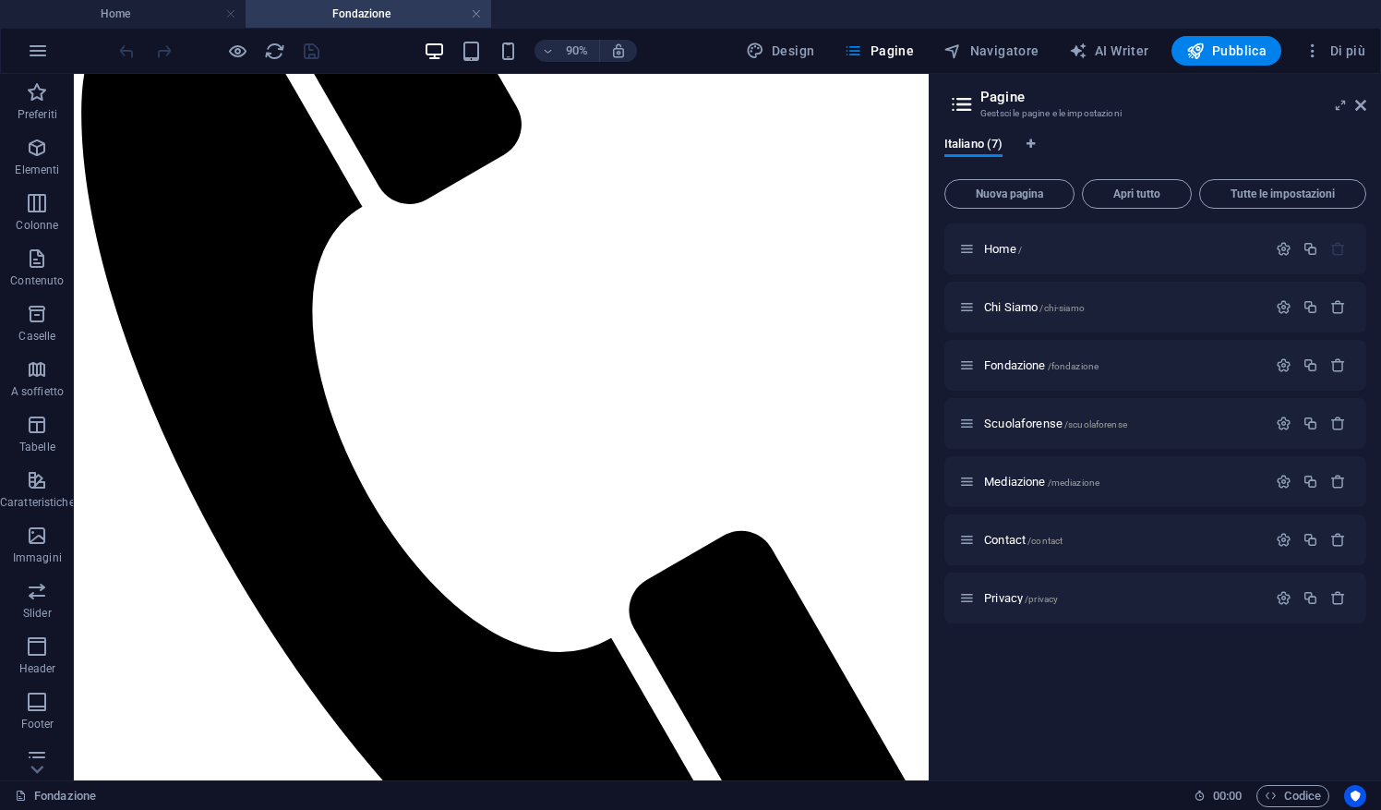
scroll to position [273, 0]
drag, startPoint x: 1015, startPoint y: 374, endPoint x: 1003, endPoint y: 509, distance: 135.3
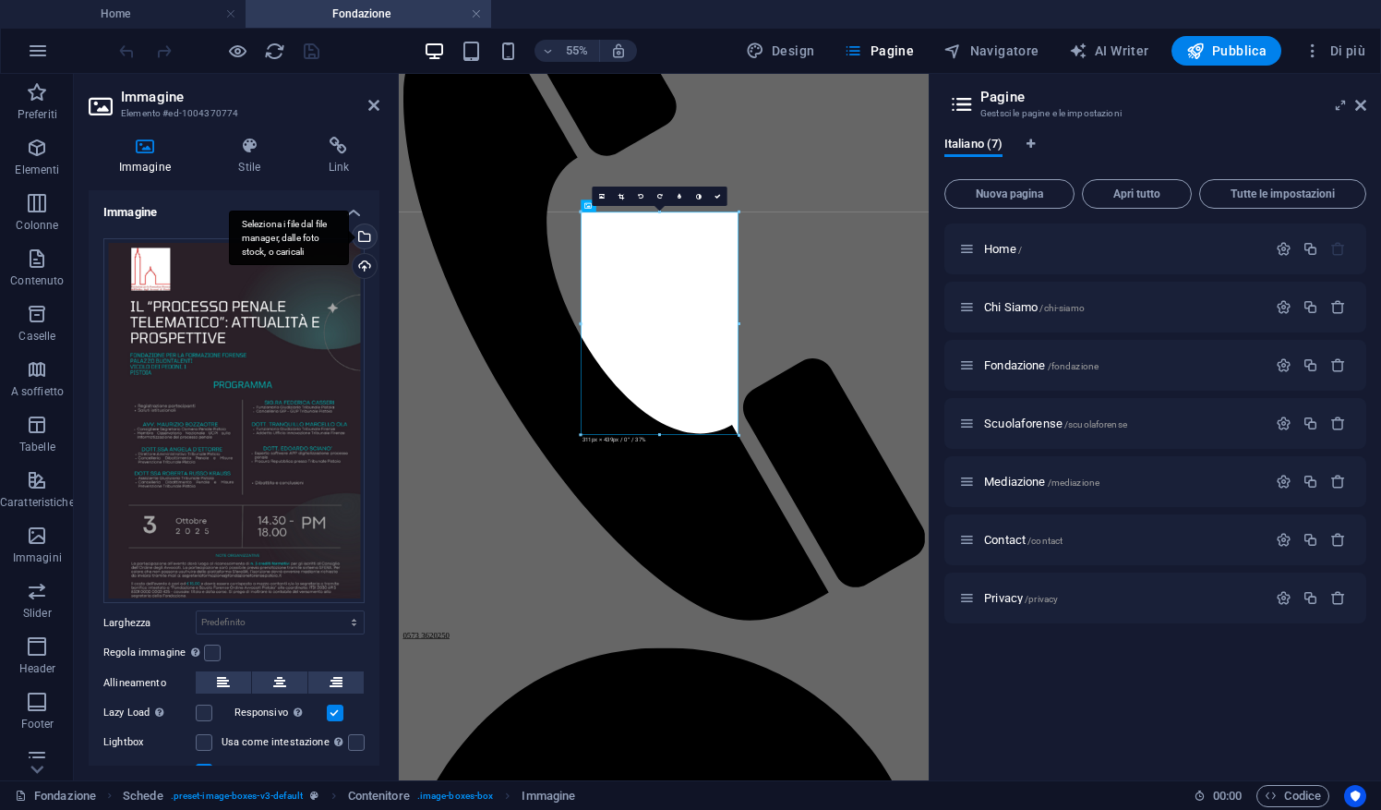
click at [364, 234] on div "Seleziona i file dal file manager, dalle foto stock, o caricali" at bounding box center [363, 238] width 28 height 28
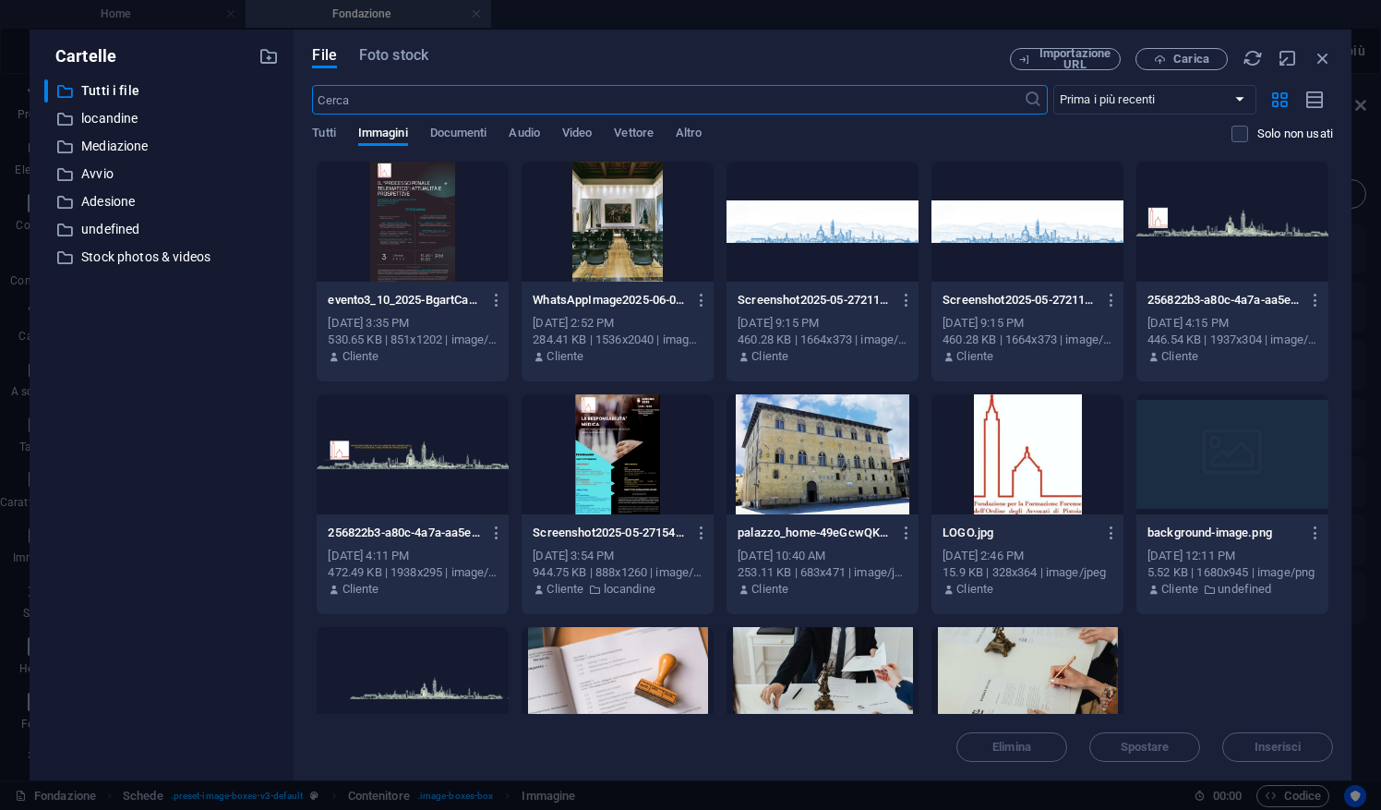
scroll to position [0, 0]
click at [611, 438] on div at bounding box center [618, 454] width 192 height 120
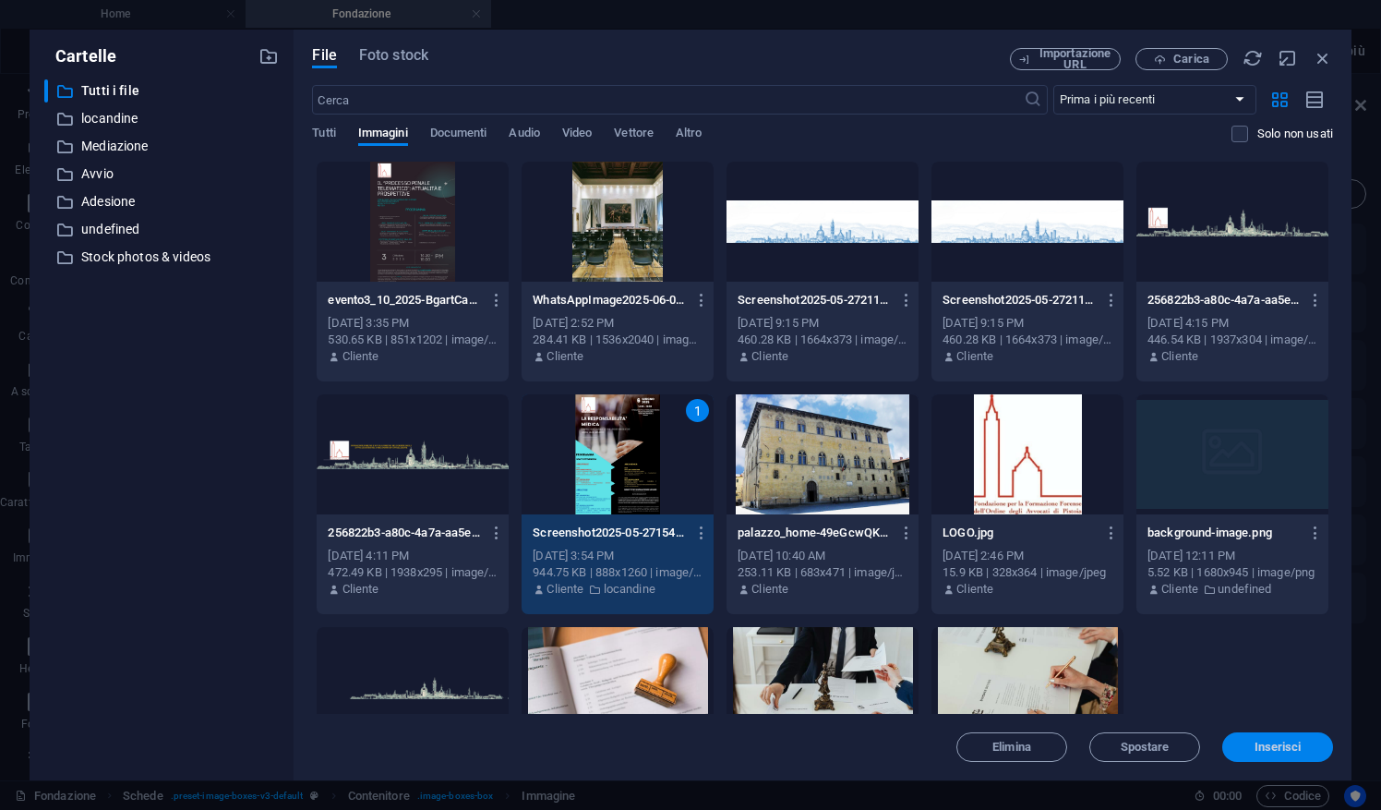
click at [1281, 751] on span "Inserisci" at bounding box center [1277, 746] width 47 height 11
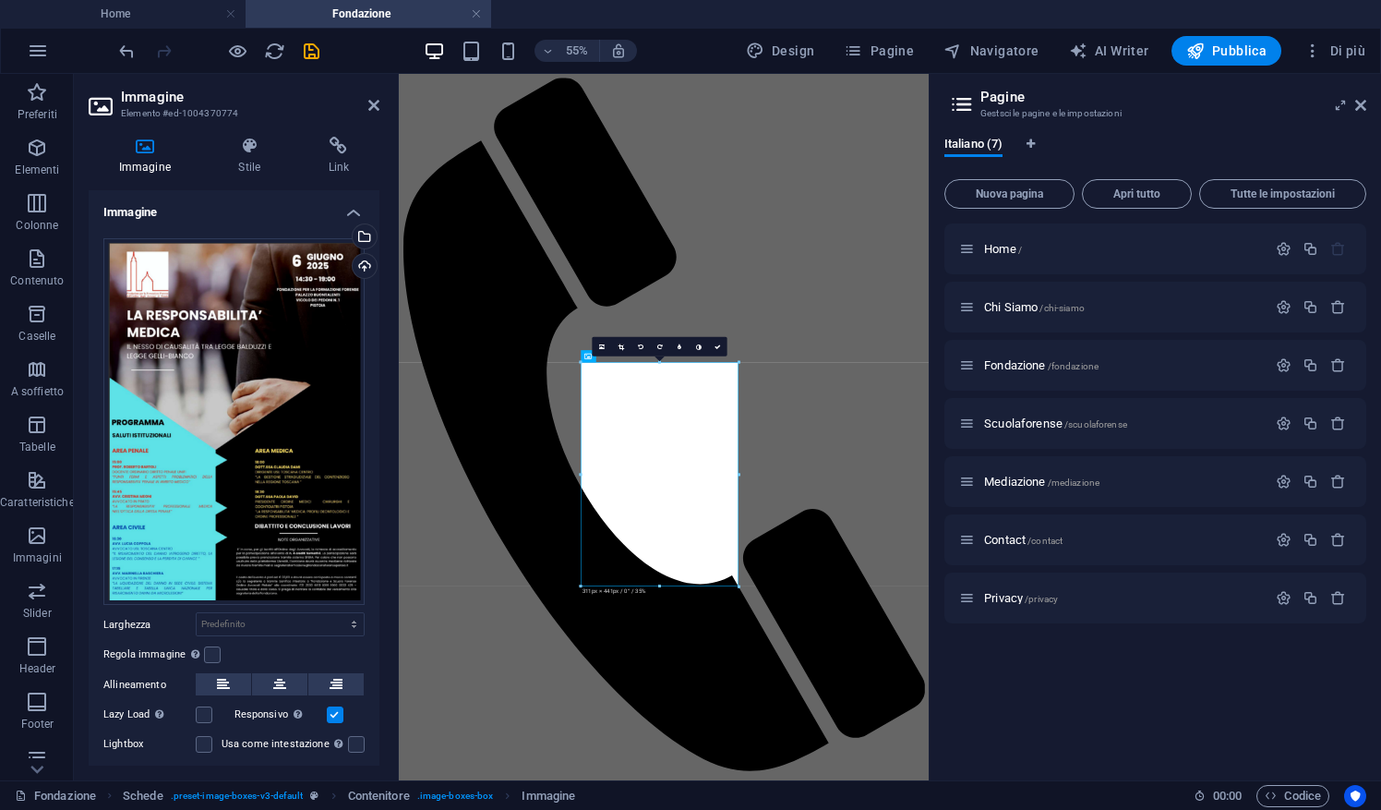
click at [1075, 654] on div "Home / Chi Siamo /chi-siamo Fondazione /fondazione Scuolaforense /scuolaforense…" at bounding box center [1155, 494] width 422 height 542
click at [1100, 679] on div "Home / Chi Siamo /chi-siamo Fondazione /fondazione Scuolaforense /scuolaforense…" at bounding box center [1155, 494] width 422 height 542
click at [305, 54] on icon "save" at bounding box center [311, 51] width 21 height 21
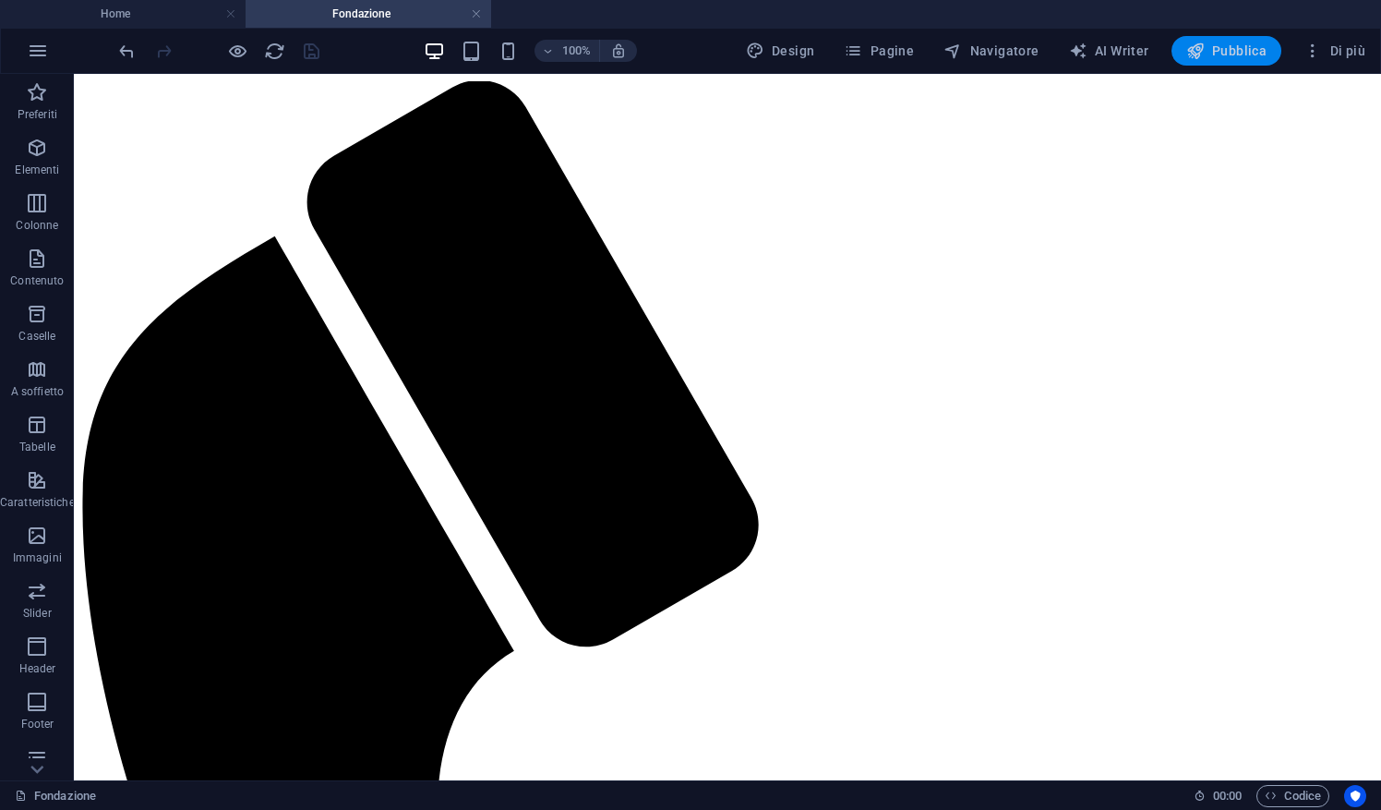
click at [1234, 55] on span "Pubblica" at bounding box center [1226, 51] width 81 height 18
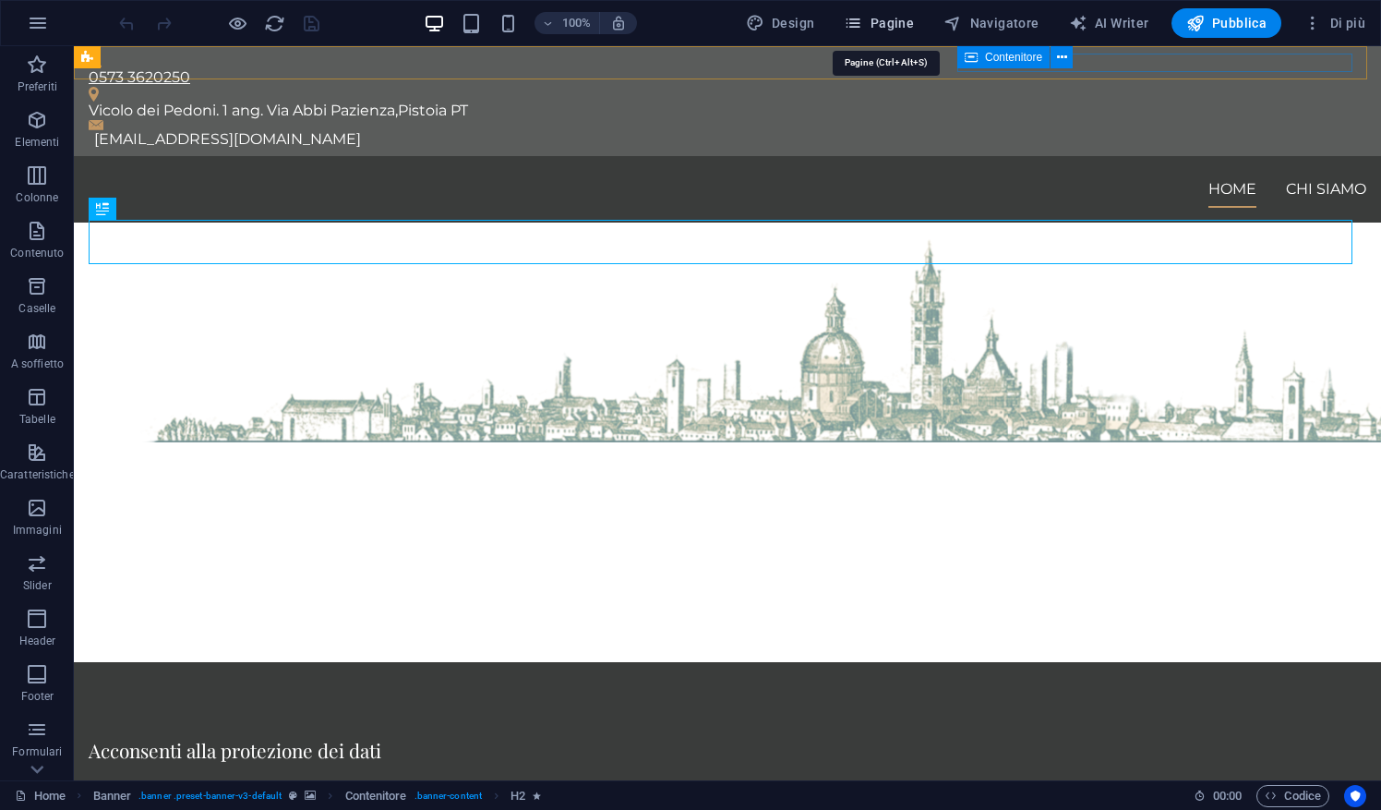
click at [875, 26] on span "Pagine" at bounding box center [879, 23] width 70 height 18
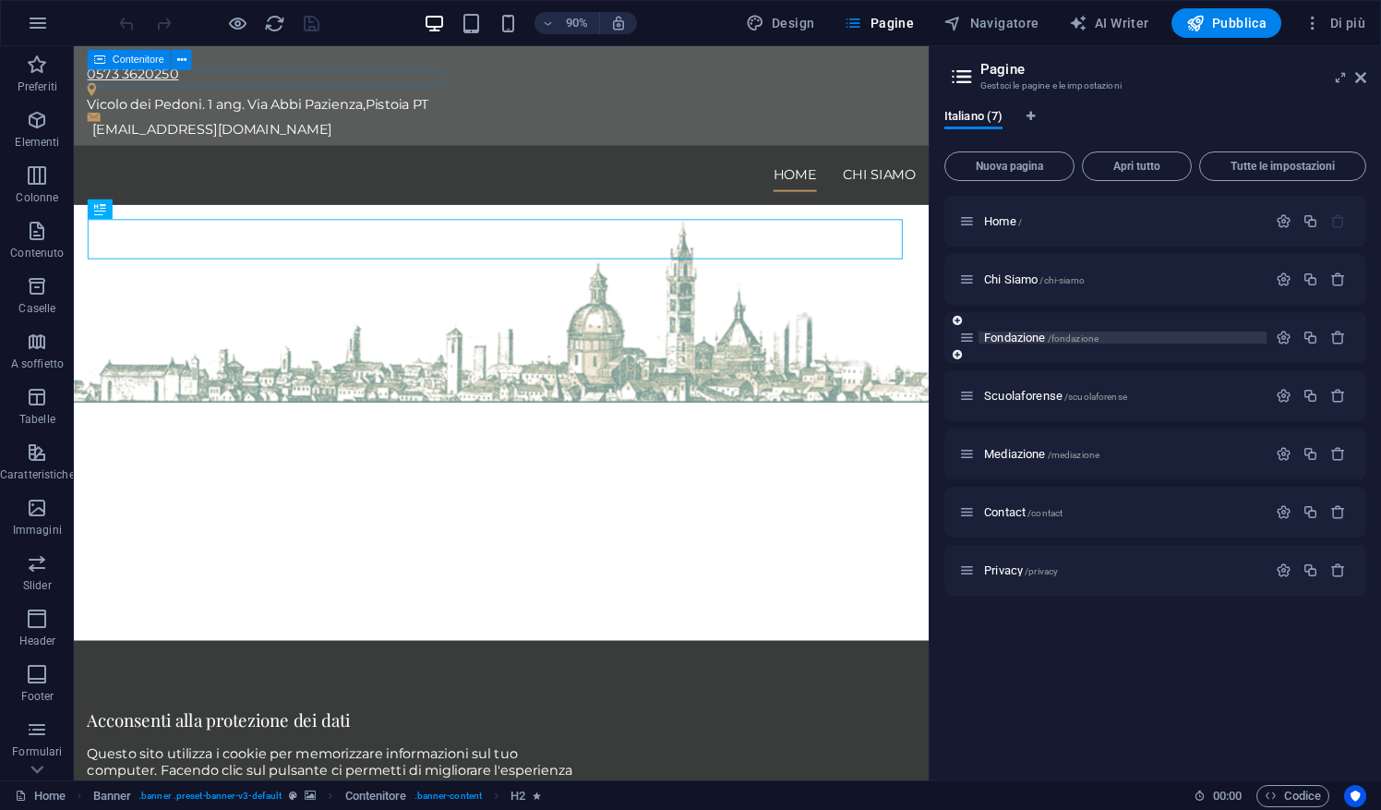
click at [1023, 338] on span "Fondazione /fondazione" at bounding box center [1041, 337] width 114 height 14
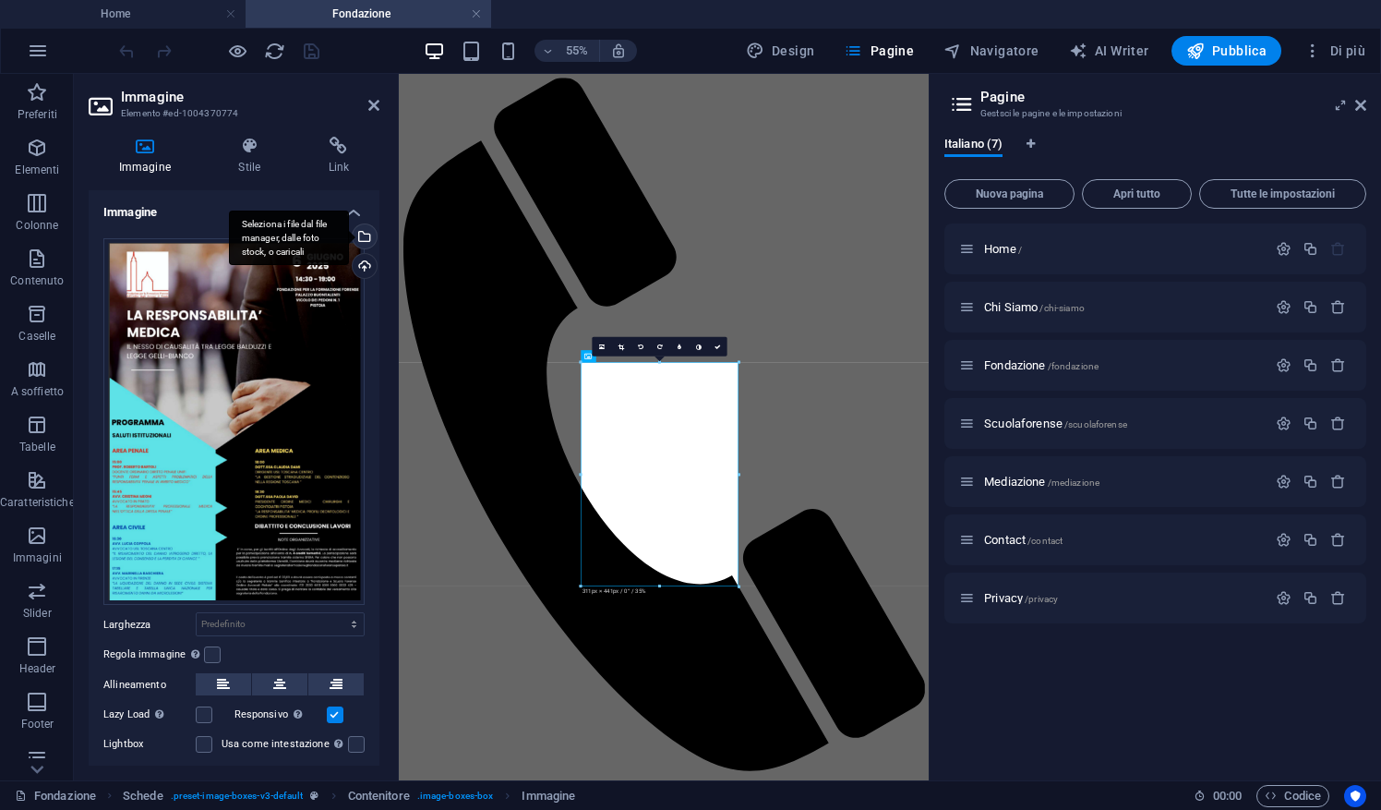
click at [366, 244] on div "Seleziona i file dal file manager, dalle foto stock, o caricali" at bounding box center [363, 238] width 28 height 28
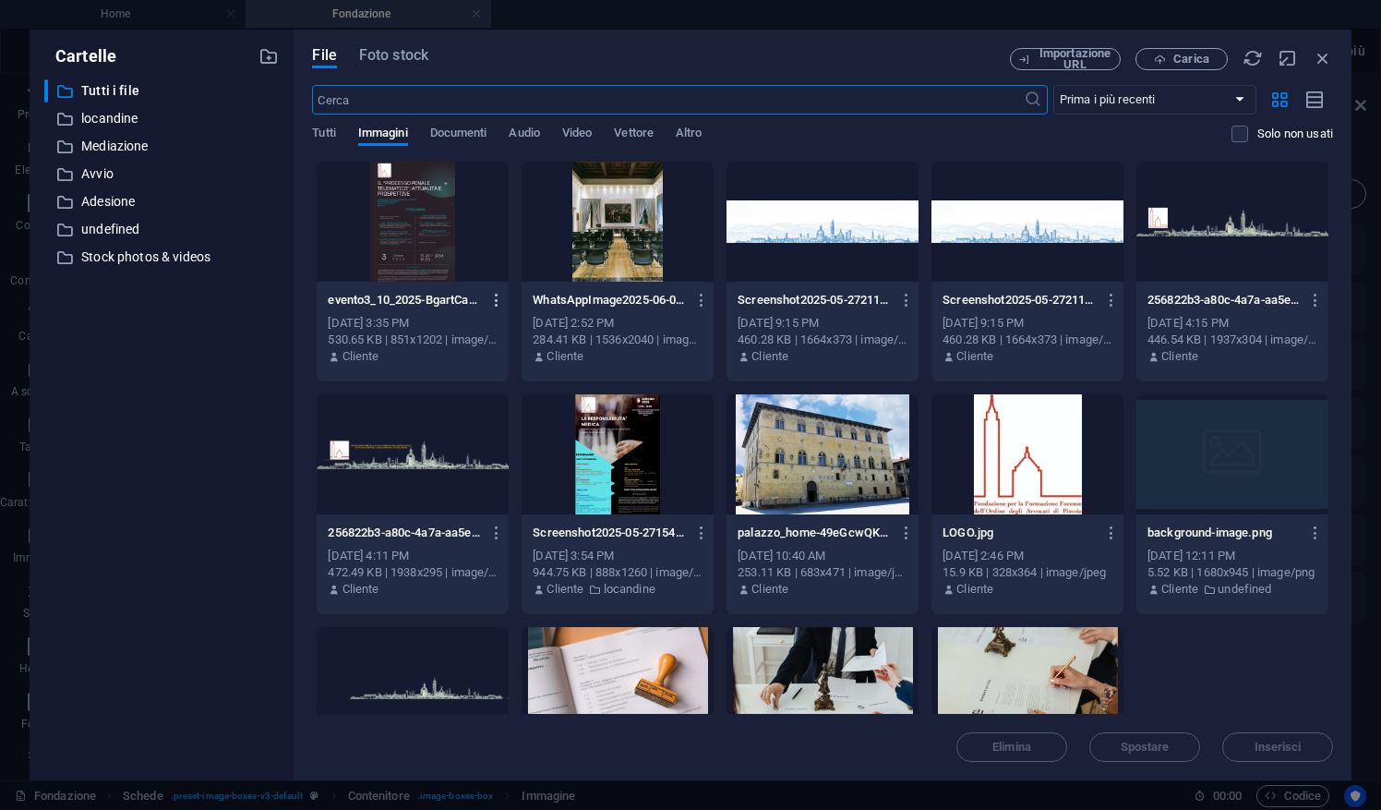
click at [498, 304] on icon "button" at bounding box center [497, 300] width 18 height 17
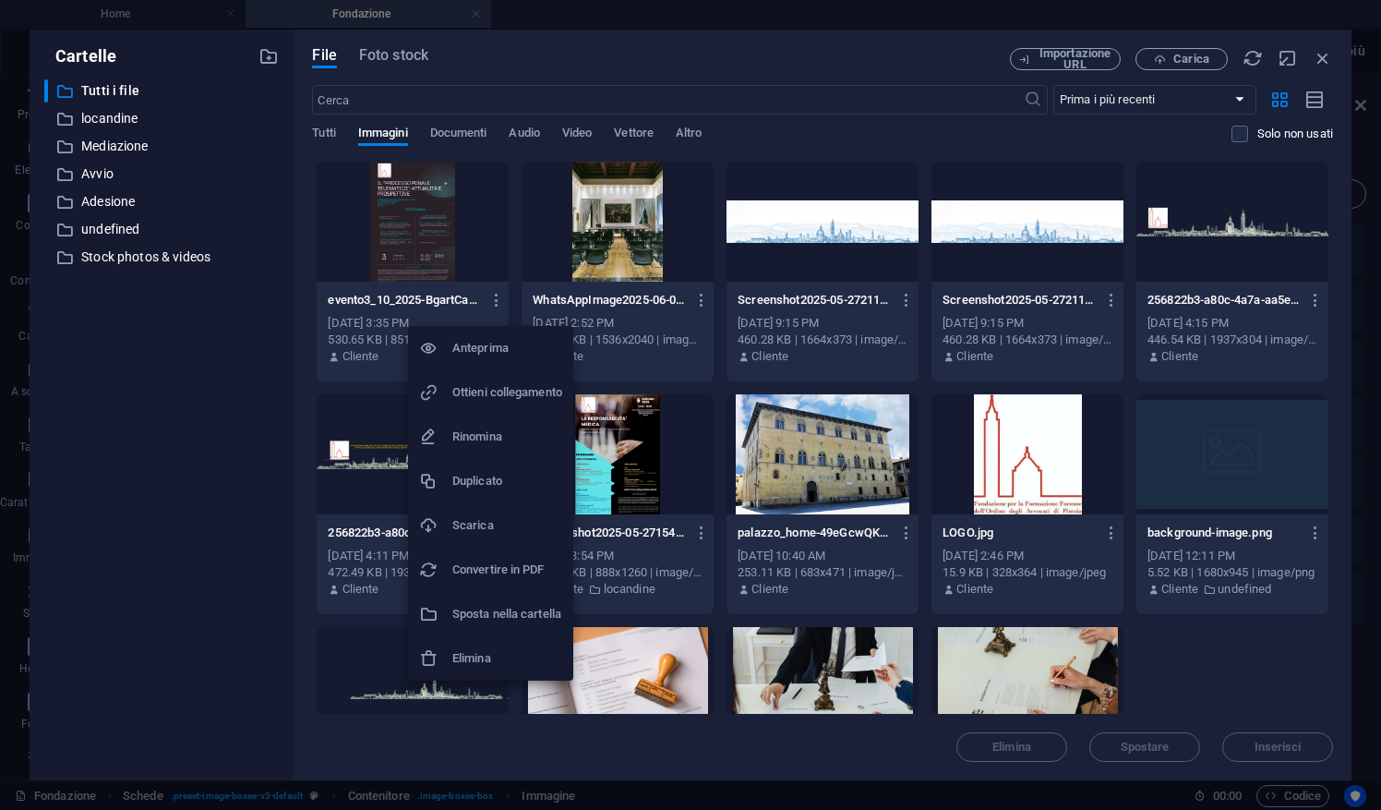
click at [490, 653] on h6 "Elimina" at bounding box center [507, 658] width 110 height 22
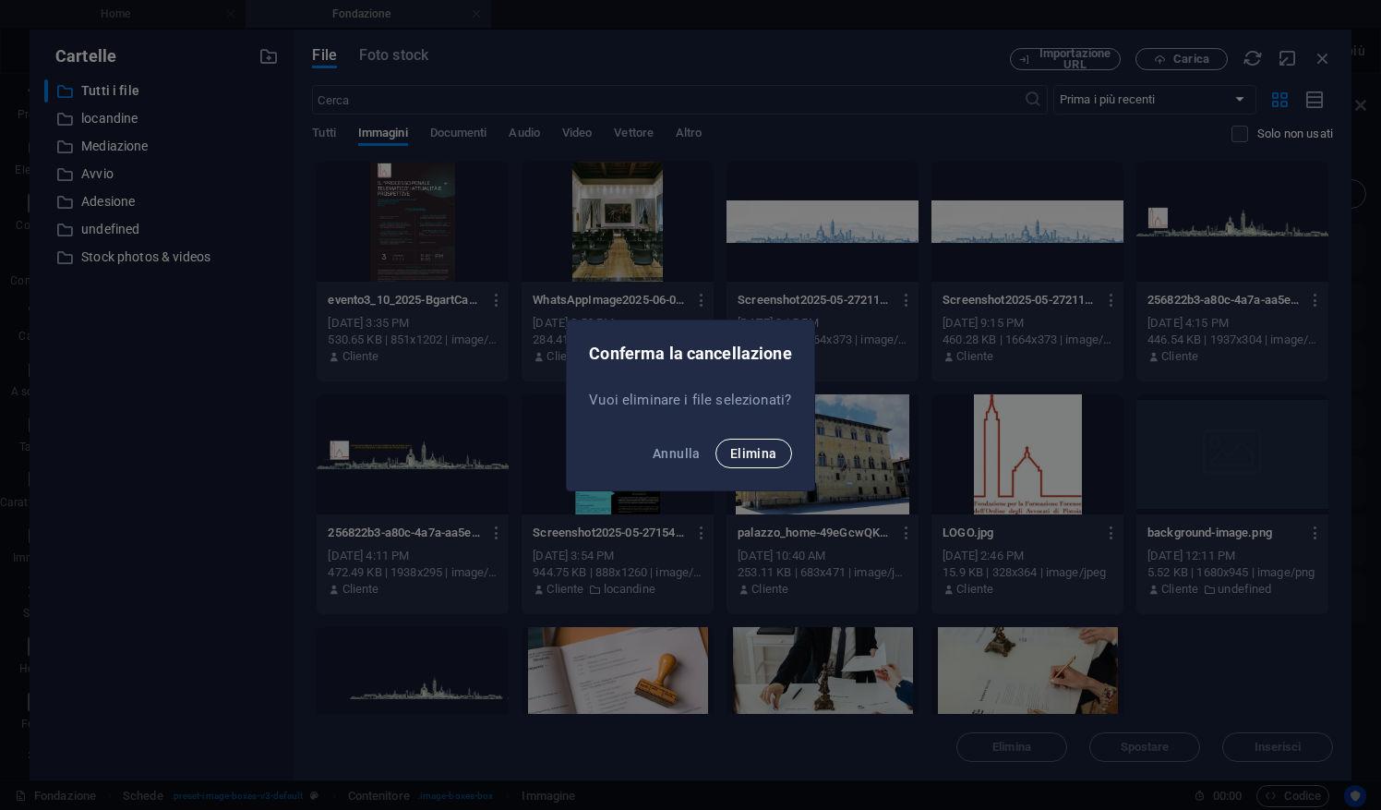
click at [750, 452] on span "Elimina" at bounding box center [753, 453] width 47 height 15
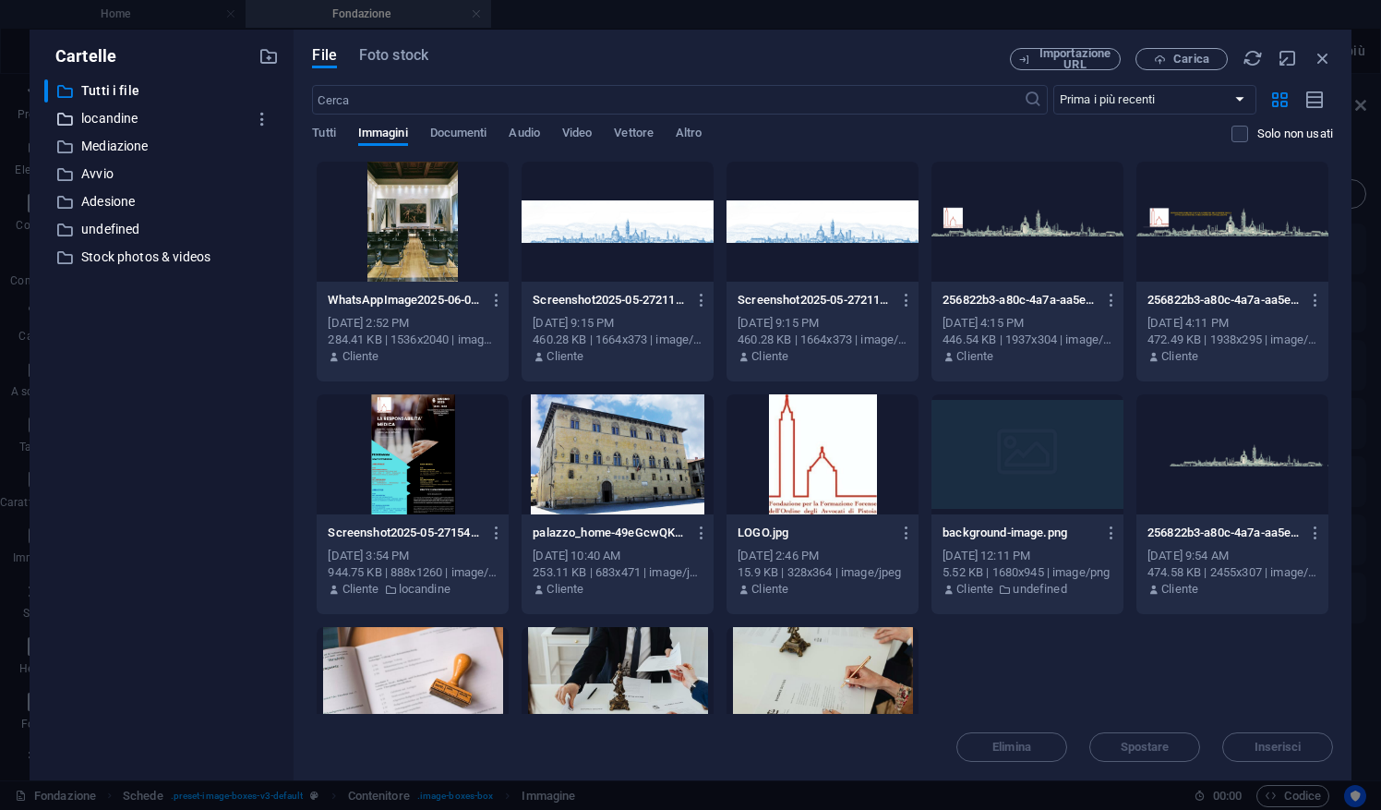
click at [119, 112] on p "locandine" at bounding box center [163, 118] width 164 height 21
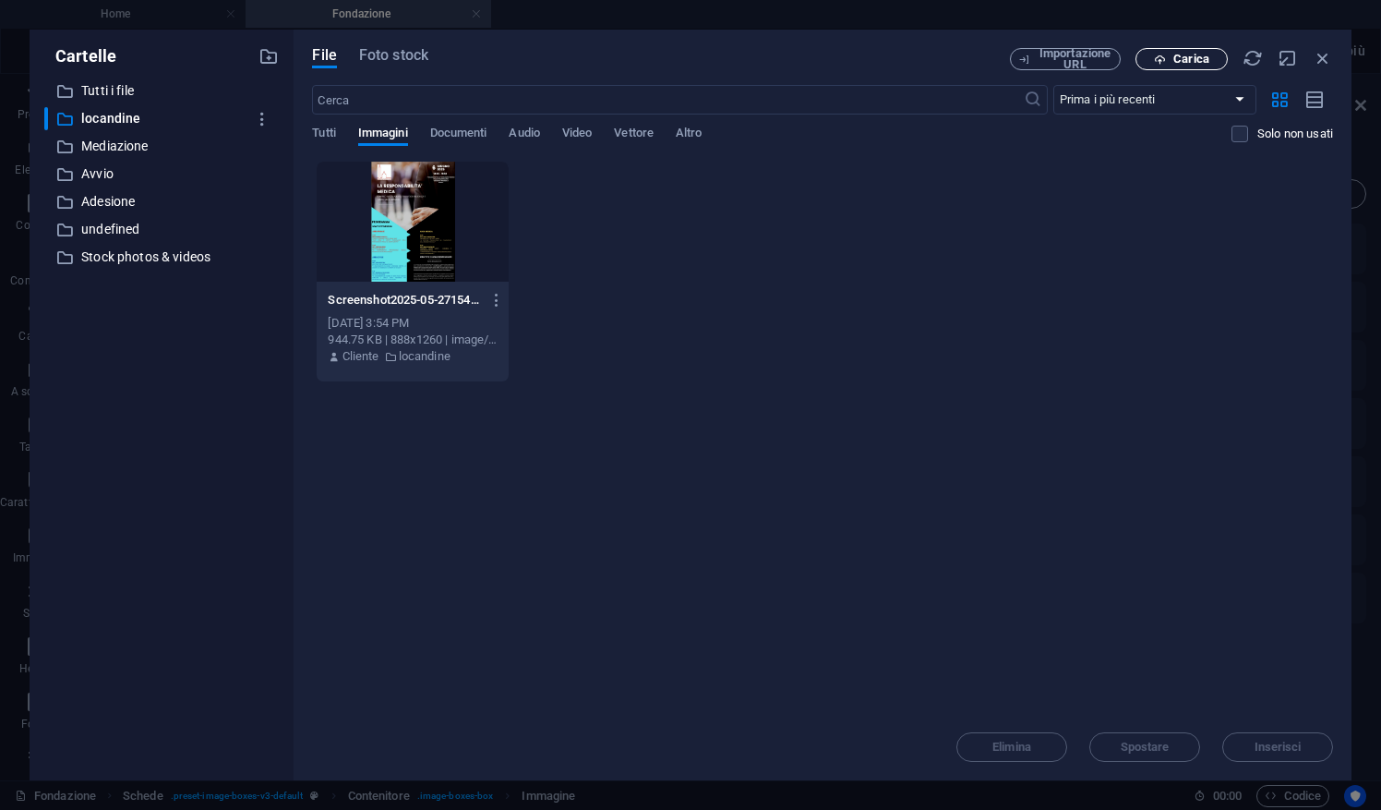
click at [1176, 57] on span "Carica" at bounding box center [1191, 59] width 36 height 11
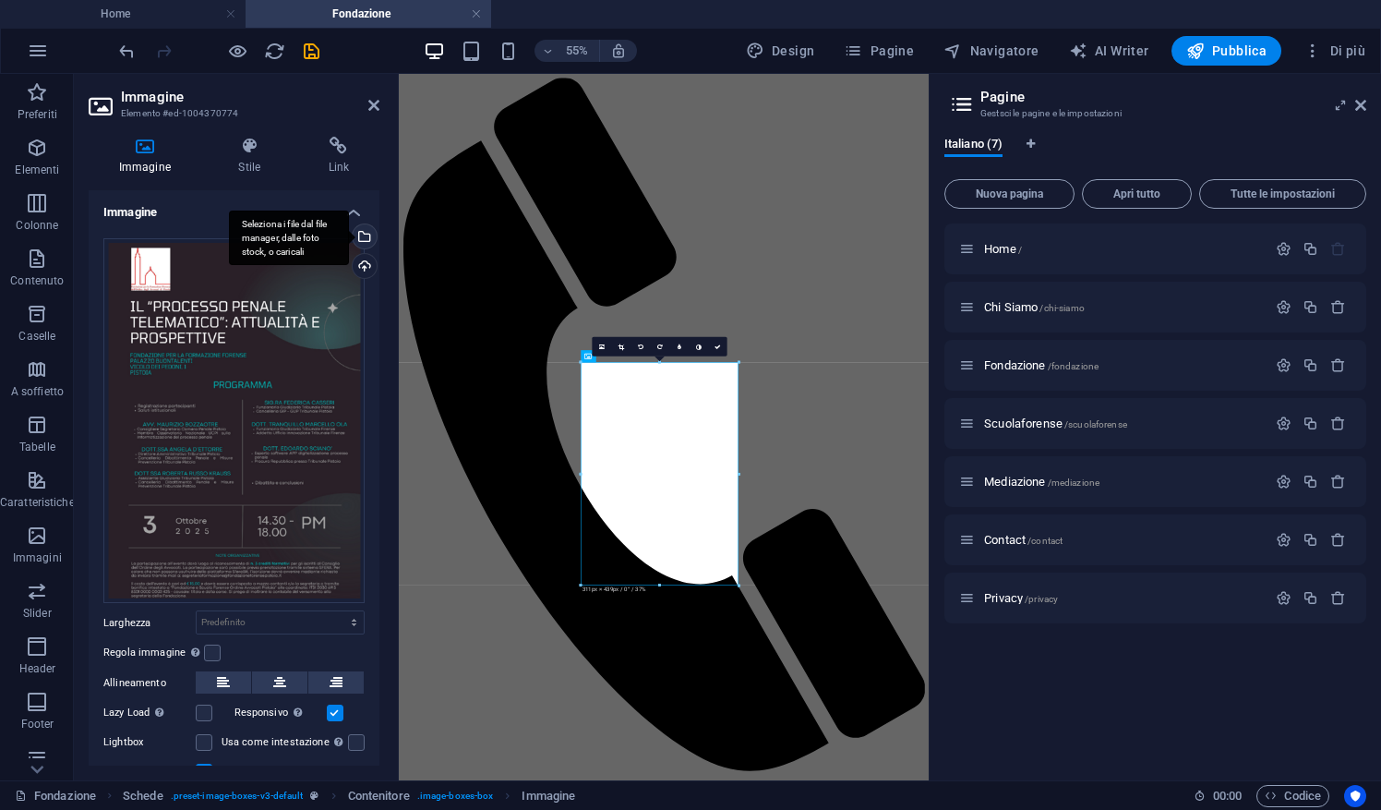
click at [366, 236] on div "Seleziona i file dal file manager, dalle foto stock, o caricali" at bounding box center [363, 238] width 28 height 28
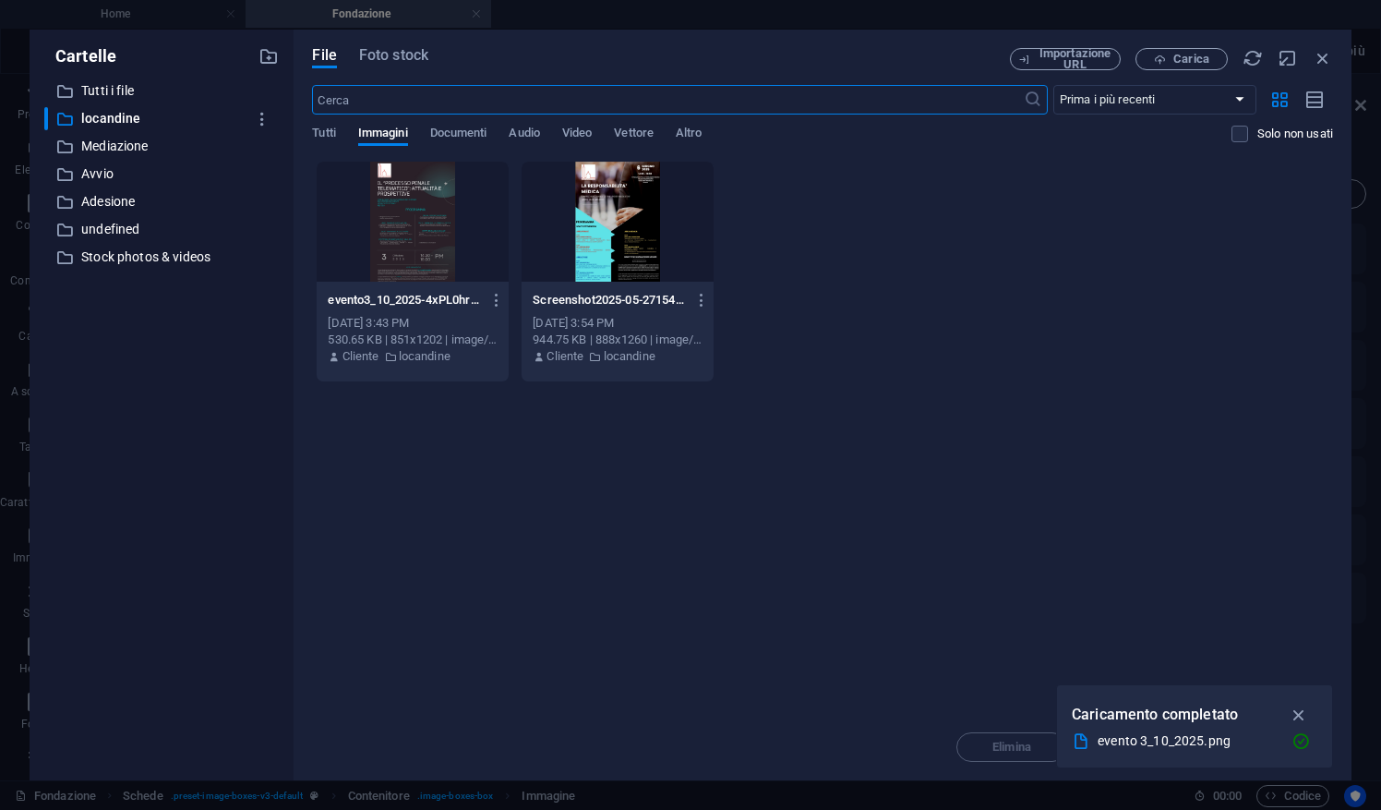
click at [438, 238] on div at bounding box center [413, 222] width 192 height 120
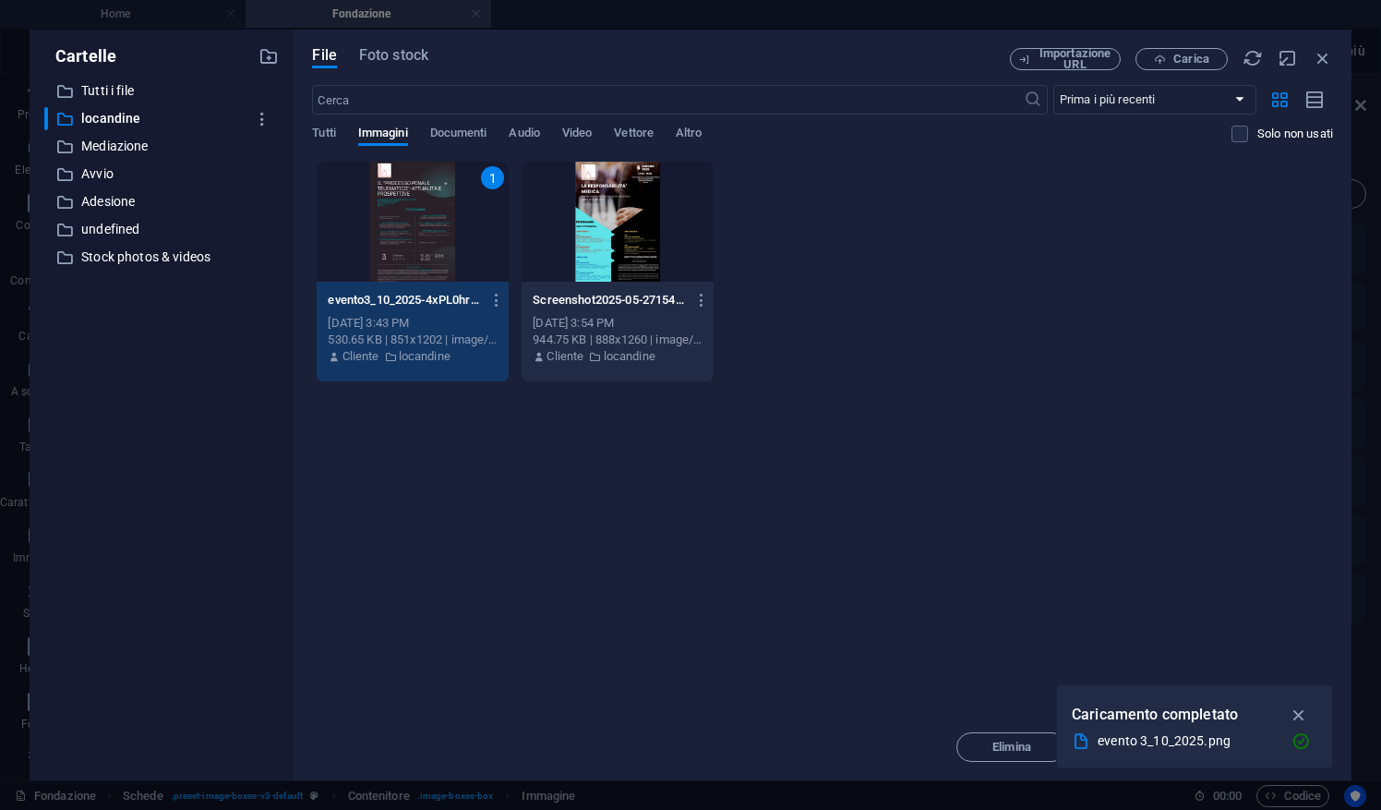
click at [438, 238] on div "1" at bounding box center [413, 222] width 192 height 120
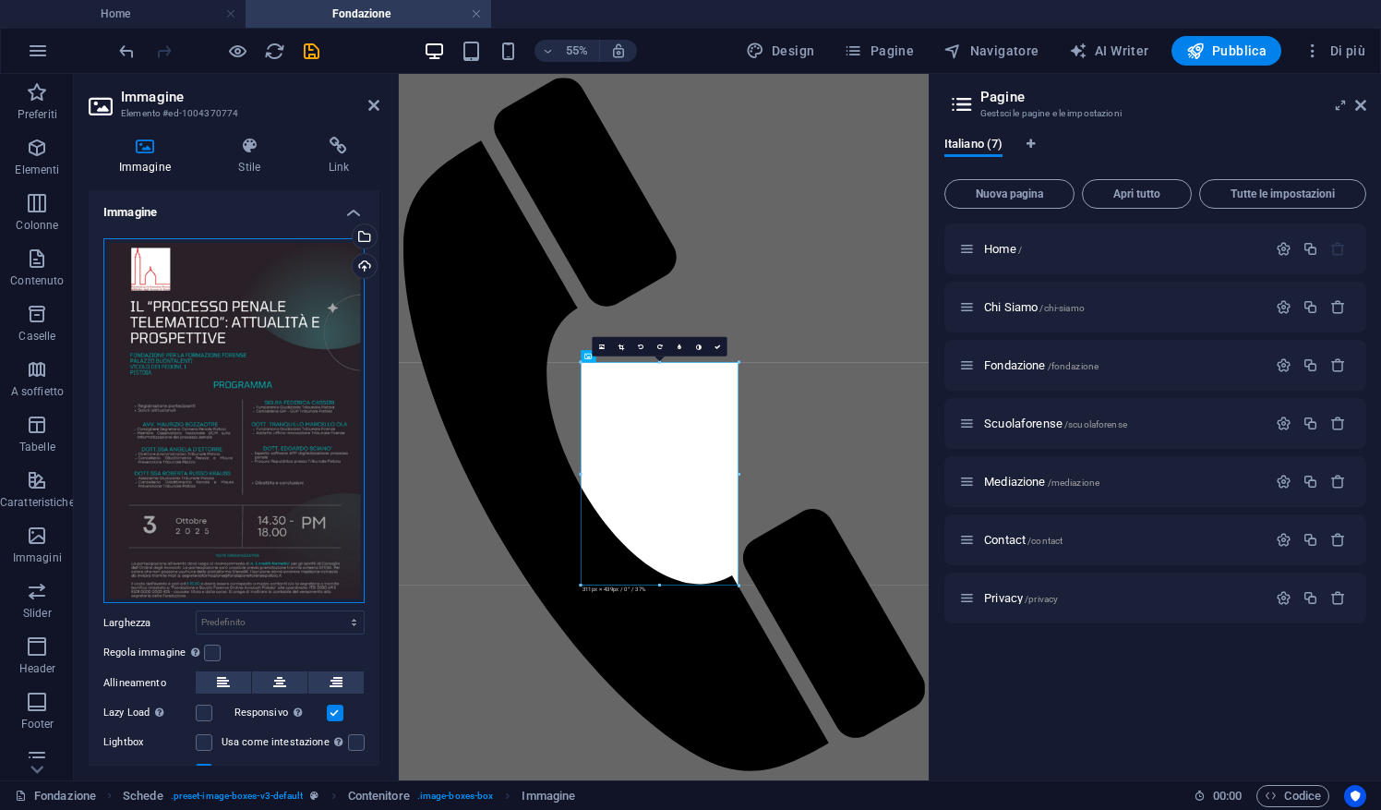
click at [264, 358] on div "Trascina qui i file, fai clic per sceglierli o selezionali da File o dalle nost…" at bounding box center [233, 421] width 261 height 366
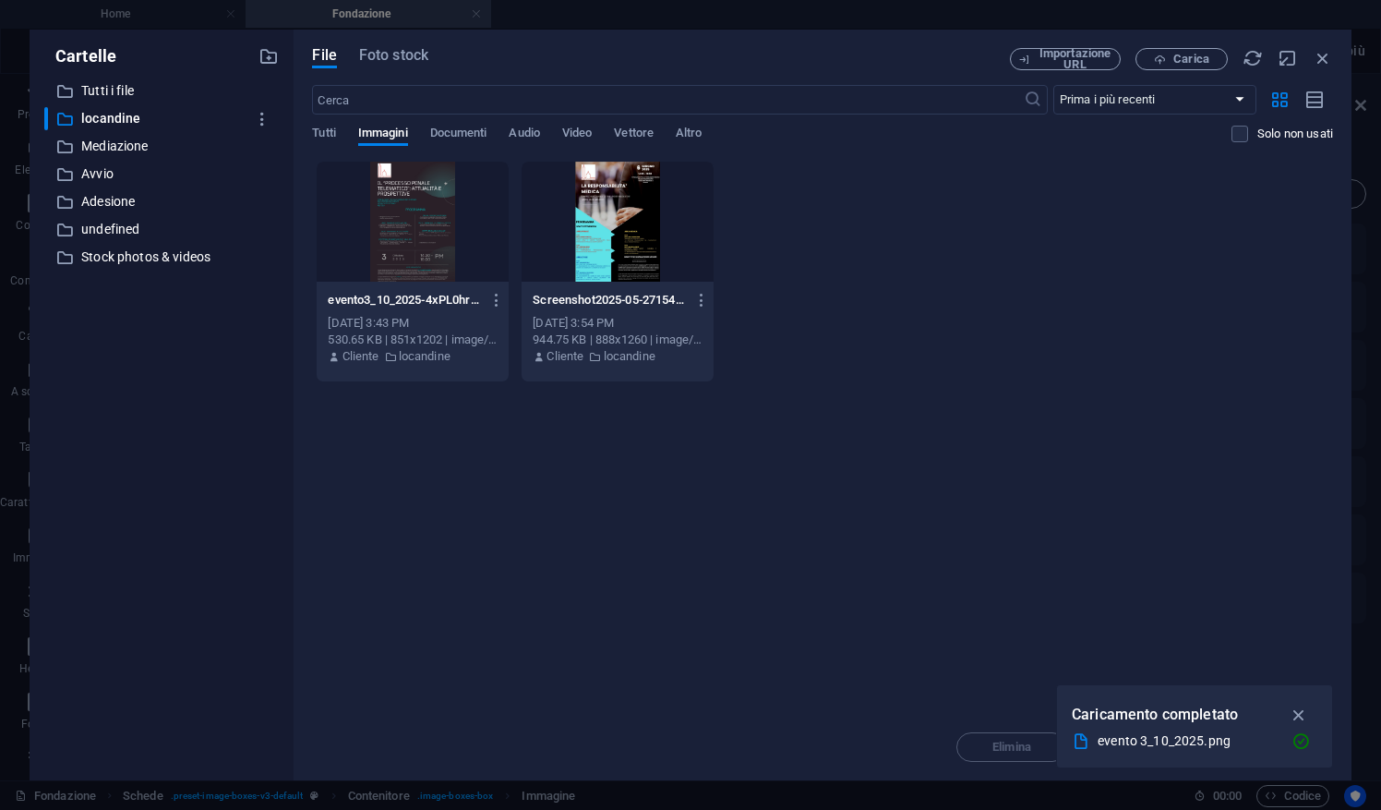
click at [444, 253] on div at bounding box center [413, 222] width 192 height 120
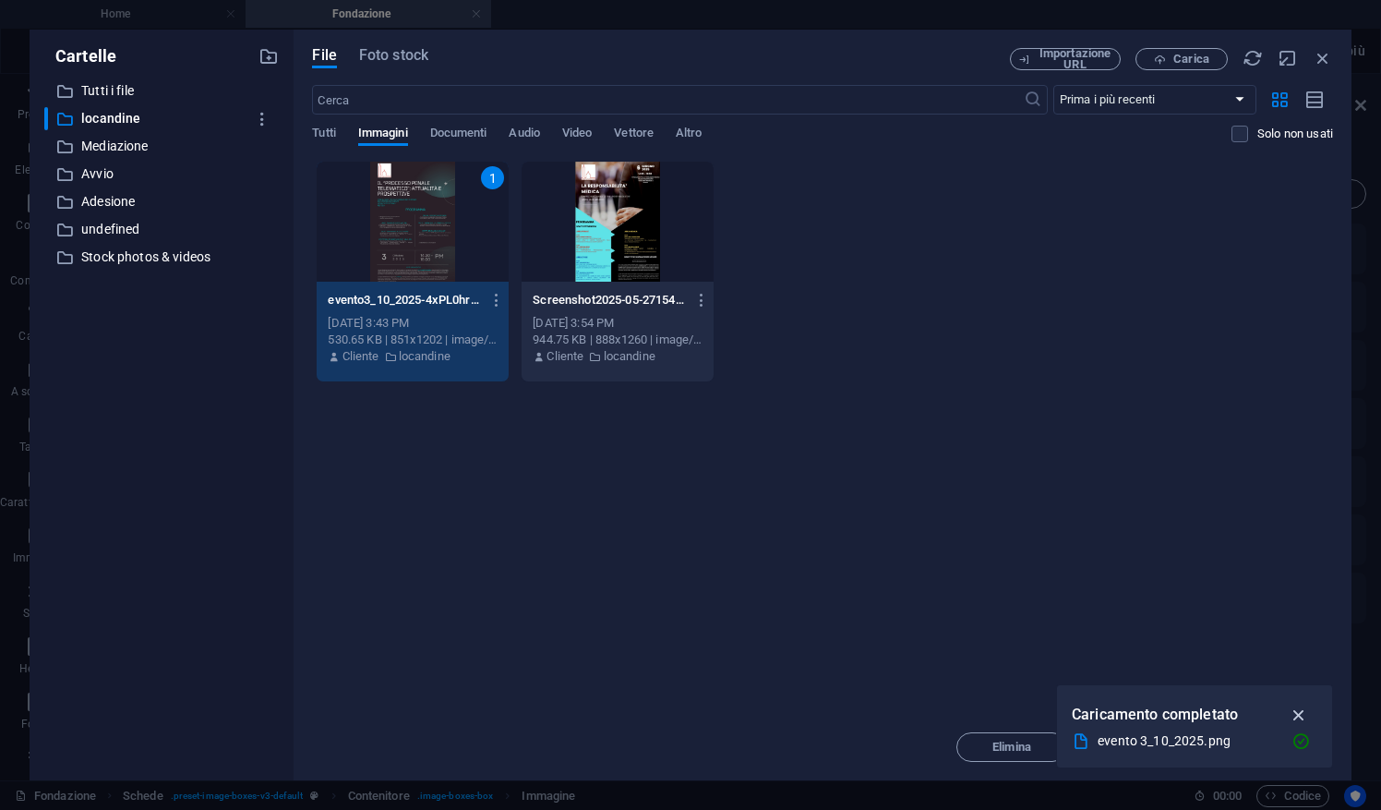
click at [1296, 712] on icon "button" at bounding box center [1299, 714] width 21 height 20
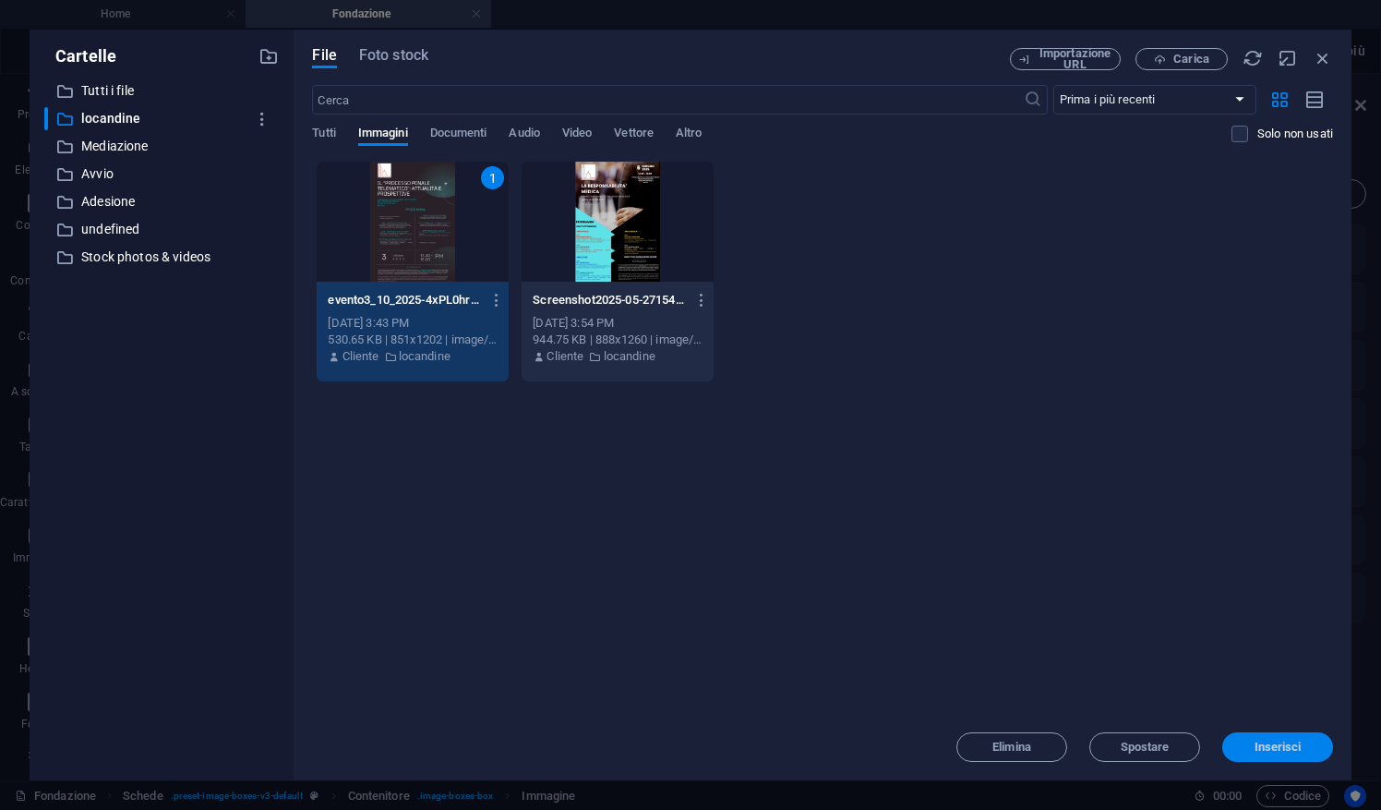
click at [1286, 750] on span "Inserisci" at bounding box center [1277, 746] width 47 height 11
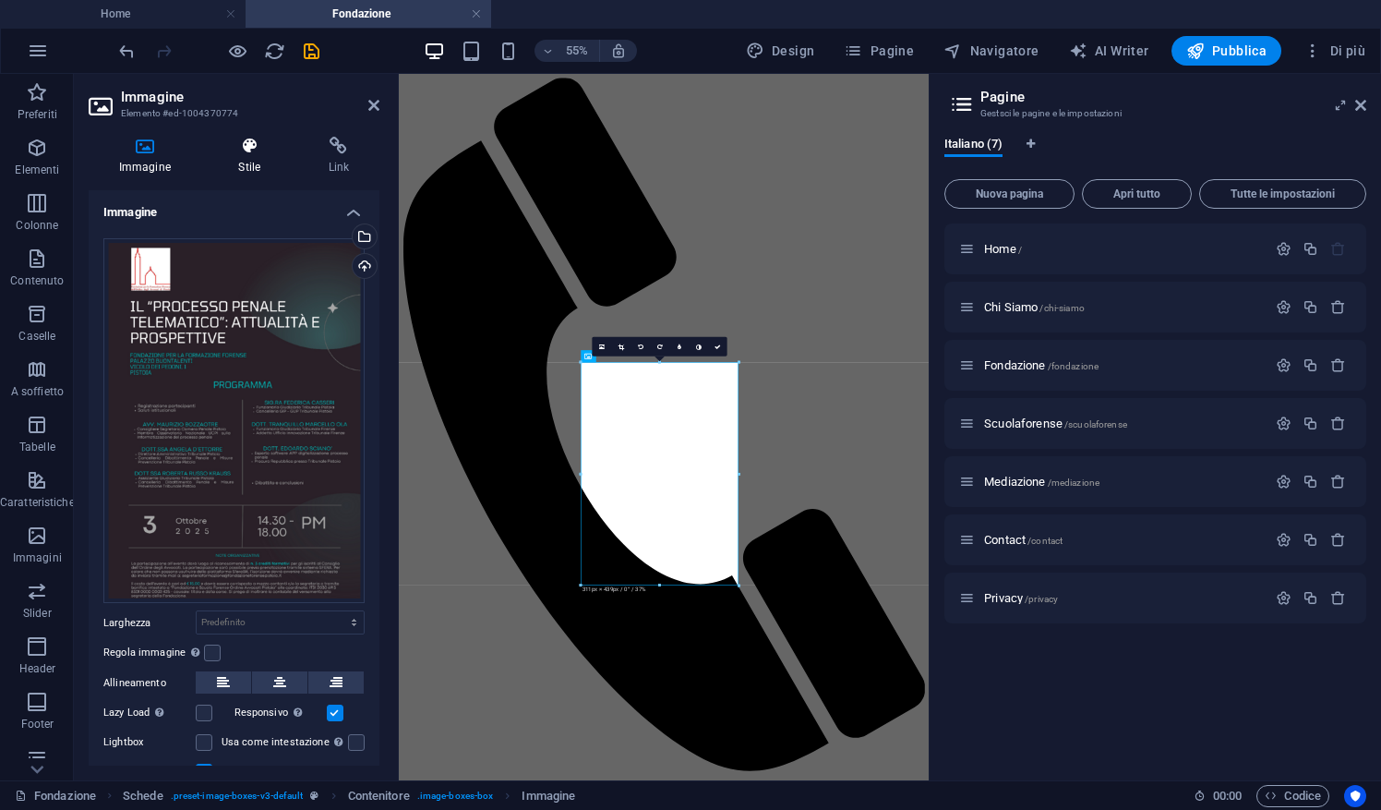
click at [252, 166] on h4 "Stile" at bounding box center [254, 156] width 90 height 39
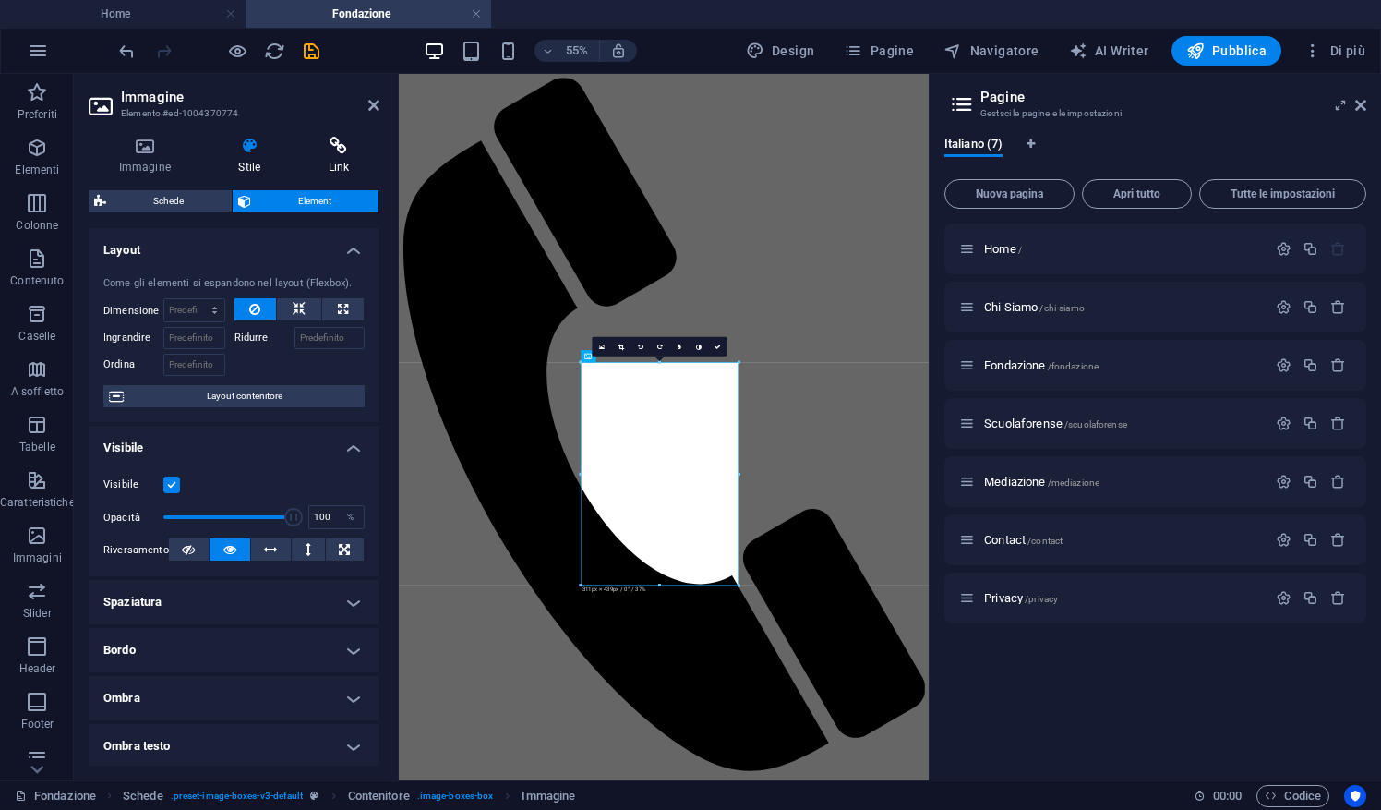
click at [336, 168] on h4 "Link" at bounding box center [338, 156] width 81 height 39
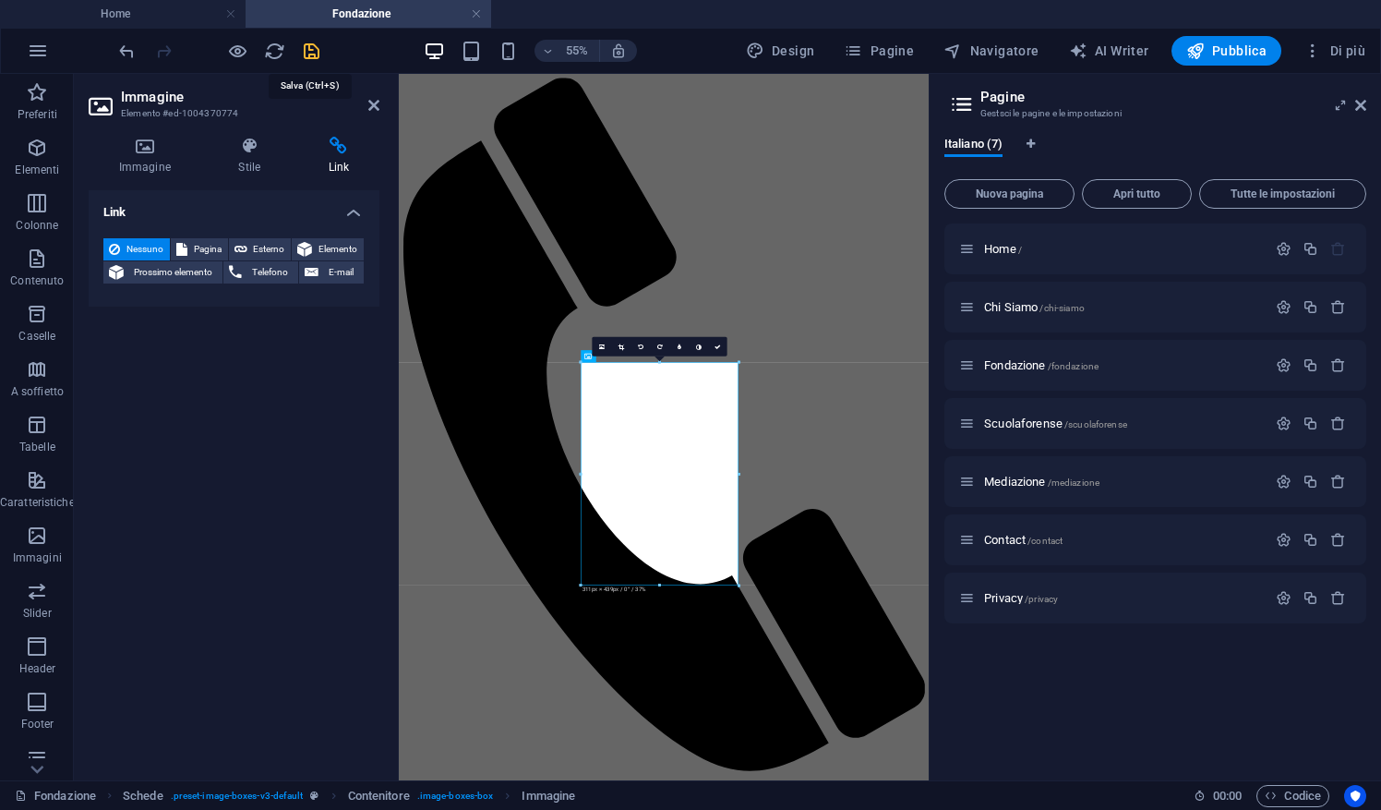
click at [312, 59] on icon "save" at bounding box center [311, 51] width 21 height 21
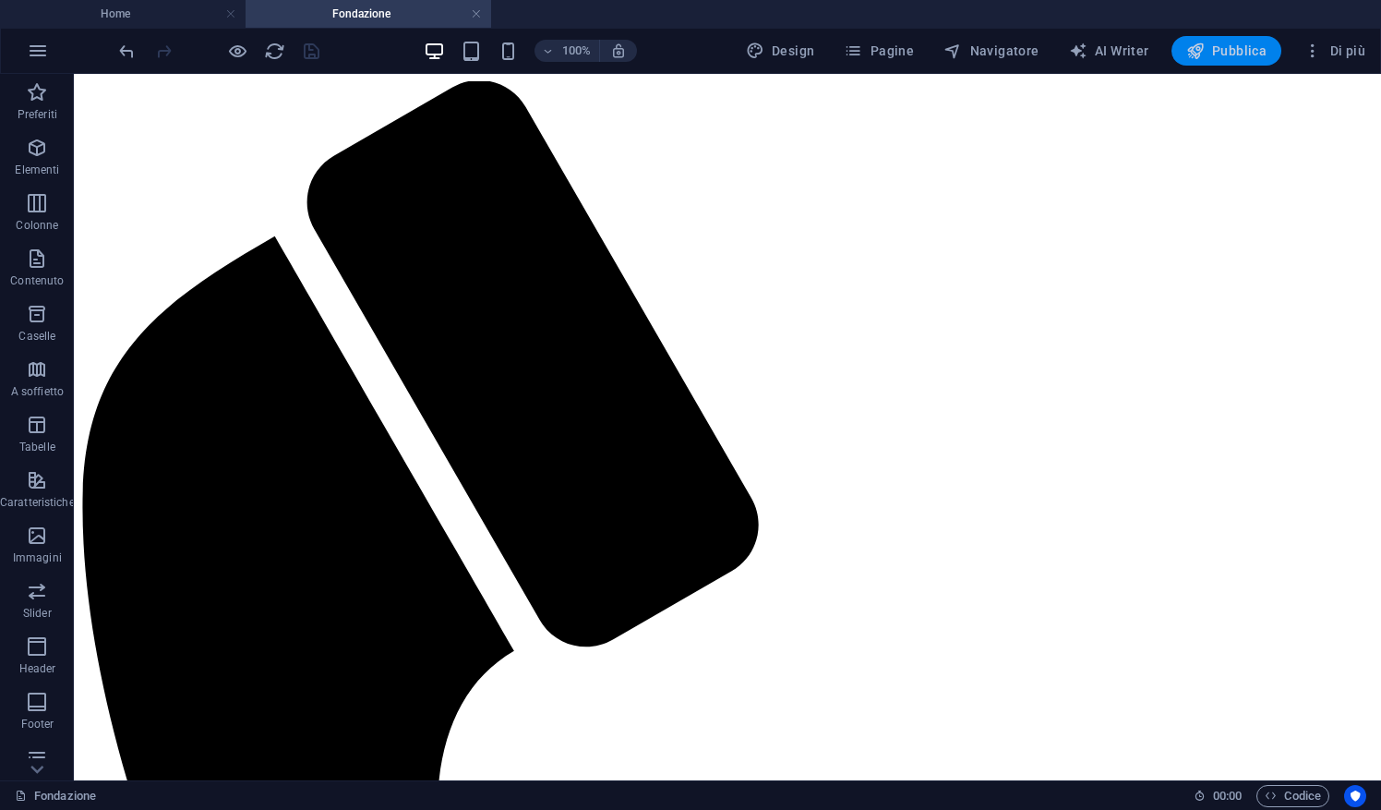
click at [1229, 48] on span "Pubblica" at bounding box center [1226, 51] width 81 height 18
